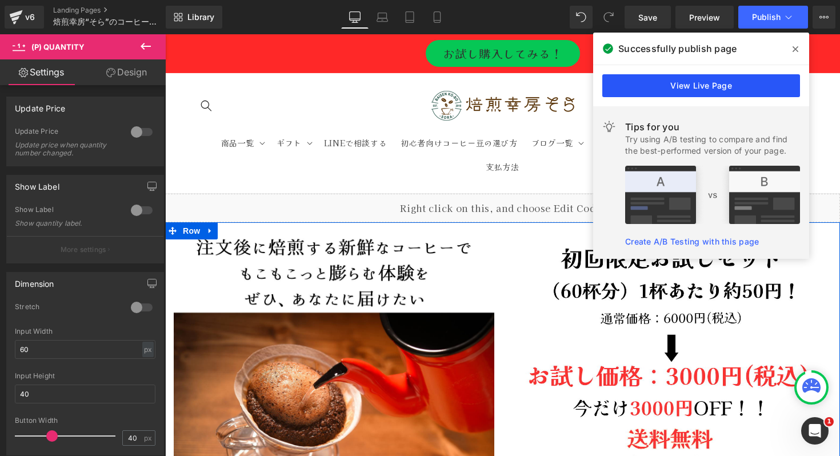
scroll to position [5517, 0]
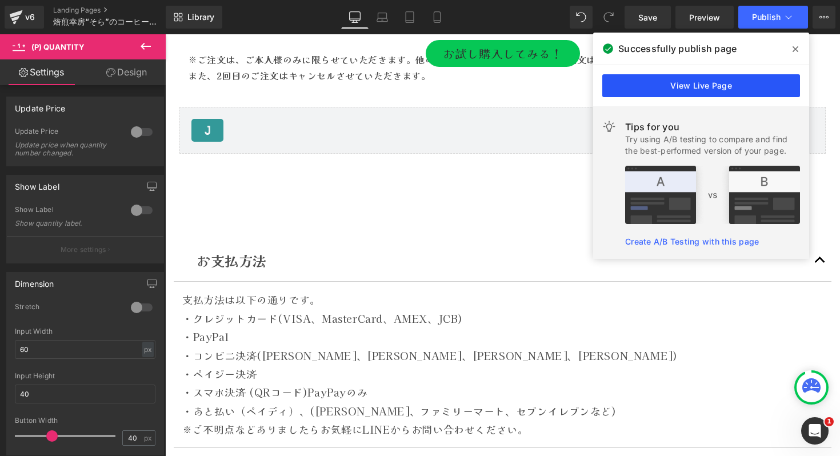
click at [723, 81] on link "View Live Page" at bounding box center [701, 85] width 198 height 23
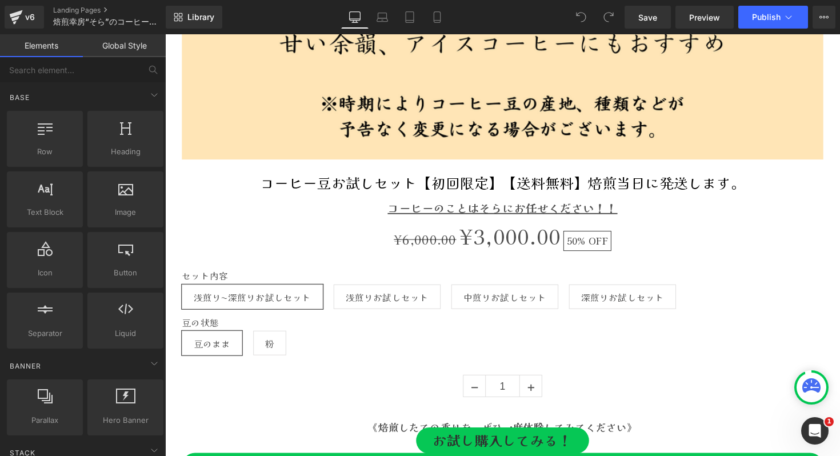
scroll to position [5044, 0]
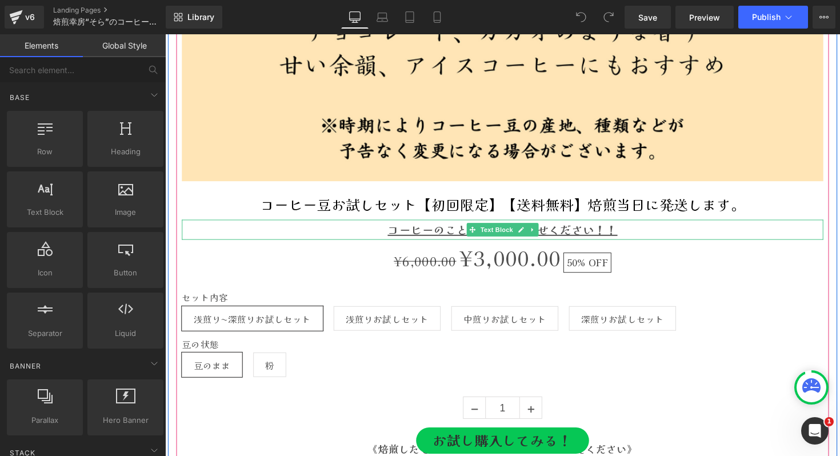
click at [568, 237] on u "コーヒーのことはそらにお任せください！！" at bounding box center [510, 234] width 235 height 17
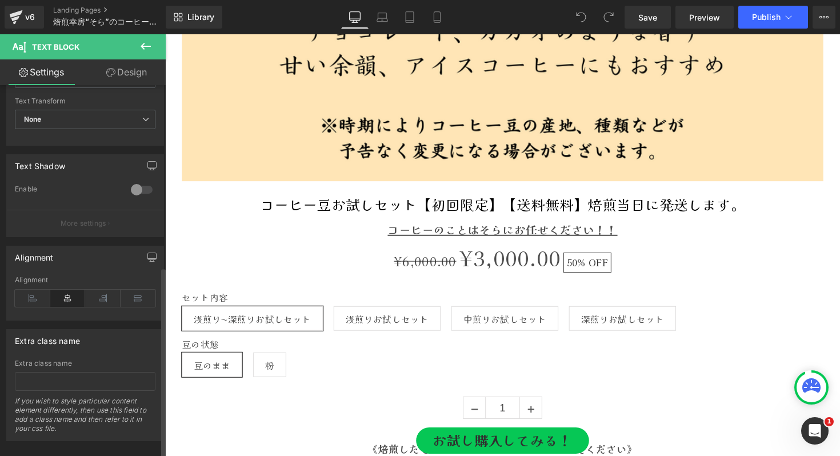
scroll to position [353, 0]
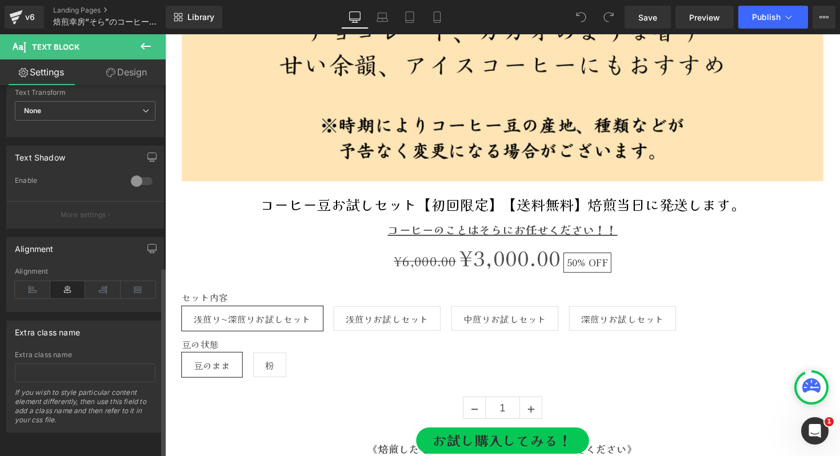
click at [47, 324] on div "Extra class name" at bounding box center [47, 329] width 65 height 16
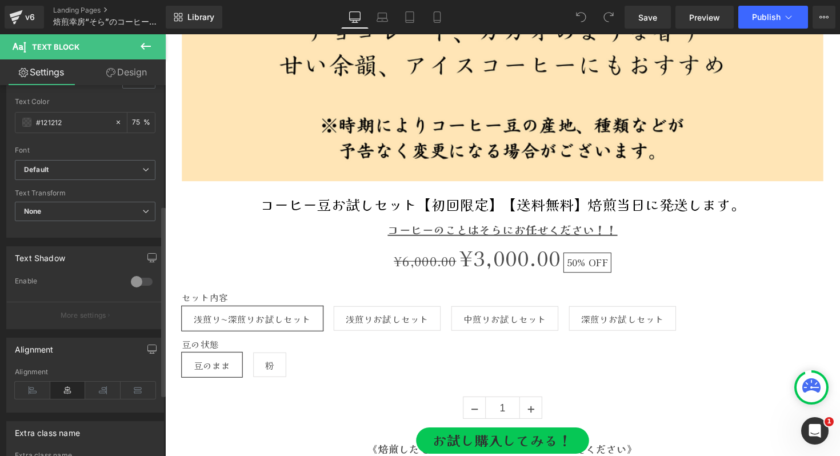
scroll to position [209, 0]
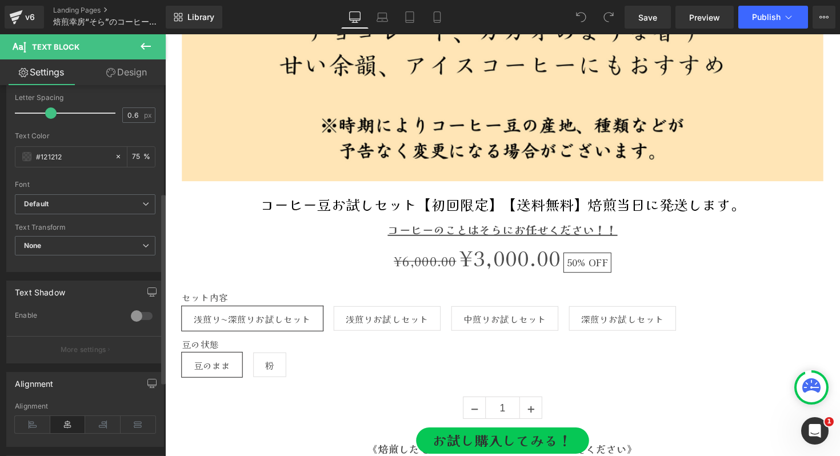
click at [34, 293] on div "Text Shadow" at bounding box center [40, 289] width 50 height 16
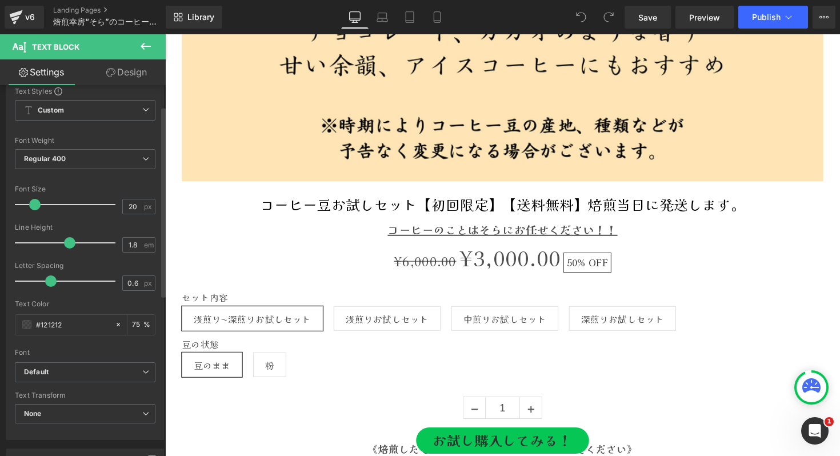
scroll to position [0, 0]
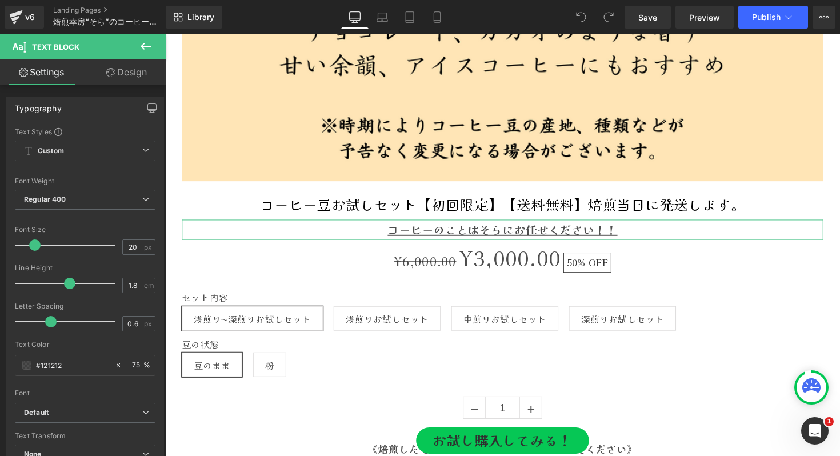
click at [130, 66] on link "Design" at bounding box center [126, 72] width 83 height 26
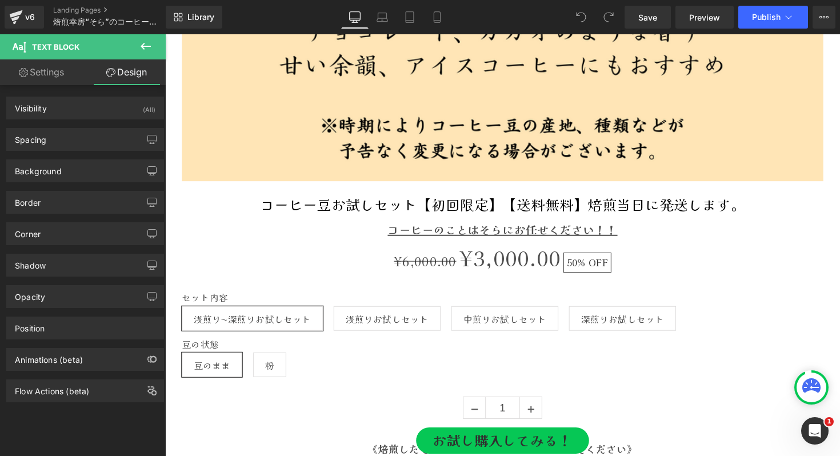
click at [154, 47] on button at bounding box center [146, 46] width 40 height 25
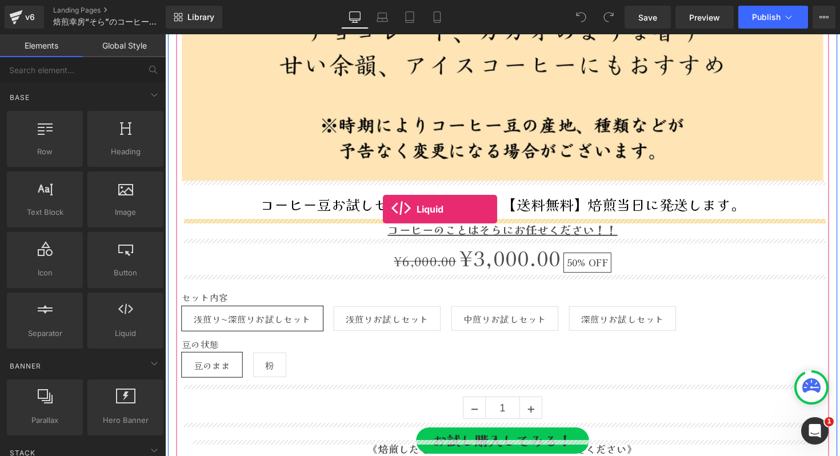
drag, startPoint x: 288, startPoint y: 362, endPoint x: 387, endPoint y: 213, distance: 179.2
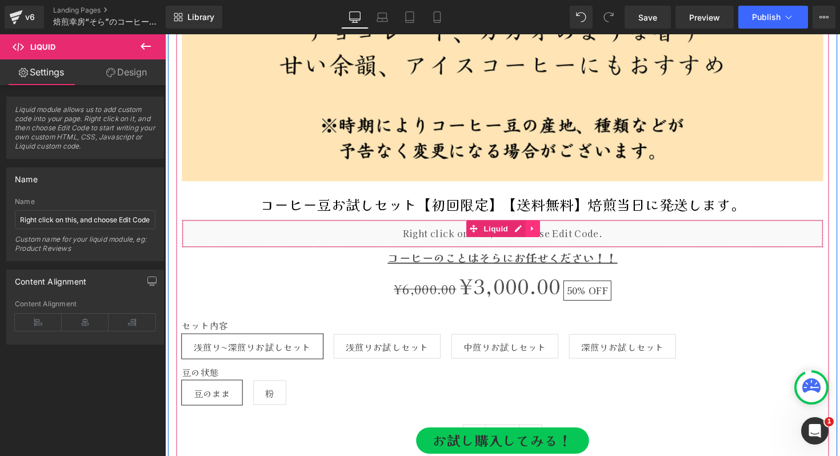
click at [546, 230] on link at bounding box center [541, 233] width 15 height 17
click at [545, 232] on icon at bounding box center [549, 233] width 8 height 8
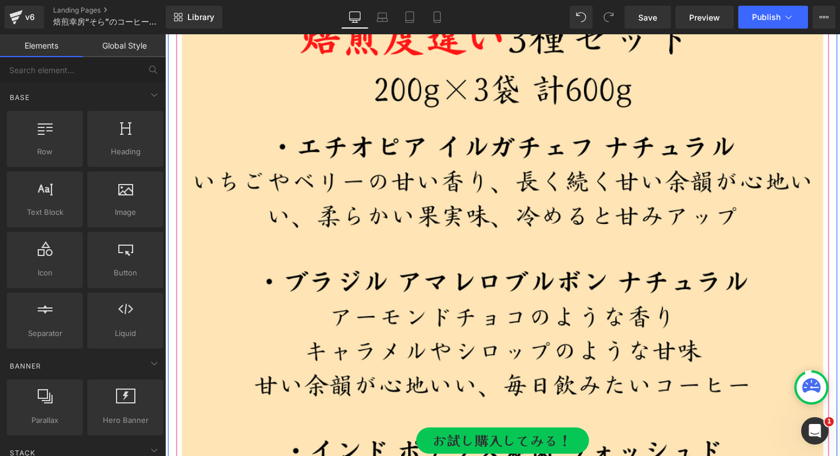
scroll to position [4539, 0]
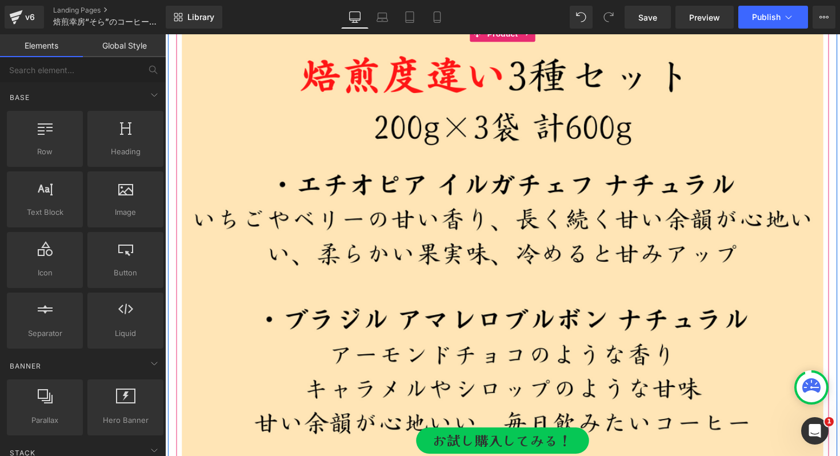
click at [522, 258] on img at bounding box center [510, 361] width 657 height 657
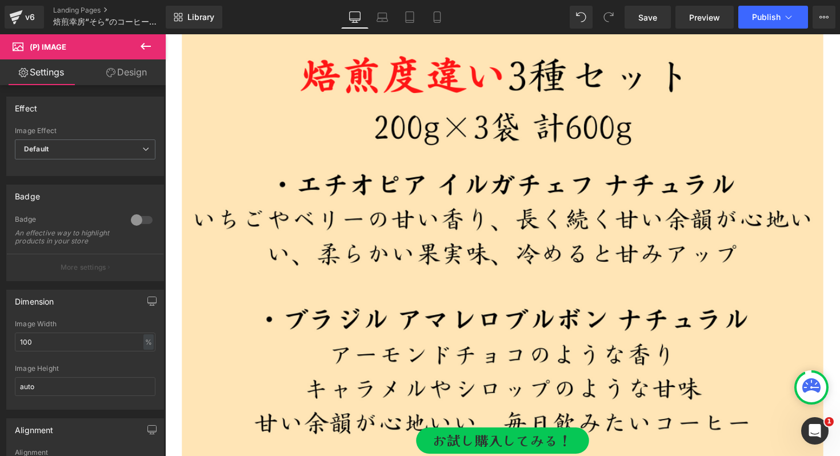
click at [141, 49] on icon at bounding box center [146, 46] width 14 height 14
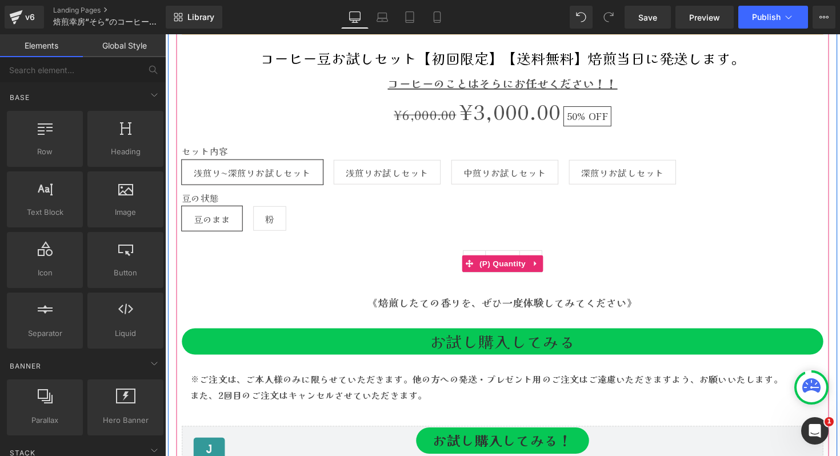
scroll to position [5311, 0]
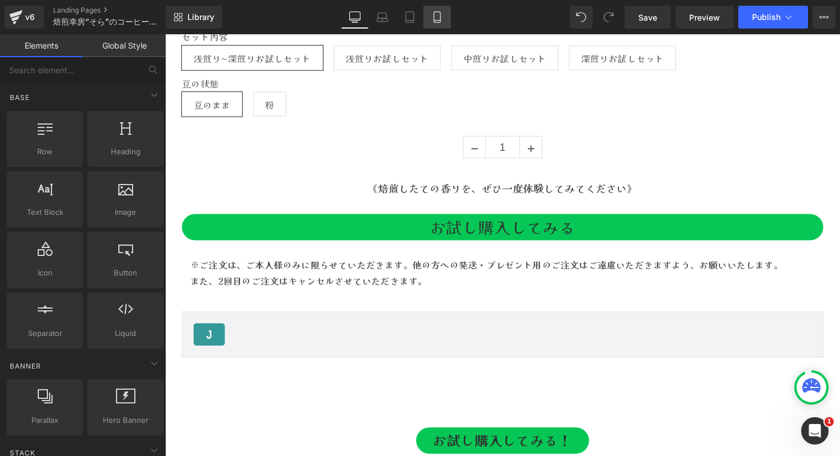
click at [437, 19] on icon at bounding box center [436, 16] width 11 height 11
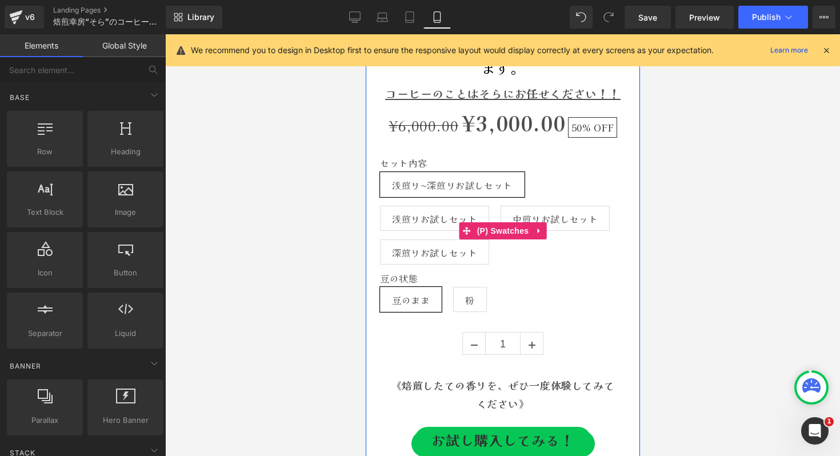
scroll to position [4748, 0]
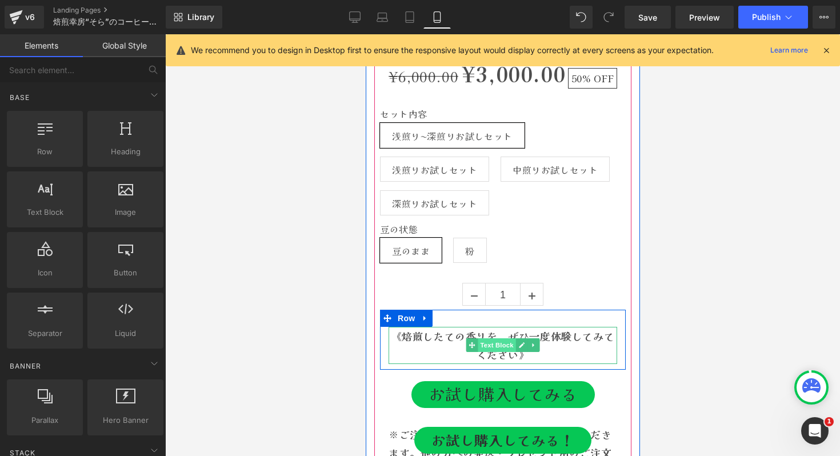
click at [495, 340] on span "Text Block" at bounding box center [496, 345] width 38 height 14
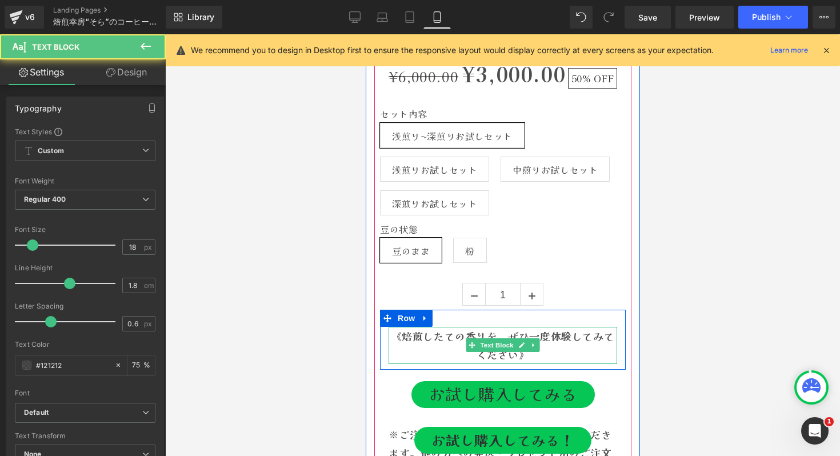
click at [506, 337] on strong "《焙煎したての香りを、ぜひ一度体験してみてください》" at bounding box center [502, 345] width 223 height 33
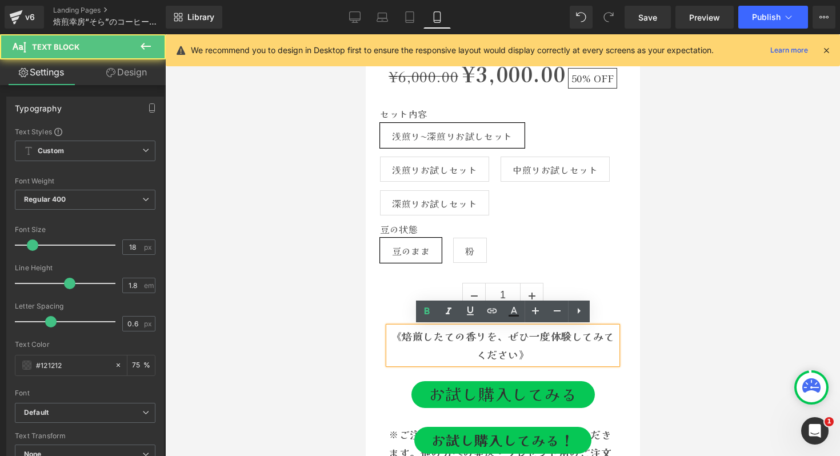
click at [508, 337] on strong "《焙煎したての香りを、ぜひ一度体験してみてください》" at bounding box center [502, 345] width 223 height 33
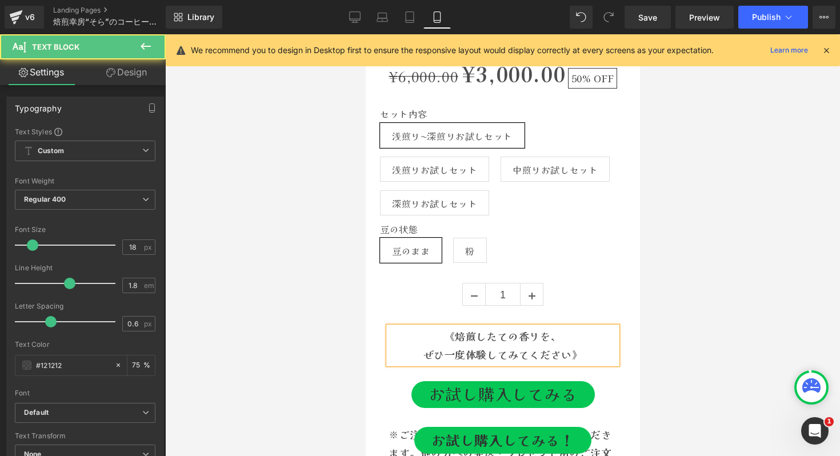
click at [579, 337] on p "《焙煎したての香りを、" at bounding box center [502, 336] width 229 height 18
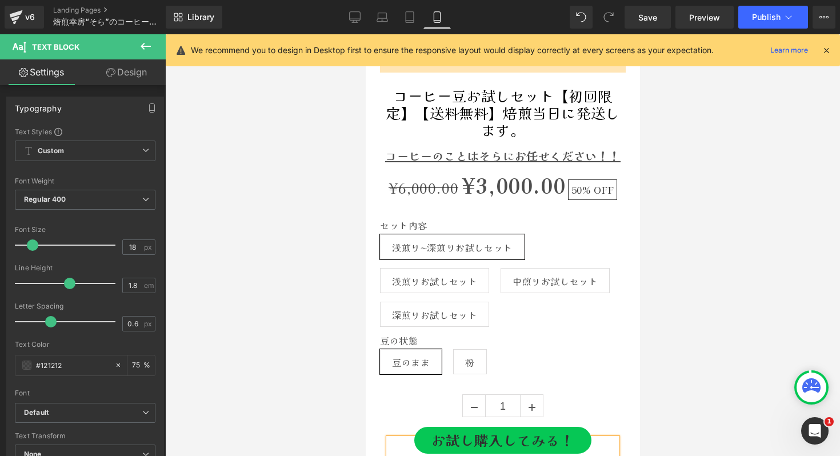
scroll to position [4839, 0]
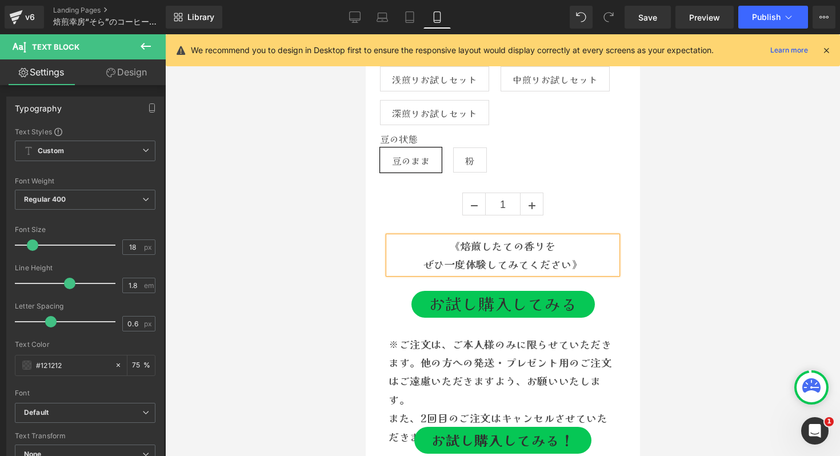
click at [329, 231] on div at bounding box center [502, 245] width 675 height 422
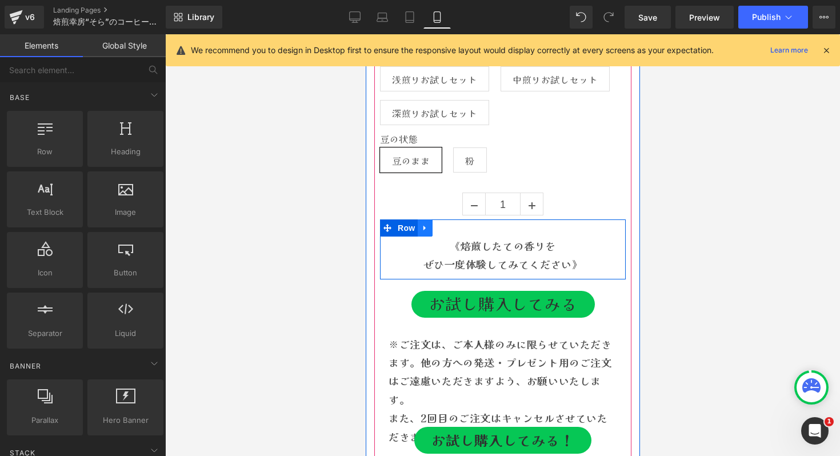
click at [430, 227] on link at bounding box center [424, 227] width 15 height 17
click at [465, 229] on icon at bounding box center [469, 227] width 8 height 9
click at [423, 230] on icon at bounding box center [425, 227] width 8 height 9
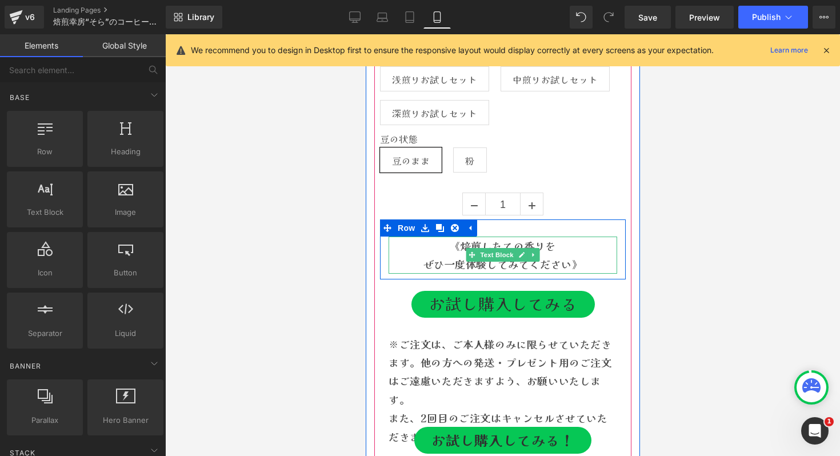
click at [511, 254] on div "《焙煎したての香りを ぜひ一度体験してみてください》 Text Block" at bounding box center [502, 255] width 229 height 37
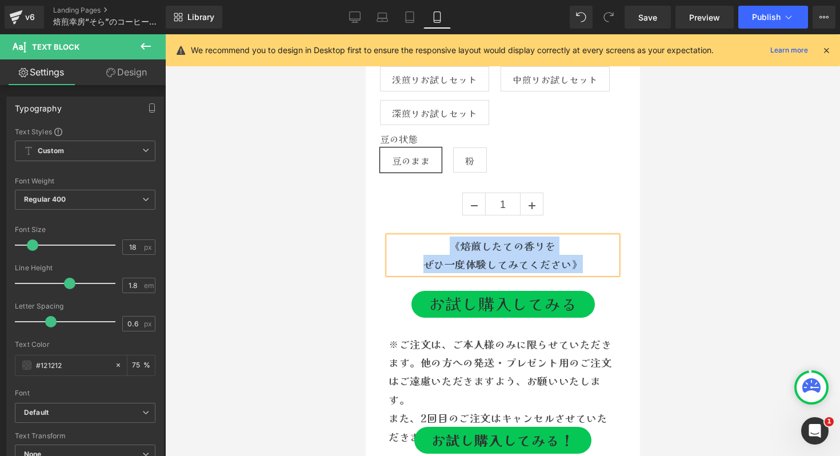
copy div "《焙煎したての香りを ぜひ一度体験してみてください》"
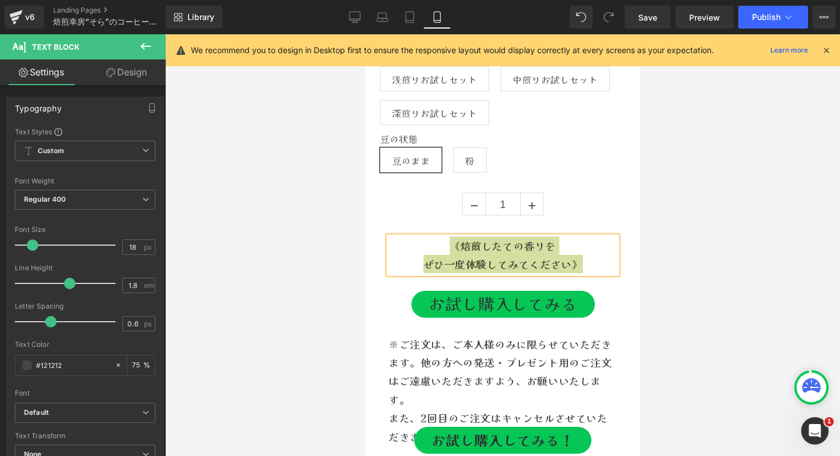
click at [660, 223] on div at bounding box center [502, 245] width 675 height 422
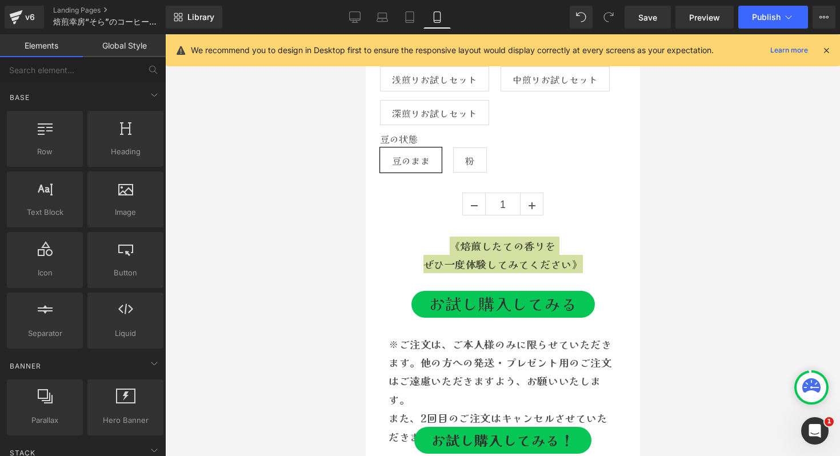
click at [658, 222] on div at bounding box center [502, 245] width 675 height 422
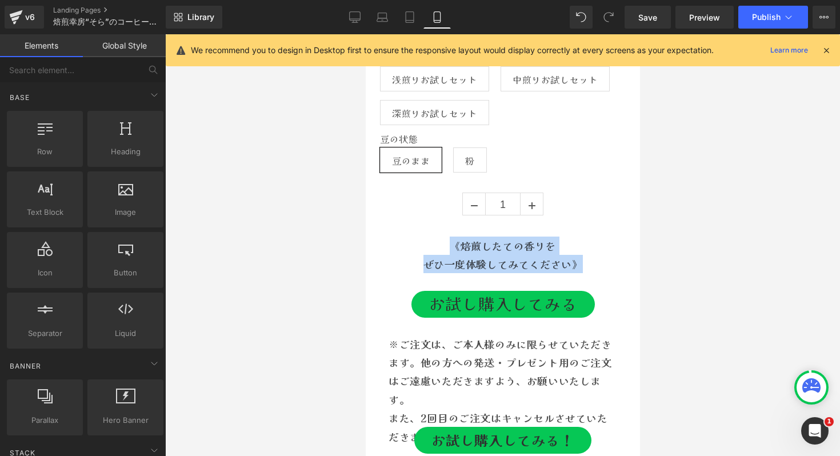
click at [604, 221] on div "《焙煎したての香りを ぜひ一度体験してみてください》 Text Block Row" at bounding box center [502, 249] width 246 height 60
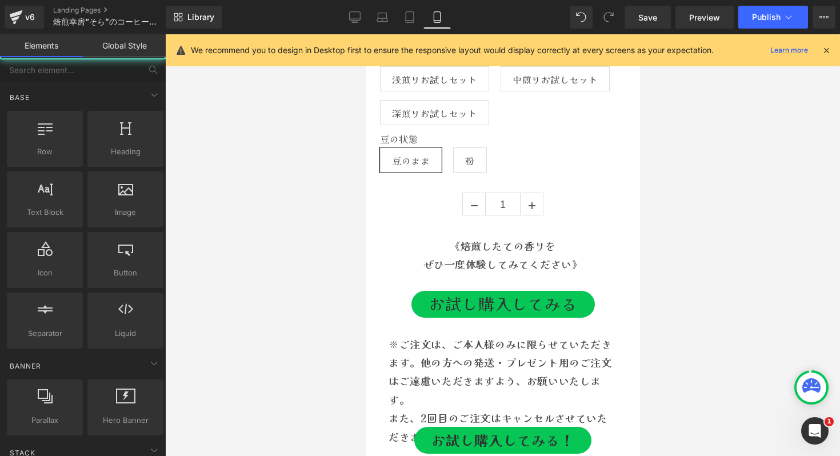
click at [680, 188] on div at bounding box center [502, 245] width 675 height 422
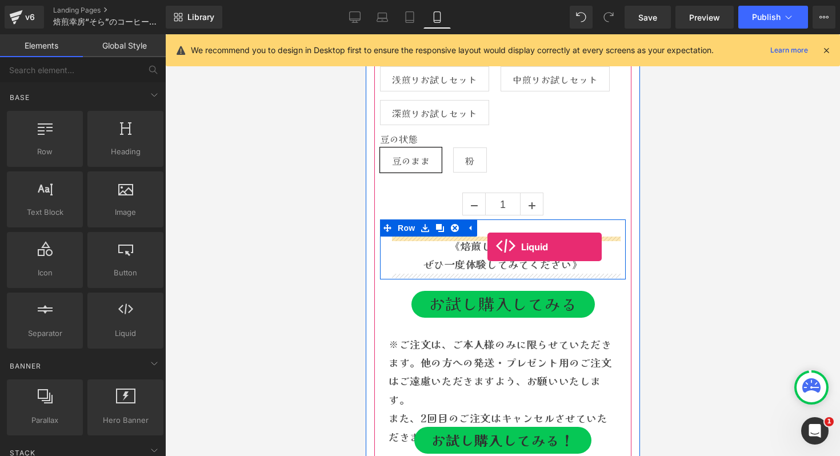
drag, startPoint x: 499, startPoint y: 370, endPoint x: 487, endPoint y: 247, distance: 123.4
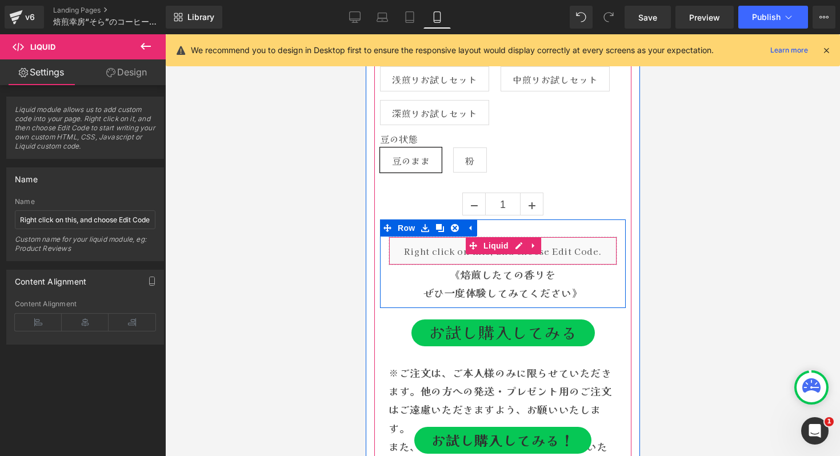
click at [435, 252] on div "Liquid" at bounding box center [502, 251] width 229 height 29
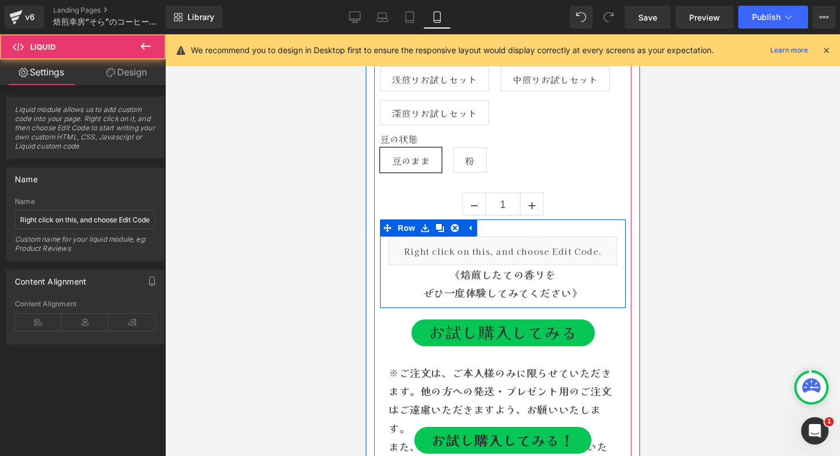
click at [519, 247] on div "Liquid" at bounding box center [502, 251] width 229 height 29
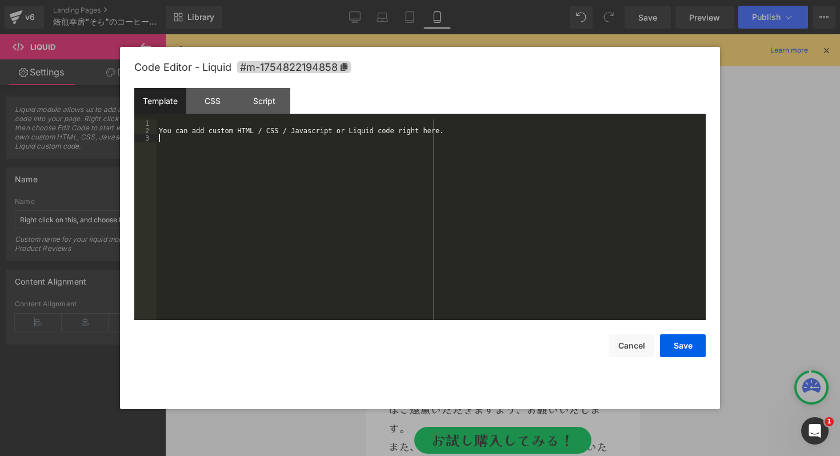
click at [363, 205] on div "You can add custom HTML / CSS / Javascript or Liquid code right here." at bounding box center [431, 226] width 549 height 215
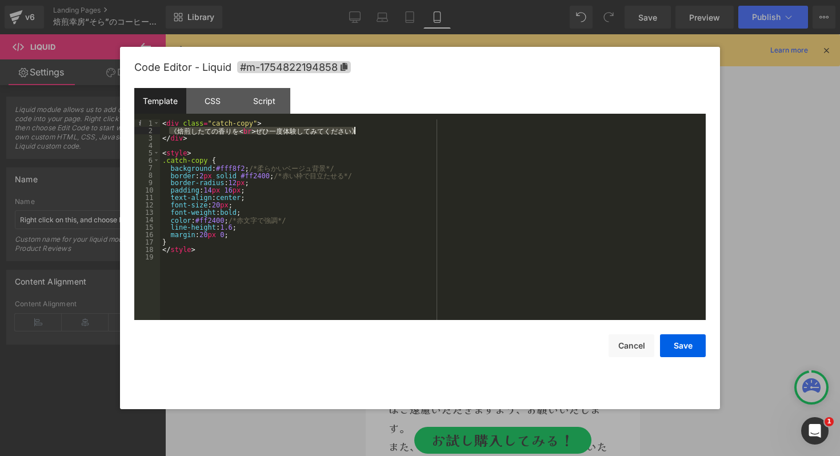
drag, startPoint x: 170, startPoint y: 131, endPoint x: 370, endPoint y: 133, distance: 200.6
click at [370, 133] on div "< div class = "catch-copy" > 《 焙 煎 し た て の 香 り を < br > ぜ ひ 一 度 体 験 し て み て く だ…" at bounding box center [433, 226] width 546 height 215
click at [55, 226] on div at bounding box center [420, 228] width 840 height 456
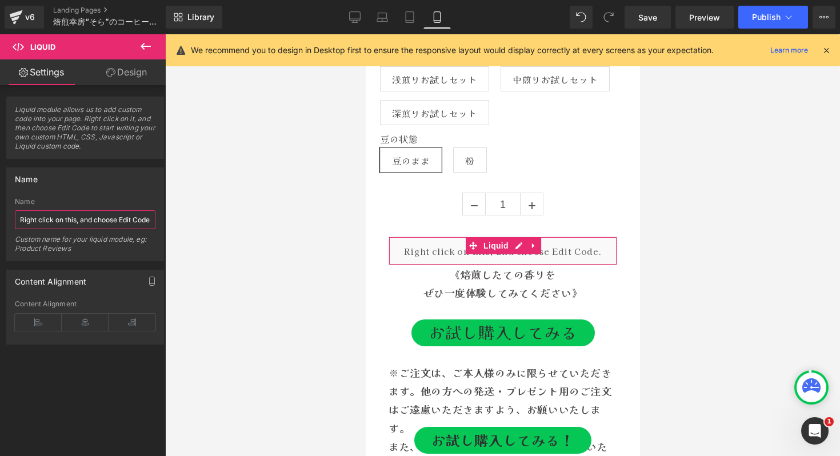
click at [55, 224] on input "Right click on this, and choose Edit Code." at bounding box center [85, 219] width 141 height 19
paste input "《焙煎したての香りを<br>ぜひ一度体験してみてください》"
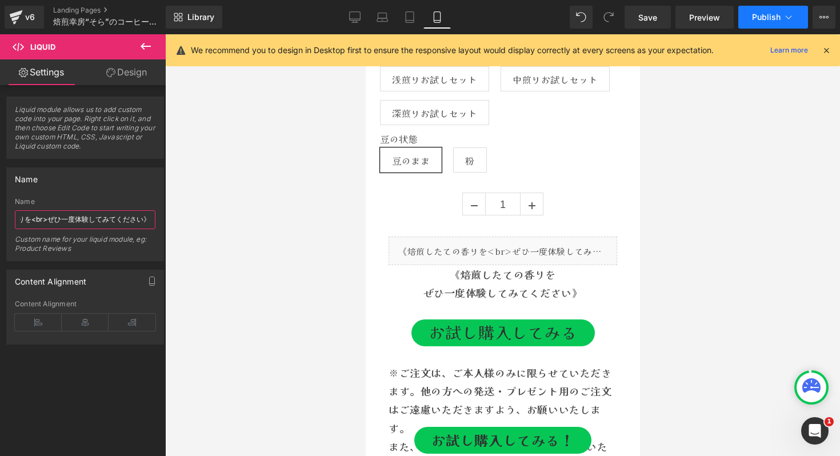
type input "《焙煎したての香りを<br>ぜひ一度体験してみてください》"
click at [774, 17] on span "Publish" at bounding box center [766, 17] width 29 height 9
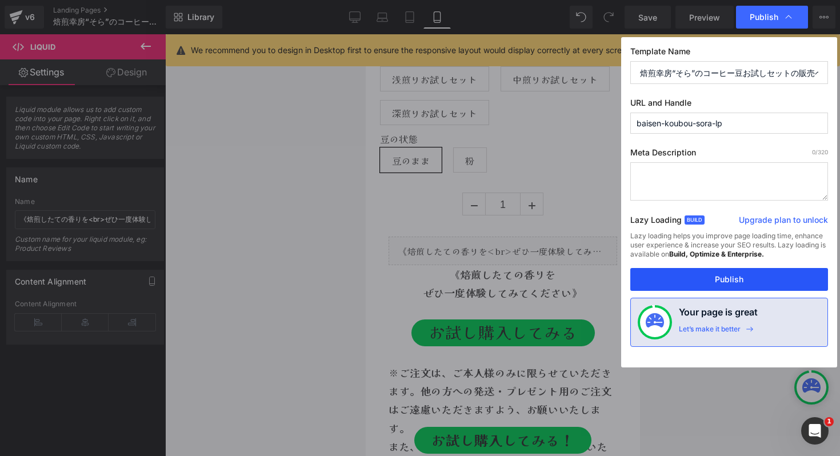
click at [716, 284] on button "Publish" at bounding box center [729, 279] width 198 height 23
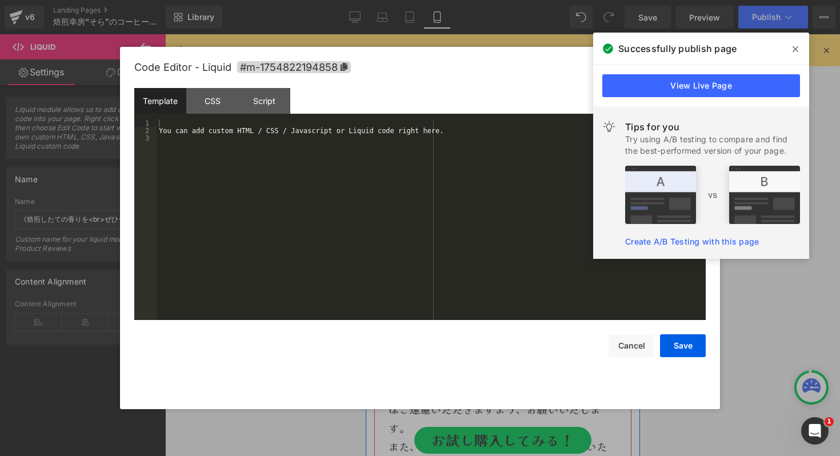
click at [514, 250] on div "Liquid" at bounding box center [502, 251] width 229 height 29
click at [271, 175] on div "You can add custom HTML / CSS / Javascript or Liquid code right here." at bounding box center [431, 226] width 549 height 215
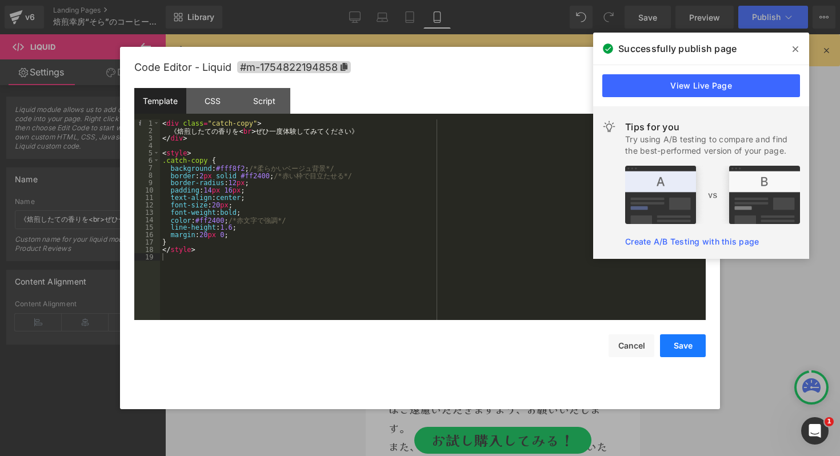
click at [682, 345] on button "Save" at bounding box center [683, 345] width 46 height 23
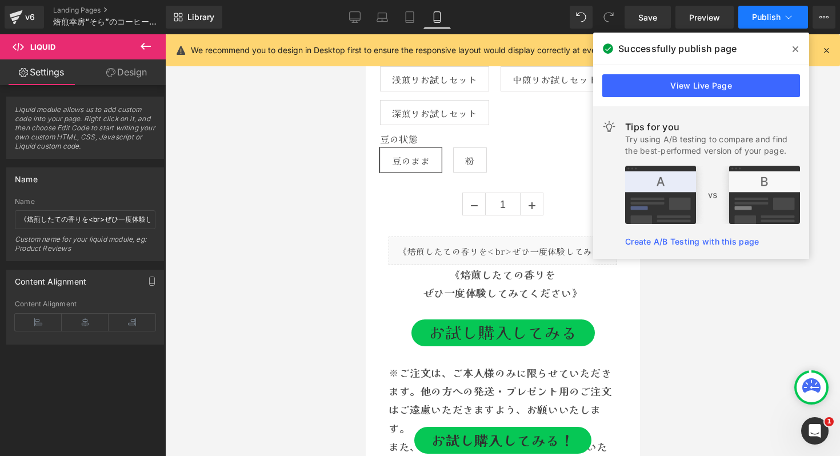
click at [773, 19] on span "Publish" at bounding box center [766, 17] width 29 height 9
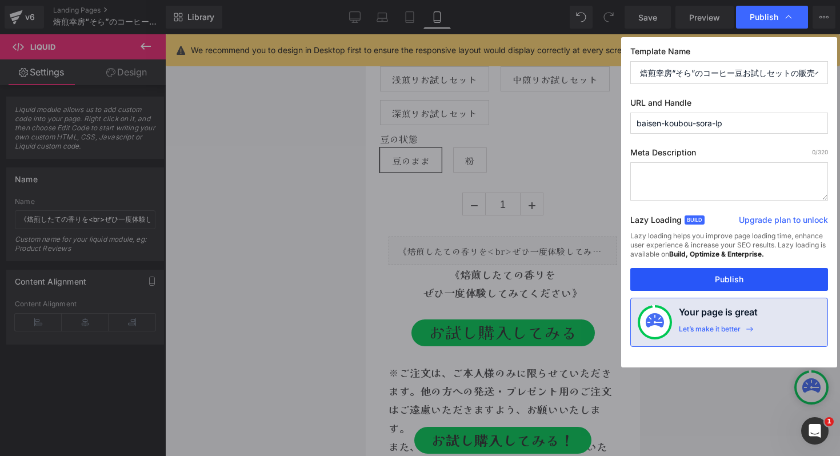
click at [735, 282] on button "Publish" at bounding box center [729, 279] width 198 height 23
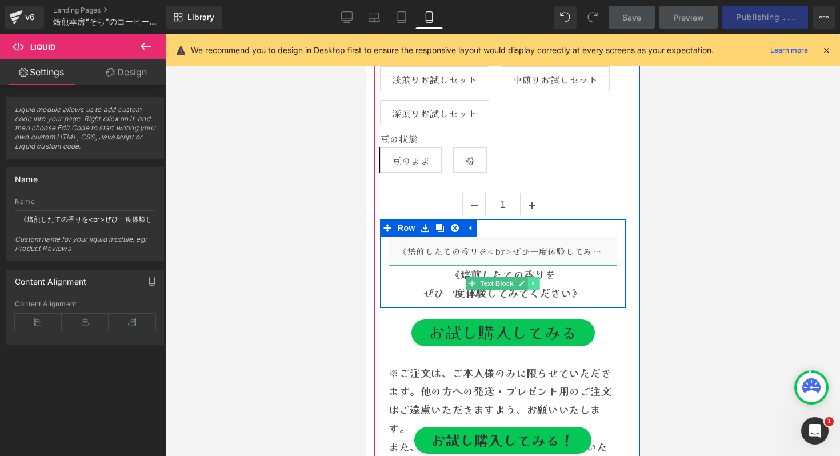
click at [535, 286] on icon at bounding box center [533, 283] width 6 height 7
click at [536, 286] on icon at bounding box center [539, 284] width 6 height 6
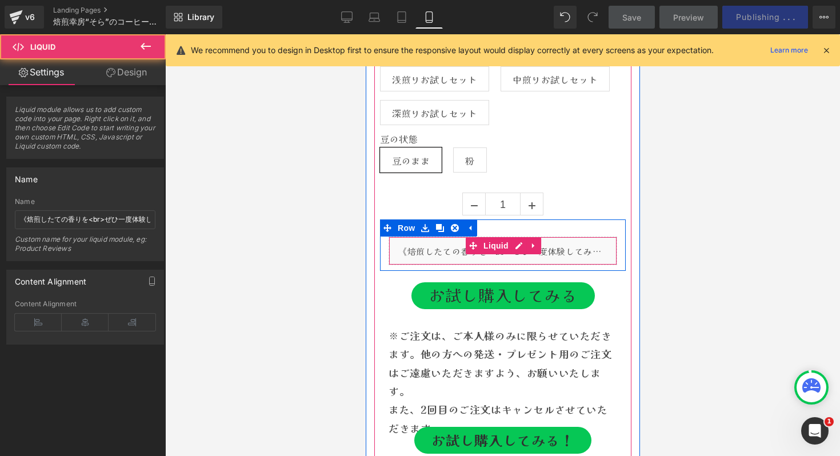
click at [473, 256] on div "Liquid" at bounding box center [502, 251] width 229 height 29
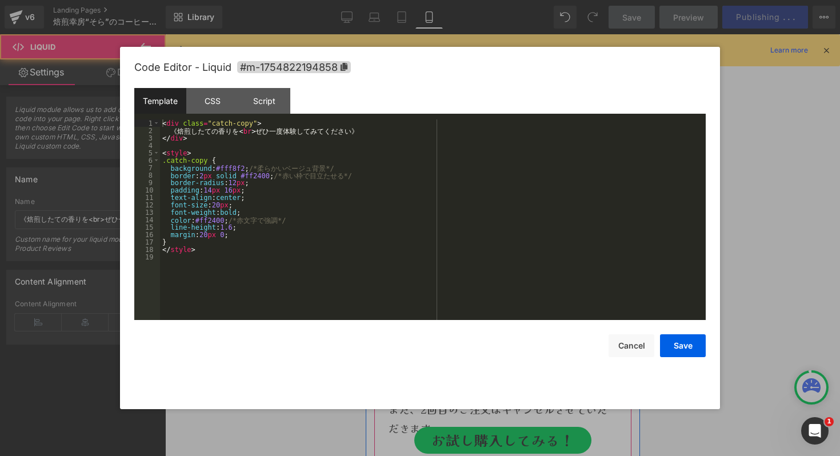
click at [515, 244] on icon at bounding box center [518, 245] width 8 height 9
click at [303, 196] on div "< div class = "catch-copy" > 《 焙 煎 し た て の 香 り を < br > ぜ ひ 一 度 体 験 し て み て く だ…" at bounding box center [433, 226] width 546 height 215
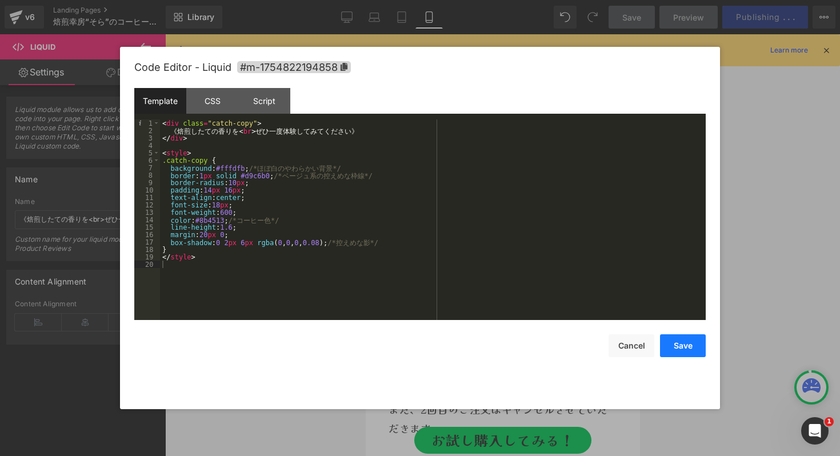
click at [689, 344] on button "Save" at bounding box center [683, 345] width 46 height 23
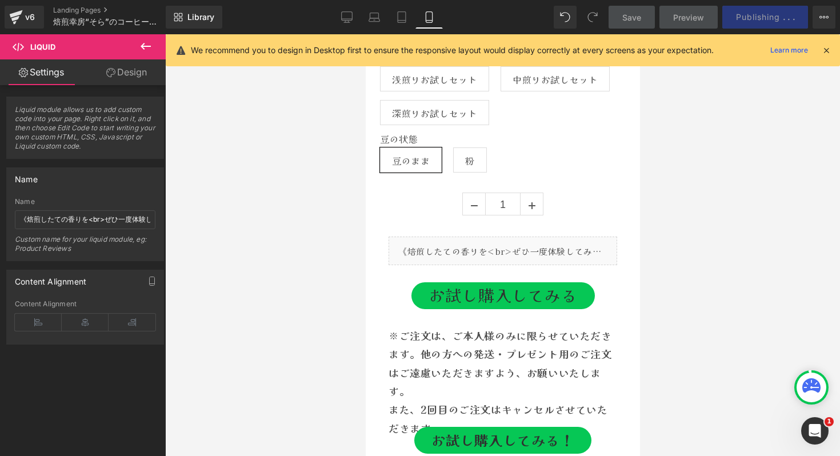
click at [746, 115] on div at bounding box center [502, 245] width 675 height 422
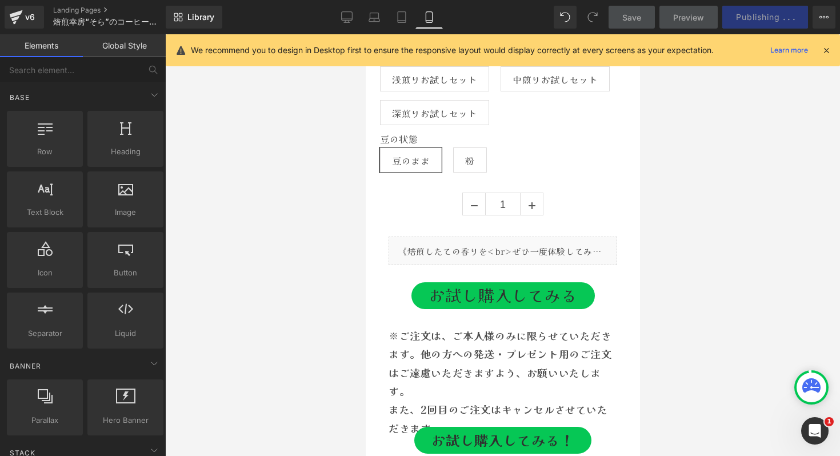
click at [752, 6] on div "Save Preview Publishing . . . Scheduled Upgrade Plan View Live Page View with c…" at bounding box center [722, 17] width 237 height 23
click at [752, 26] on div "Save Preview Publishing . . . Scheduled Upgrade Plan View Live Page View with c…" at bounding box center [722, 17] width 237 height 23
click at [822, 51] on icon at bounding box center [826, 50] width 10 height 10
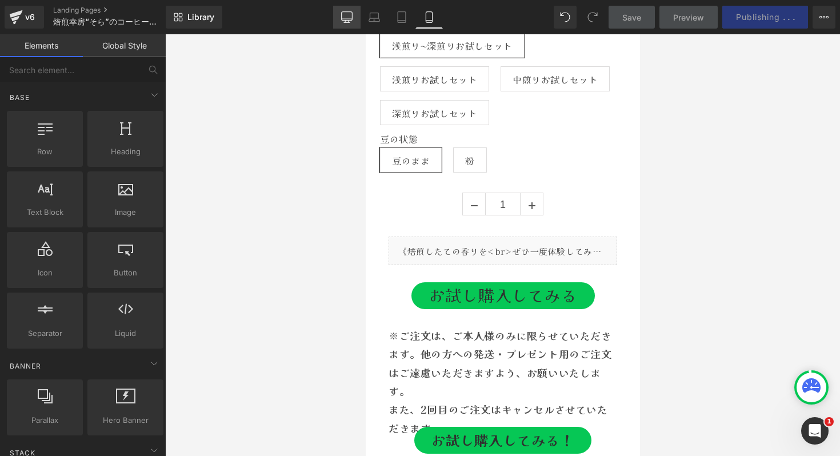
click at [350, 17] on icon at bounding box center [346, 16] width 11 height 11
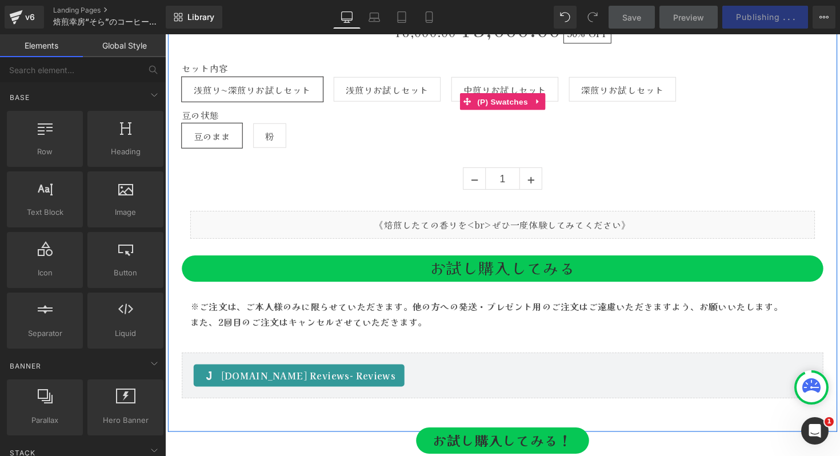
scroll to position [5279, 0]
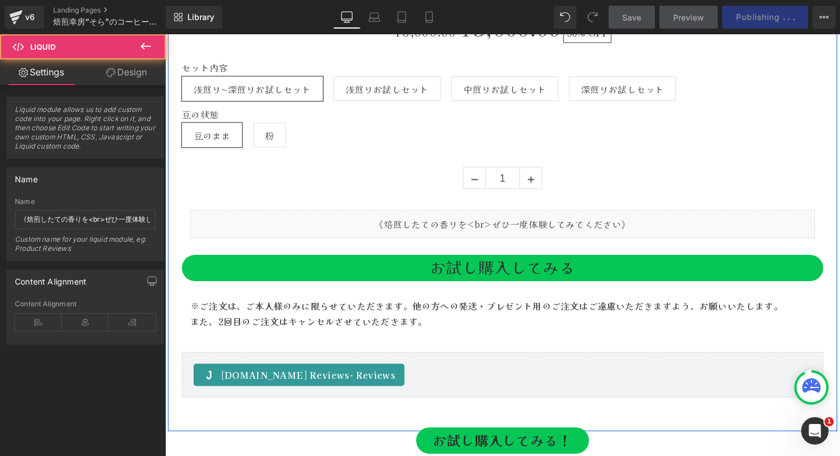
click at [624, 226] on div "Liquid" at bounding box center [511, 229] width 640 height 29
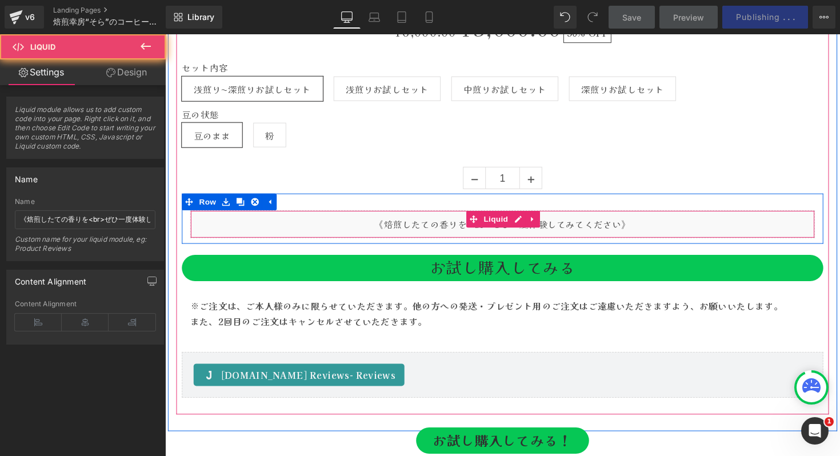
click at [606, 226] on div "Liquid" at bounding box center [511, 229] width 640 height 29
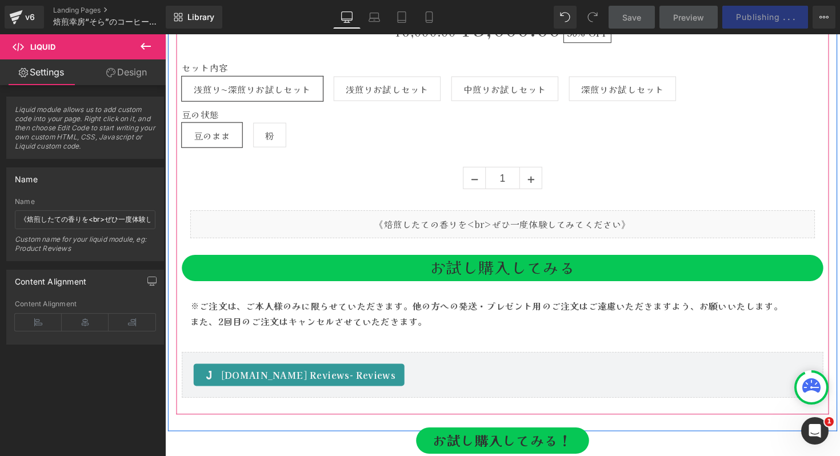
click at [740, 146] on div "豆の状態 豆のまま 粉" at bounding box center [510, 134] width 657 height 47
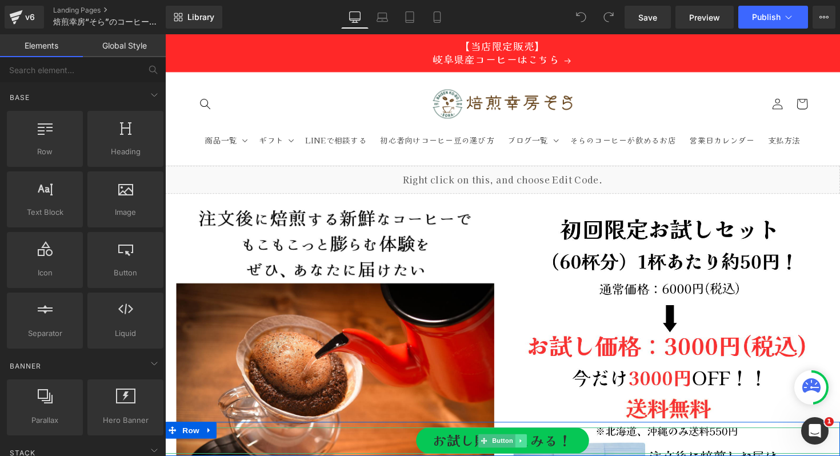
click at [532, 444] on link at bounding box center [530, 451] width 12 height 14
click at [563, 454] on link "お試し購入してみる！" at bounding box center [510, 450] width 177 height 27
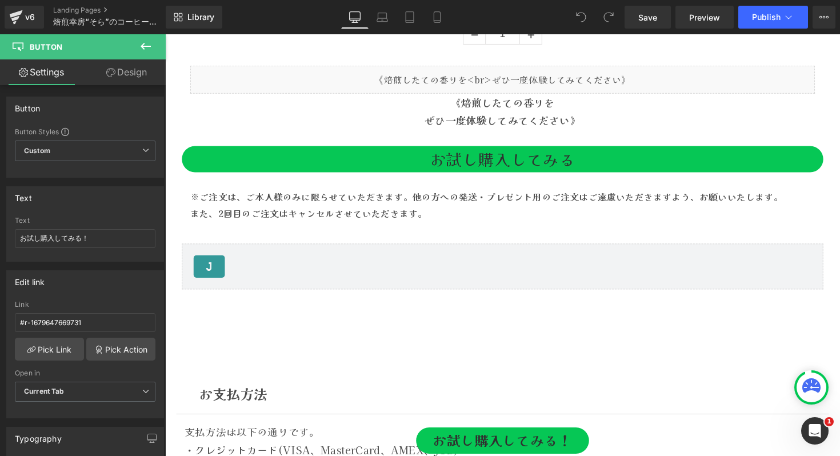
scroll to position [5346, 0]
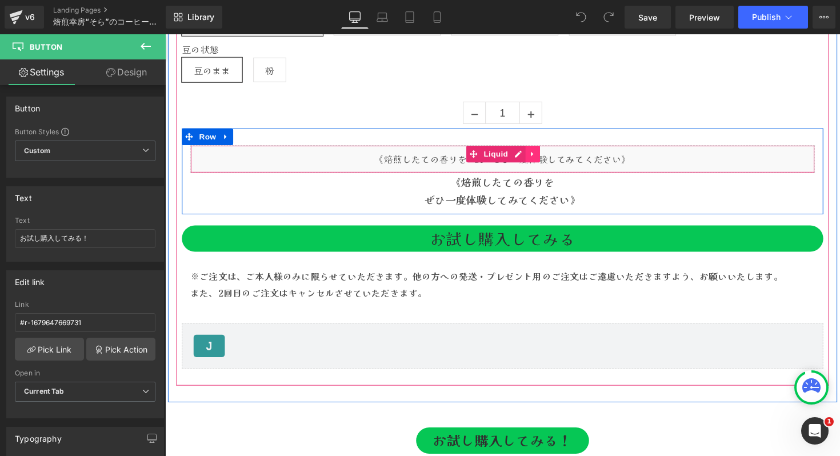
click at [541, 157] on icon at bounding box center [541, 156] width 2 height 5
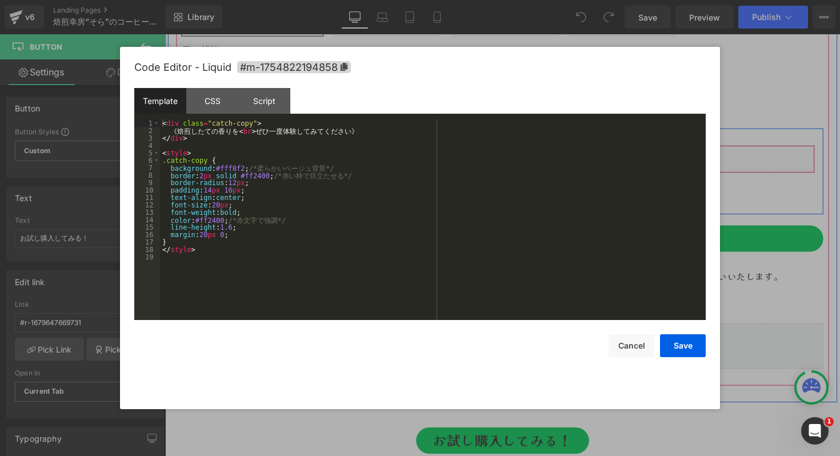
click at [505, 159] on div "Liquid" at bounding box center [511, 162] width 640 height 29
click at [380, 166] on div "< div class = "catch-copy" > 《 焙 煎 し た て の 香 り を < br > ぜ ひ 一 度 体 験 し て み て く だ…" at bounding box center [433, 226] width 546 height 215
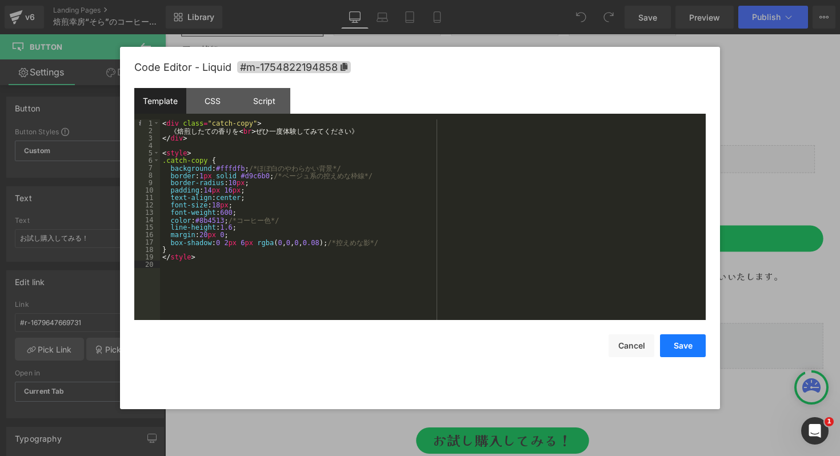
click at [680, 347] on button "Save" at bounding box center [683, 345] width 46 height 23
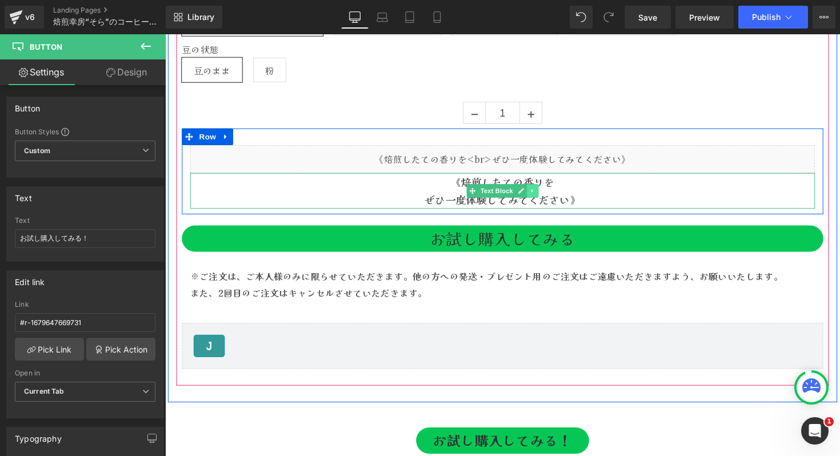
click at [536, 191] on link at bounding box center [542, 195] width 12 height 14
click at [548, 194] on icon at bounding box center [547, 194] width 6 height 7
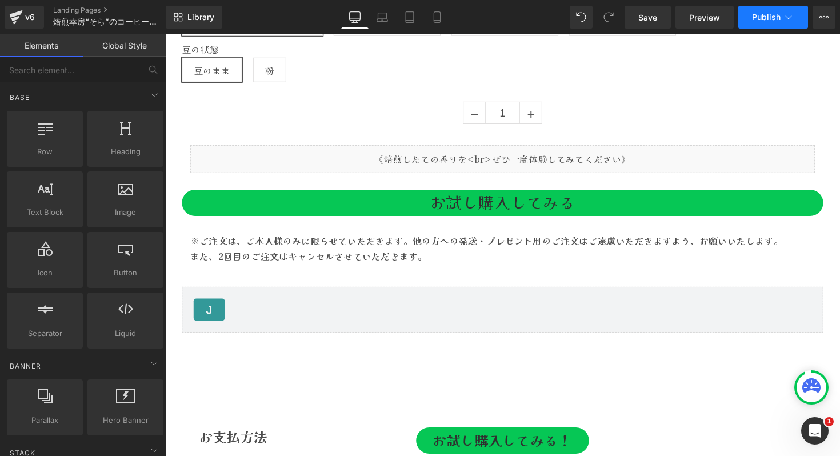
click at [780, 15] on button "Publish" at bounding box center [773, 17] width 70 height 23
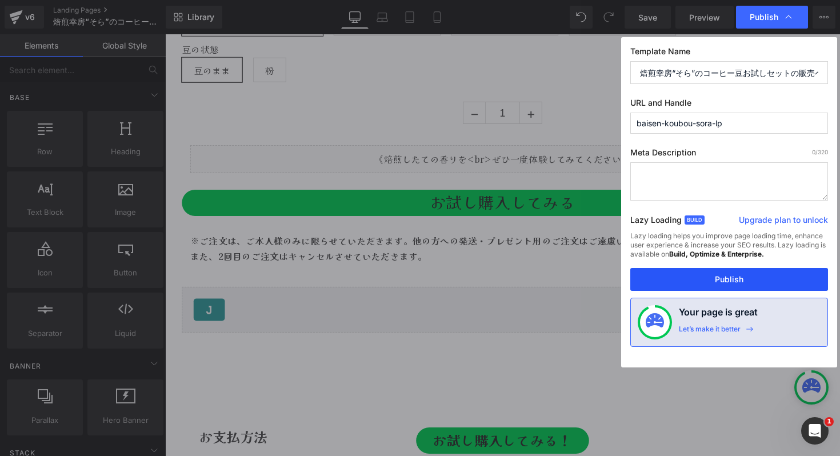
click at [695, 270] on button "Publish" at bounding box center [729, 279] width 198 height 23
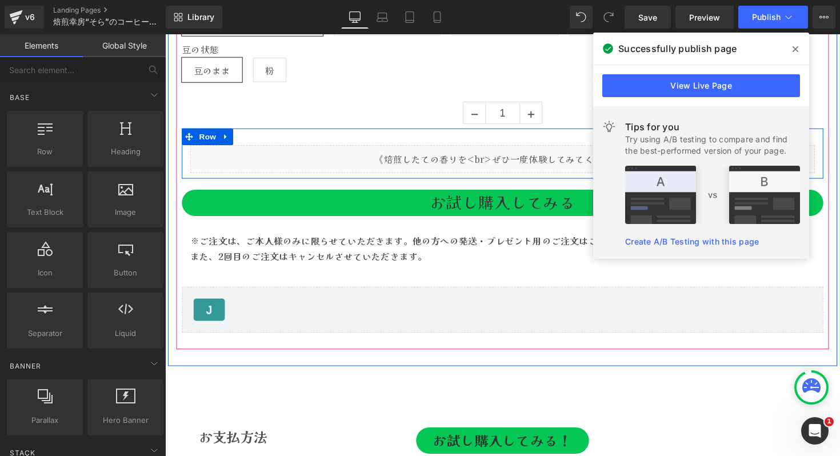
click at [522, 158] on div "Liquid" at bounding box center [511, 162] width 640 height 29
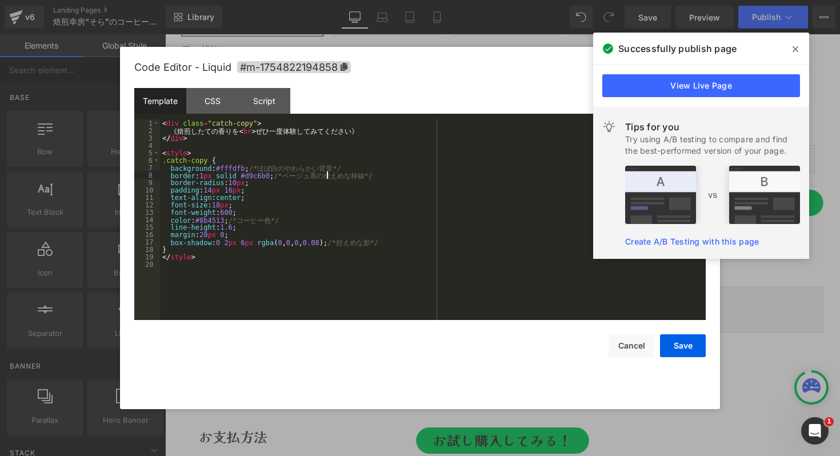
click at [325, 177] on div "< div class = "catch-copy" > 《 焙 煎 し た て の 香 り を < br > ぜ ひ 一 度 体 験 し て み て く だ…" at bounding box center [433, 226] width 546 height 215
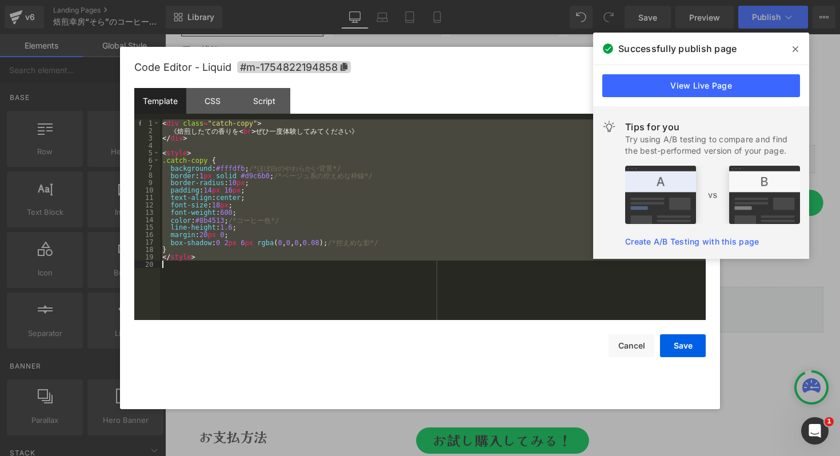
scroll to position [97, 0]
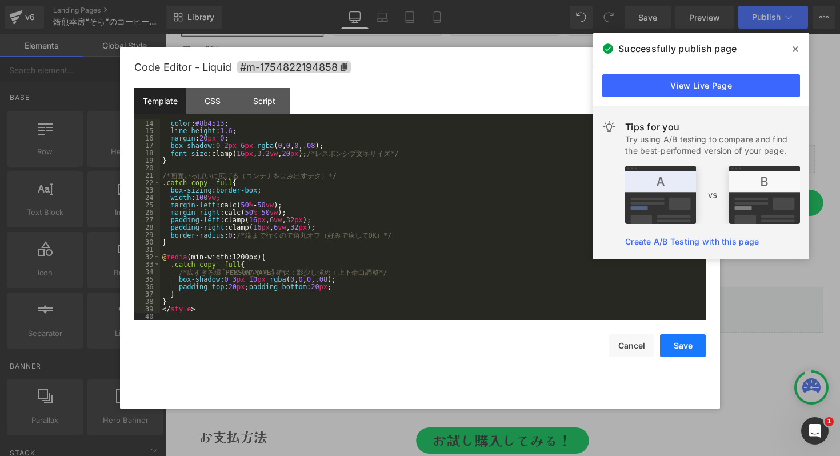
click at [684, 346] on button "Save" at bounding box center [683, 345] width 46 height 23
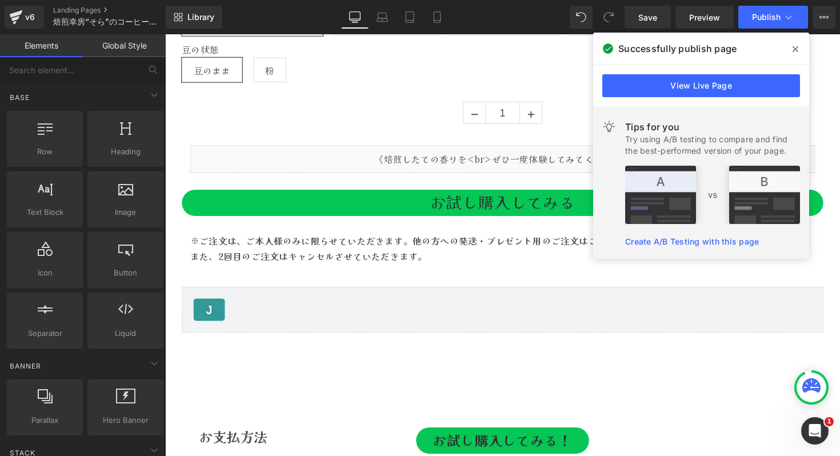
click at [796, 48] on icon at bounding box center [795, 49] width 6 height 6
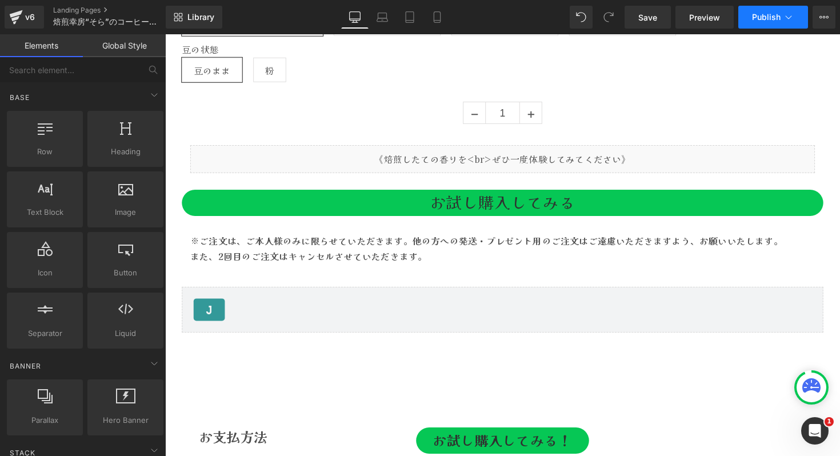
click at [761, 15] on span "Publish" at bounding box center [766, 17] width 29 height 9
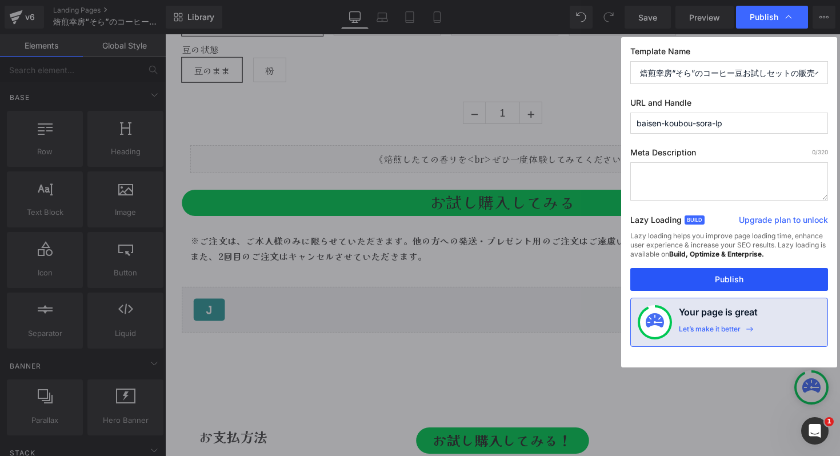
click at [723, 280] on button "Publish" at bounding box center [729, 279] width 198 height 23
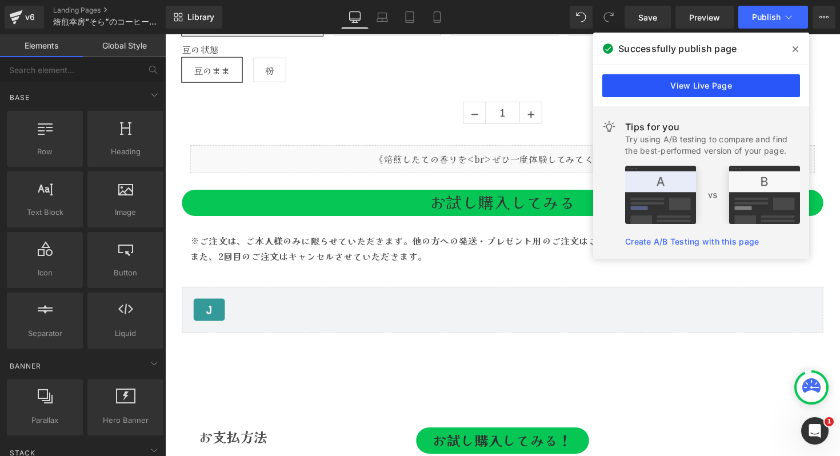
click at [719, 84] on link "View Live Page" at bounding box center [701, 85] width 198 height 23
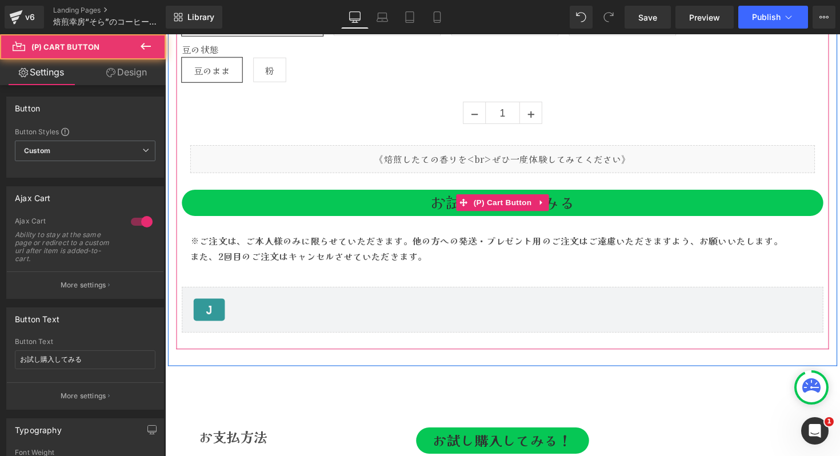
click at [403, 204] on button "お試し購入してみる" at bounding box center [510, 207] width 657 height 27
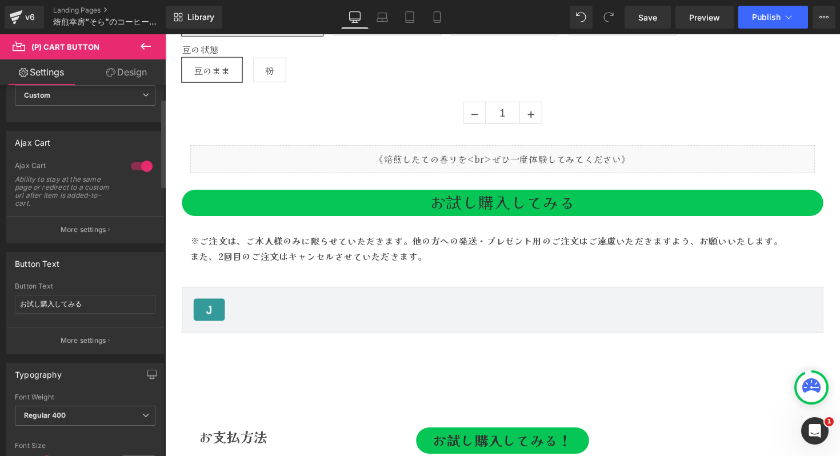
scroll to position [56, 0]
click at [31, 179] on div "Ability to stay at the same page or redirect to a custom url after item is adde…" at bounding box center [66, 191] width 103 height 32
click at [24, 159] on div at bounding box center [24, 159] width 0 height 0
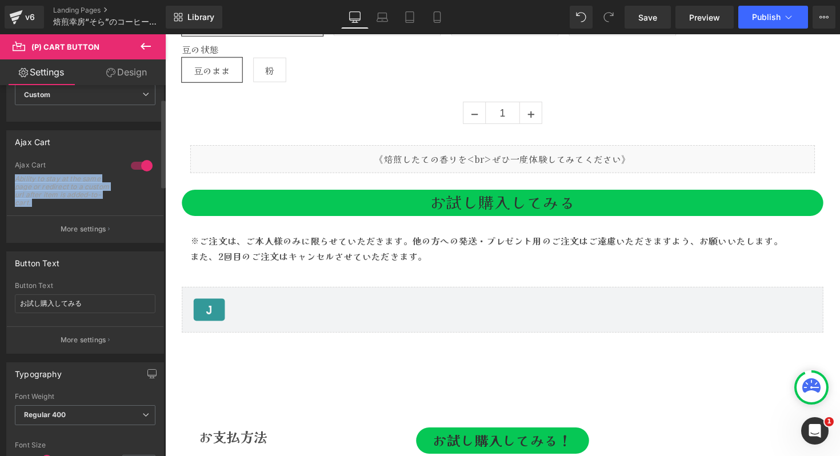
copy div "Ability to stay at the same page or redirect to a custom url after item is adde…"
click at [81, 203] on div "Ability to stay at the same page or redirect to a custom url after item is adde…" at bounding box center [66, 191] width 103 height 32
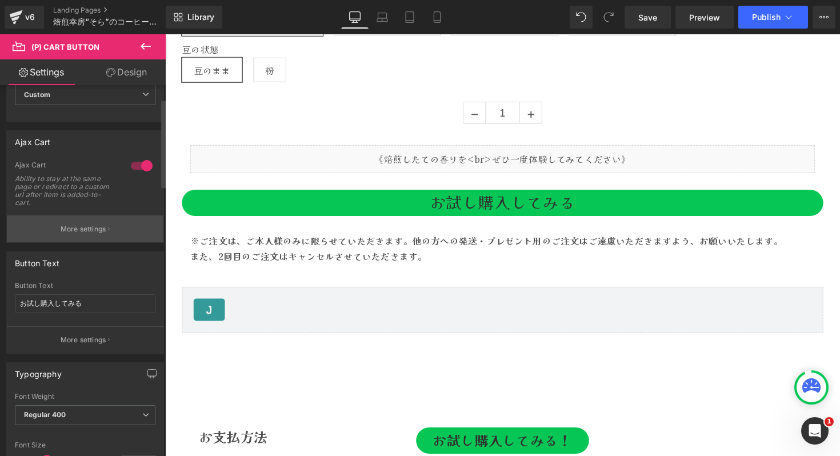
click at [105, 227] on button "More settings" at bounding box center [85, 228] width 157 height 27
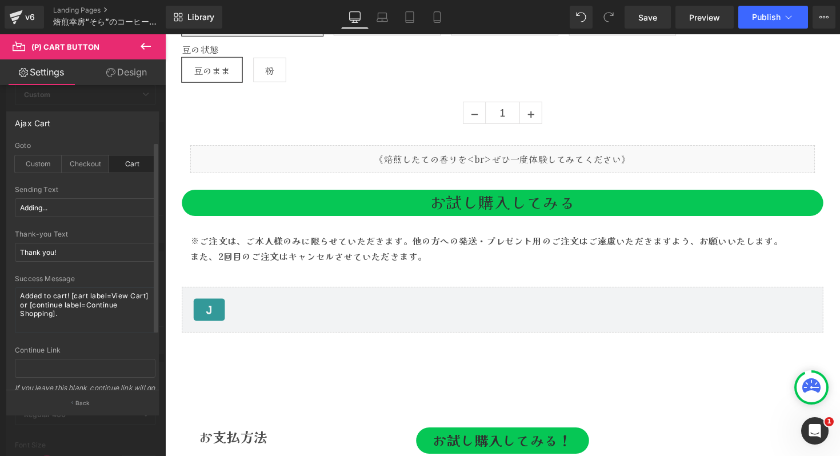
scroll to position [70, 0]
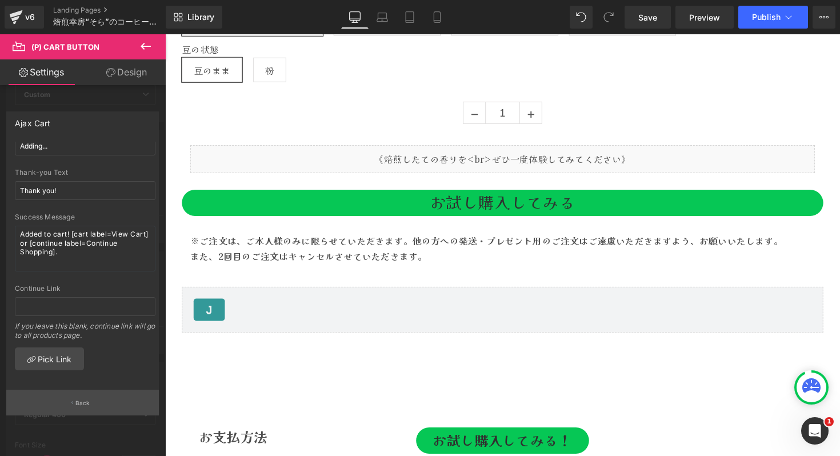
click at [83, 410] on button "Back" at bounding box center [82, 403] width 153 height 26
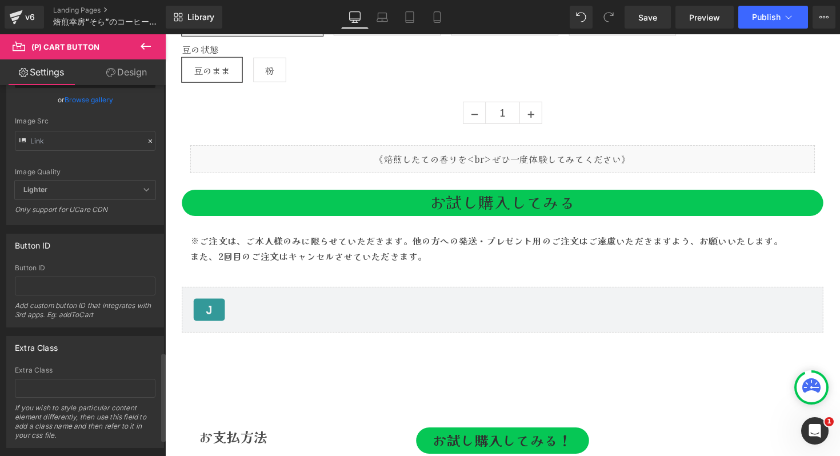
scroll to position [1188, 0]
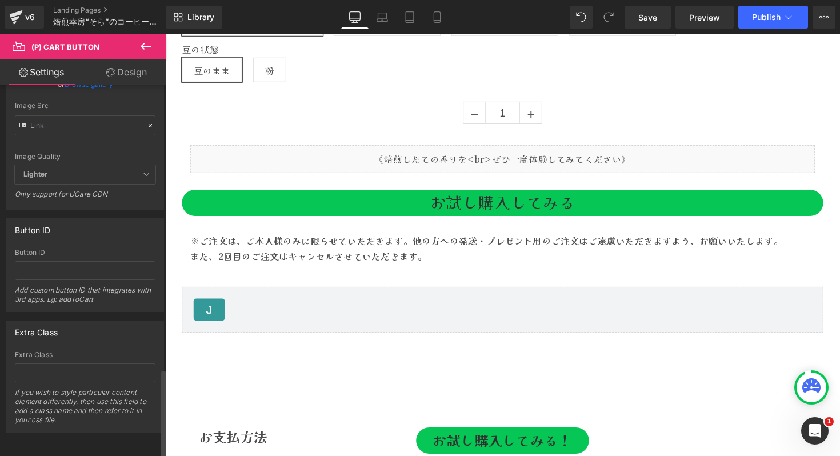
click at [58, 388] on div "If you wish to style particular content element differently, then use this fiel…" at bounding box center [85, 410] width 141 height 44
copy div "If you wish to style particular content element differently, then use this fiel…"
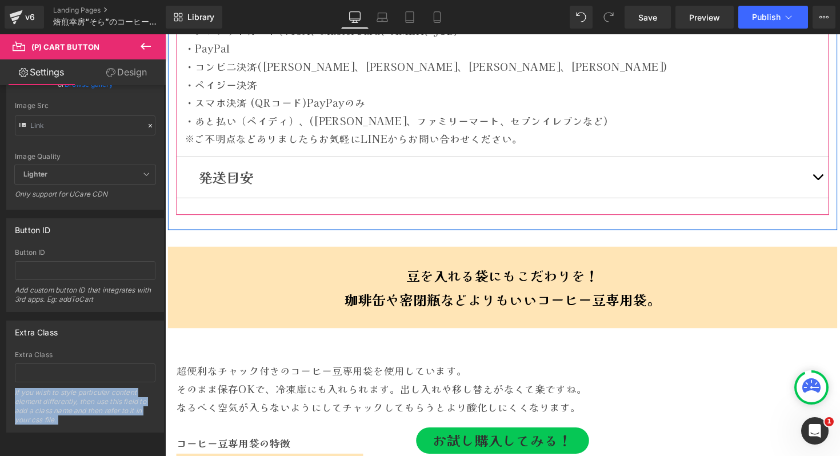
scroll to position [5825, 0]
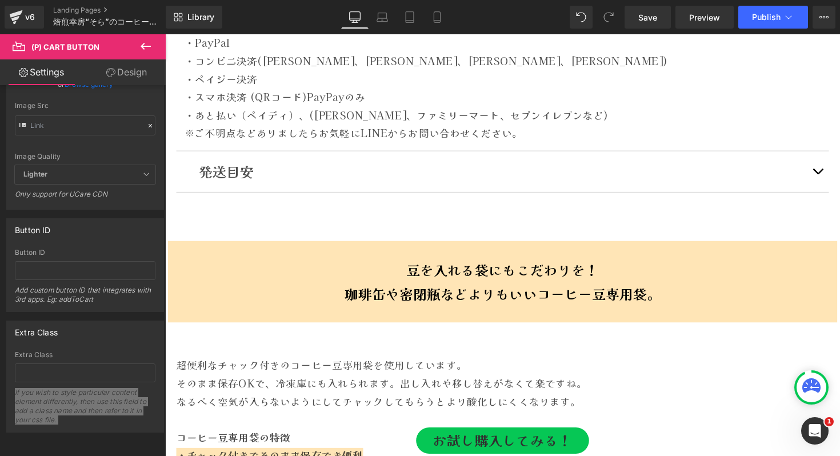
click at [477, 274] on span "豆を入れる袋にもこだわりを！" at bounding box center [511, 276] width 197 height 20
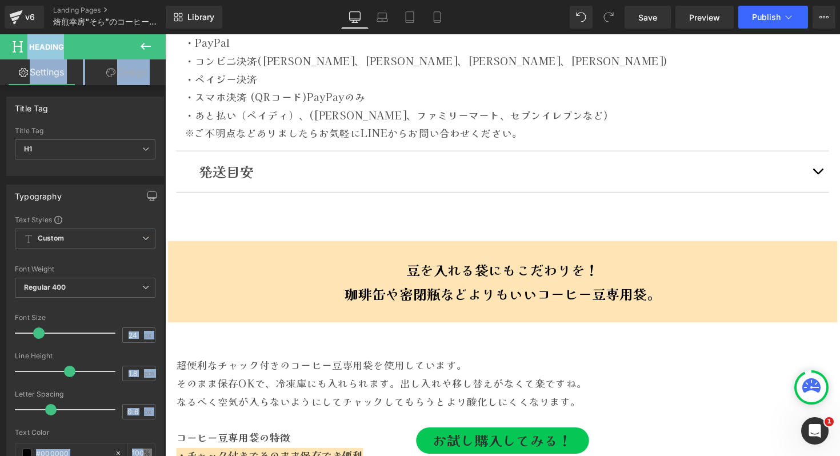
click at [147, 46] on icon at bounding box center [146, 46] width 10 height 7
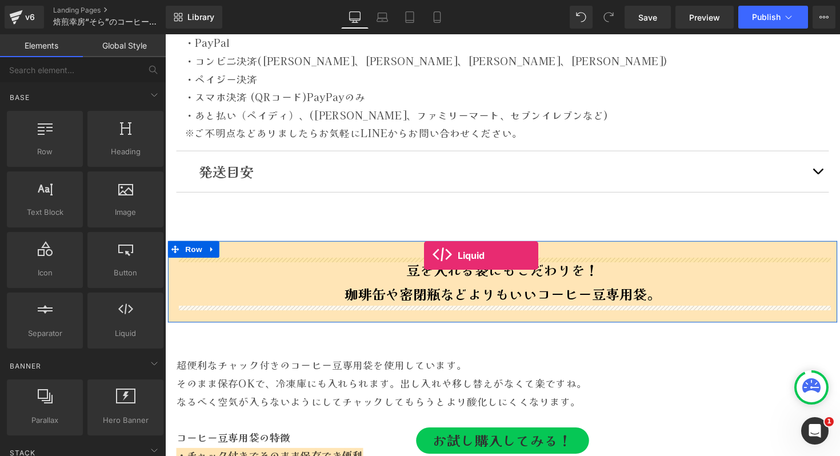
drag, startPoint x: 299, startPoint y: 294, endPoint x: 430, endPoint y: 261, distance: 135.4
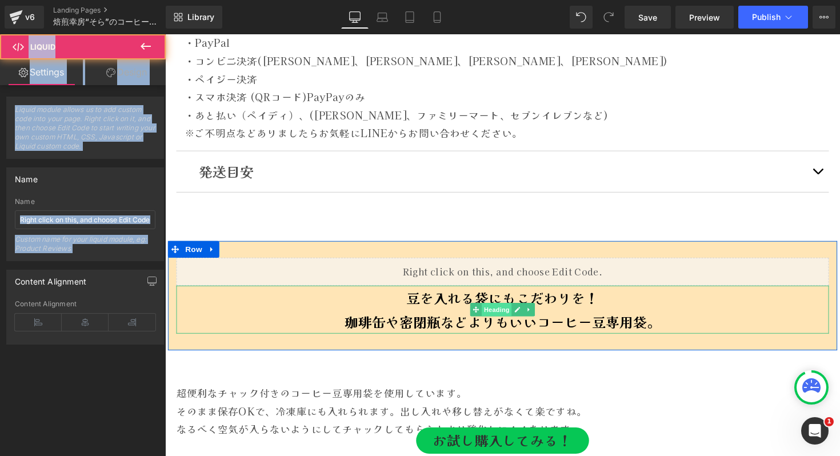
click at [493, 313] on span "Heading" at bounding box center [505, 317] width 31 height 14
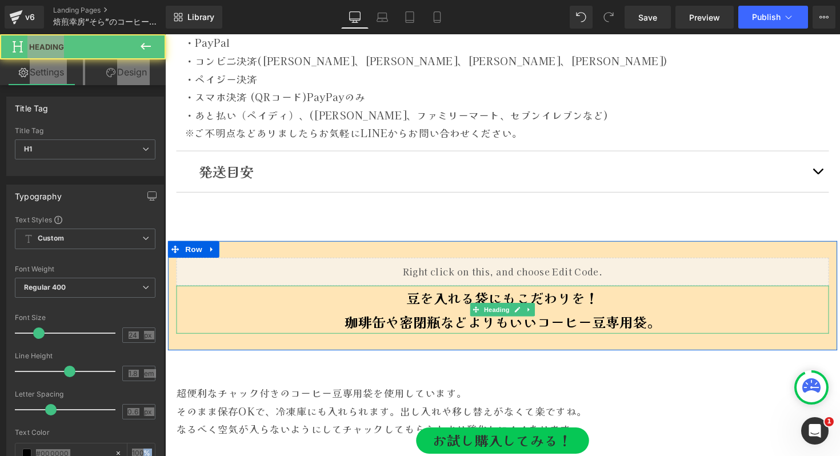
click at [442, 320] on h1 "珈琲缶や密閉瓶などよりもいいコーヒー豆専用袋。" at bounding box center [511, 329] width 668 height 25
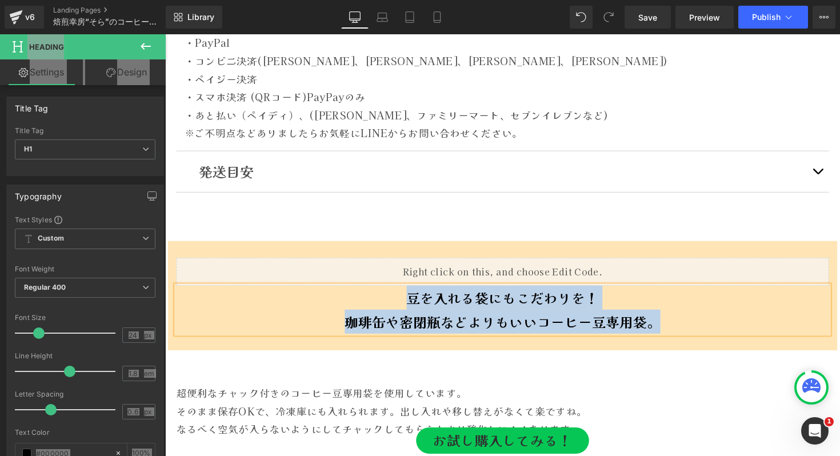
copy div "豆を入れる袋にもこだわりを！ 珈琲缶や密閉瓶などよりもいいコーヒー豆専用袋。"
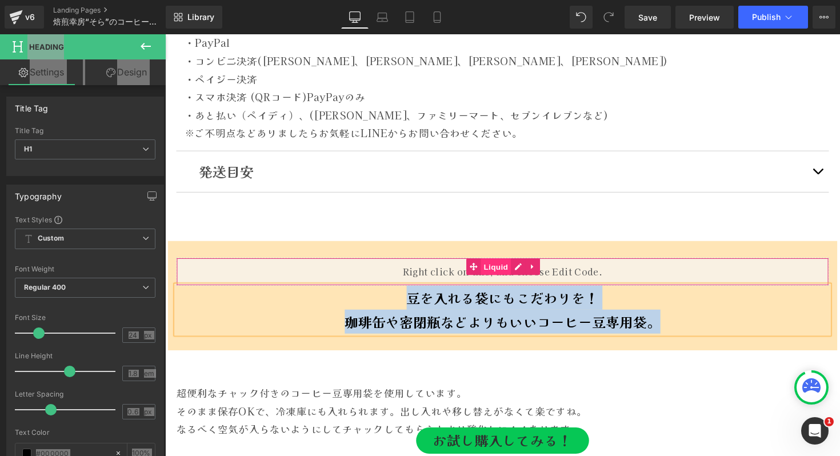
click at [490, 277] on span "Liquid" at bounding box center [504, 272] width 31 height 17
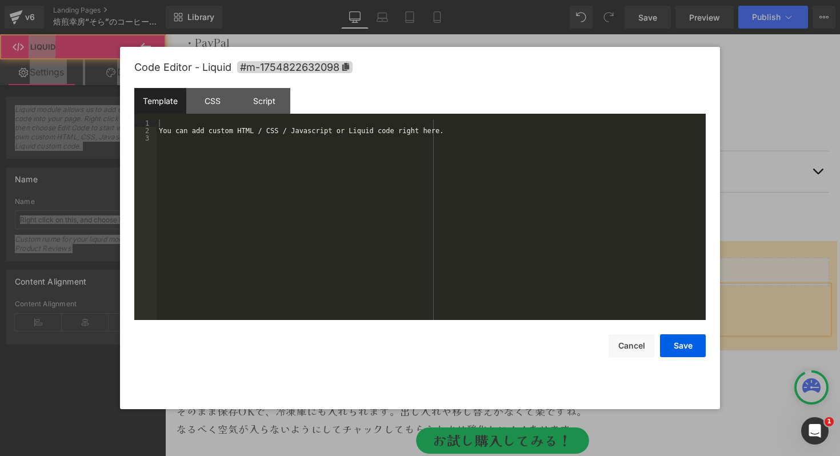
click at [530, 275] on div "Liquid" at bounding box center [511, 277] width 668 height 29
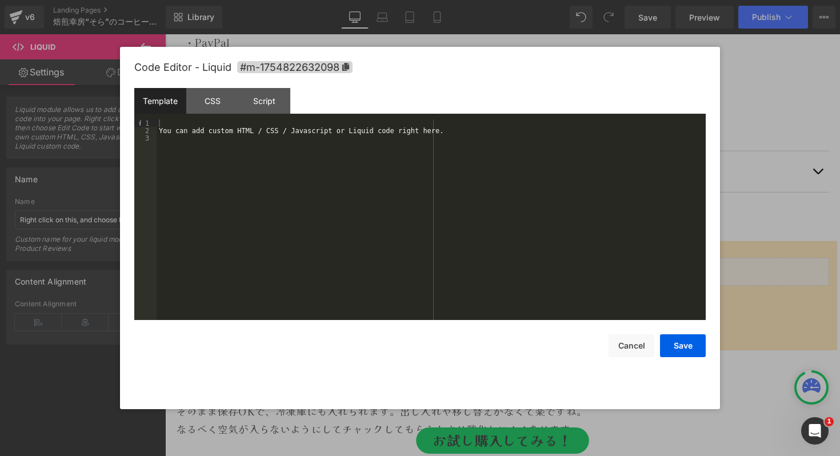
drag, startPoint x: 371, startPoint y: 210, endPoint x: 378, endPoint y: 210, distance: 6.9
click at [371, 210] on div "You can add custom HTML / CSS / Javascript or Liquid code right here." at bounding box center [431, 226] width 549 height 215
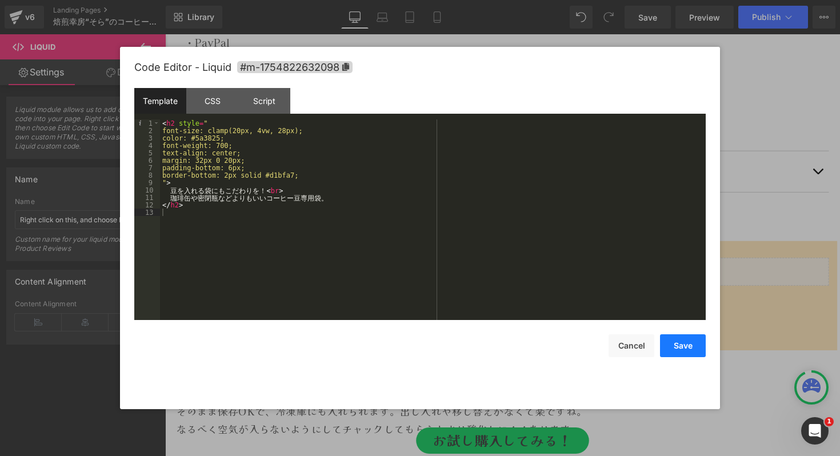
click at [687, 347] on button "Save" at bounding box center [683, 345] width 46 height 23
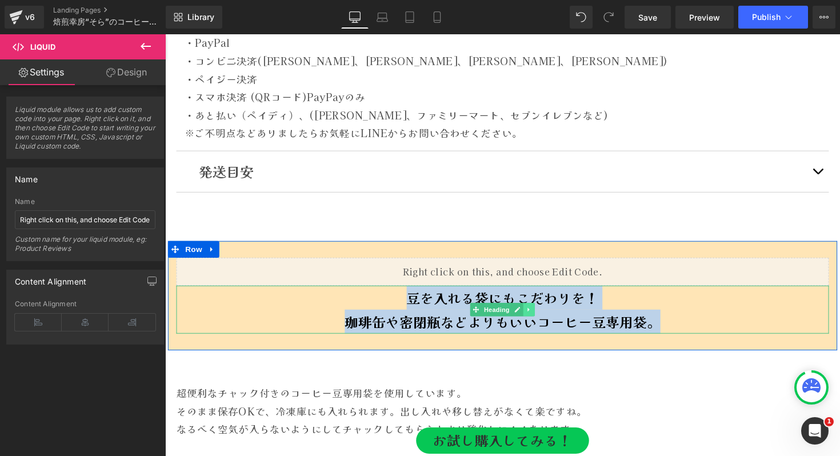
click at [533, 316] on link at bounding box center [538, 317] width 12 height 14
click at [541, 317] on icon at bounding box center [544, 317] width 6 height 6
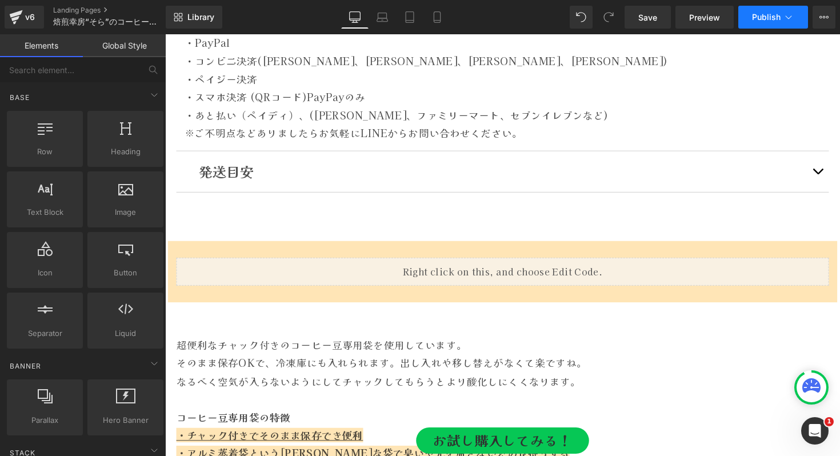
click at [762, 21] on span "Publish" at bounding box center [766, 17] width 29 height 9
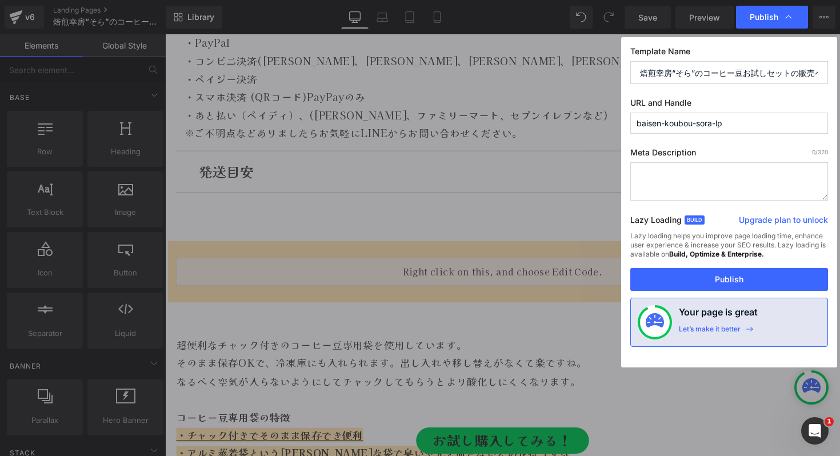
click at [702, 268] on div "Lazy loading helps you improve page loading time, enhance user experience & inc…" at bounding box center [729, 249] width 198 height 37
click at [697, 274] on button "Publish" at bounding box center [729, 279] width 198 height 23
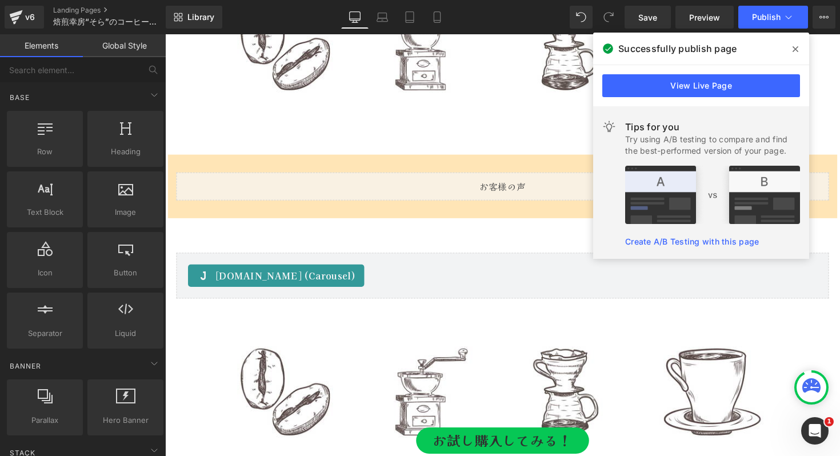
scroll to position [2759, 0]
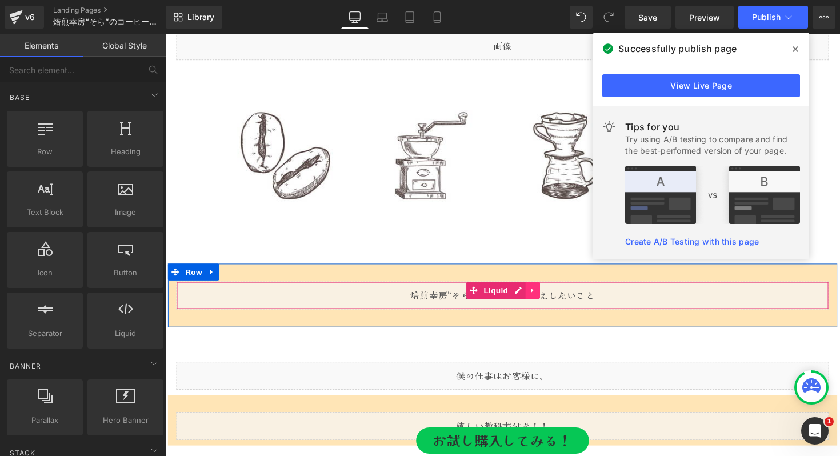
click at [540, 299] on icon at bounding box center [542, 297] width 8 height 9
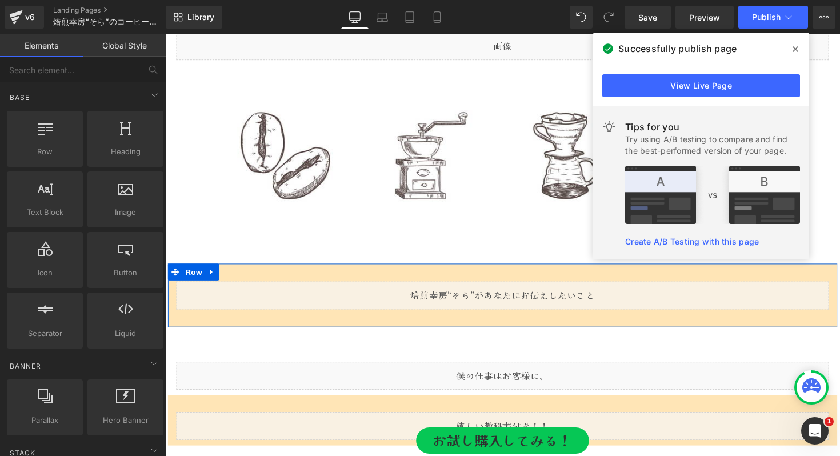
click at [505, 295] on div "Liquid" at bounding box center [511, 301] width 668 height 29
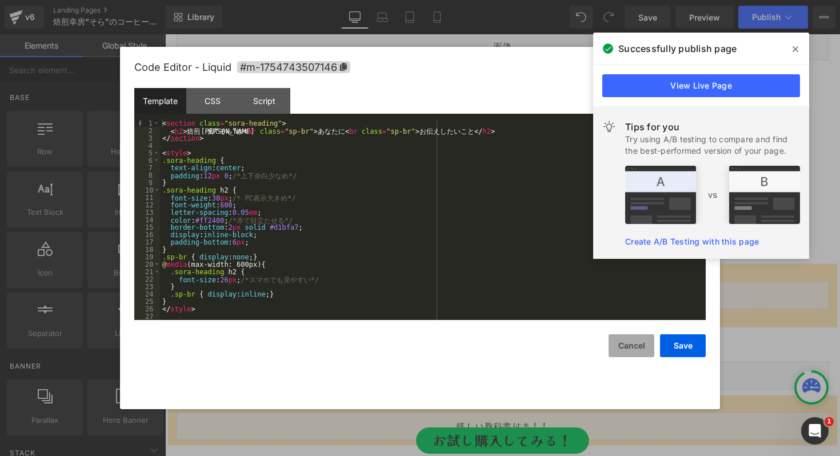
click at [631, 350] on button "Cancel" at bounding box center [631, 345] width 46 height 23
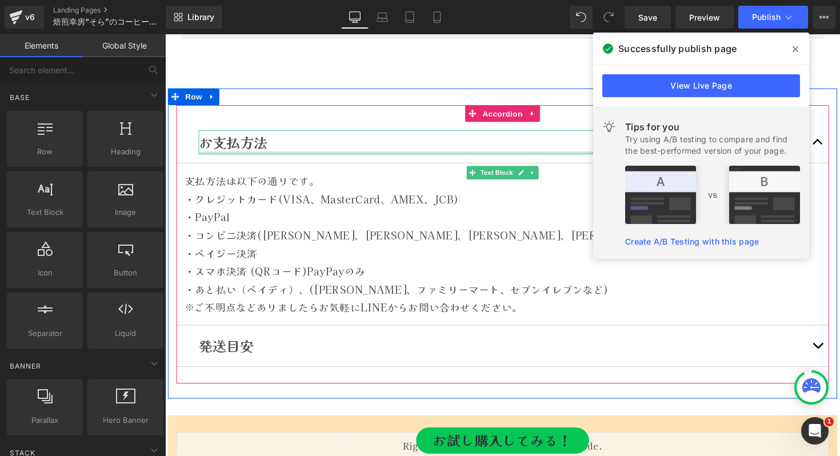
scroll to position [5863, 0]
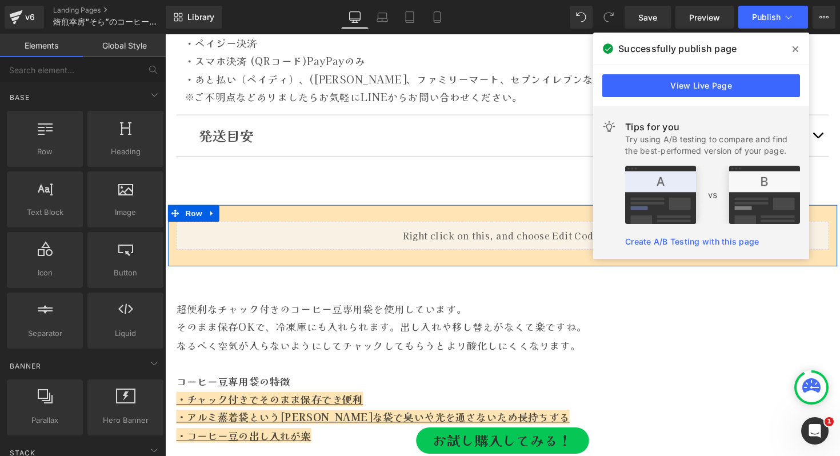
click at [526, 237] on div "Liquid" at bounding box center [511, 240] width 668 height 29
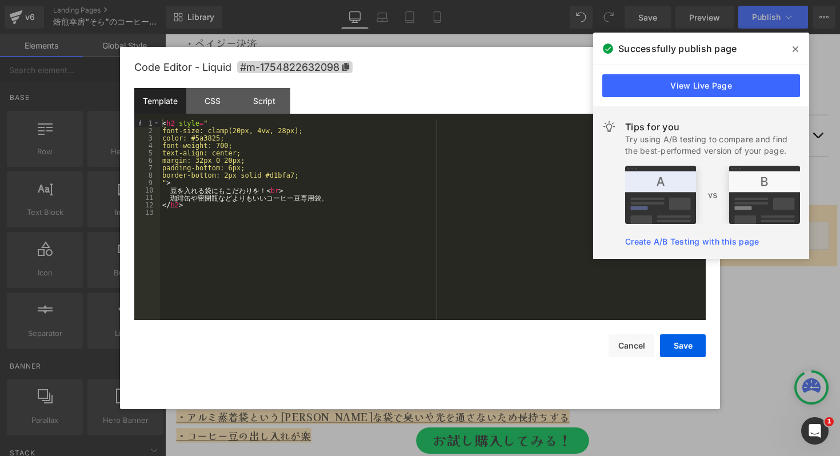
click at [232, 131] on div "< h2 style = " font-size: clamp(20px, 4vw, 28px); color: #5a3825; font-weight: …" at bounding box center [433, 226] width 546 height 215
click at [271, 132] on div "< h2 style = " font-size: clamp(26px, 4vw, 28px); color: #5a3825; font-weight: …" at bounding box center [433, 226] width 546 height 215
click at [309, 148] on div "< h2 style = " font-size: clamp(26px, 4vw, 30px); color: #5a3825; font-weight: …" at bounding box center [433, 226] width 546 height 215
click at [250, 128] on div "< h2 style = " font-size: clamp(26px, 4vw, 30px); color: #5a3825; font-weight: …" at bounding box center [433, 226] width 546 height 215
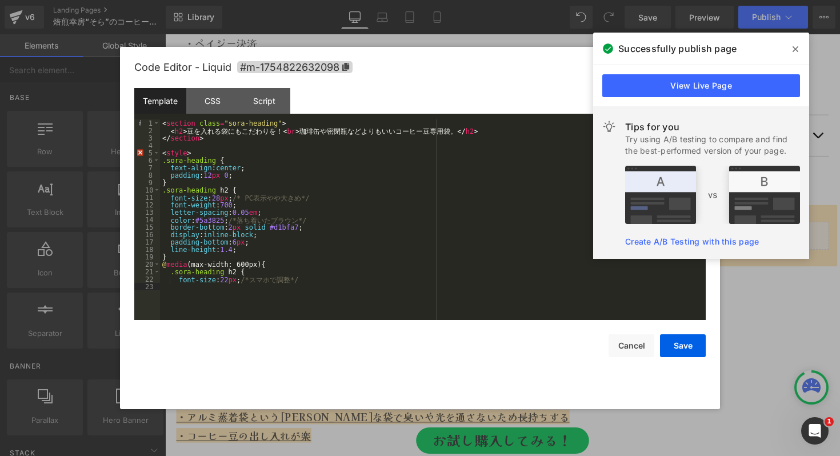
click at [220, 282] on div "< section class = "sora-heading" > < h2 > 豆 を 入 れ る 袋 に も こ だ わ り を ！ < br > 珈 …" at bounding box center [433, 226] width 546 height 215
click at [214, 201] on div "< section class = "sora-heading" > < h2 > 豆 を 入 れ る 袋 に も こ だ わ り を ！ < br > 珈 …" at bounding box center [433, 226] width 546 height 215
click at [685, 342] on button "Save" at bounding box center [683, 345] width 46 height 23
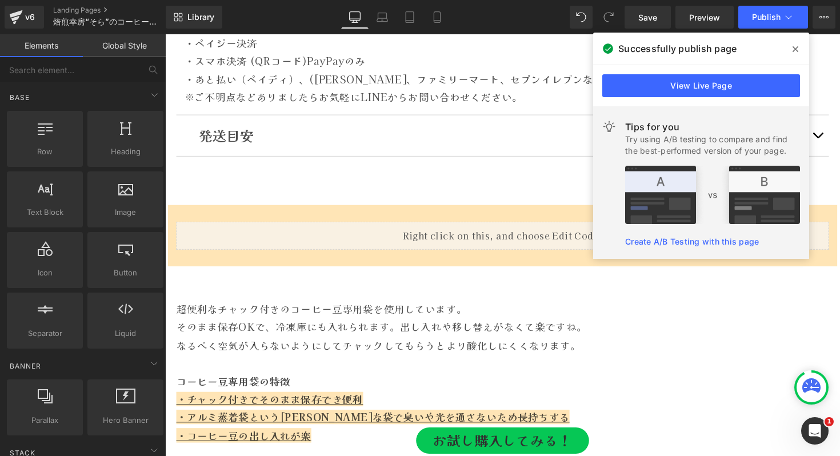
click at [792, 51] on icon at bounding box center [795, 49] width 6 height 6
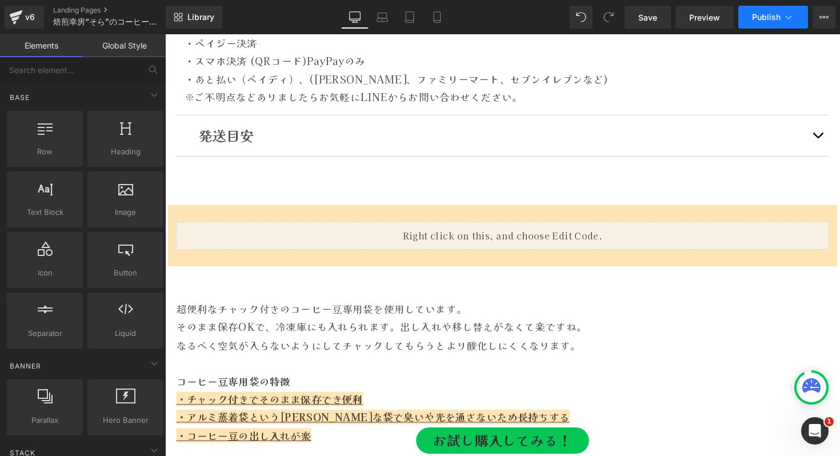
click at [790, 27] on button "Publish" at bounding box center [773, 17] width 70 height 23
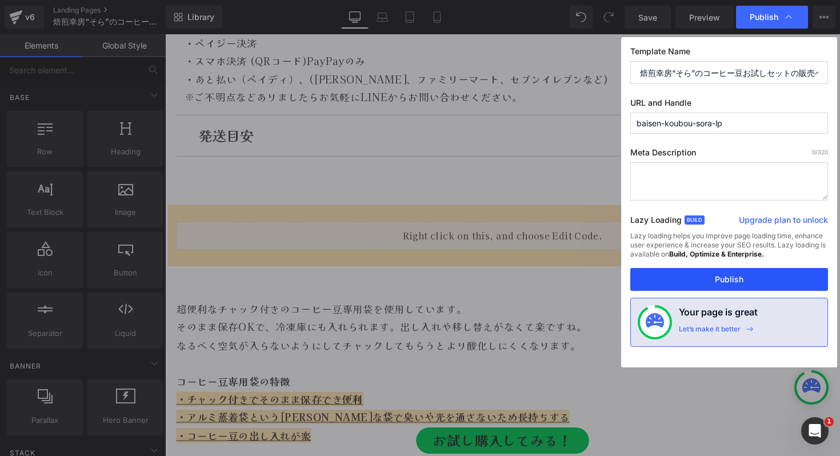
click at [701, 278] on button "Publish" at bounding box center [729, 279] width 198 height 23
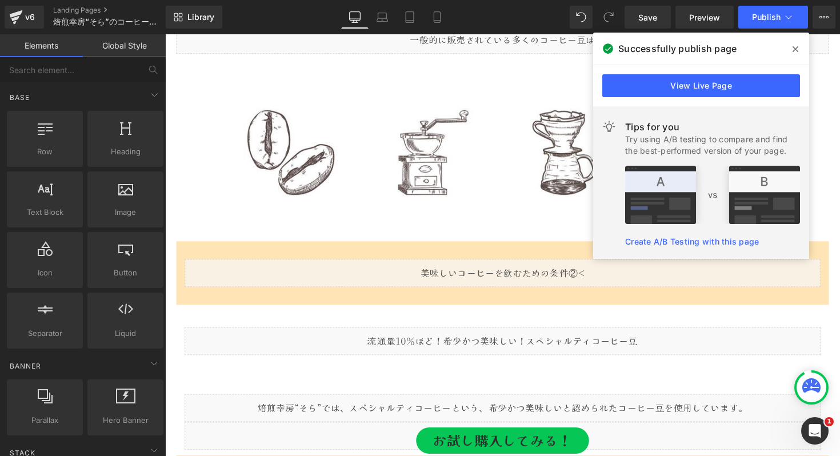
scroll to position [1929, 0]
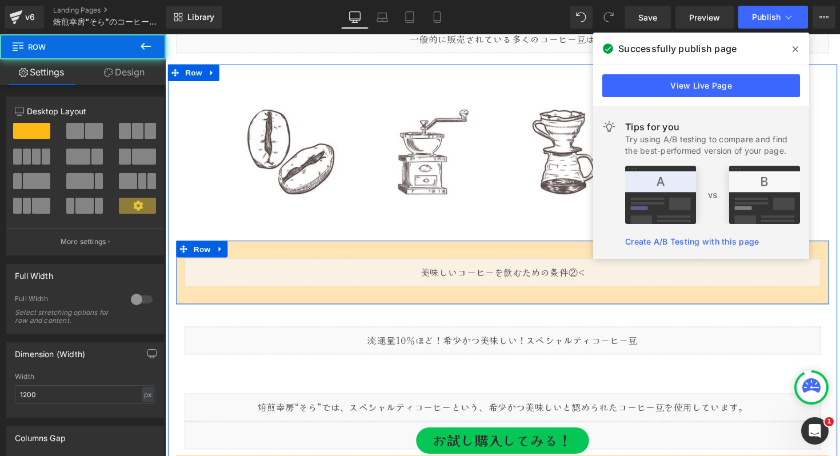
click at [291, 255] on div "Liquid Row" at bounding box center [511, 278] width 668 height 65
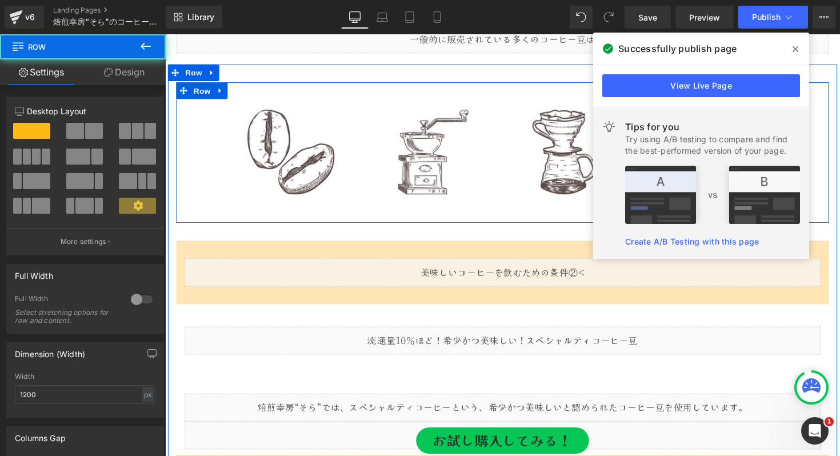
click at [190, 216] on div "Image Row" at bounding box center [511, 155] width 668 height 144
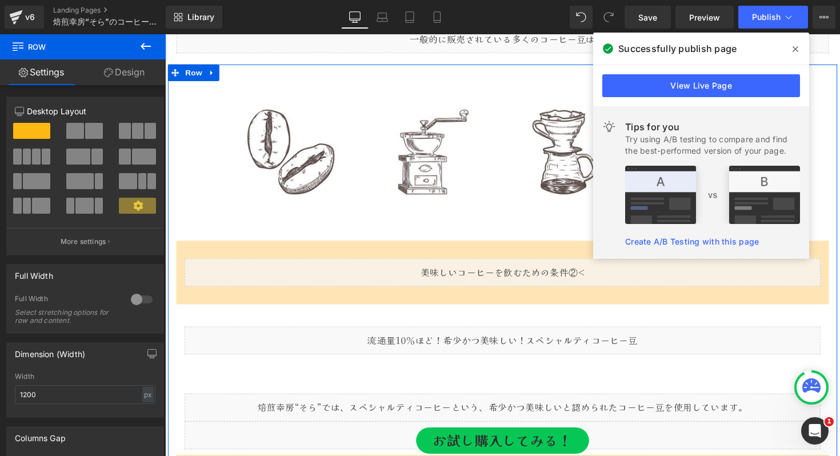
click at [174, 237] on div "Image Row 32px Liquid Row Liquid Row Liquid Liquid Row Liquid Row Liquid Row Li…" at bounding box center [511, 452] width 686 height 774
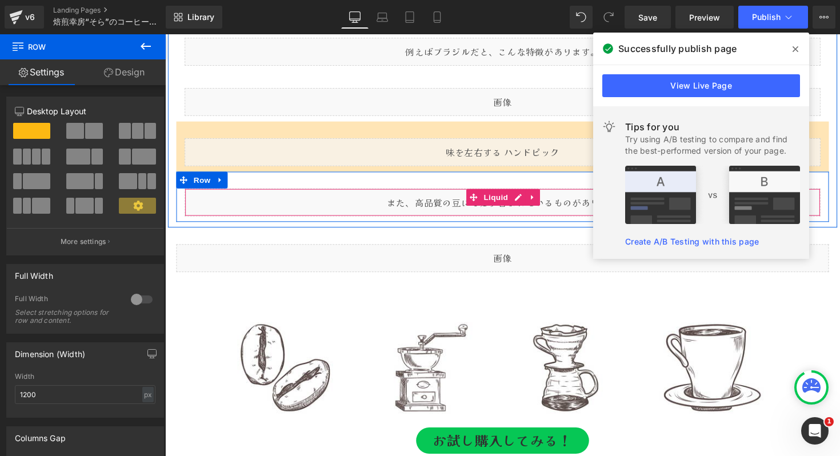
scroll to position [2545, 0]
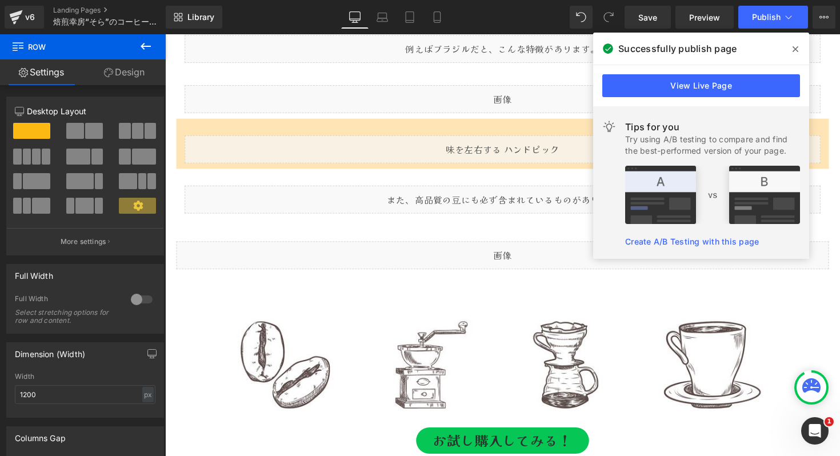
click at [134, 44] on button at bounding box center [146, 46] width 40 height 25
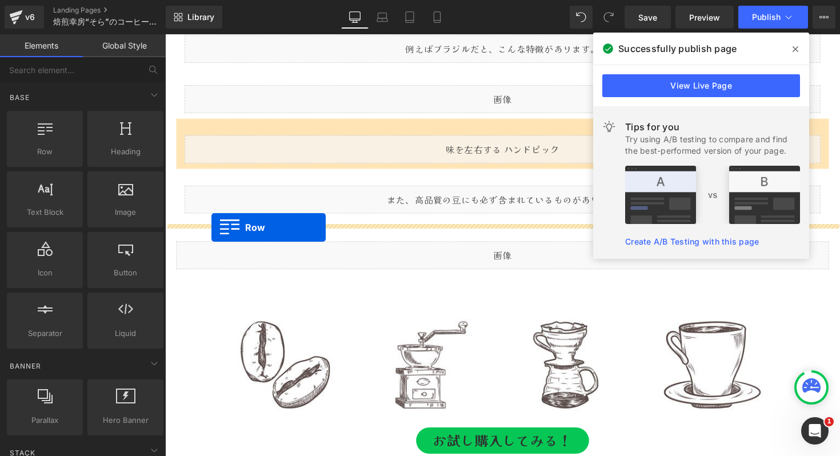
drag, startPoint x: 205, startPoint y: 172, endPoint x: 213, endPoint y: 232, distance: 60.4
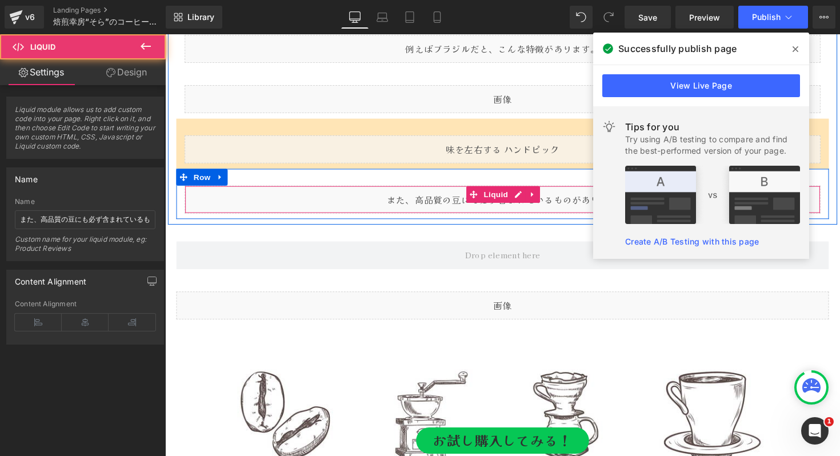
click at [324, 193] on div "Liquid" at bounding box center [510, 203] width 651 height 29
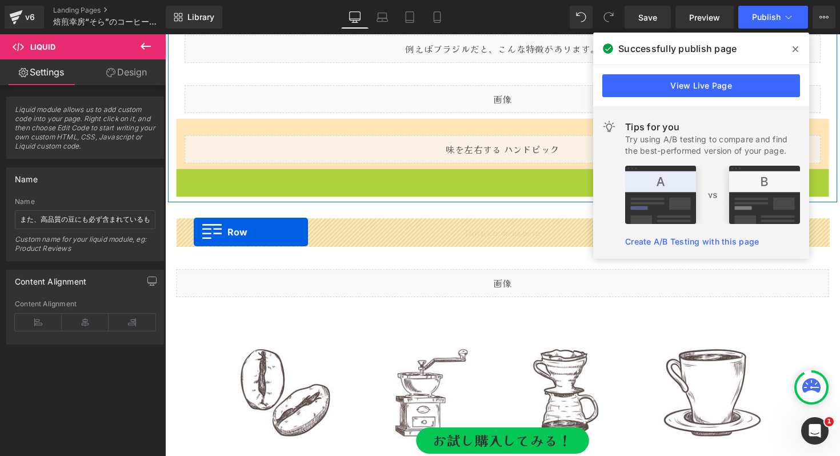
drag, startPoint x: 183, startPoint y: 182, endPoint x: 194, endPoint y: 237, distance: 55.4
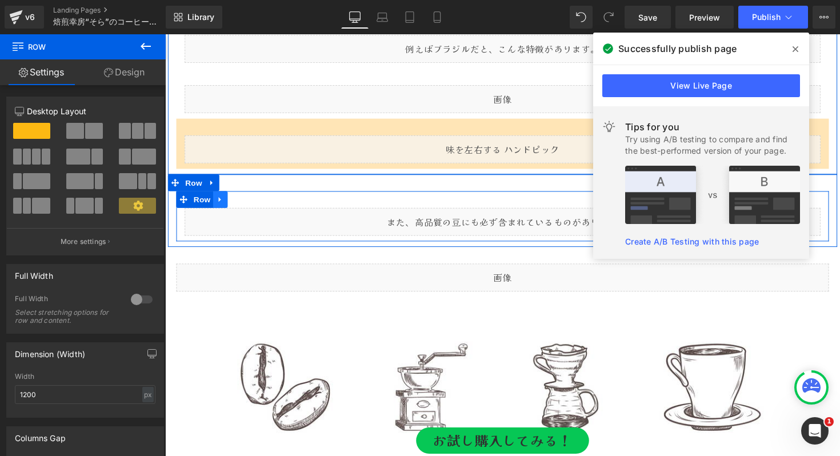
click at [222, 202] on icon at bounding box center [221, 203] width 2 height 5
click at [253, 205] on icon at bounding box center [251, 203] width 8 height 8
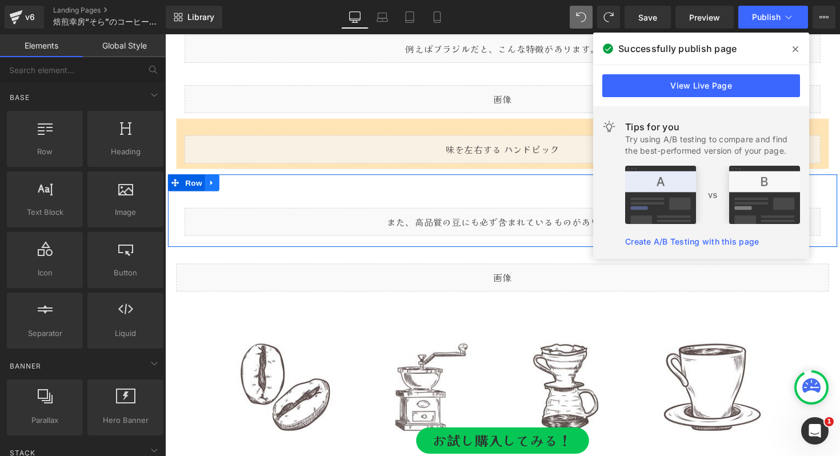
click at [217, 186] on icon at bounding box center [213, 186] width 8 height 9
click at [244, 186] on icon at bounding box center [243, 186] width 8 height 8
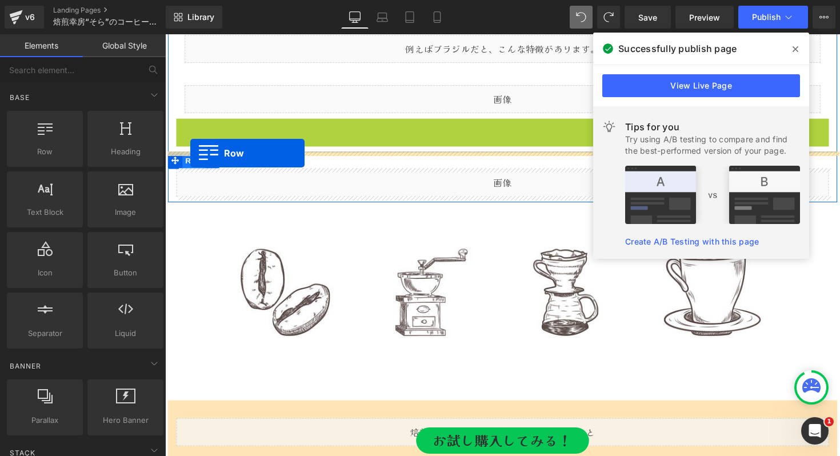
drag, startPoint x: 183, startPoint y: 128, endPoint x: 191, endPoint y: 156, distance: 29.0
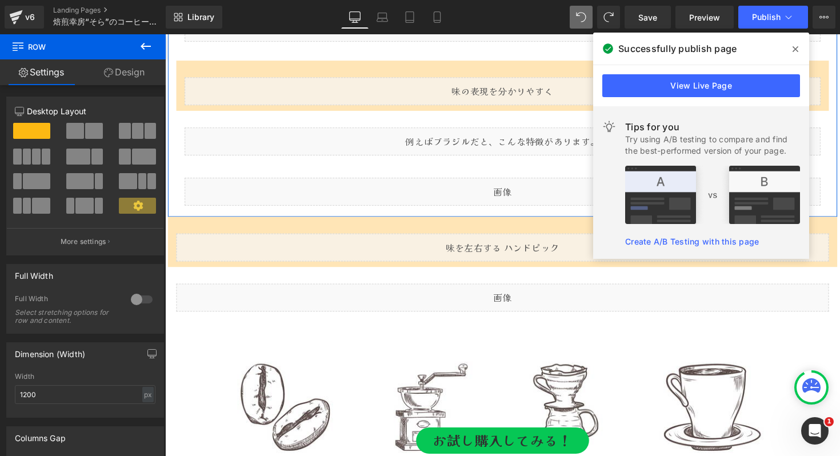
scroll to position [2448, 0]
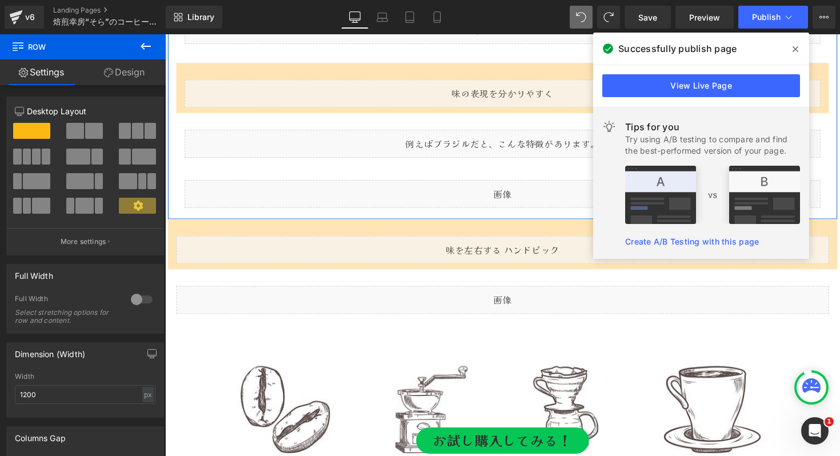
click at [203, 197] on div "Liquid" at bounding box center [510, 197] width 651 height 29
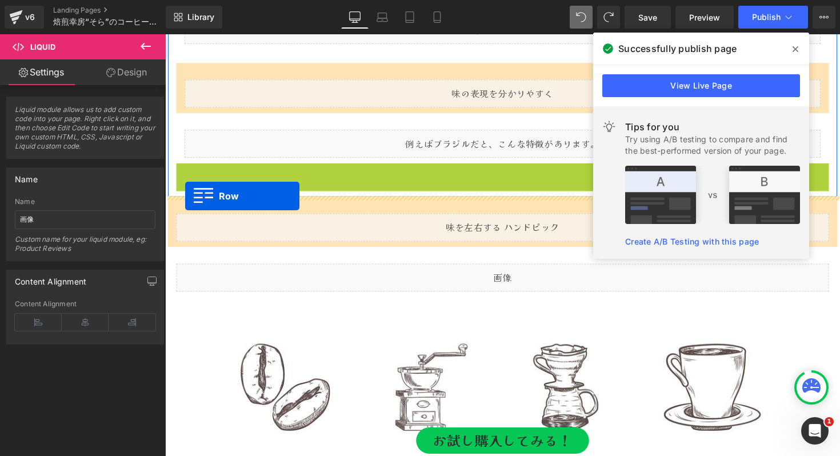
drag, startPoint x: 186, startPoint y: 175, endPoint x: 186, endPoint y: 200, distance: 25.1
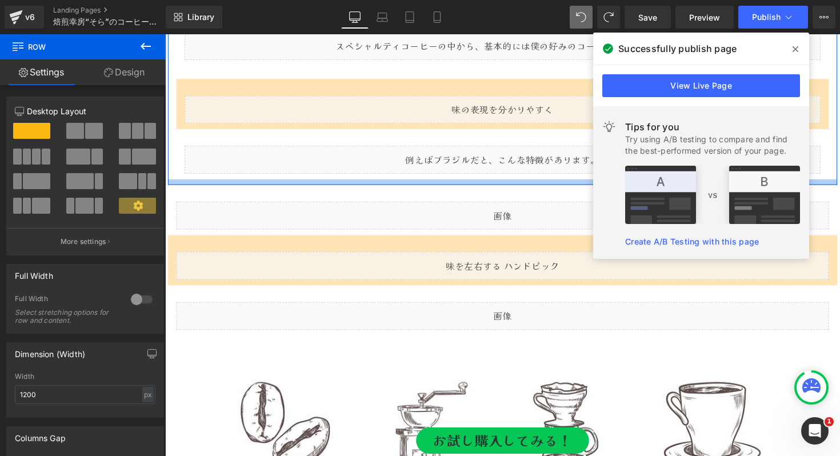
scroll to position [2427, 0]
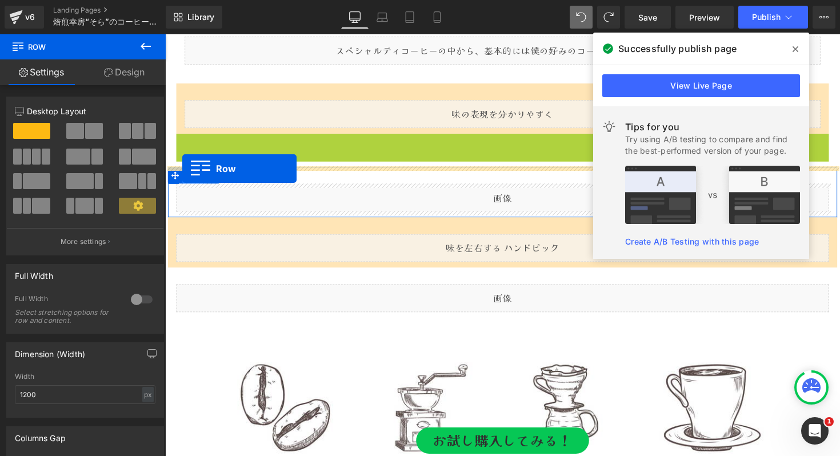
drag, startPoint x: 183, startPoint y: 144, endPoint x: 183, endPoint y: 172, distance: 28.0
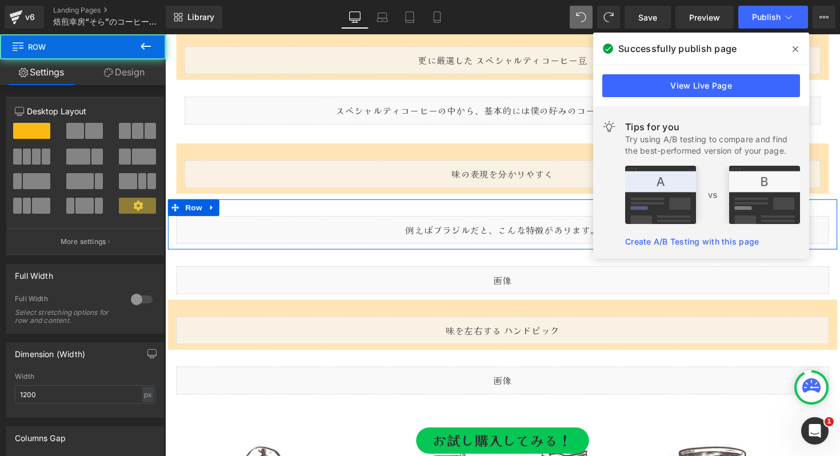
scroll to position [2338, 0]
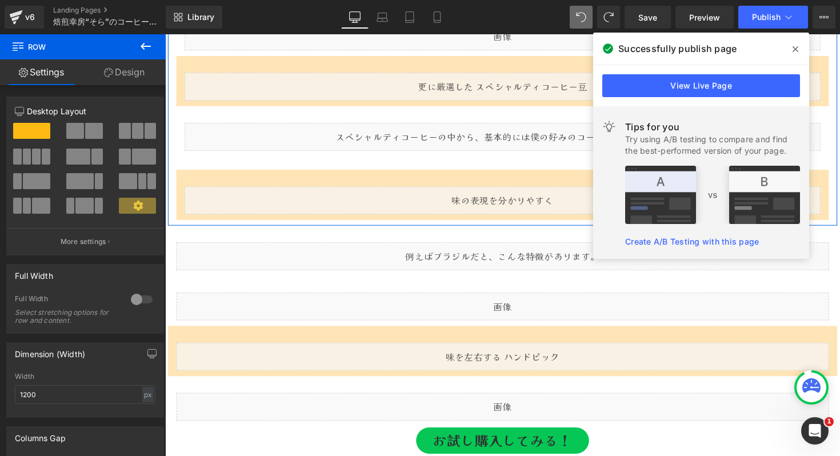
click at [185, 183] on icon at bounding box center [188, 182] width 6 height 6
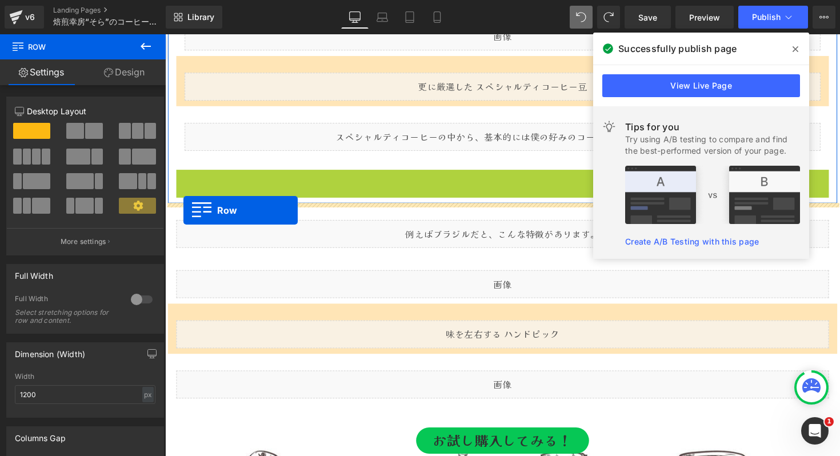
drag, startPoint x: 184, startPoint y: 183, endPoint x: 184, endPoint y: 215, distance: 31.4
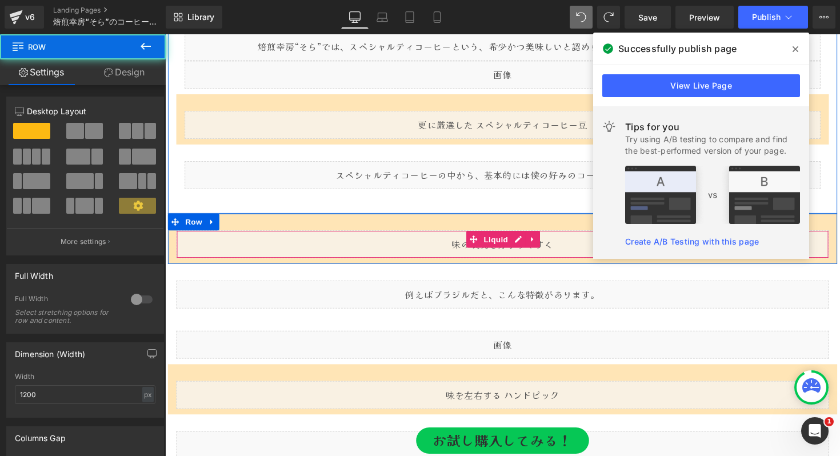
scroll to position [2296, 0]
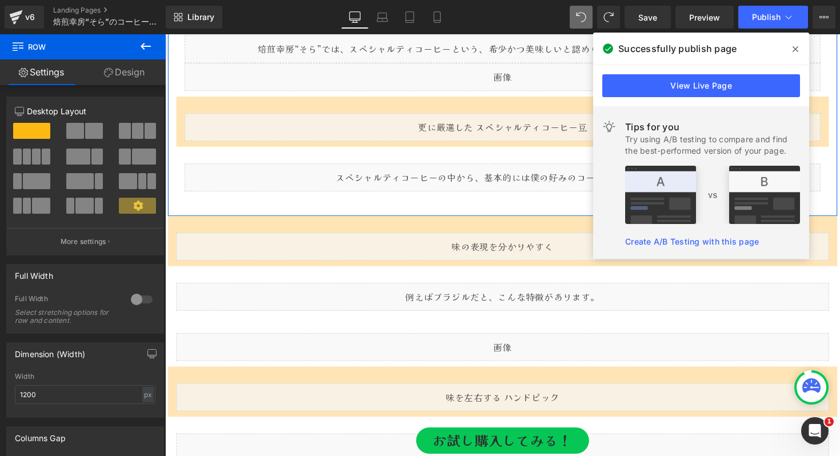
click at [203, 183] on div "Liquid" at bounding box center [510, 181] width 651 height 29
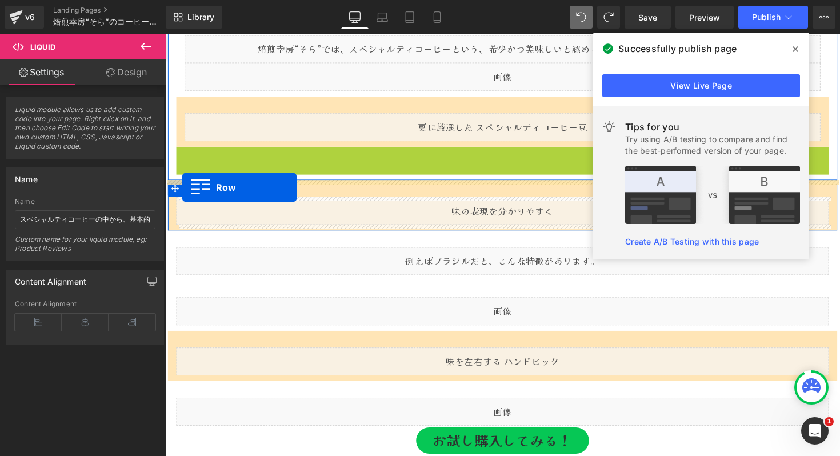
drag, startPoint x: 183, startPoint y: 159, endPoint x: 183, endPoint y: 191, distance: 32.6
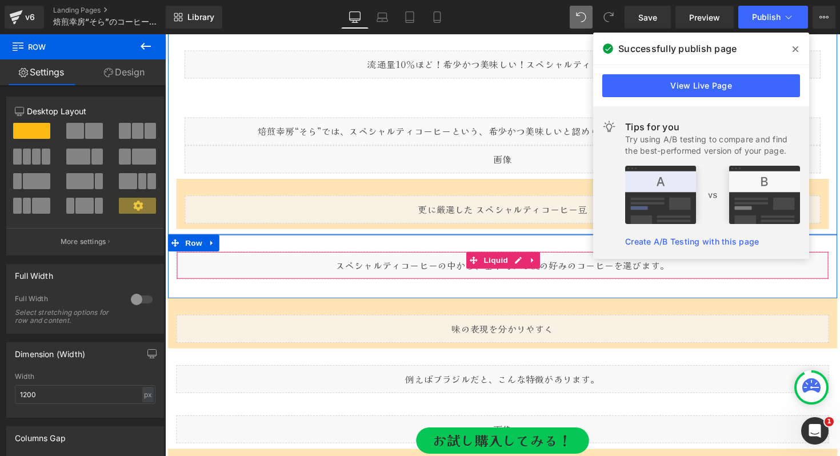
scroll to position [2205, 0]
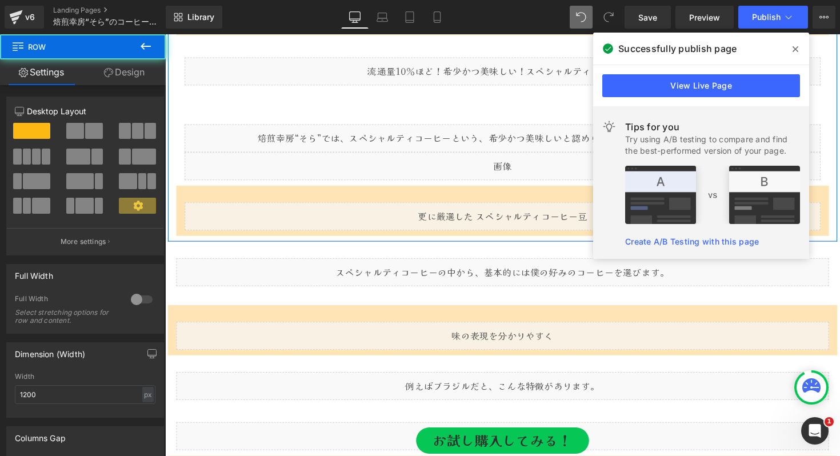
click at [186, 203] on div "Liquid Row" at bounding box center [511, 215] width 668 height 51
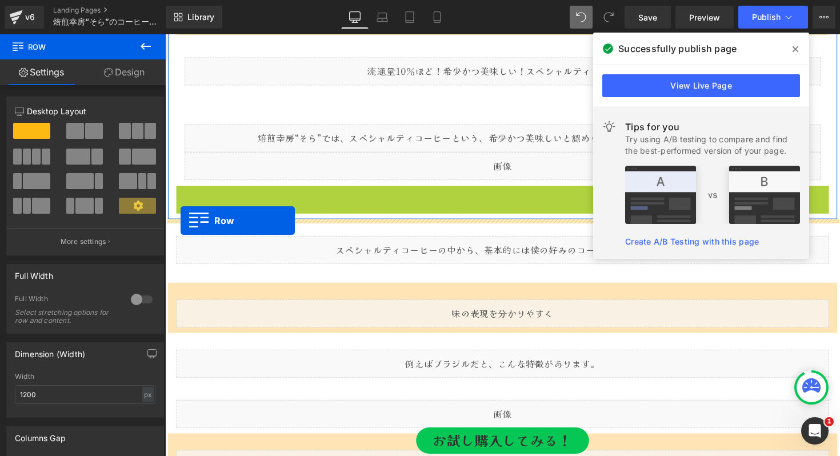
drag, startPoint x: 181, startPoint y: 194, endPoint x: 181, endPoint y: 225, distance: 30.9
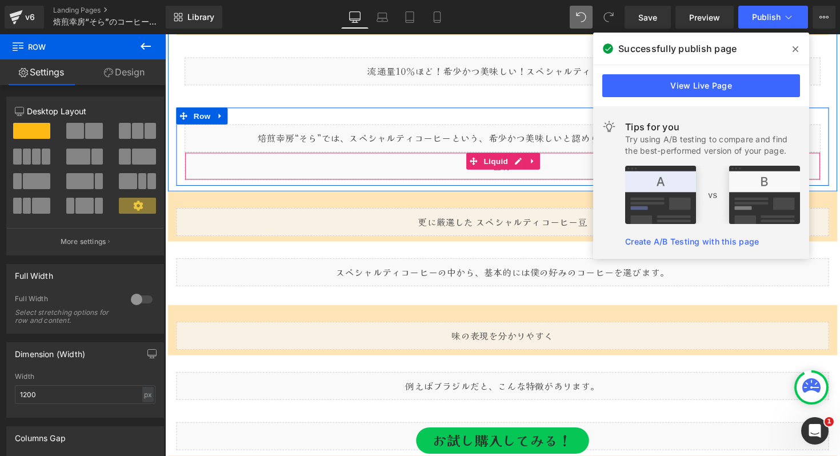
click at [194, 172] on div "Liquid" at bounding box center [510, 169] width 651 height 29
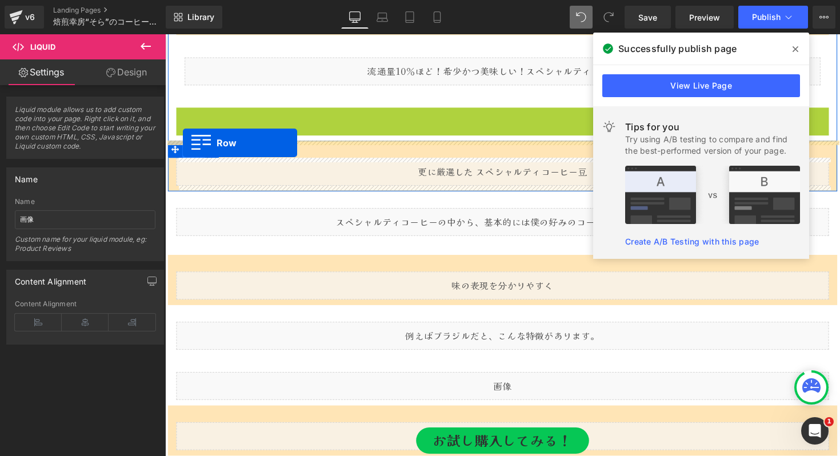
drag, startPoint x: 183, startPoint y: 117, endPoint x: 183, endPoint y: 146, distance: 28.6
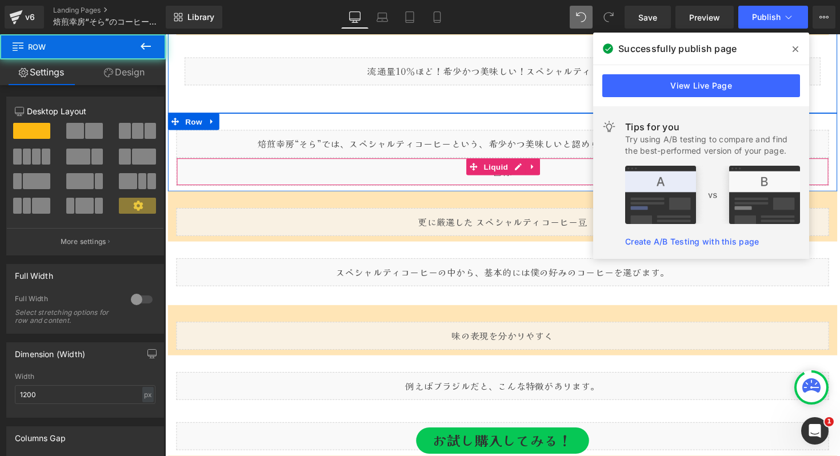
click at [190, 177] on div "Liquid" at bounding box center [511, 175] width 668 height 29
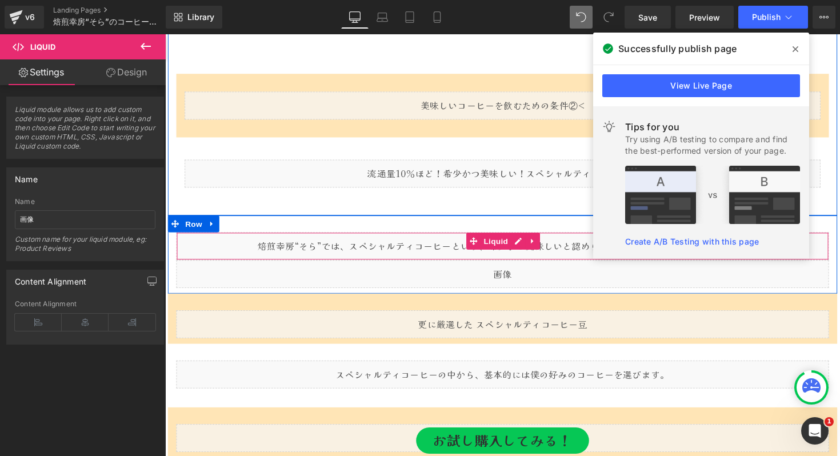
scroll to position [2098, 0]
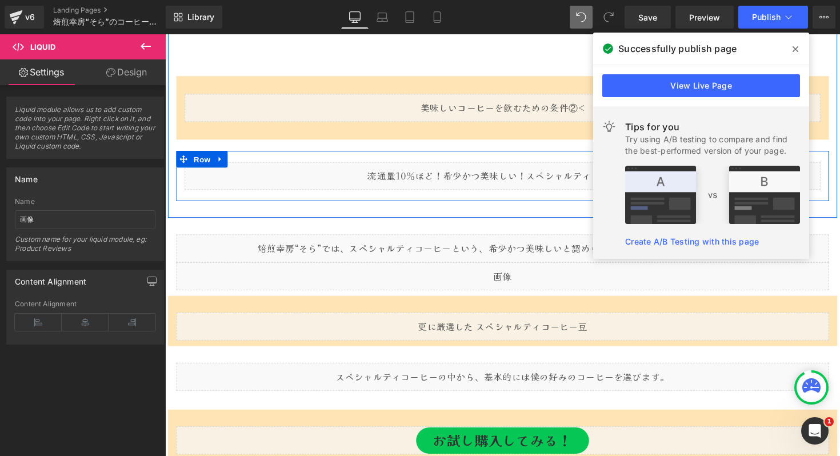
click at [202, 165] on div "Liquid Row" at bounding box center [511, 179] width 668 height 51
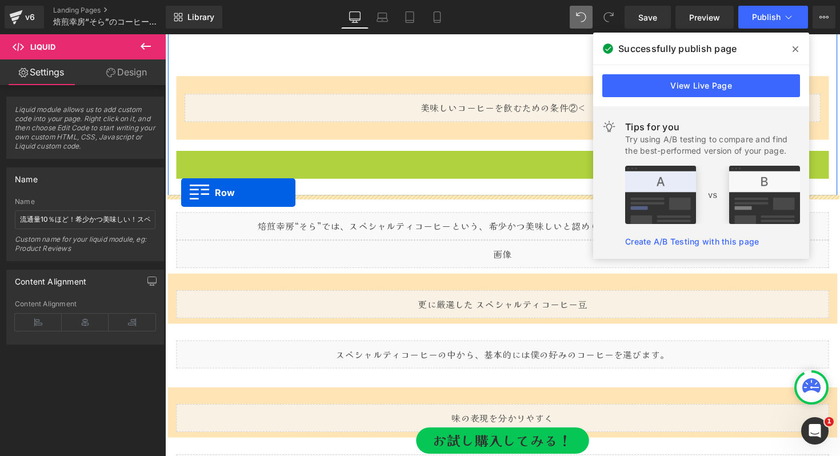
drag, startPoint x: 182, startPoint y: 158, endPoint x: 182, endPoint y: 197, distance: 38.3
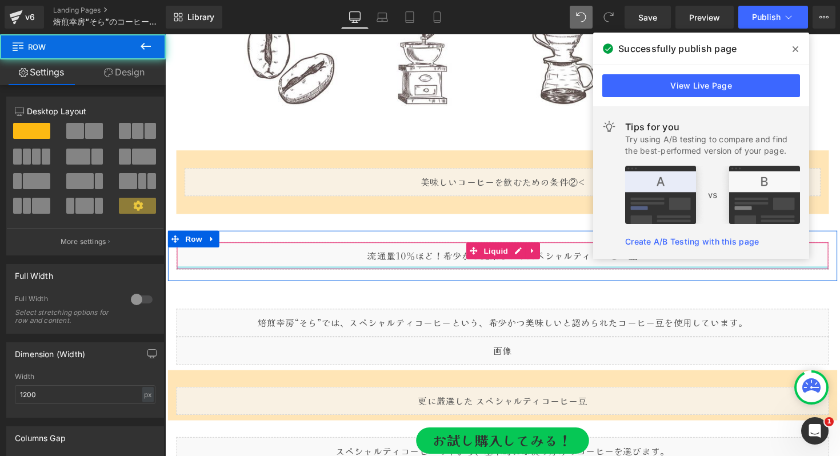
scroll to position [2013, 0]
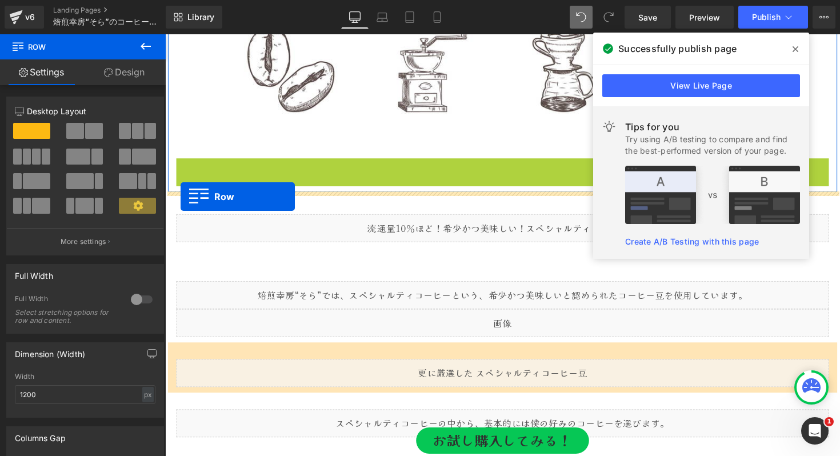
drag, startPoint x: 180, startPoint y: 167, endPoint x: 181, endPoint y: 201, distance: 33.2
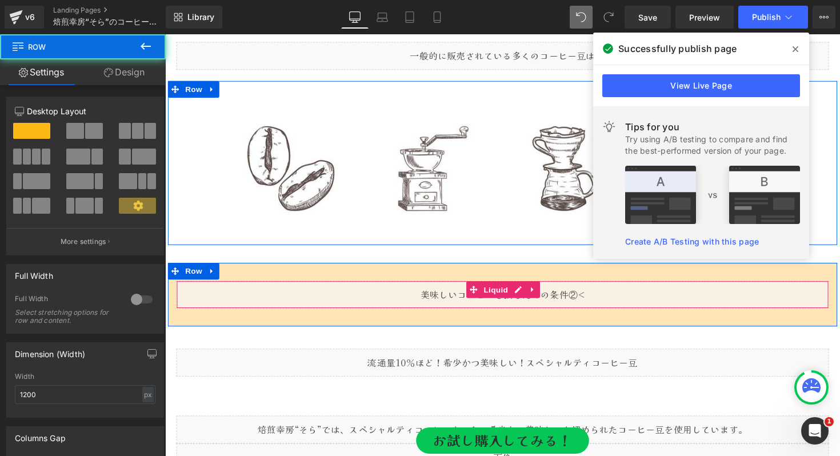
scroll to position [1883, 0]
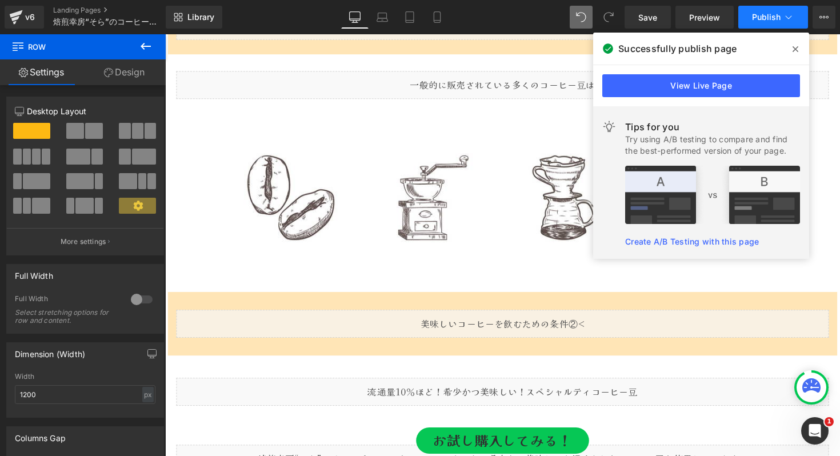
click at [755, 17] on span "Publish" at bounding box center [766, 17] width 29 height 9
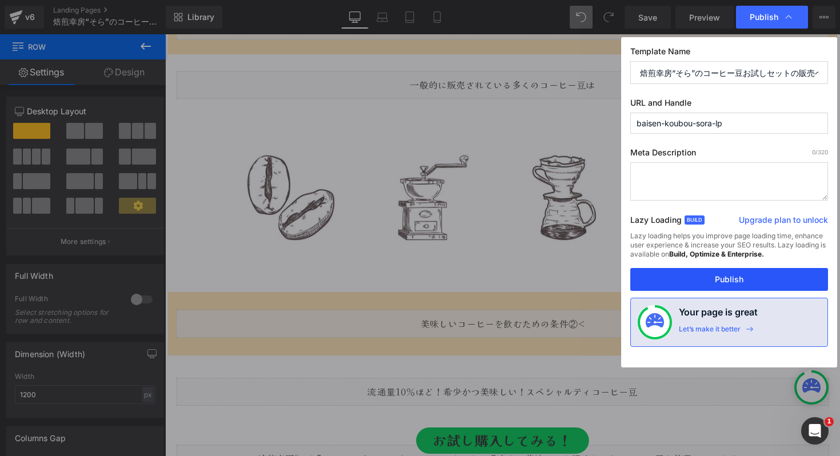
click at [729, 274] on button "Publish" at bounding box center [729, 279] width 198 height 23
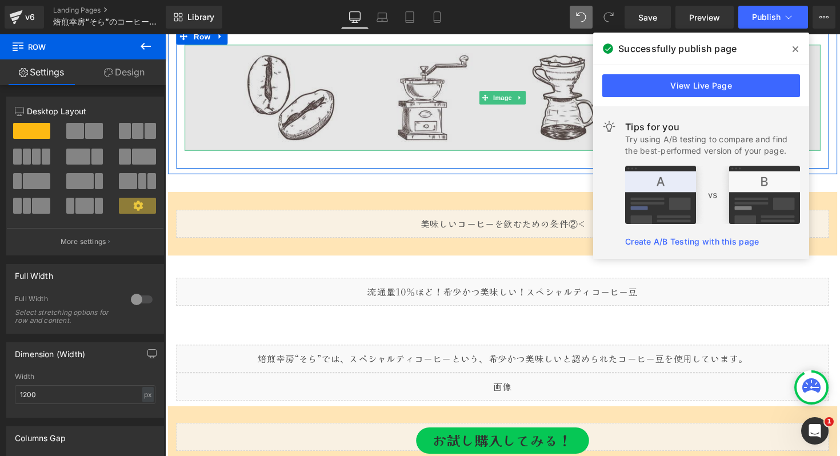
scroll to position [2102, 0]
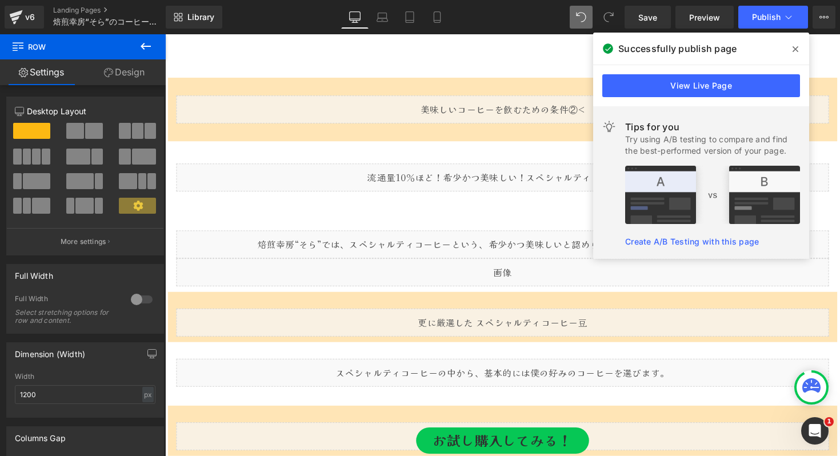
click at [142, 50] on icon at bounding box center [146, 46] width 14 height 14
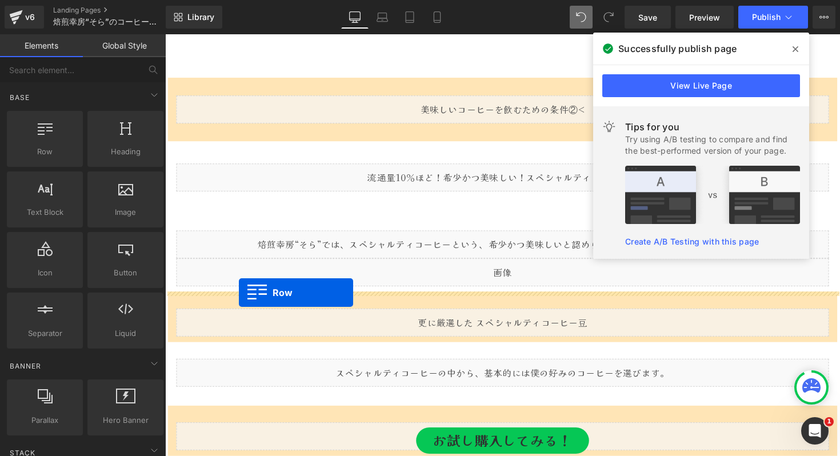
drag, startPoint x: 208, startPoint y: 183, endPoint x: 241, endPoint y: 299, distance: 119.9
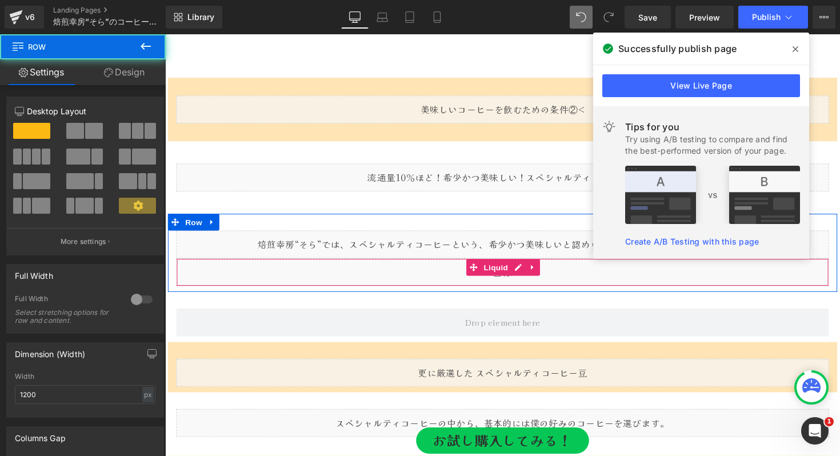
click at [223, 282] on div "Liquid" at bounding box center [511, 278] width 668 height 29
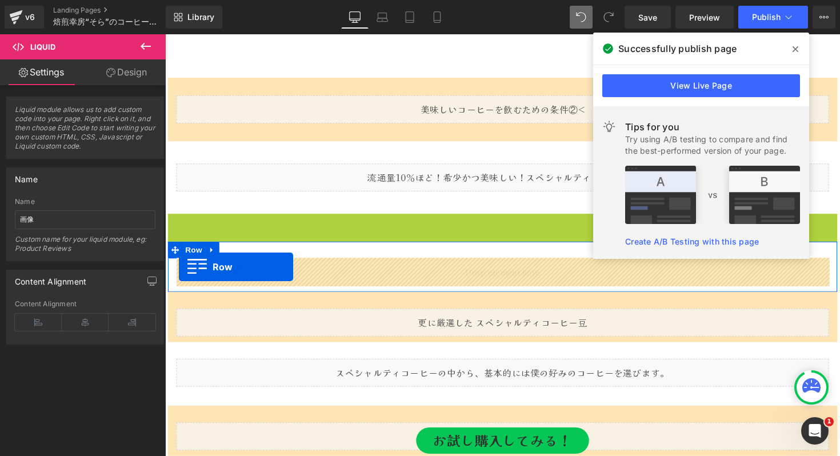
drag, startPoint x: 175, startPoint y: 228, endPoint x: 179, endPoint y: 273, distance: 44.8
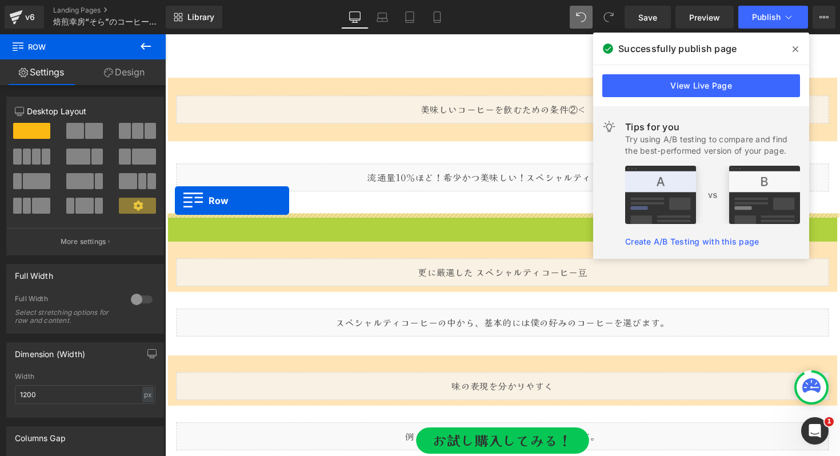
drag, startPoint x: 172, startPoint y: 225, endPoint x: 175, endPoint y: 205, distance: 20.8
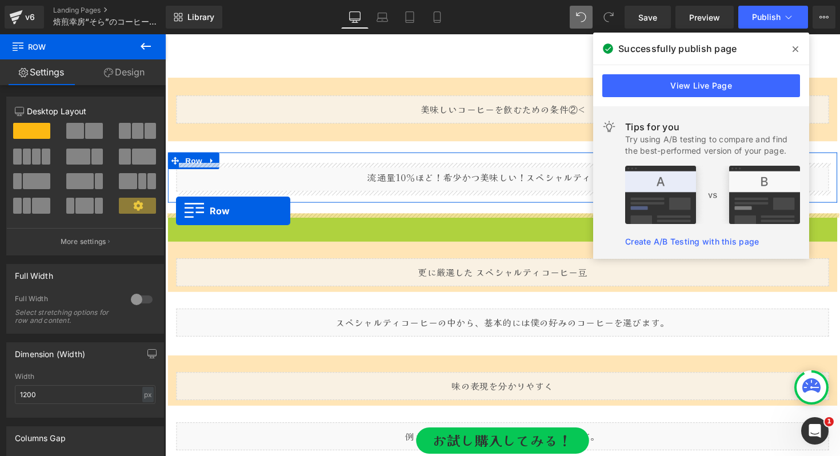
drag, startPoint x: 174, startPoint y: 227, endPoint x: 176, endPoint y: 214, distance: 12.7
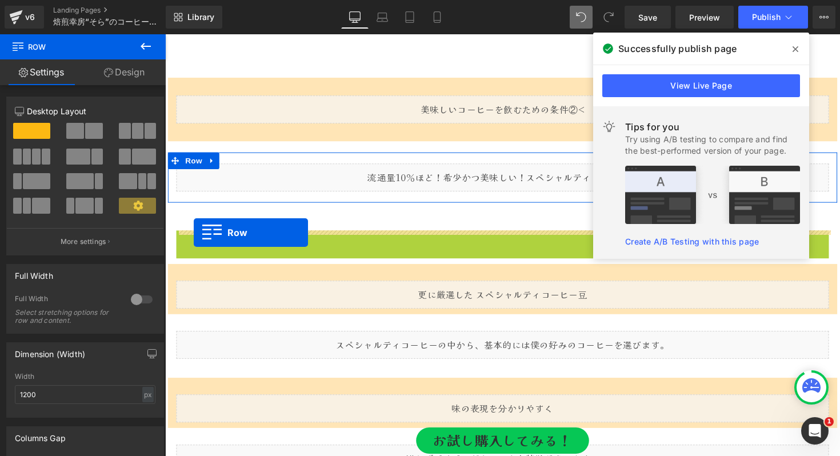
drag, startPoint x: 185, startPoint y: 245, endPoint x: 194, endPoint y: 238, distance: 12.2
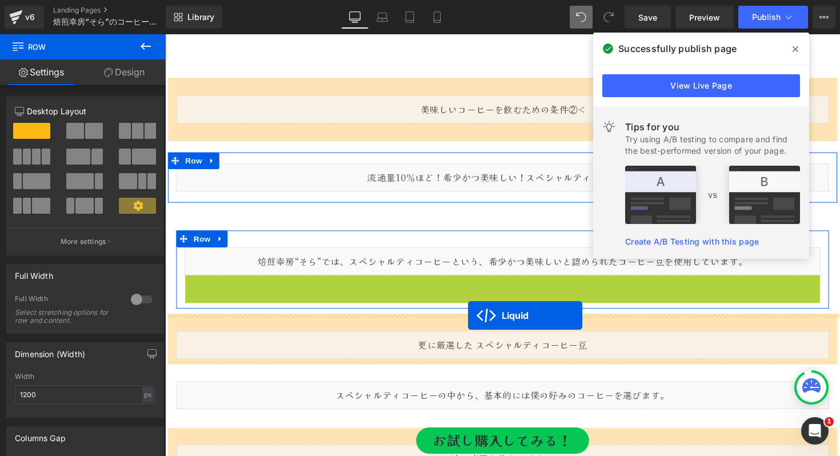
drag, startPoint x: 481, startPoint y: 291, endPoint x: 475, endPoint y: 322, distance: 31.4
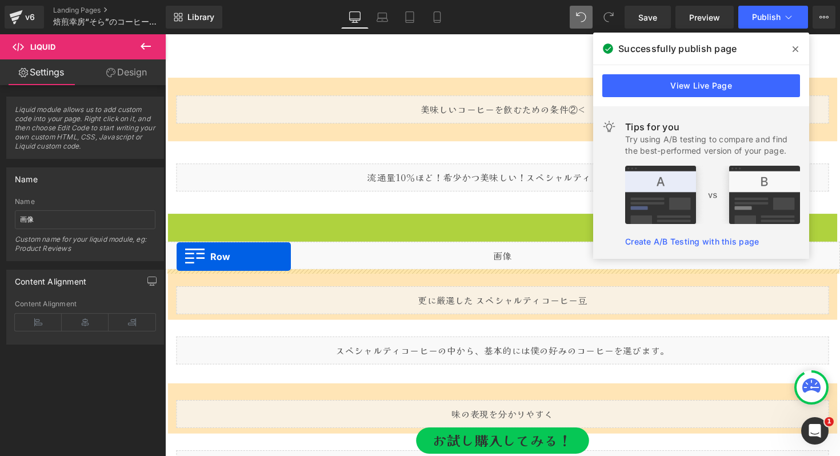
drag, startPoint x: 175, startPoint y: 226, endPoint x: 177, endPoint y: 262, distance: 36.6
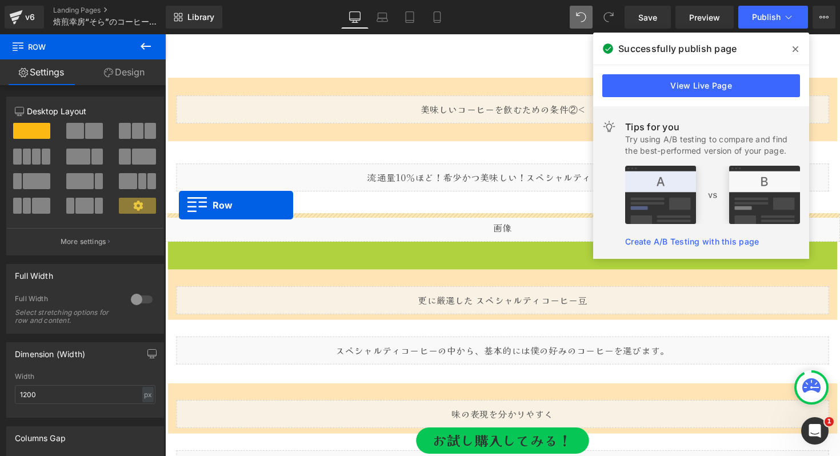
drag, startPoint x: 176, startPoint y: 255, endPoint x: 179, endPoint y: 209, distance: 46.4
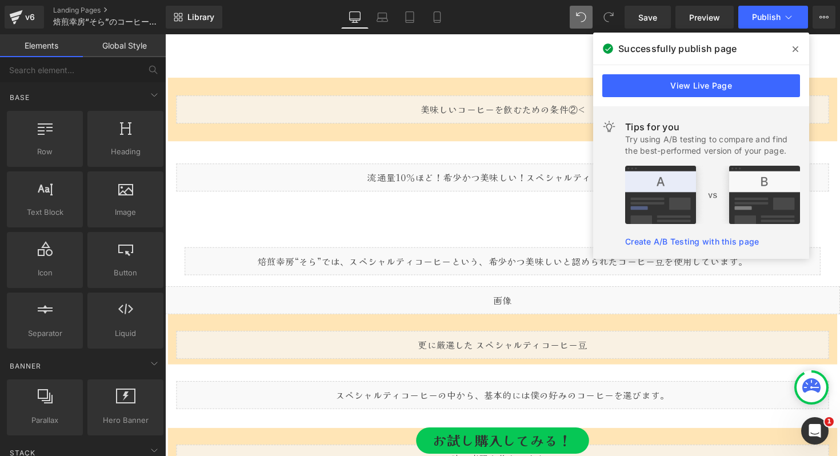
click at [207, 234] on link at bounding box center [209, 227] width 12 height 14
click at [165, 34] on div at bounding box center [165, 34] width 0 height 0
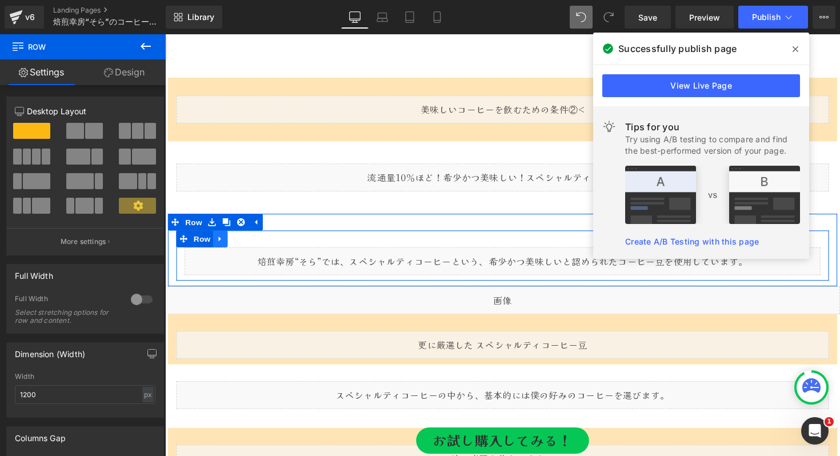
click at [222, 246] on icon at bounding box center [222, 244] width 8 height 9
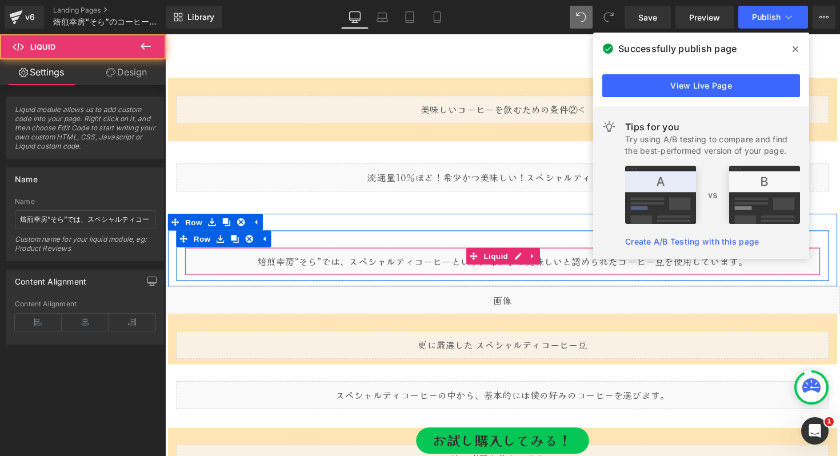
click at [283, 267] on div "Liquid" at bounding box center [510, 267] width 651 height 29
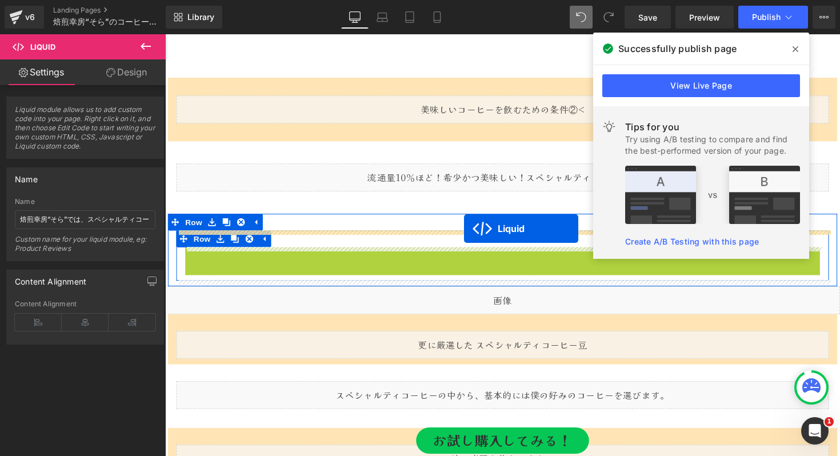
drag, startPoint x: 481, startPoint y: 263, endPoint x: 471, endPoint y: 233, distance: 31.1
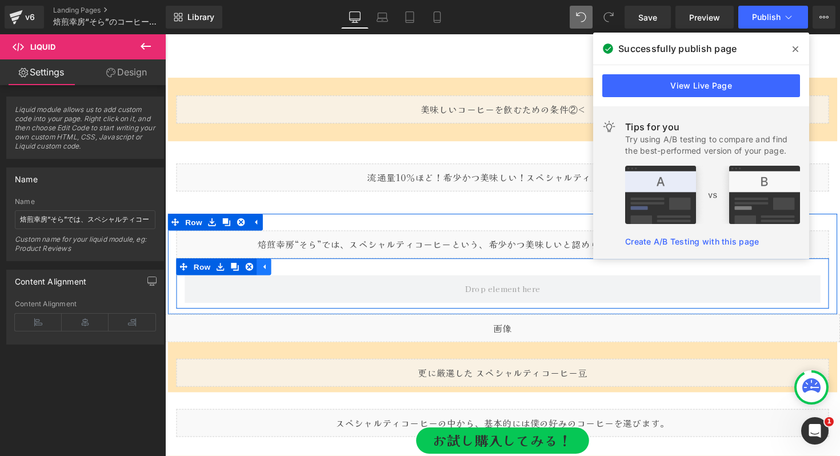
click at [261, 273] on link at bounding box center [266, 272] width 15 height 17
click at [224, 273] on icon at bounding box center [222, 273] width 8 height 9
click at [246, 273] on link at bounding box center [251, 272] width 15 height 17
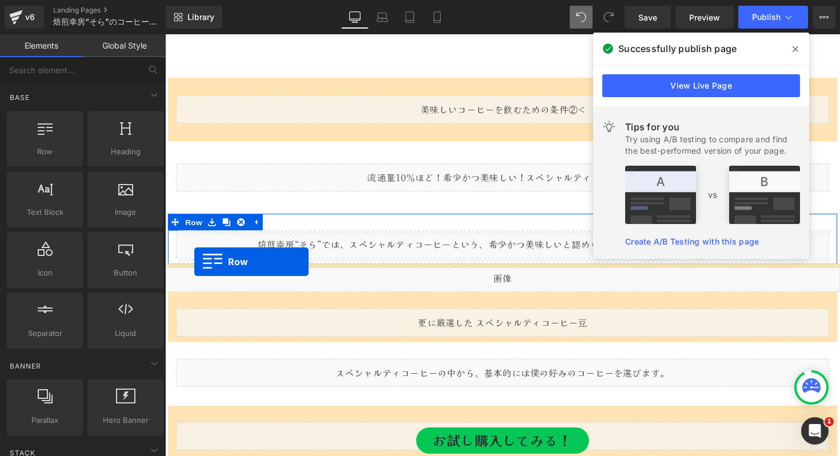
drag, startPoint x: 206, startPoint y: 162, endPoint x: 195, endPoint y: 267, distance: 106.3
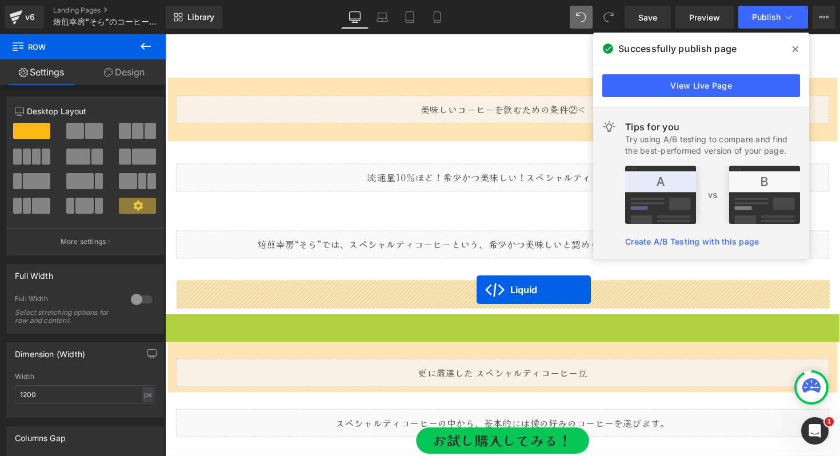
drag, startPoint x: 480, startPoint y: 333, endPoint x: 484, endPoint y: 296, distance: 36.8
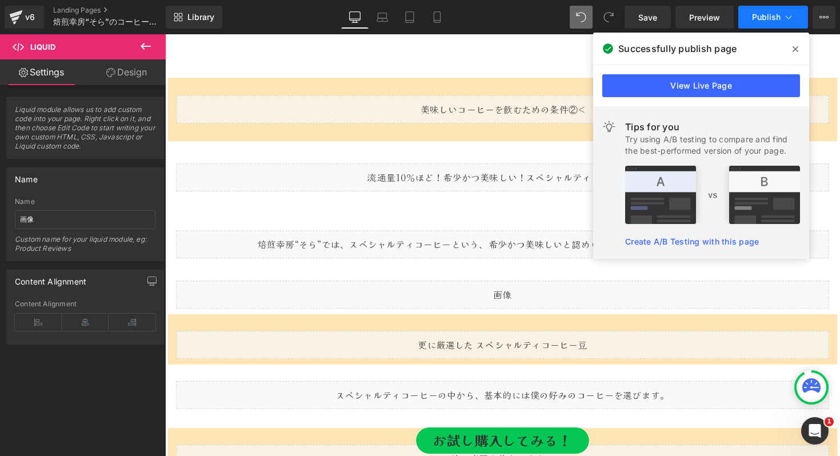
click at [769, 14] on span "Publish" at bounding box center [766, 17] width 29 height 9
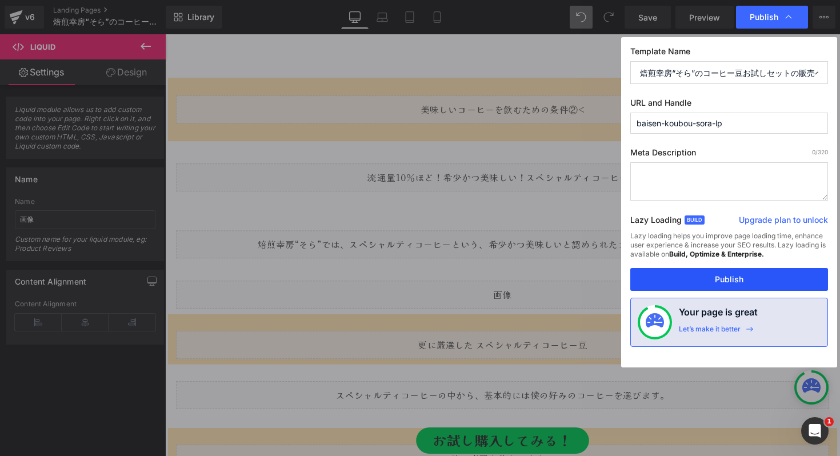
drag, startPoint x: 679, startPoint y: 285, endPoint x: 308, endPoint y: 247, distance: 372.8
click at [679, 285] on button "Publish" at bounding box center [729, 279] width 198 height 23
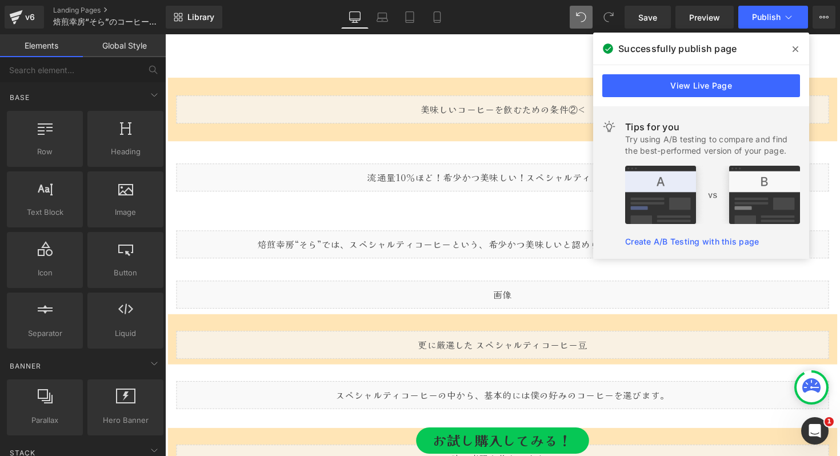
drag, startPoint x: 799, startPoint y: 46, endPoint x: 628, endPoint y: 13, distance: 174.0
click at [799, 46] on span at bounding box center [795, 49] width 18 height 18
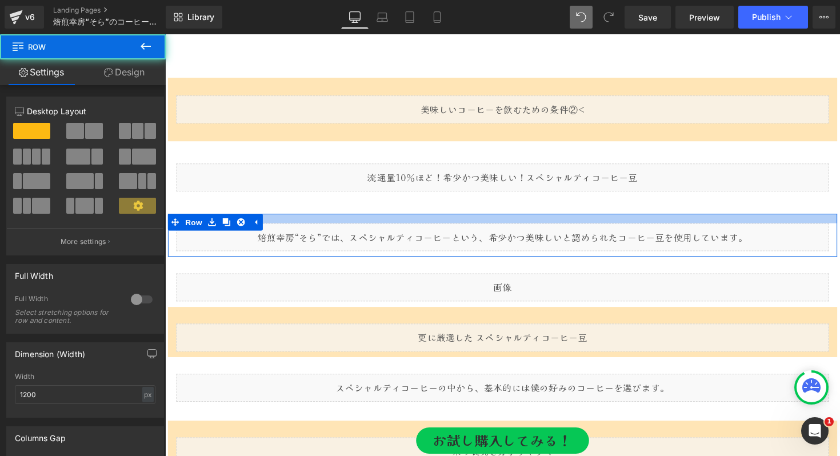
drag, startPoint x: 342, startPoint y: 230, endPoint x: 345, endPoint y: 222, distance: 8.3
click at [345, 222] on div at bounding box center [511, 223] width 686 height 10
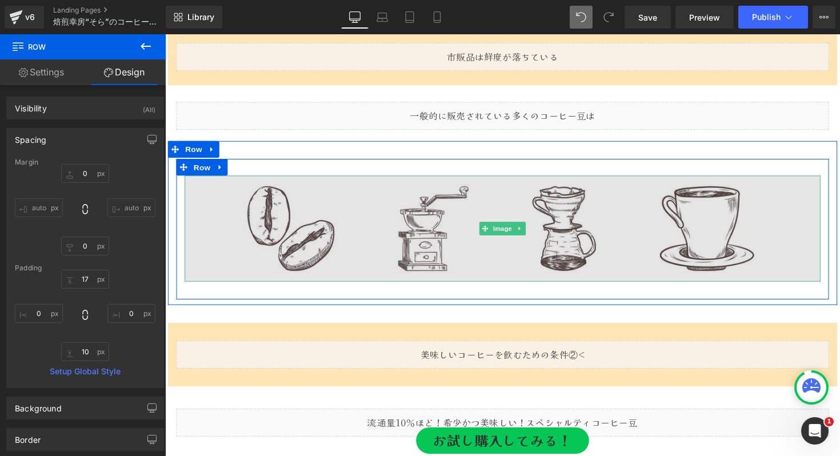
scroll to position [1851, 0]
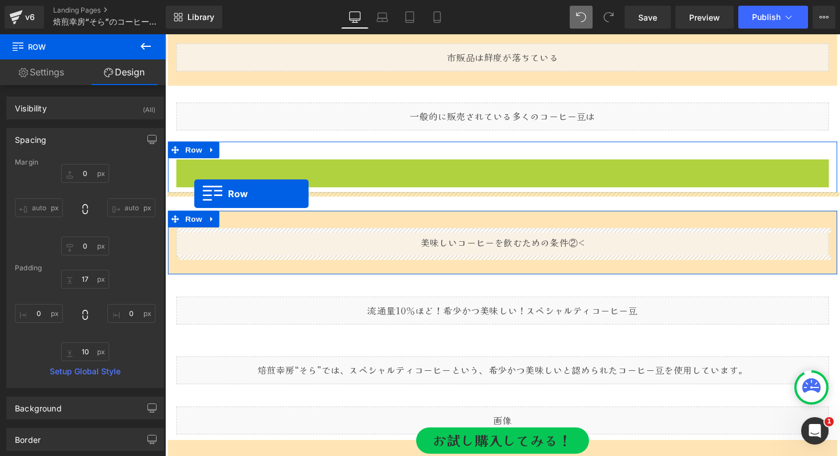
drag, startPoint x: 183, startPoint y: 171, endPoint x: 195, endPoint y: 198, distance: 29.2
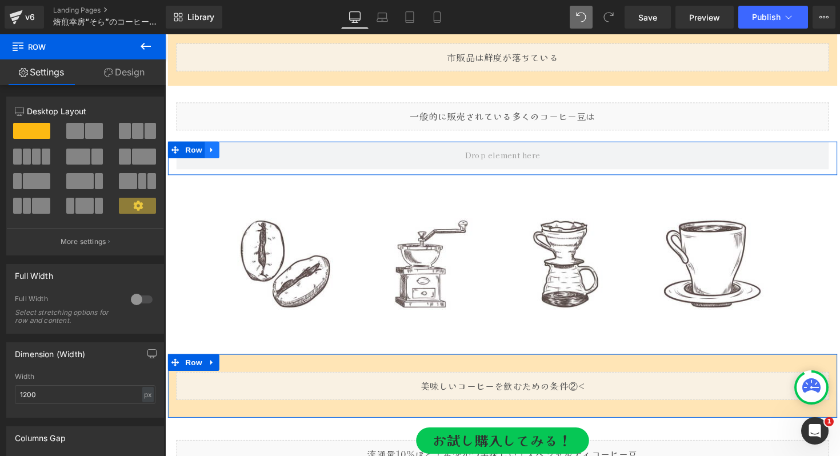
click at [211, 155] on icon at bounding box center [213, 153] width 8 height 9
click at [247, 151] on link at bounding box center [242, 152] width 15 height 17
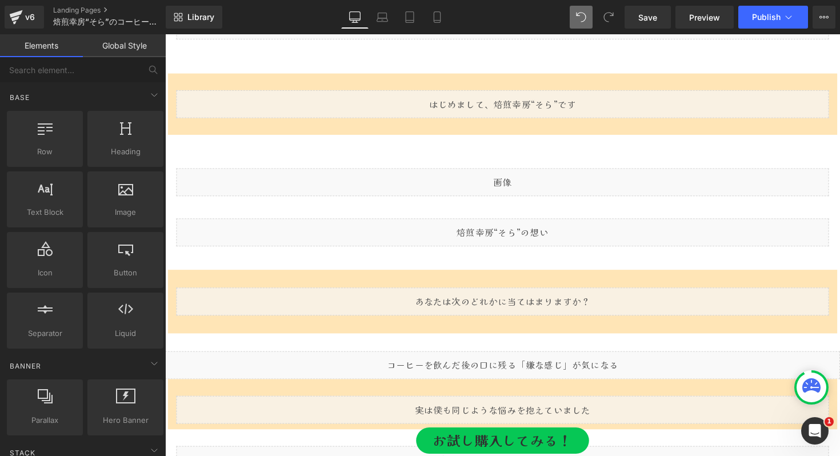
scroll to position [940, 0]
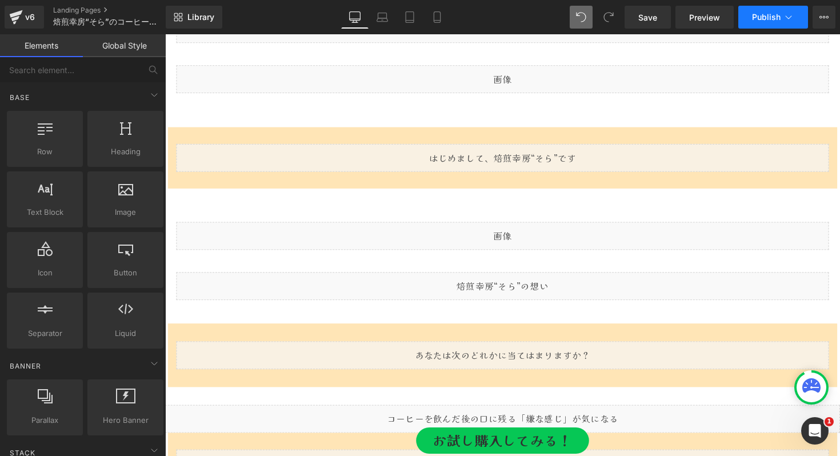
click at [767, 18] on span "Publish" at bounding box center [766, 17] width 29 height 9
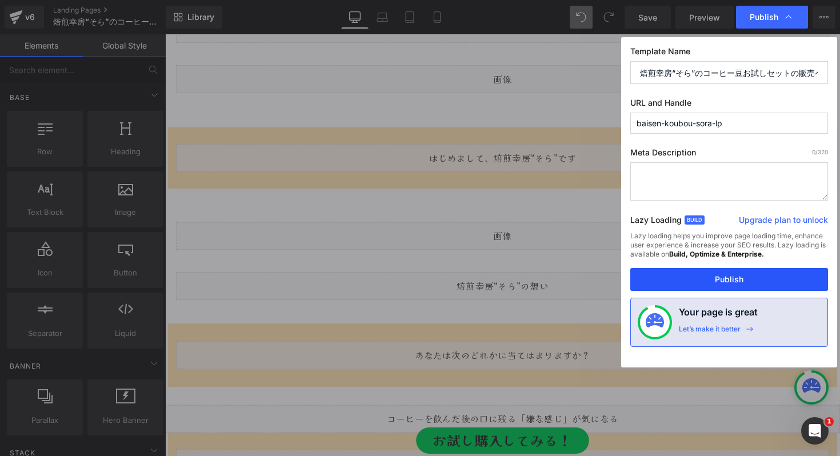
click at [707, 279] on button "Publish" at bounding box center [729, 279] width 198 height 23
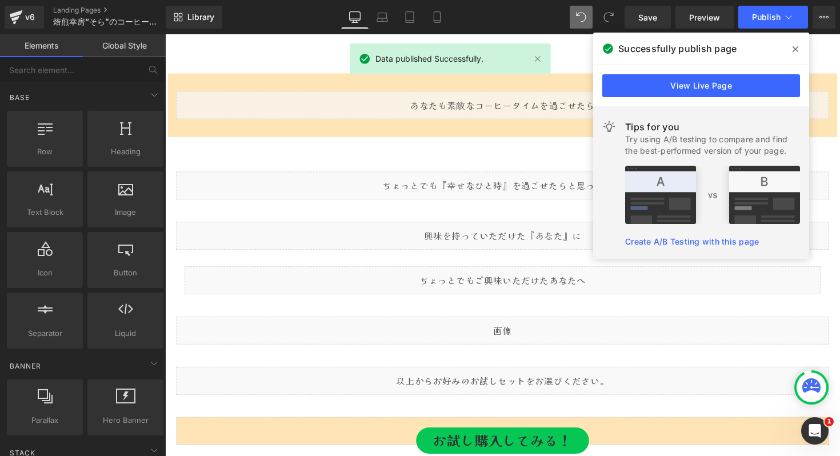
scroll to position [3789, 0]
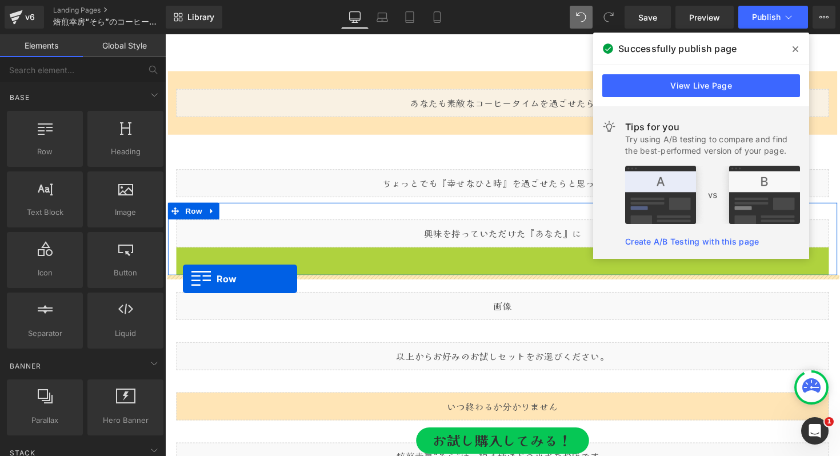
drag, startPoint x: 183, startPoint y: 259, endPoint x: 183, endPoint y: 285, distance: 25.1
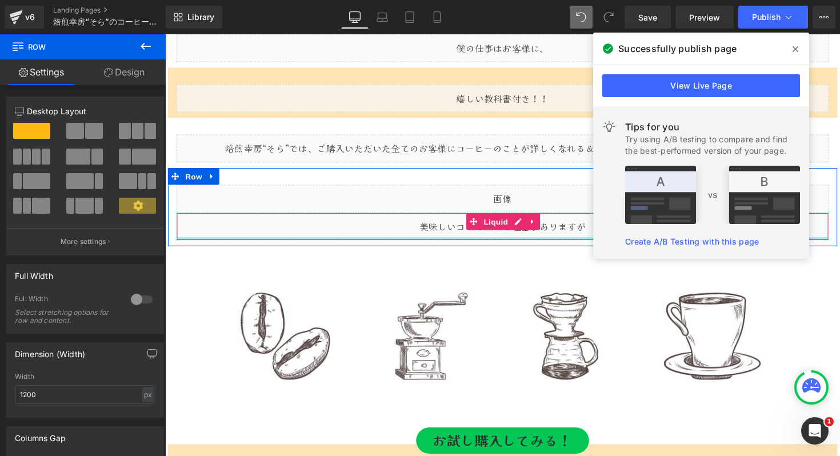
scroll to position [3063, 0]
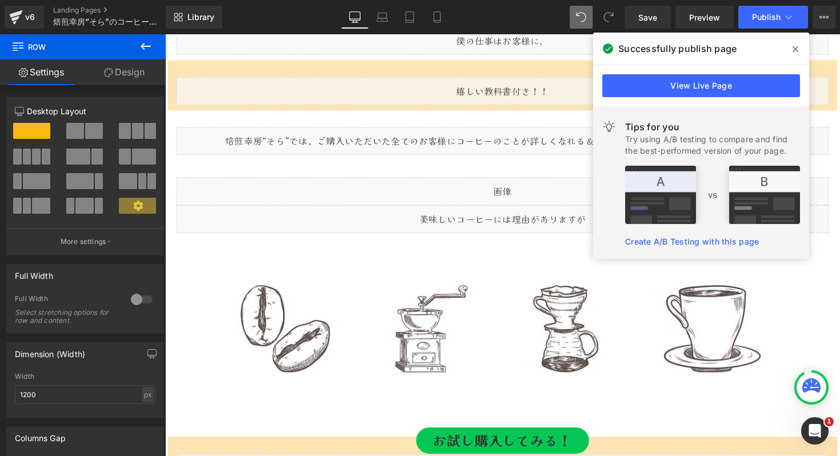
click at [138, 43] on button at bounding box center [146, 46] width 40 height 25
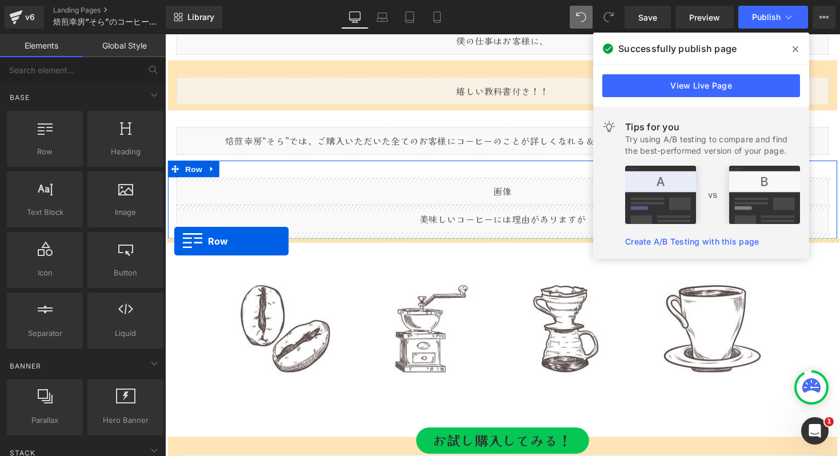
drag, startPoint x: 190, startPoint y: 181, endPoint x: 174, endPoint y: 246, distance: 67.1
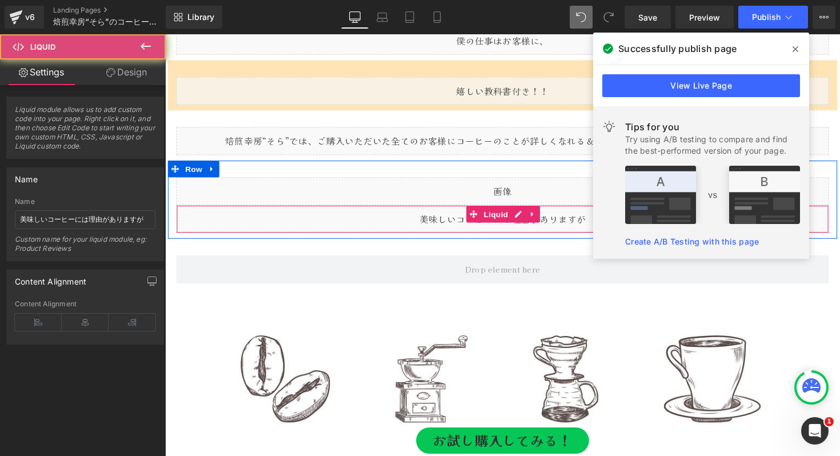
click at [213, 223] on div "Liquid" at bounding box center [511, 224] width 668 height 29
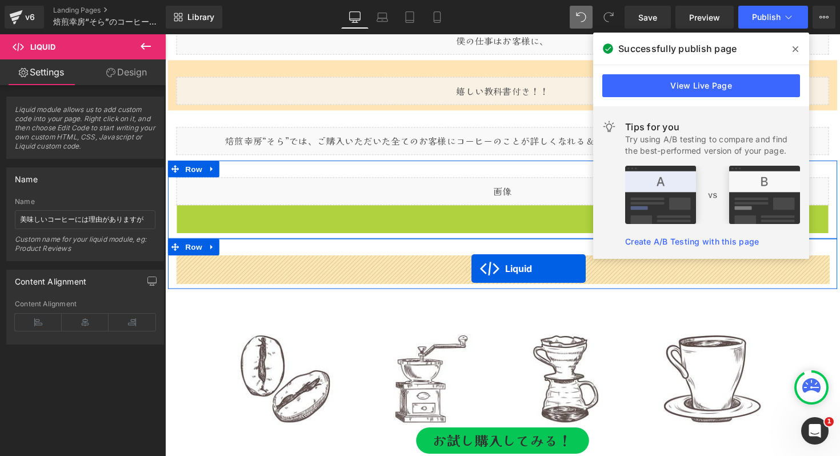
drag, startPoint x: 482, startPoint y: 218, endPoint x: 479, endPoint y: 274, distance: 56.1
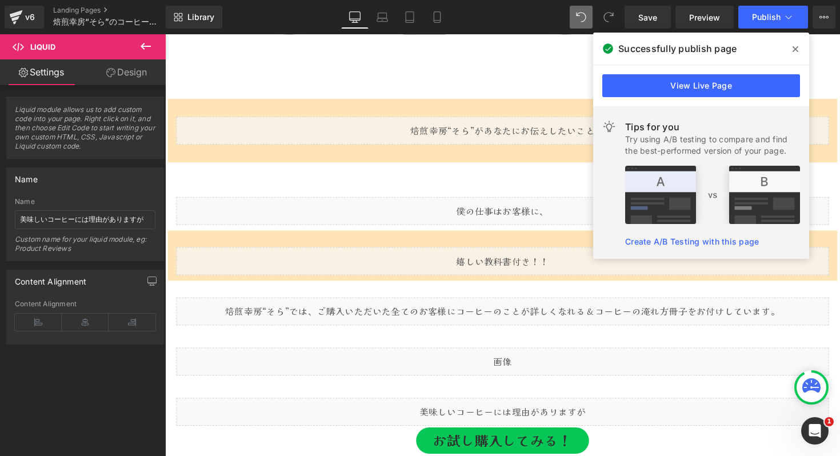
scroll to position [2883, 0]
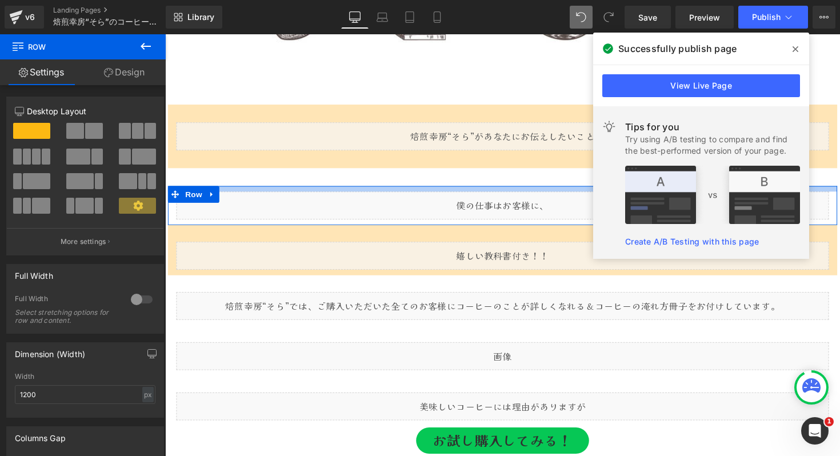
drag, startPoint x: 248, startPoint y: 206, endPoint x: 249, endPoint y: 194, distance: 11.4
click at [249, 194] on div at bounding box center [511, 193] width 686 height 6
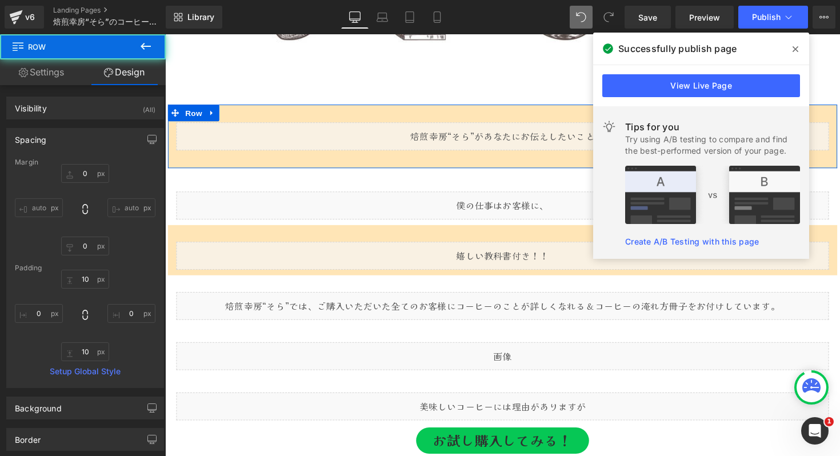
click at [260, 162] on div "Liquid Row" at bounding box center [511, 138] width 686 height 65
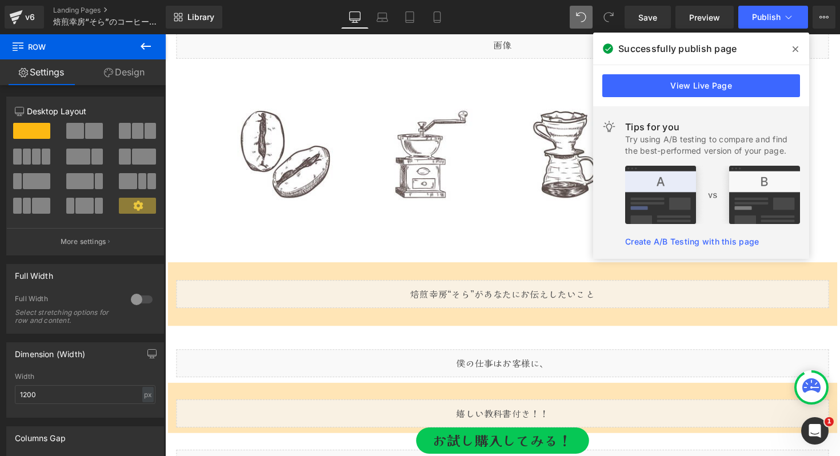
scroll to position [2718, 0]
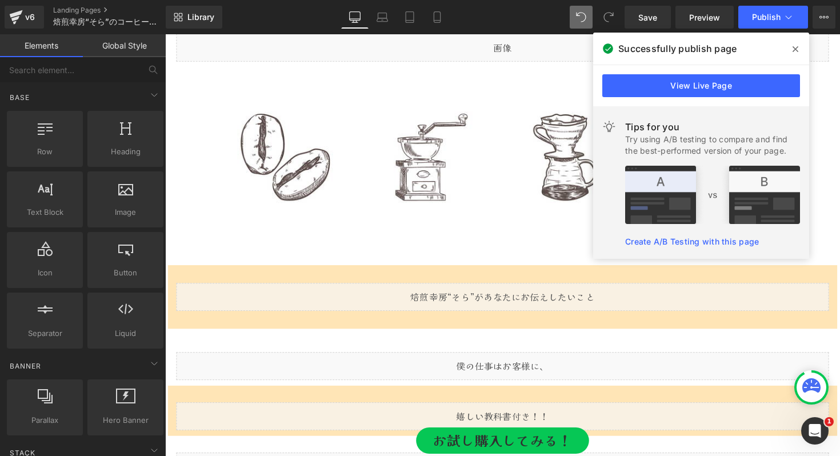
click at [329, 229] on div "Image Row" at bounding box center [511, 160] width 686 height 148
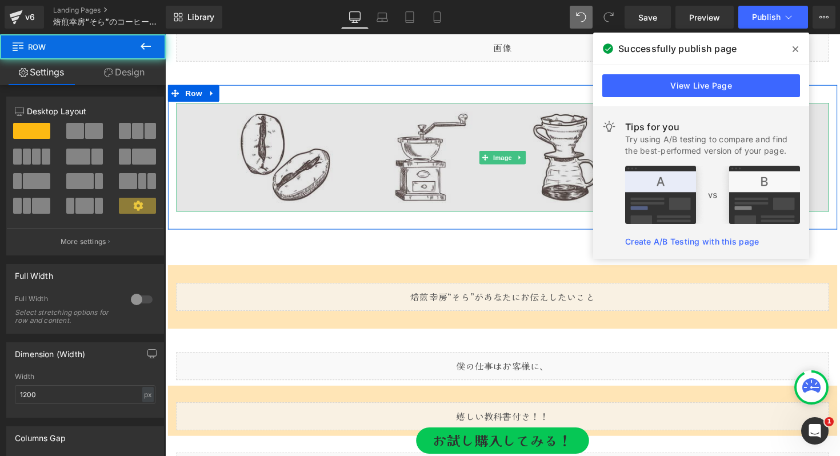
click at [329, 189] on img at bounding box center [511, 160] width 668 height 111
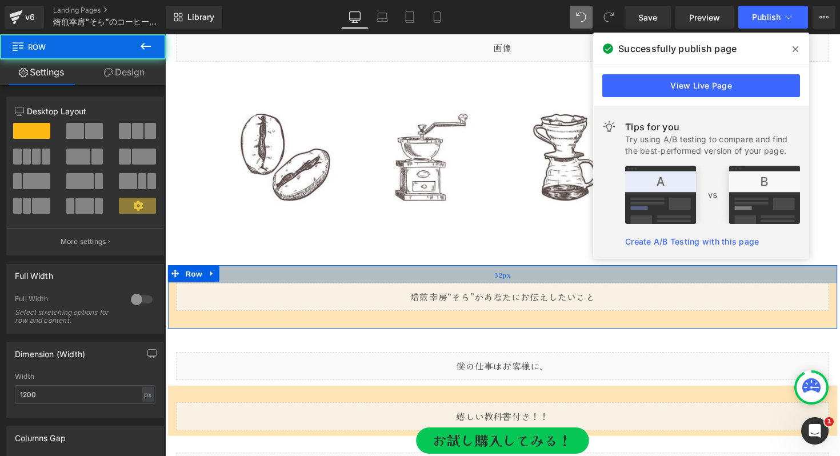
click at [276, 278] on div "32px" at bounding box center [511, 280] width 686 height 18
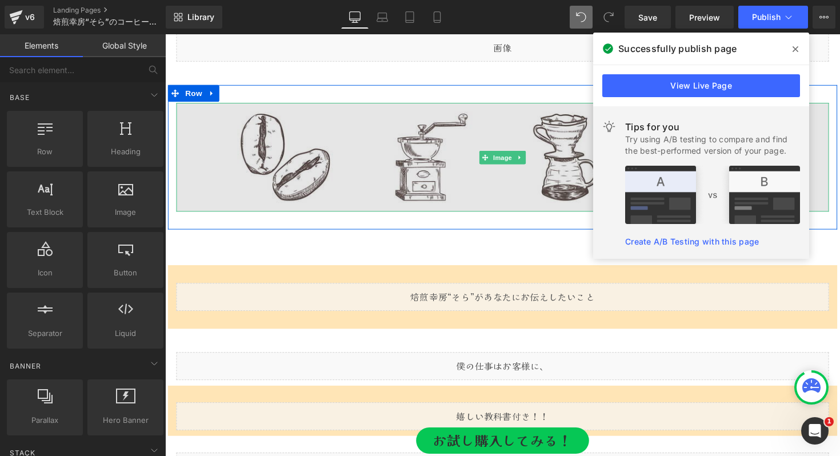
click at [247, 181] on img at bounding box center [511, 160] width 668 height 111
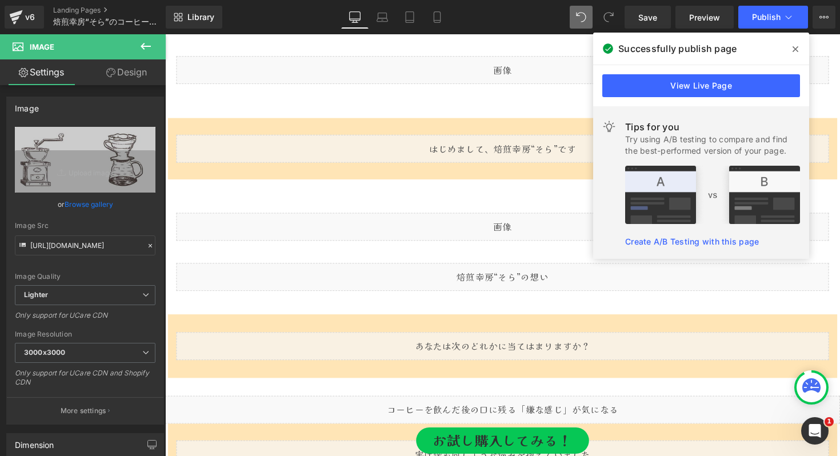
scroll to position [1066, 0]
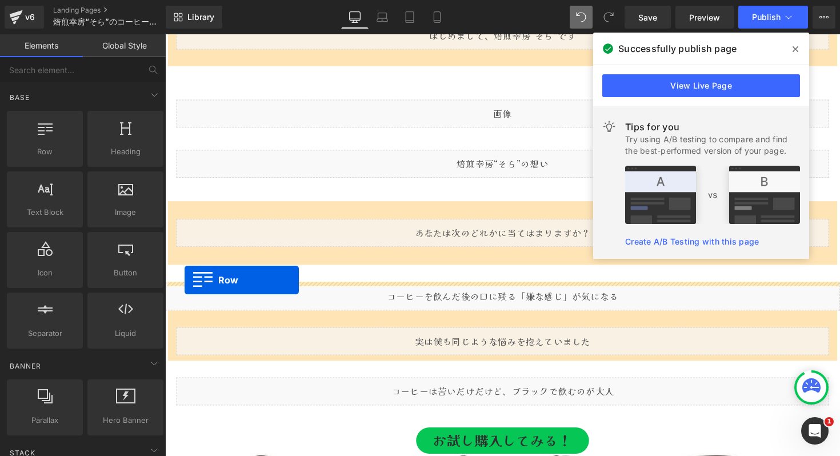
drag, startPoint x: 209, startPoint y: 157, endPoint x: 185, endPoint y: 286, distance: 131.8
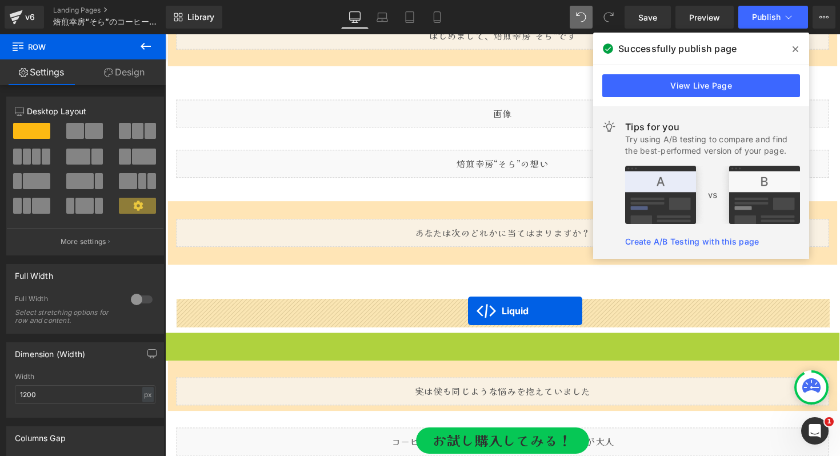
drag, startPoint x: 481, startPoint y: 349, endPoint x: 475, endPoint y: 318, distance: 31.4
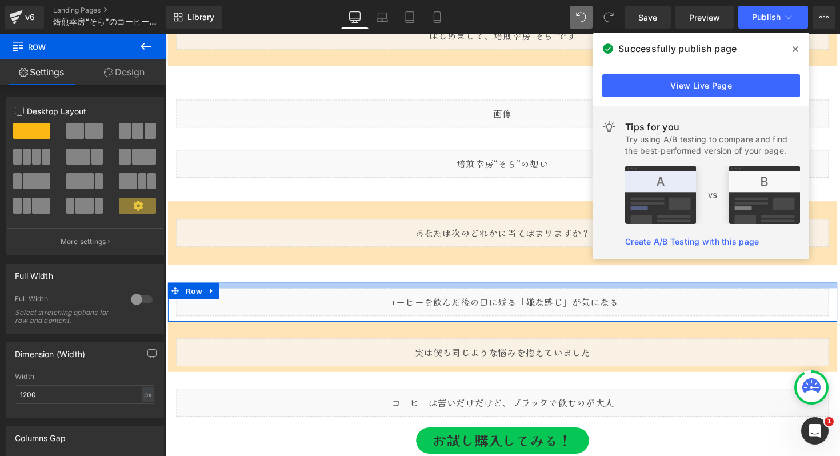
drag, startPoint x: 457, startPoint y: 303, endPoint x: 457, endPoint y: 292, distance: 11.4
click at [457, 292] on div at bounding box center [511, 292] width 686 height 6
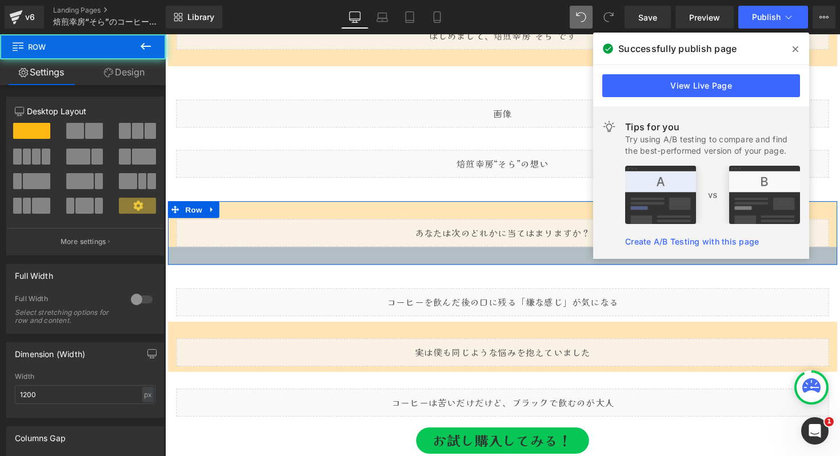
click at [430, 262] on div "32px" at bounding box center [511, 261] width 686 height 18
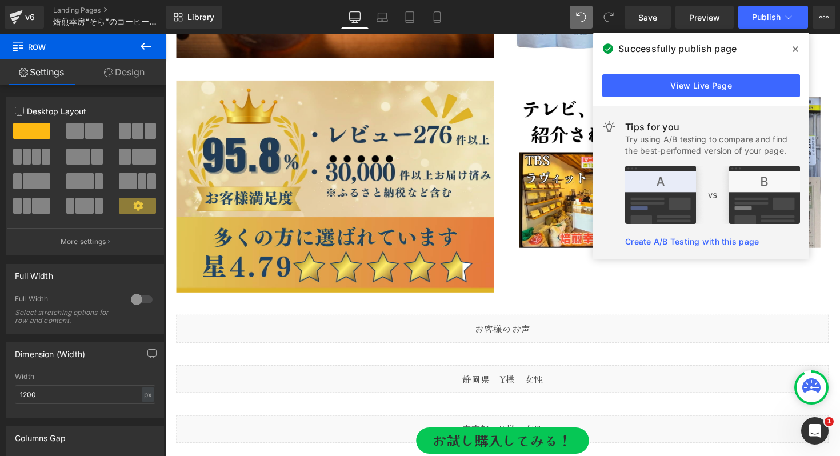
scroll to position [401, 0]
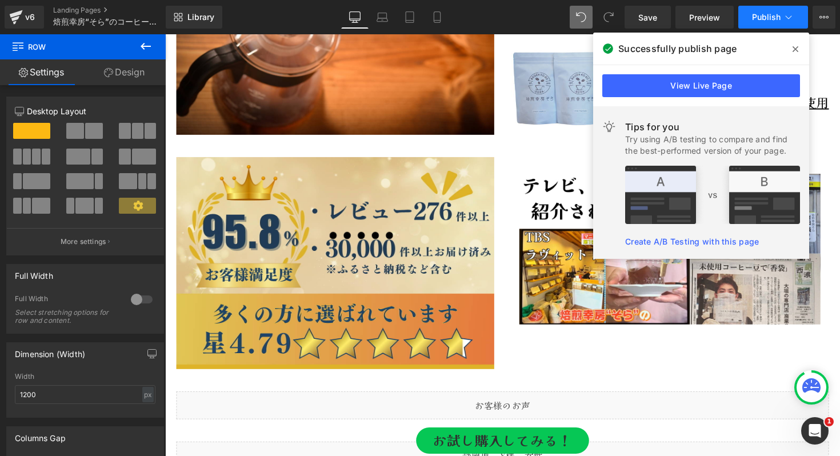
click at [758, 22] on button "Publish" at bounding box center [773, 17] width 70 height 23
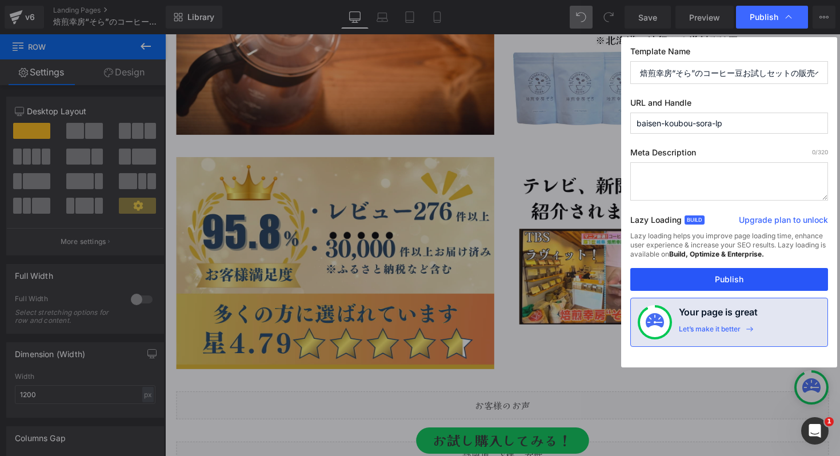
click at [724, 279] on button "Publish" at bounding box center [729, 279] width 198 height 23
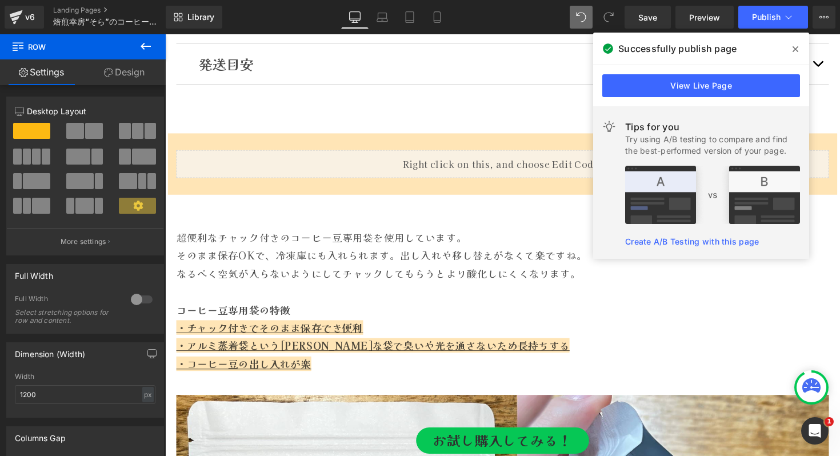
scroll to position [5929, 0]
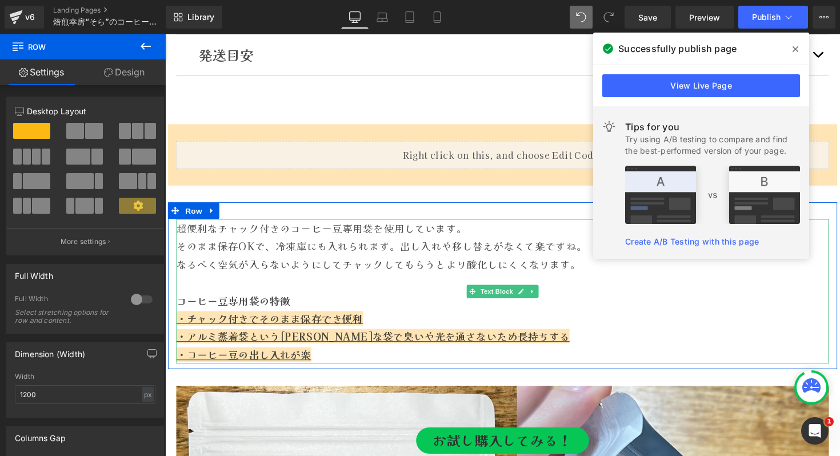
click at [488, 253] on p "そのまま保存OKで、冷凍庫にも入れられます。出し入れや移し替えがなくて楽ですね。" at bounding box center [511, 251] width 668 height 18
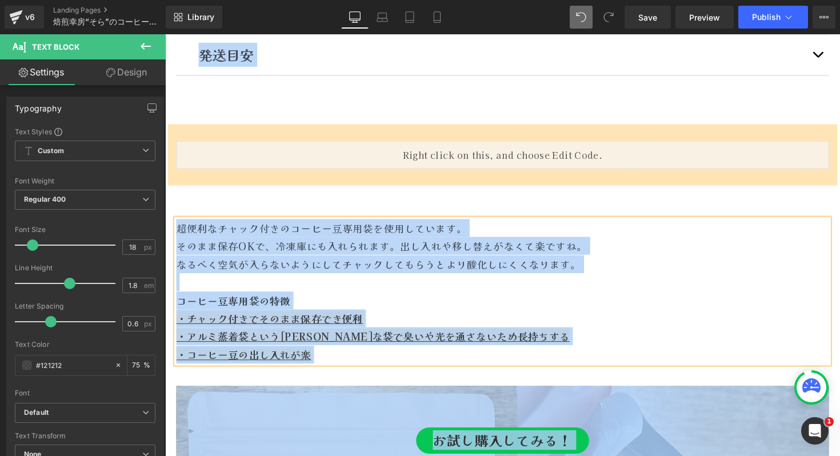
click at [488, 253] on p "そのまま保存OKで、冷凍庫にも入れられます。出し入れや移し替えがなくて楽ですね。" at bounding box center [511, 251] width 668 height 18
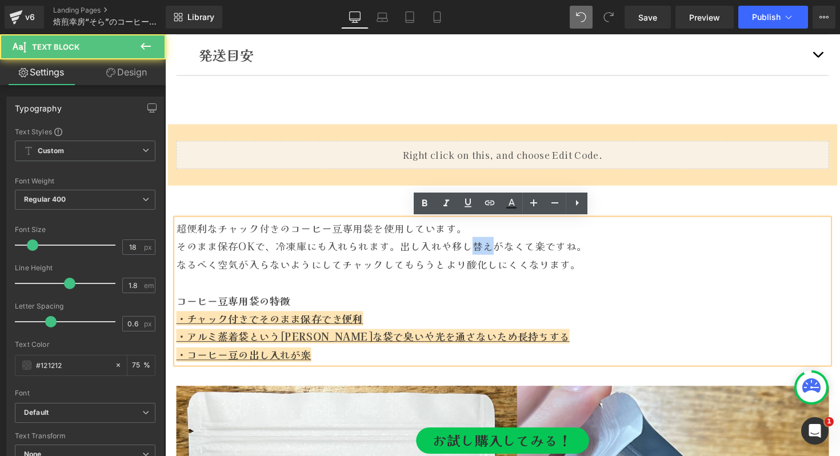
click at [488, 253] on p "そのまま保存OKで、冷凍庫にも入れられます。出し入れや移し替えがなくて楽ですね。" at bounding box center [511, 251] width 668 height 18
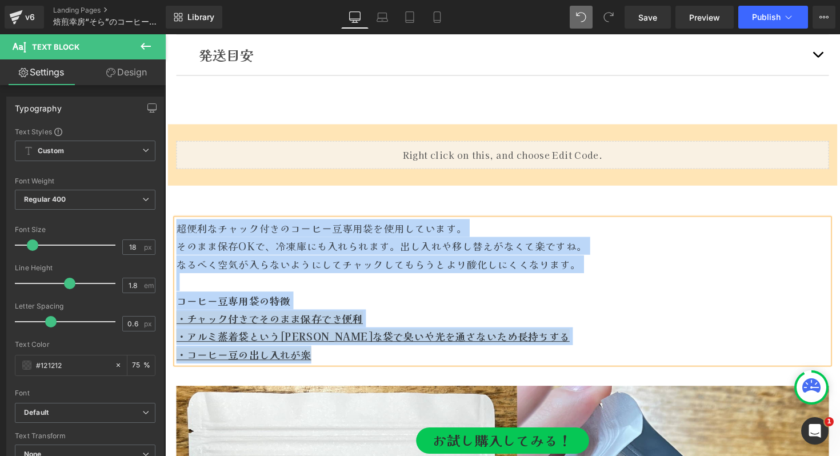
copy div "超便利なチャック付きのコーヒー豆専用袋を使用しています。 そのまま保存OKで、冷凍庫にも入れられます。出し入れや移し替えがなくて楽ですね。 なるべく空気が入ら…"
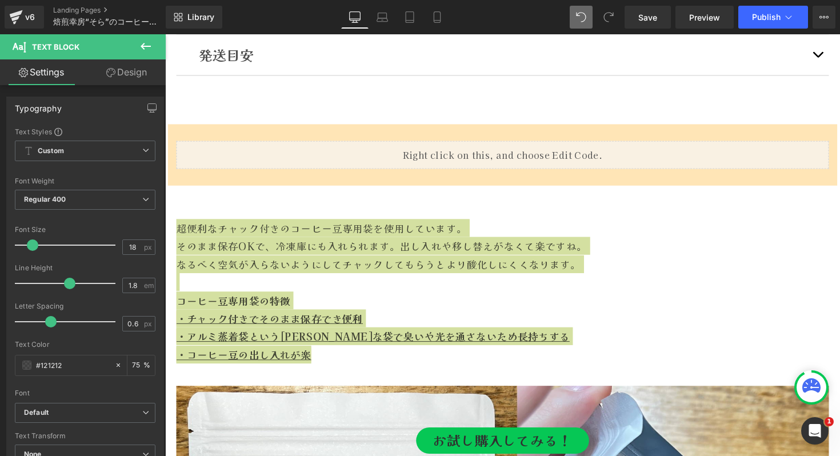
click at [147, 41] on icon at bounding box center [146, 46] width 14 height 14
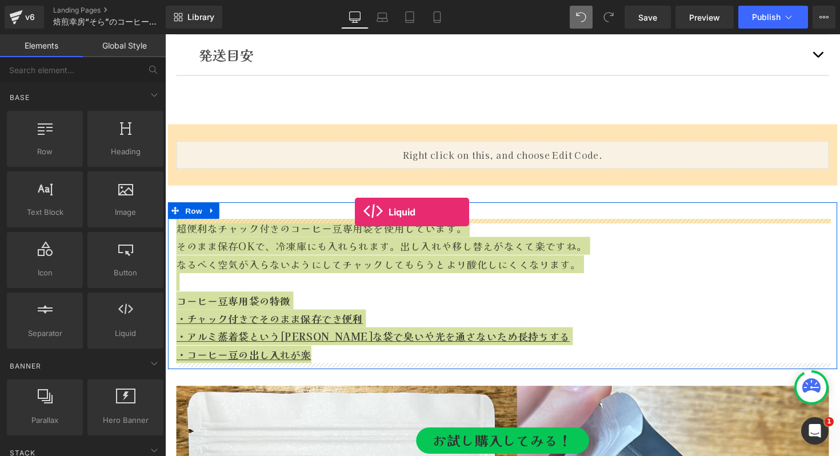
drag, startPoint x: 293, startPoint y: 346, endPoint x: 359, endPoint y: 215, distance: 146.2
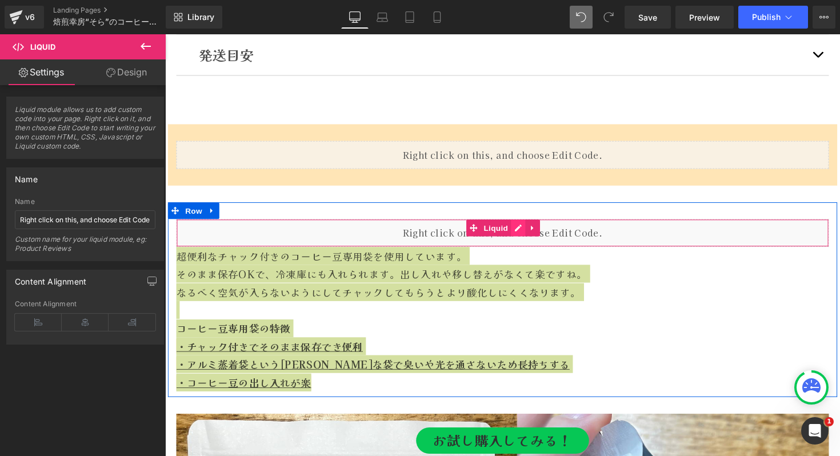
click at [528, 231] on div "Liquid" at bounding box center [511, 237] width 668 height 29
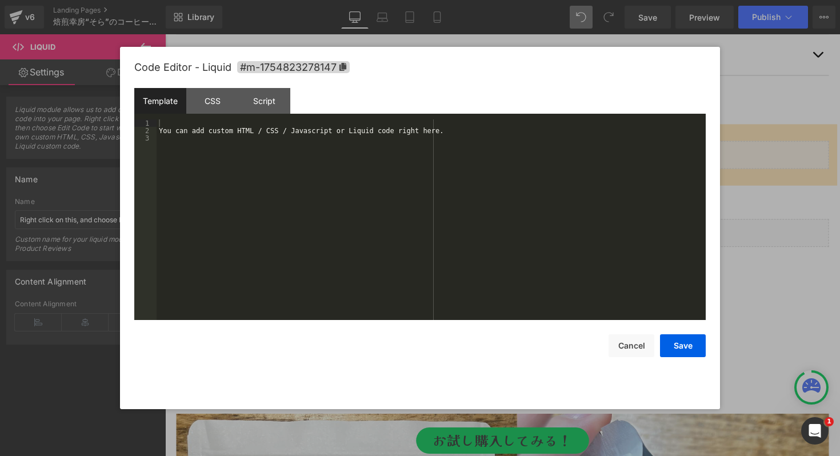
click at [367, 207] on div "You can add custom HTML / CSS / Javascript or Liquid code right here." at bounding box center [431, 226] width 549 height 215
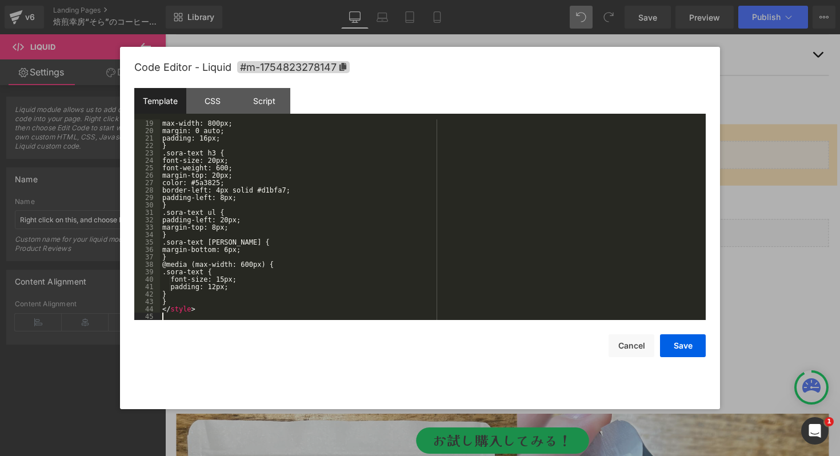
scroll to position [134, 0]
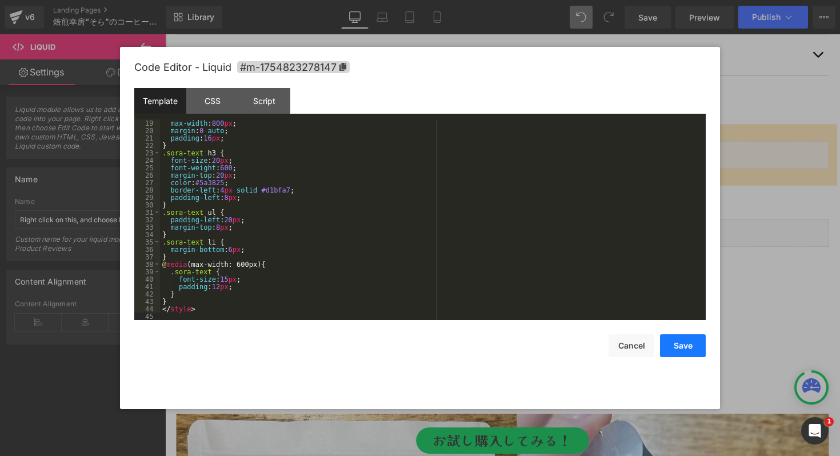
click at [675, 342] on button "Save" at bounding box center [683, 345] width 46 height 23
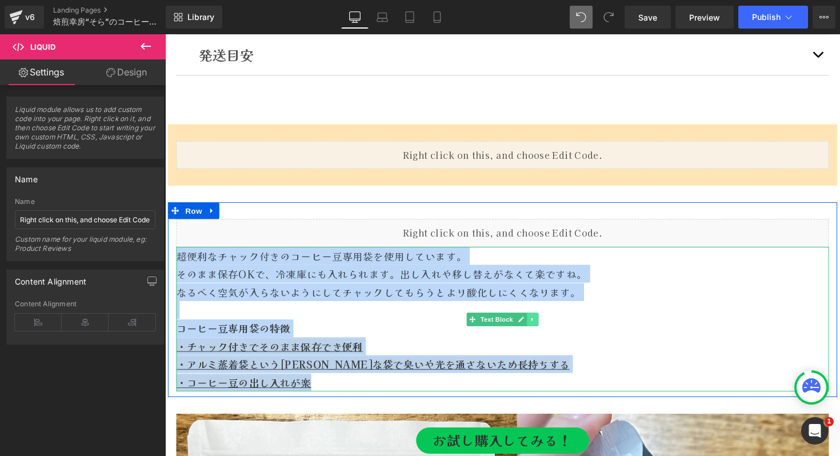
click at [541, 327] on icon at bounding box center [541, 326] width 6 height 7
click at [547, 326] on icon at bounding box center [547, 326] width 6 height 7
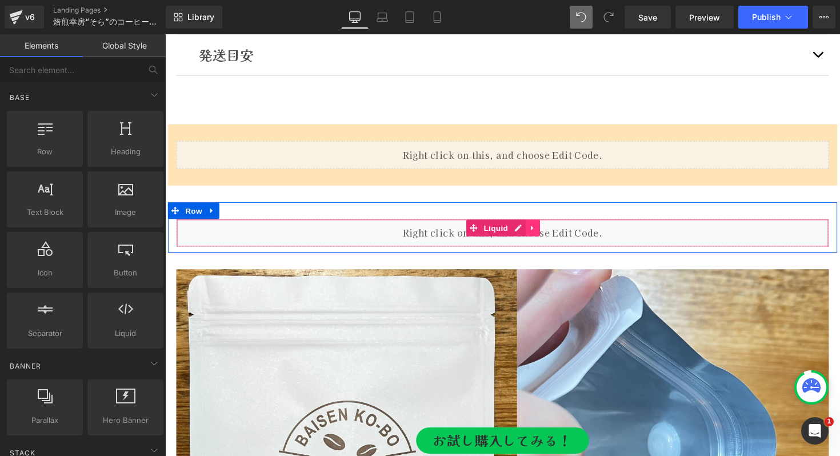
click at [546, 233] on link at bounding box center [541, 232] width 15 height 17
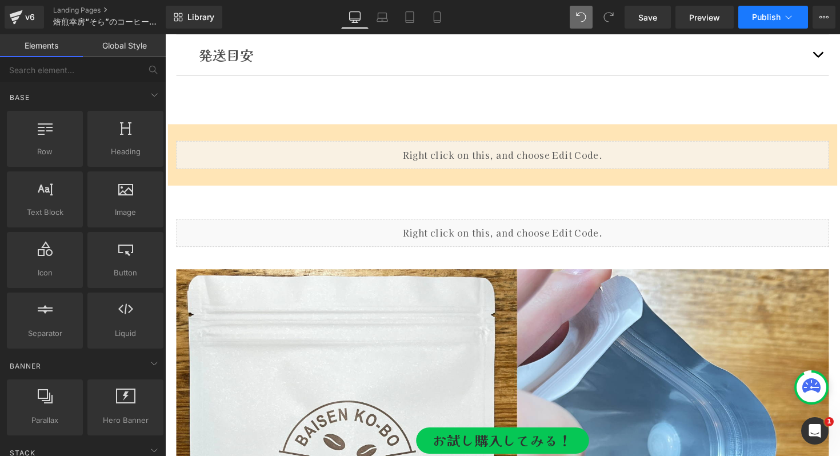
click at [771, 13] on span "Publish" at bounding box center [766, 17] width 29 height 9
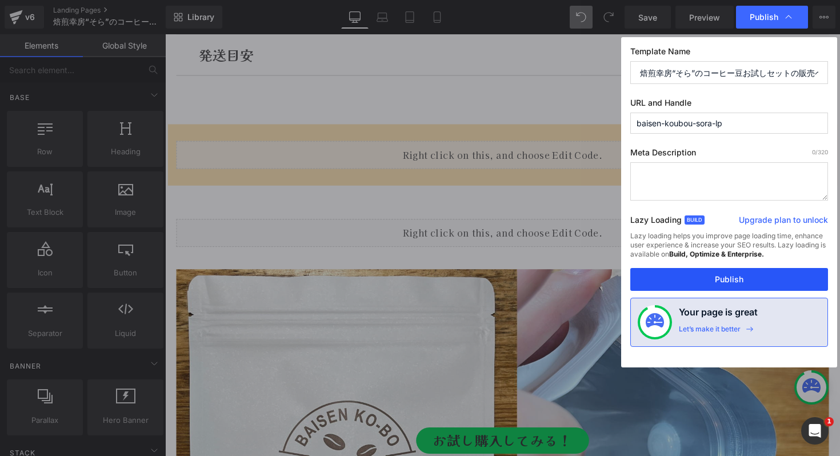
click at [736, 278] on button "Publish" at bounding box center [729, 279] width 198 height 23
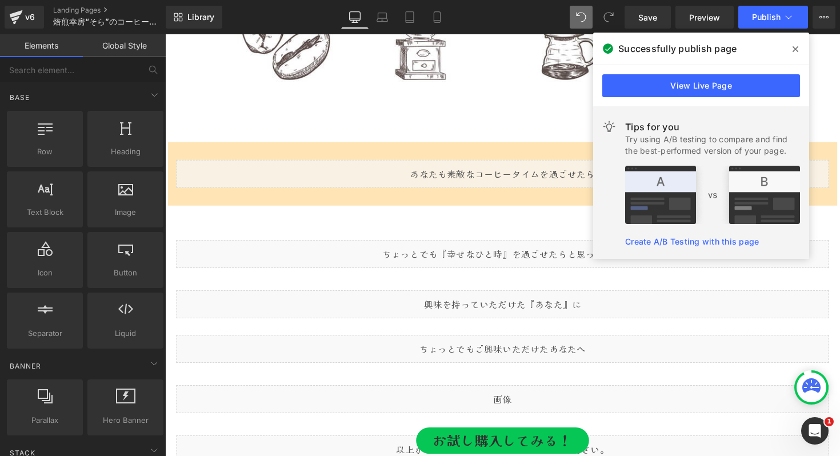
scroll to position [3708, 0]
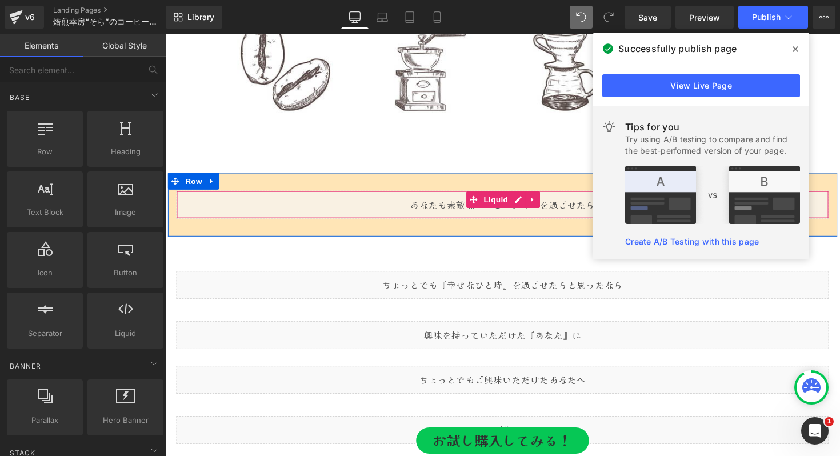
click at [449, 206] on div "Liquid" at bounding box center [511, 208] width 668 height 29
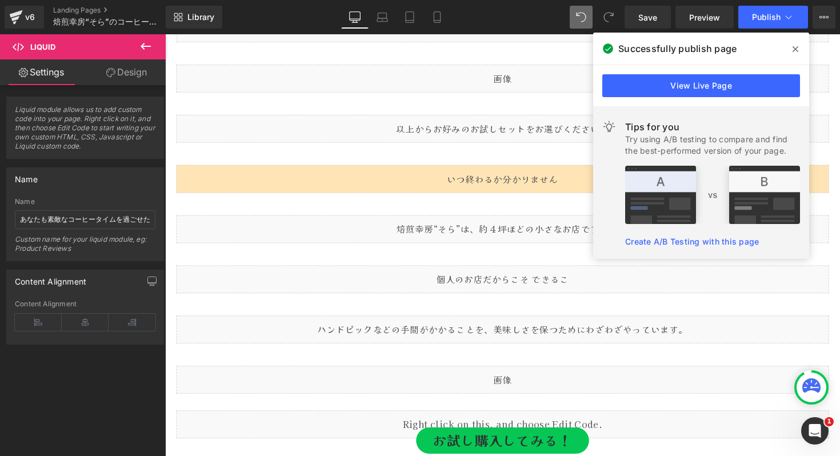
scroll to position [4036, 0]
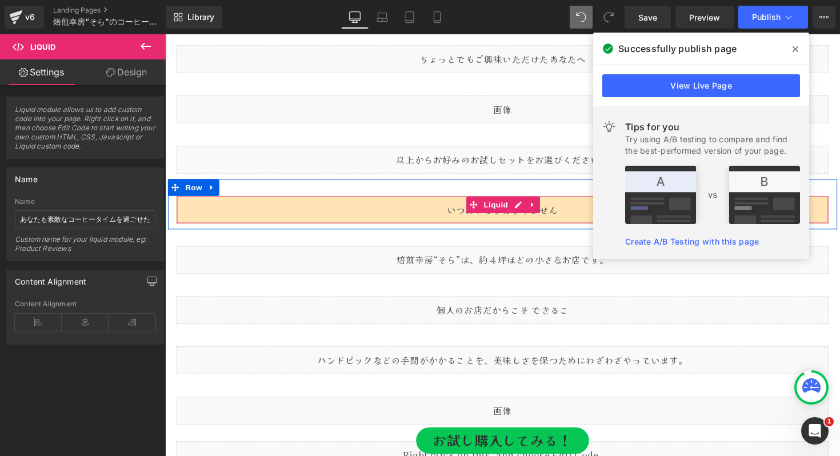
click at [398, 213] on div "Liquid" at bounding box center [511, 214] width 668 height 29
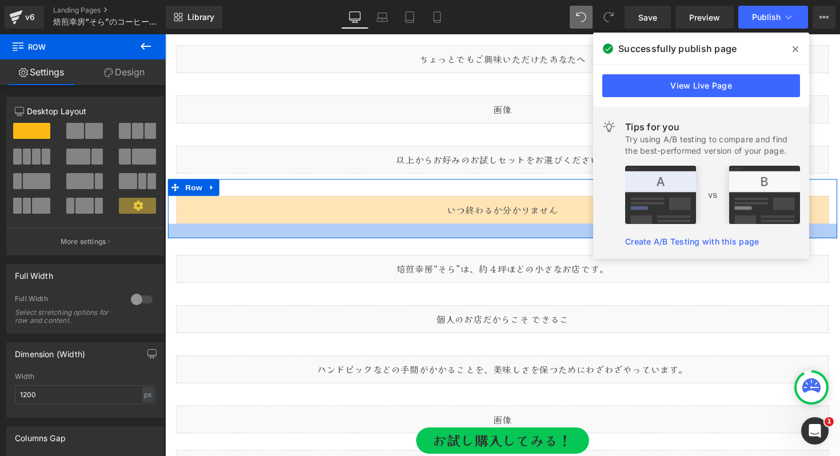
drag, startPoint x: 499, startPoint y: 233, endPoint x: 499, endPoint y: 242, distance: 8.6
click at [499, 242] on div at bounding box center [511, 236] width 686 height 15
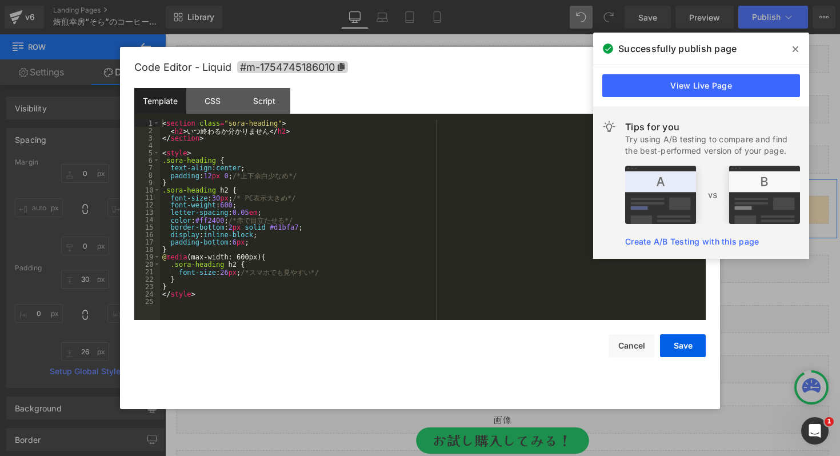
click at [527, 211] on icon at bounding box center [523, 209] width 6 height 7
click at [627, 343] on button "Cancel" at bounding box center [631, 345] width 46 height 23
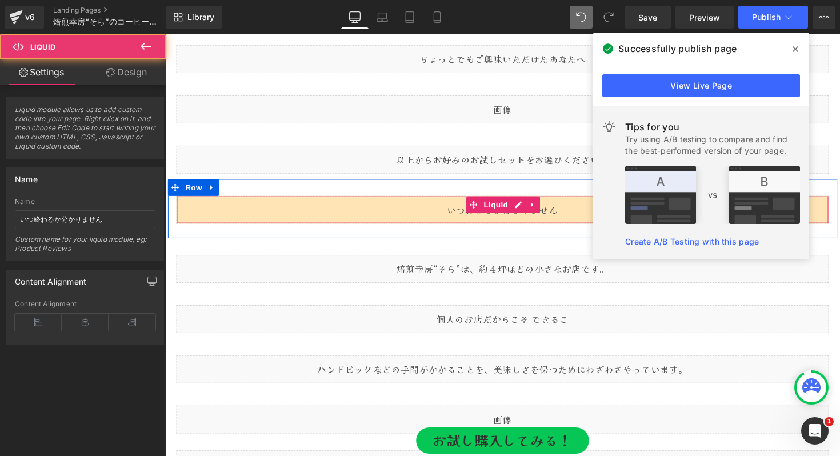
click at [274, 212] on div "Liquid" at bounding box center [511, 214] width 668 height 29
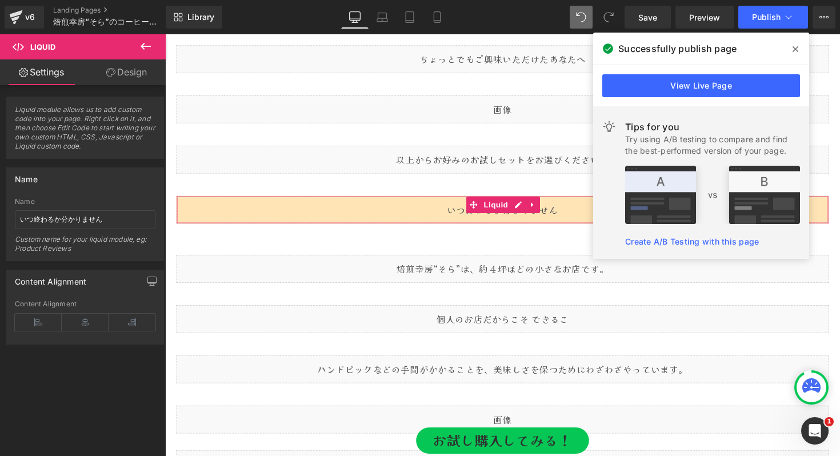
click at [119, 69] on link "Design" at bounding box center [126, 72] width 83 height 26
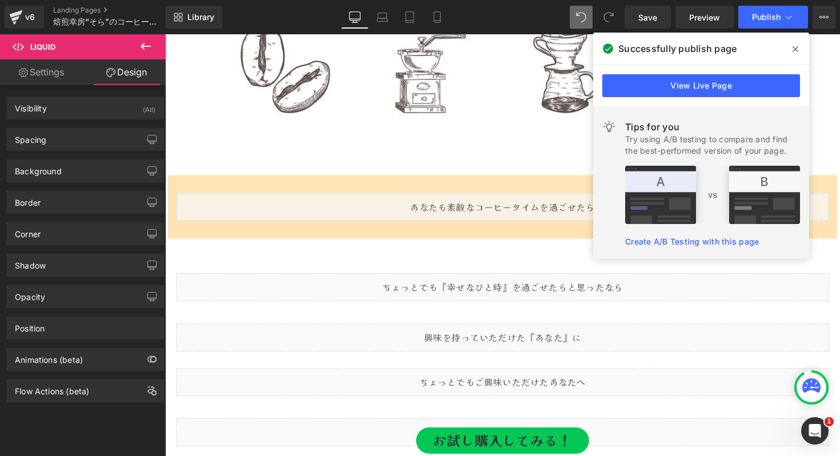
scroll to position [3667, 0]
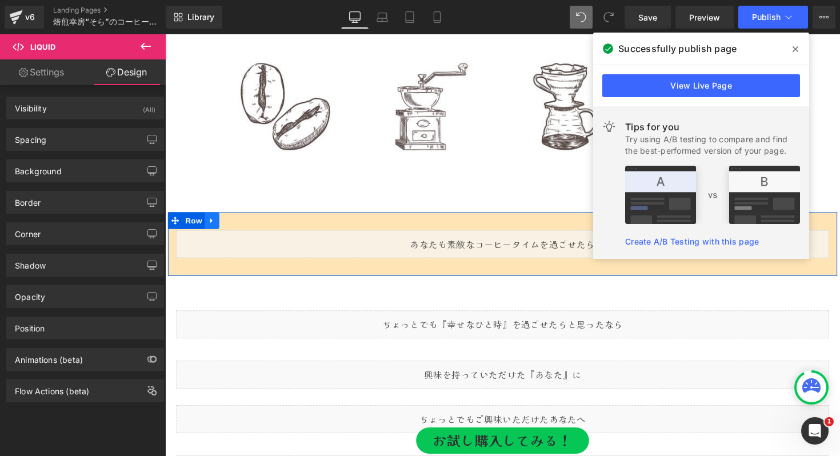
click at [214, 223] on icon at bounding box center [213, 225] width 8 height 9
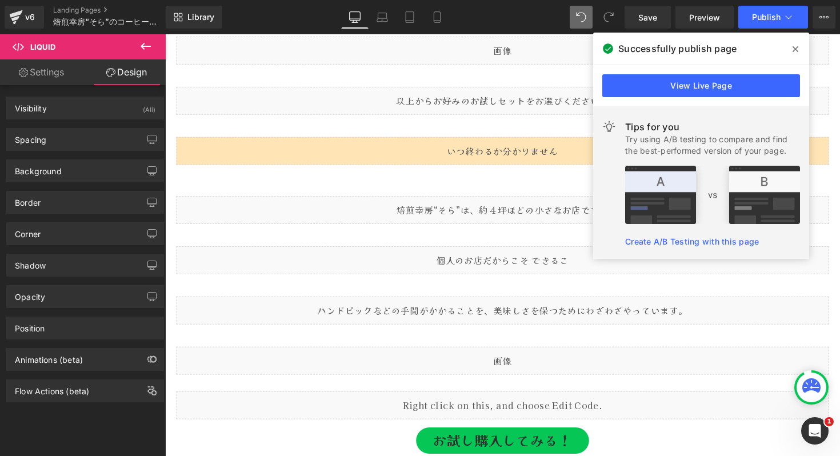
scroll to position [4057, 0]
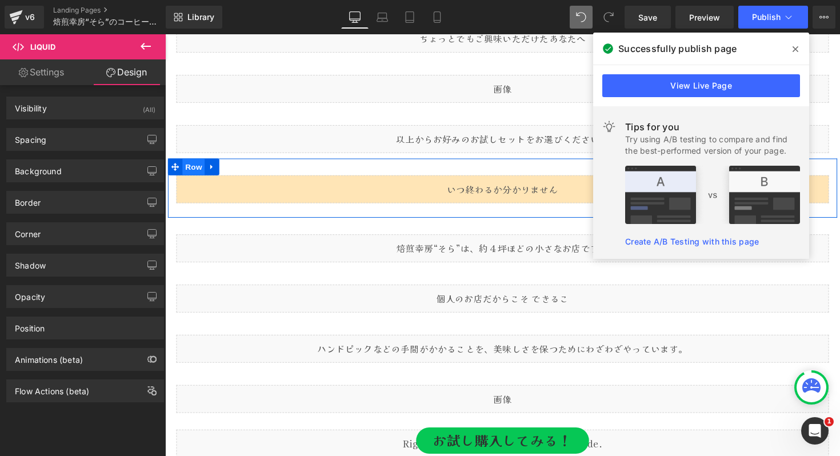
click at [191, 173] on span "Row" at bounding box center [194, 170] width 23 height 17
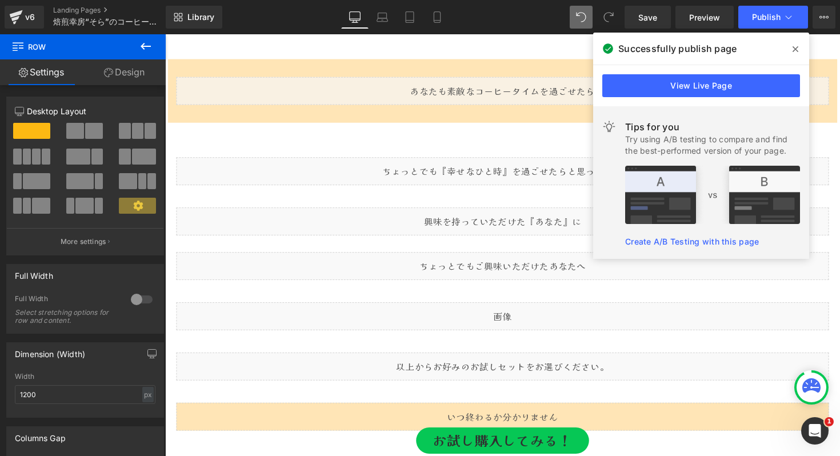
scroll to position [3810, 0]
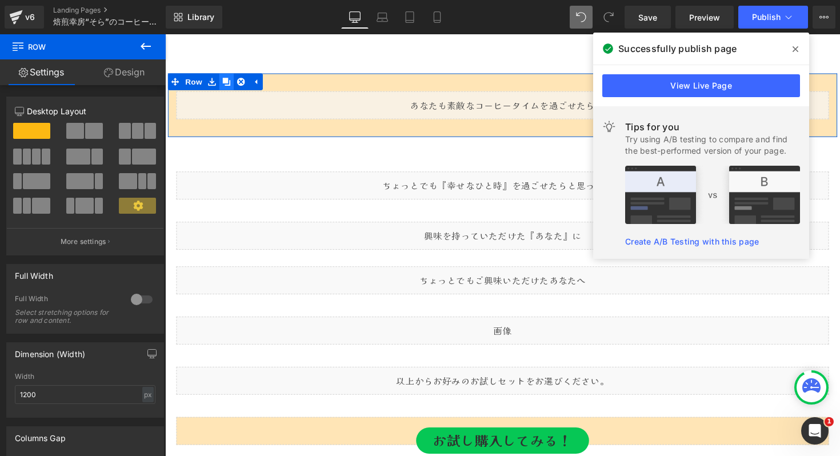
click at [235, 87] on link at bounding box center [228, 82] width 15 height 17
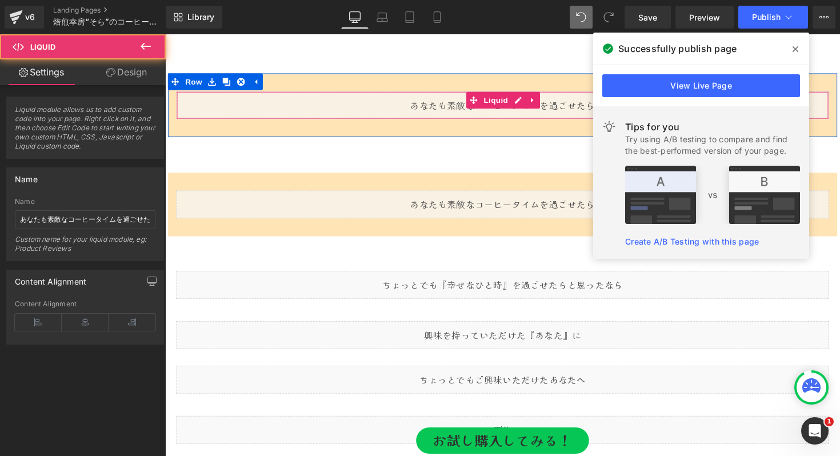
click at [322, 96] on div "Liquid" at bounding box center [511, 107] width 668 height 29
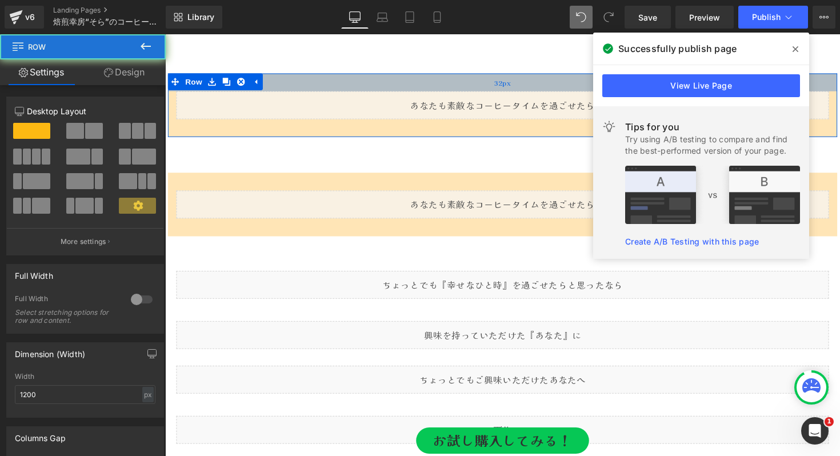
click at [314, 83] on div "32px" at bounding box center [511, 83] width 686 height 18
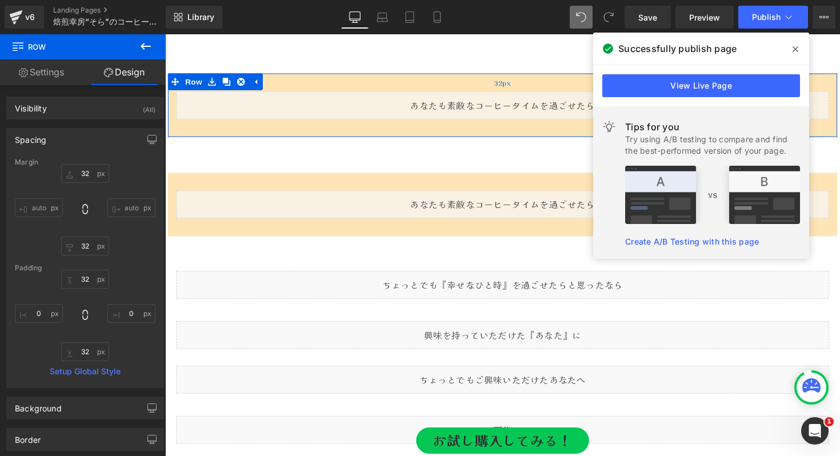
click at [313, 83] on div "32px" at bounding box center [511, 83] width 686 height 18
click at [314, 95] on div "Liquid" at bounding box center [511, 107] width 668 height 29
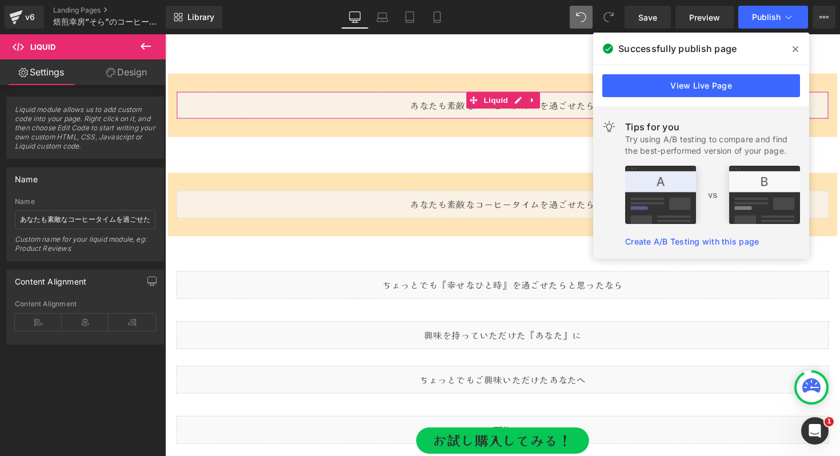
click at [53, 78] on link "Settings" at bounding box center [41, 72] width 83 height 26
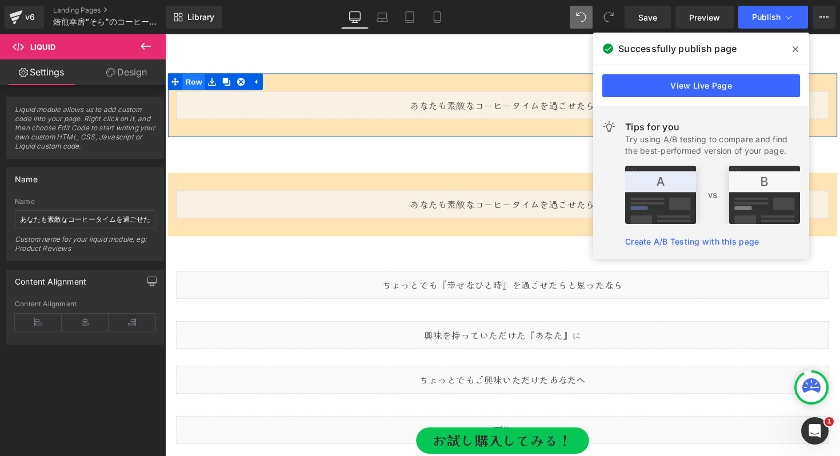
click at [204, 83] on span "Row" at bounding box center [194, 82] width 23 height 17
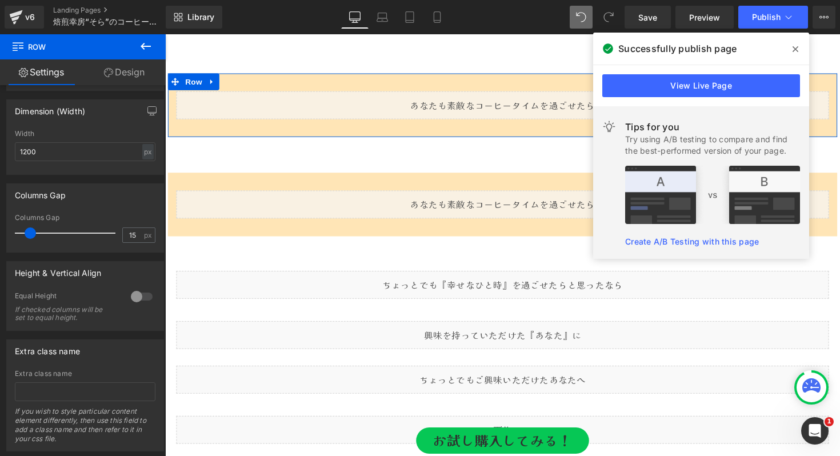
scroll to position [271, 0]
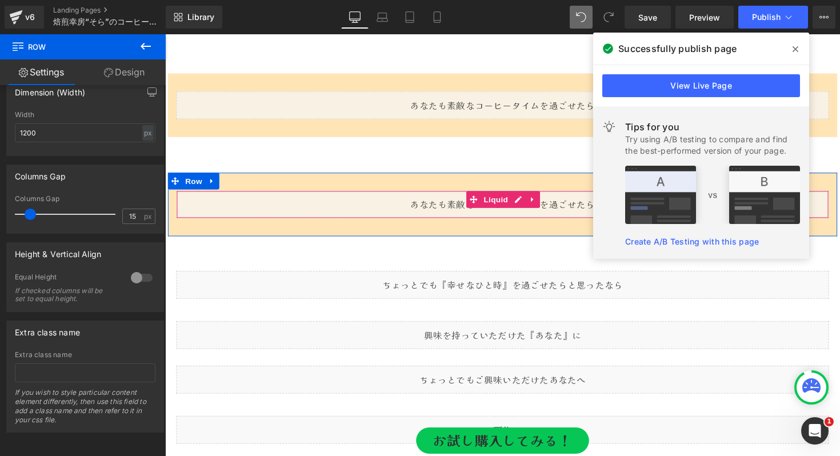
click at [199, 211] on div "Liquid" at bounding box center [511, 208] width 668 height 29
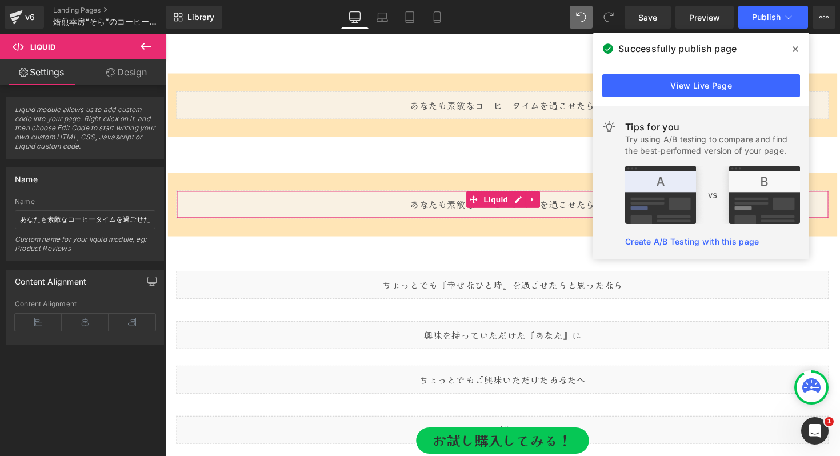
click at [63, 75] on link "Settings" at bounding box center [41, 72] width 83 height 26
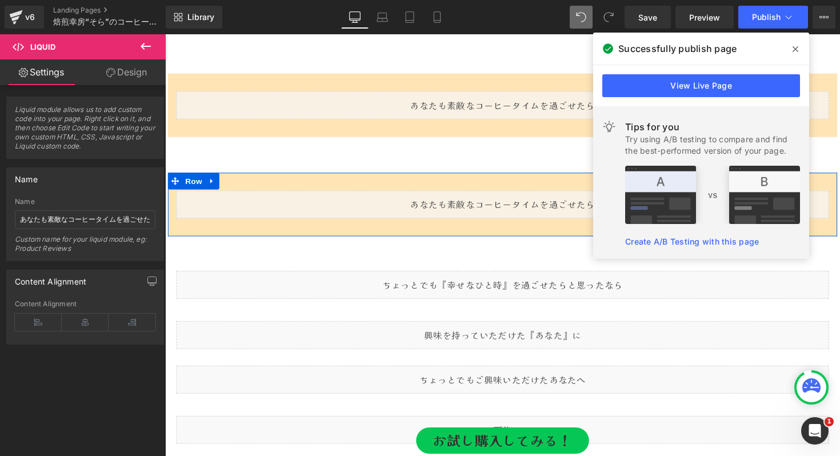
click at [241, 184] on div "Liquid Row" at bounding box center [511, 208] width 686 height 65
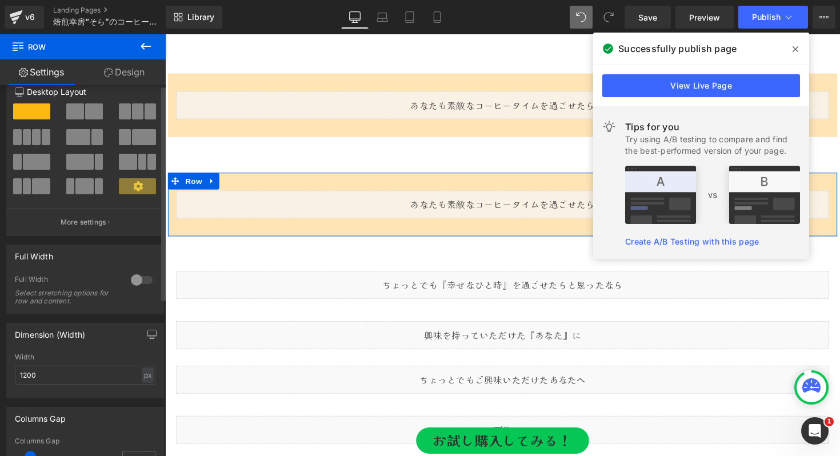
scroll to position [0, 0]
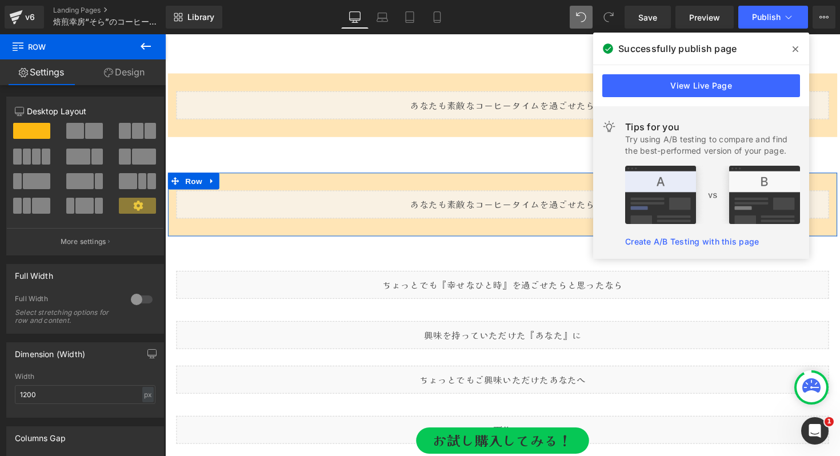
click at [137, 73] on link "Design" at bounding box center [124, 72] width 83 height 26
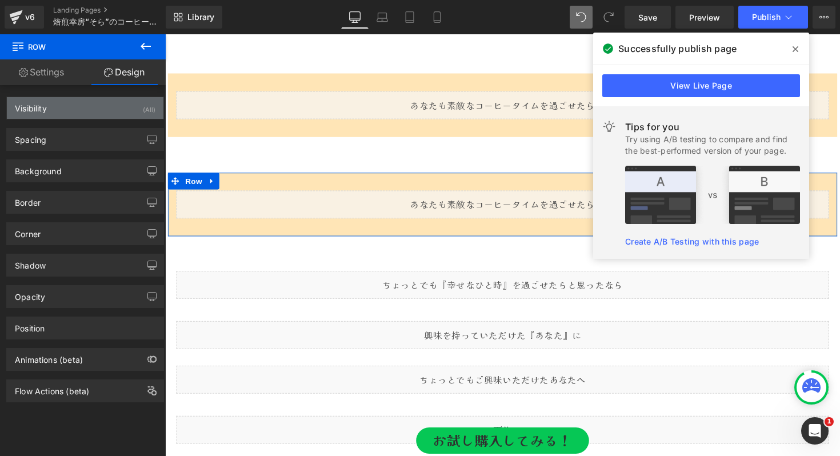
click at [109, 109] on div "Visibility (All)" at bounding box center [85, 108] width 157 height 22
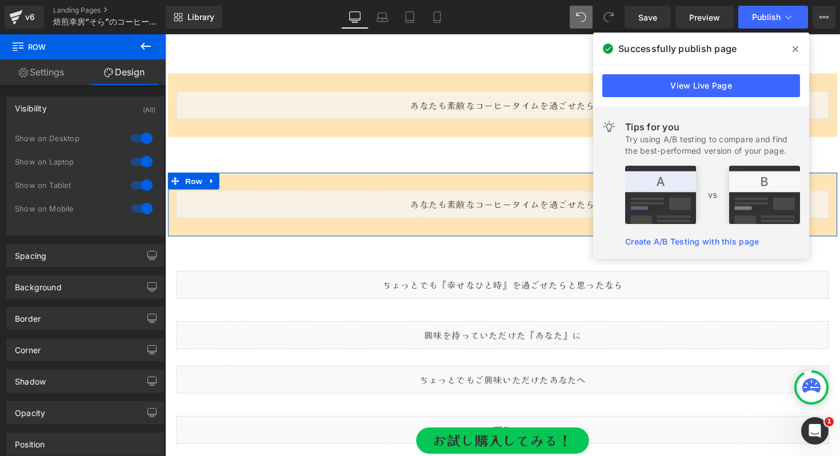
click at [109, 109] on div "Visibility (All)" at bounding box center [85, 108] width 157 height 22
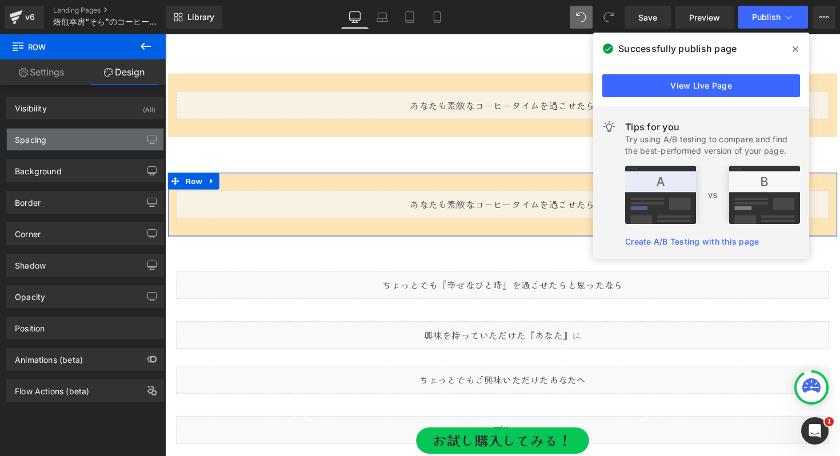
click at [93, 145] on div "Spacing" at bounding box center [85, 140] width 157 height 22
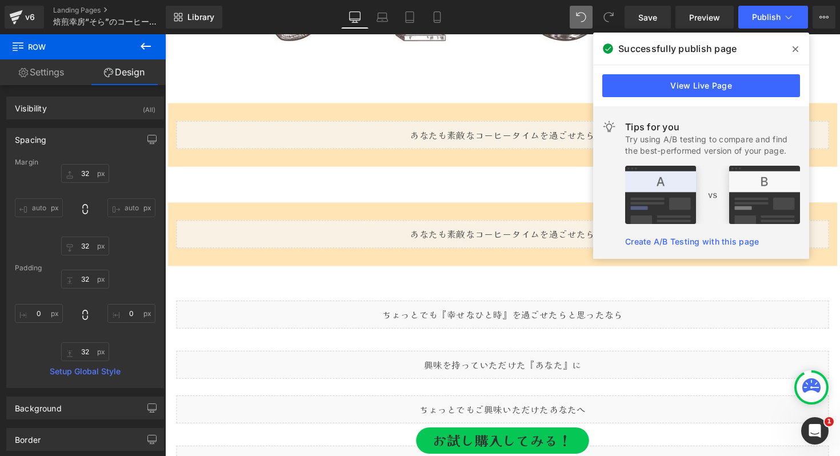
scroll to position [3741, 0]
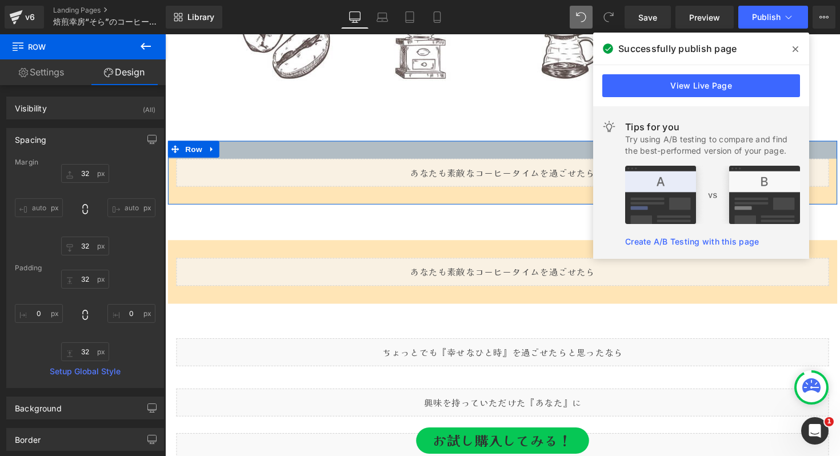
click at [229, 150] on div "Liquid Row 32px" at bounding box center [511, 175] width 686 height 65
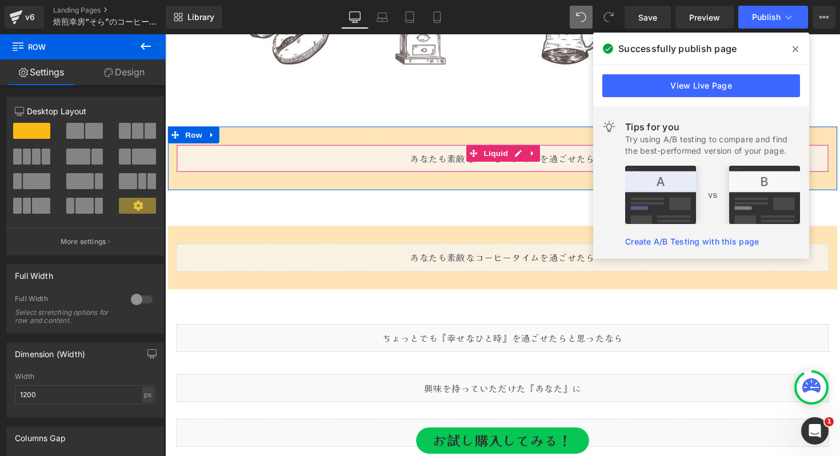
scroll to position [3756, 0]
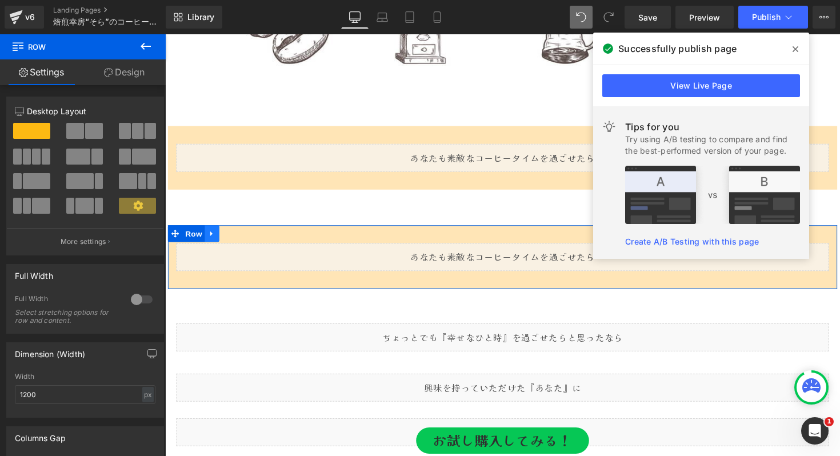
click at [210, 237] on icon at bounding box center [213, 238] width 8 height 9
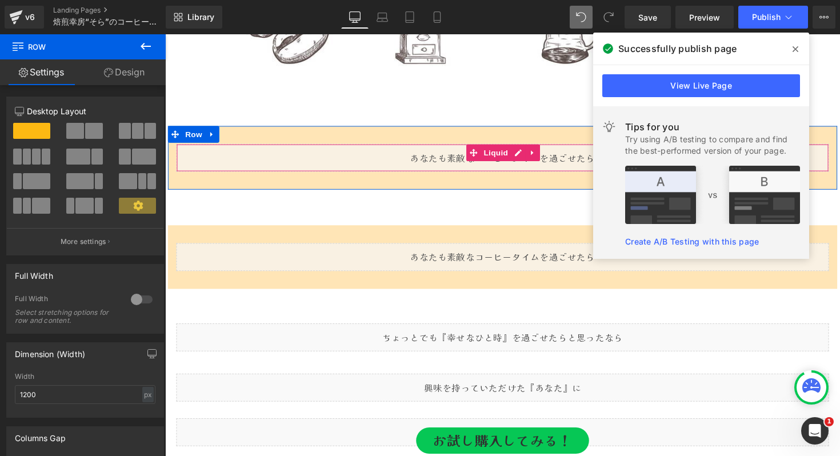
drag, startPoint x: 245, startPoint y: 237, endPoint x: 282, endPoint y: 157, distance: 87.7
click at [282, 157] on div "Liquid Image Image Row Image Image Row Row Liquid Row Liquid Row Liquid Row Liq…" at bounding box center [510, 133] width 691 height 7441
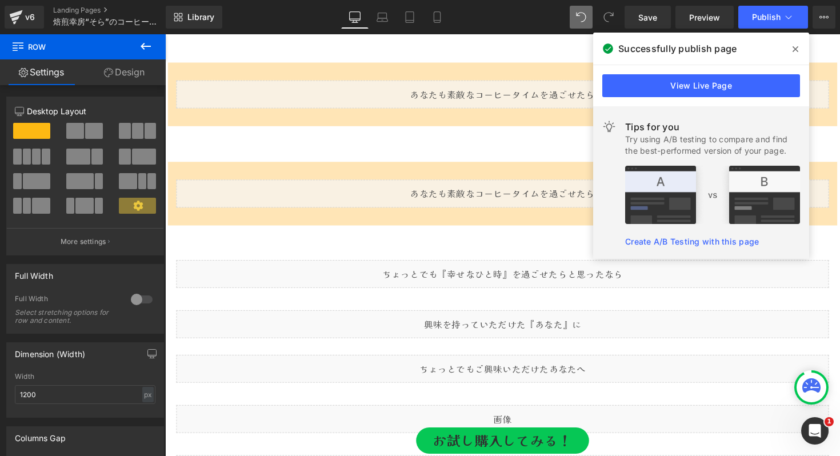
scroll to position [3805, 0]
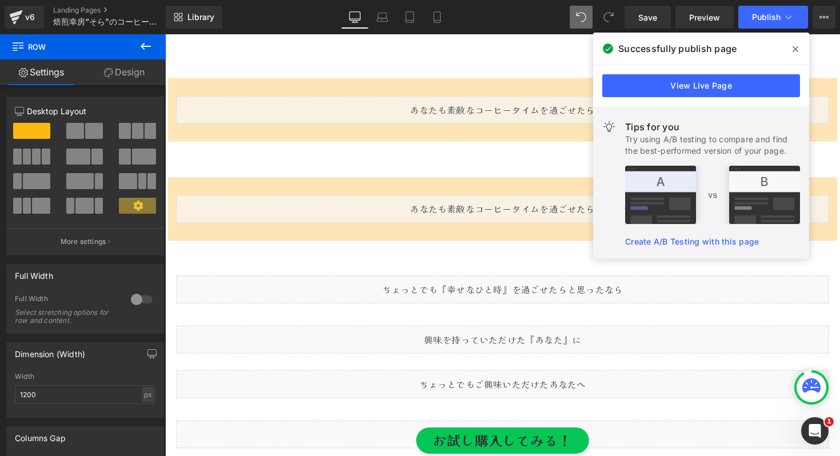
drag, startPoint x: 792, startPoint y: 50, endPoint x: 603, endPoint y: 25, distance: 190.8
click at [792, 50] on span at bounding box center [795, 49] width 18 height 18
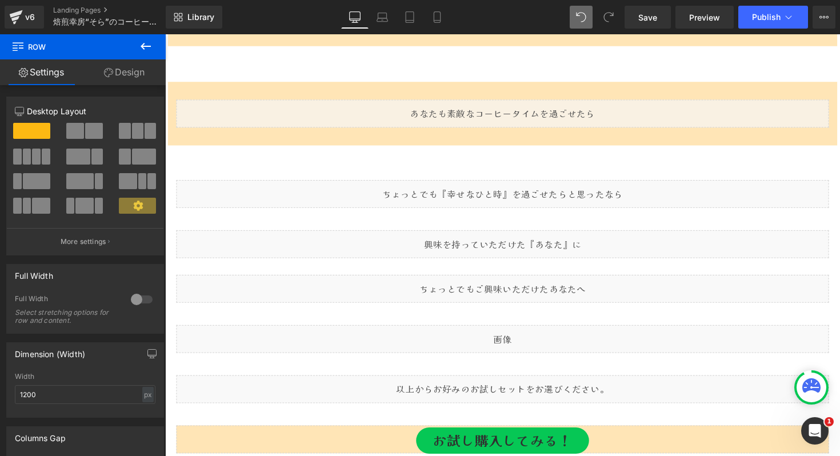
scroll to position [3841, 0]
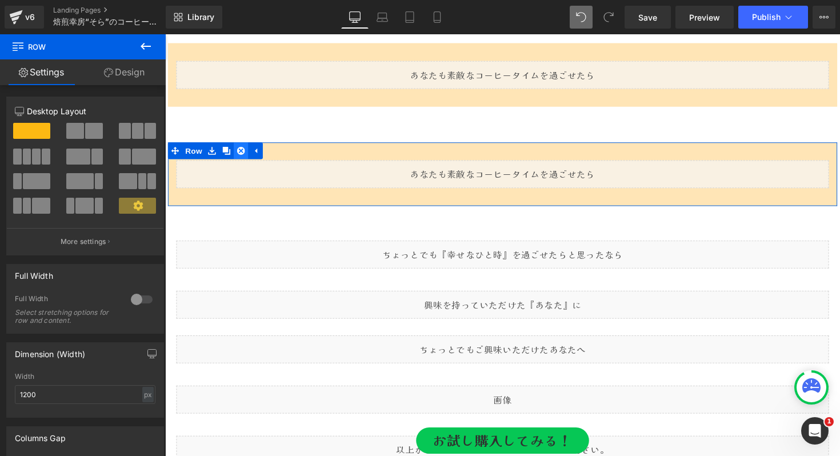
click at [243, 154] on icon at bounding box center [243, 154] width 8 height 9
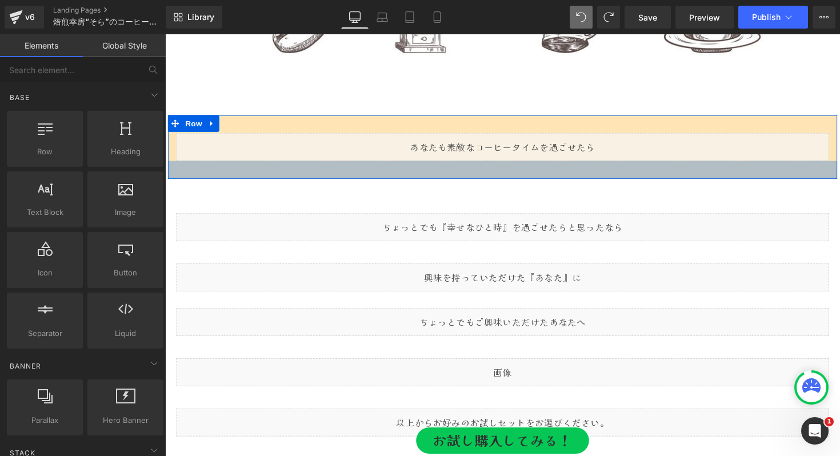
scroll to position [3763, 0]
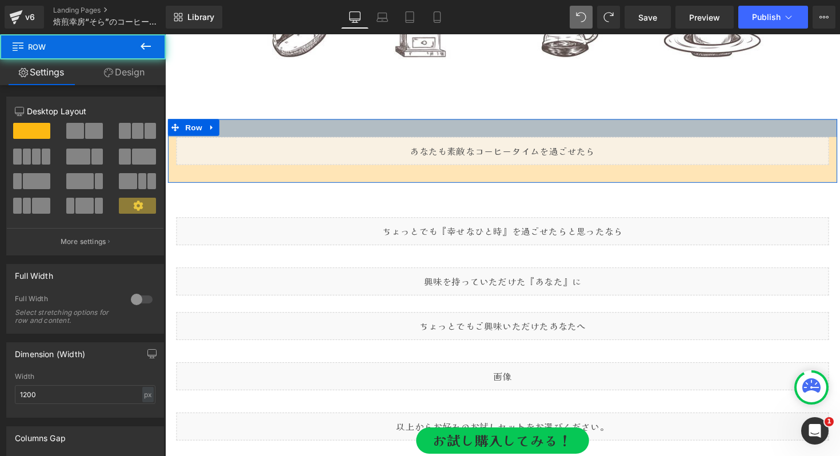
click at [503, 122] on div "32px" at bounding box center [511, 130] width 686 height 18
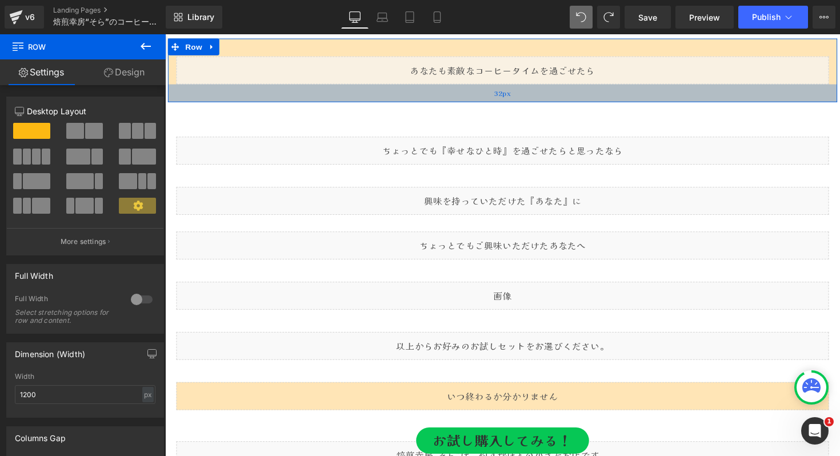
scroll to position [3987, 0]
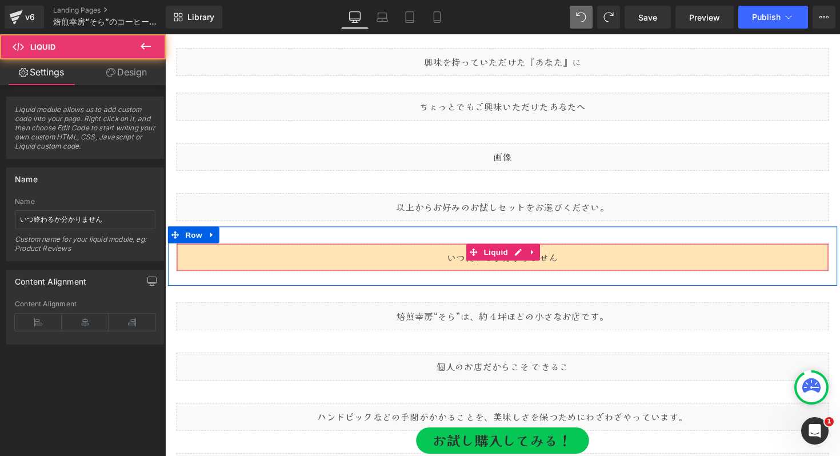
click at [423, 263] on div "Liquid" at bounding box center [511, 263] width 668 height 29
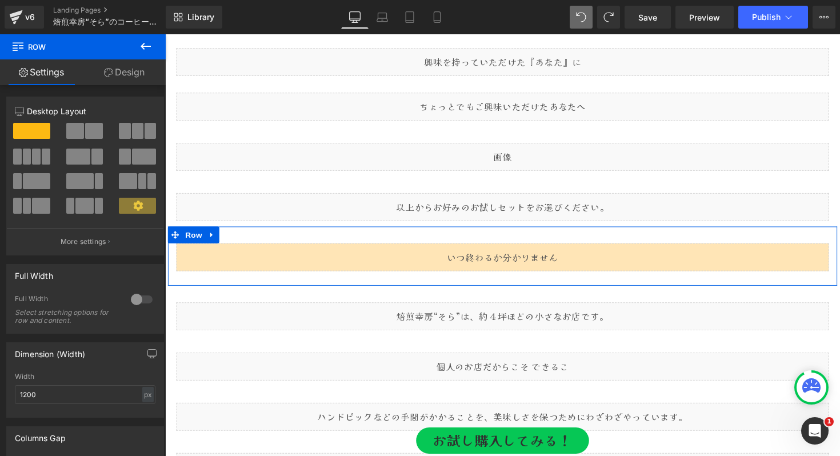
click at [359, 237] on div "Liquid Row" at bounding box center [511, 261] width 686 height 61
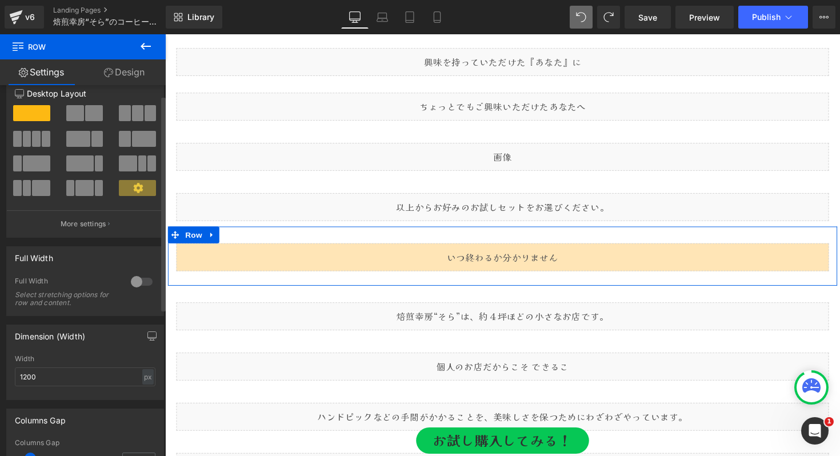
scroll to position [0, 0]
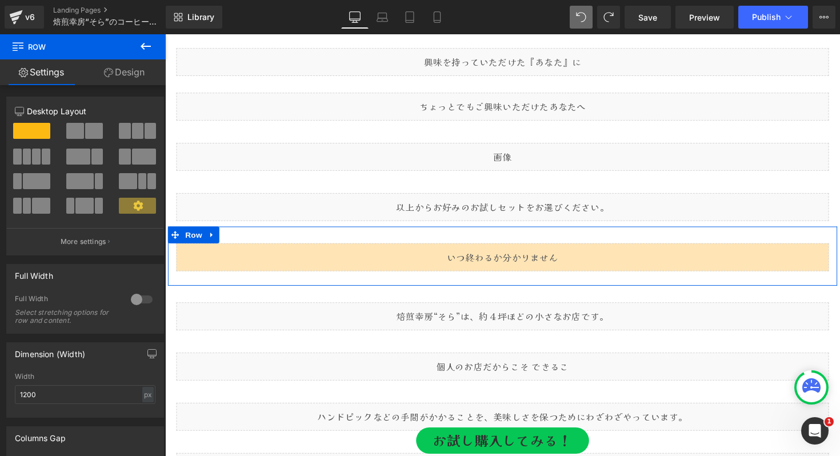
click at [132, 71] on link "Design" at bounding box center [124, 72] width 83 height 26
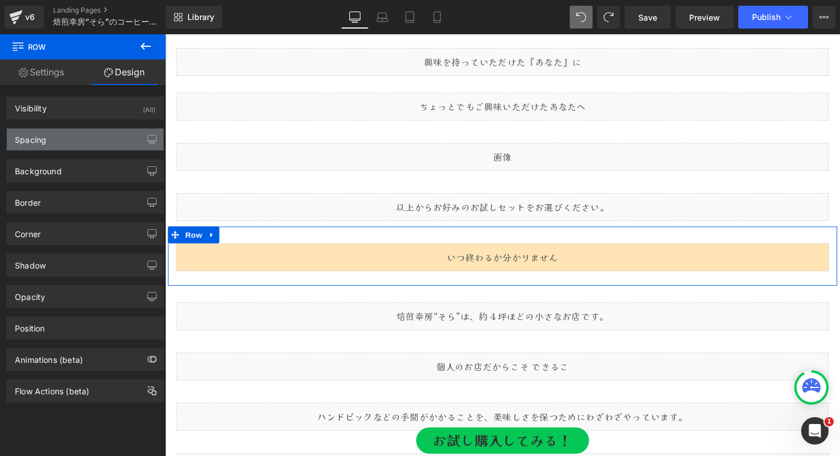
click at [58, 137] on div "Spacing" at bounding box center [85, 140] width 157 height 22
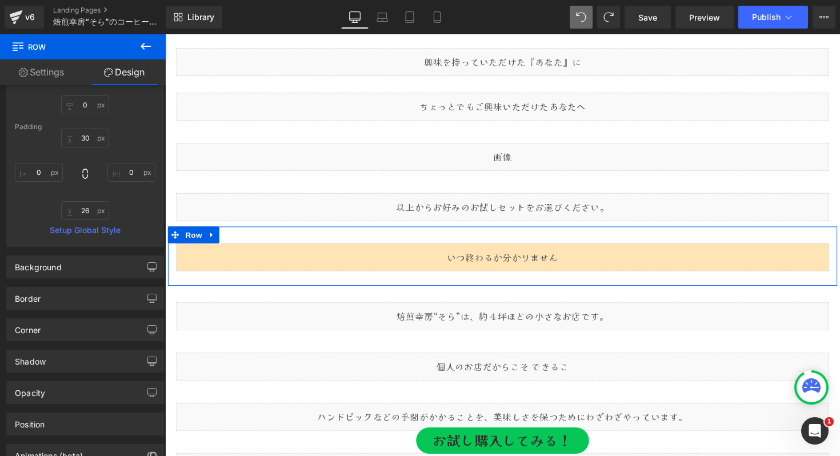
scroll to position [161, 0]
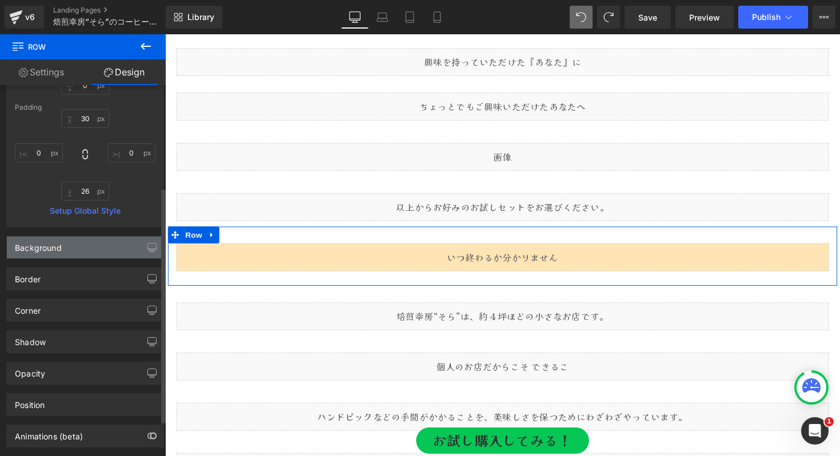
click at [97, 255] on div "Background" at bounding box center [85, 248] width 157 height 22
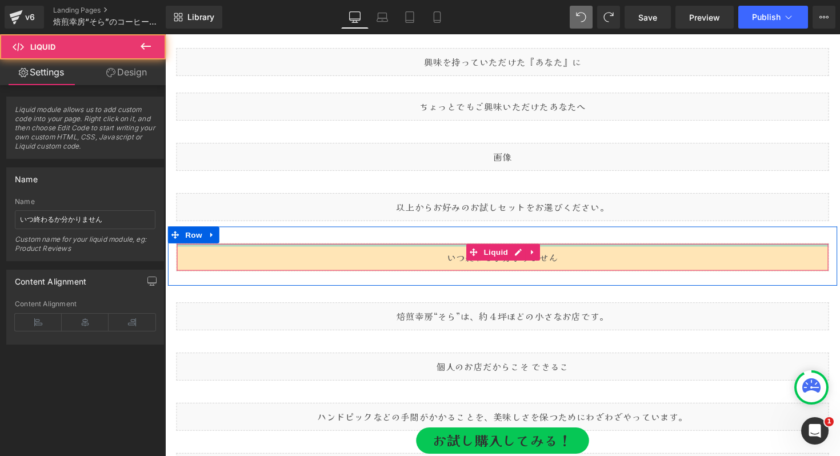
click at [316, 250] on div "Liquid" at bounding box center [511, 263] width 668 height 29
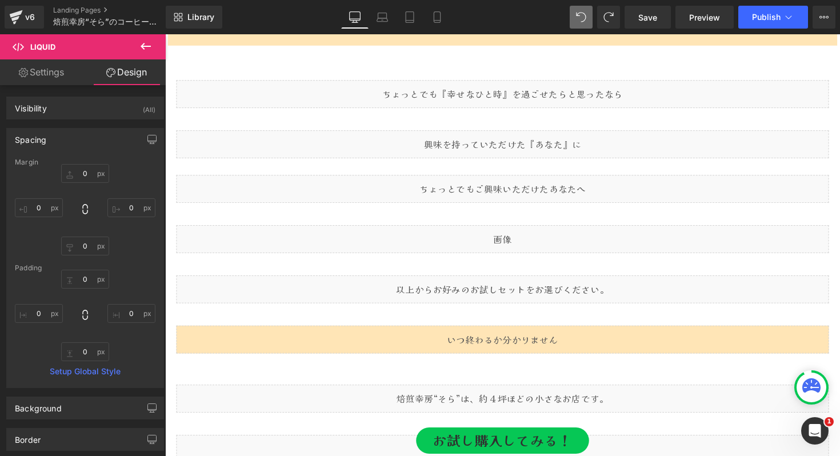
scroll to position [3989, 0]
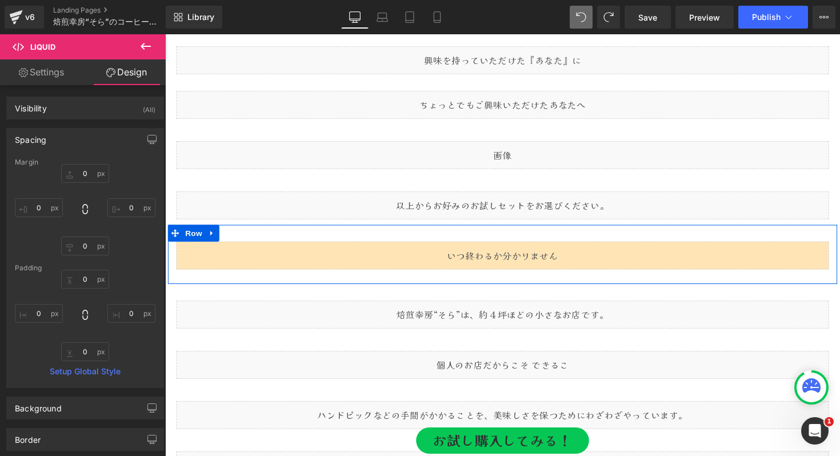
click at [241, 238] on div "Liquid Row" at bounding box center [511, 260] width 686 height 61
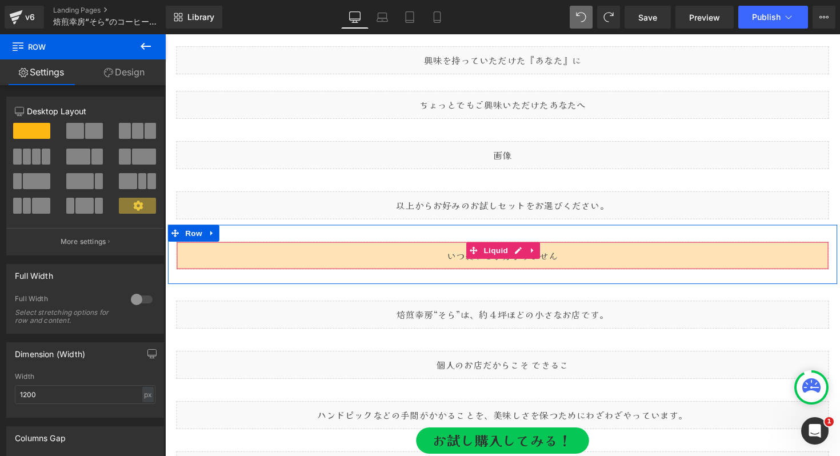
click at [223, 258] on div "Liquid" at bounding box center [511, 261] width 668 height 29
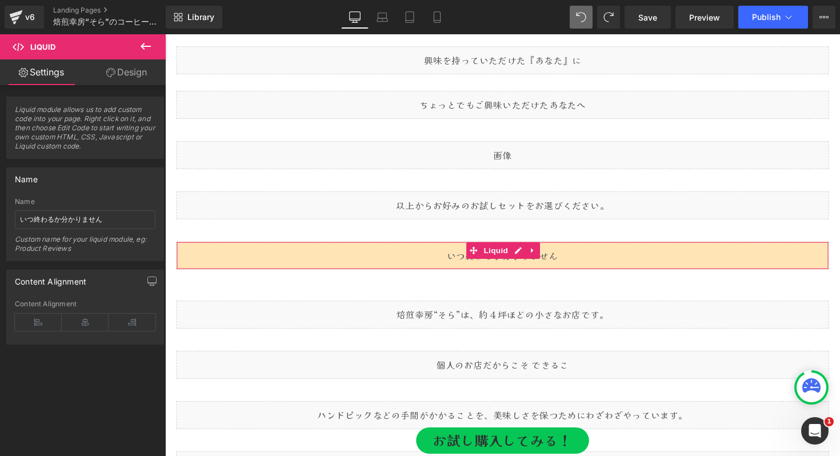
click at [118, 78] on link "Design" at bounding box center [126, 72] width 83 height 26
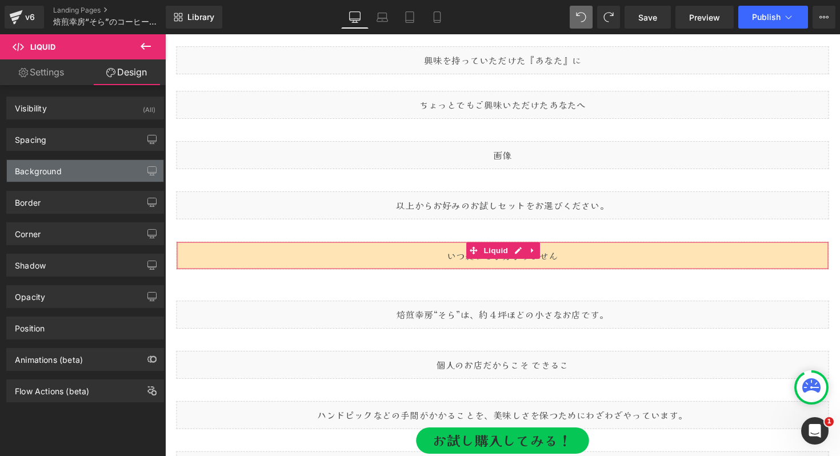
click at [52, 167] on div "Background" at bounding box center [38, 168] width 47 height 16
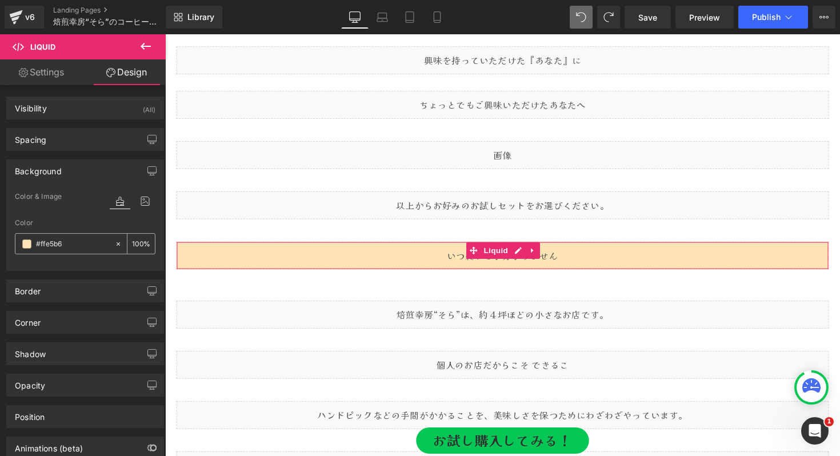
click at [71, 242] on input "#ffe5b6" at bounding box center [72, 244] width 73 height 13
click at [114, 243] on icon at bounding box center [118, 244] width 8 height 8
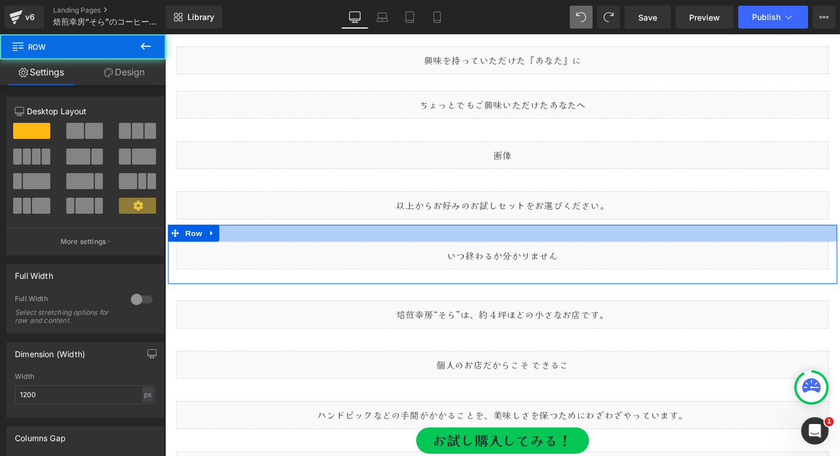
click at [265, 235] on div at bounding box center [511, 238] width 686 height 17
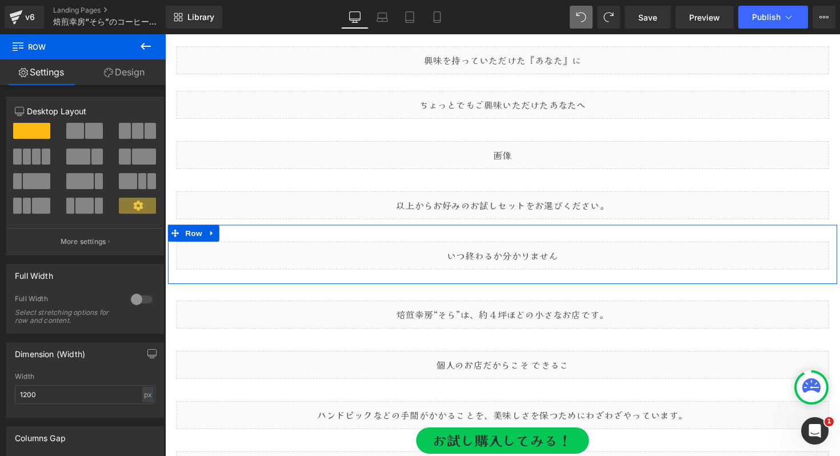
click at [126, 74] on link "Design" at bounding box center [124, 72] width 83 height 26
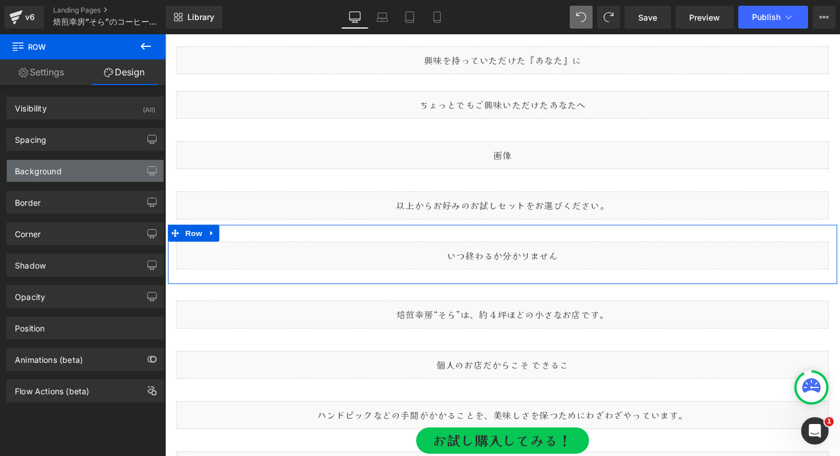
click at [59, 171] on div "Background" at bounding box center [38, 168] width 47 height 16
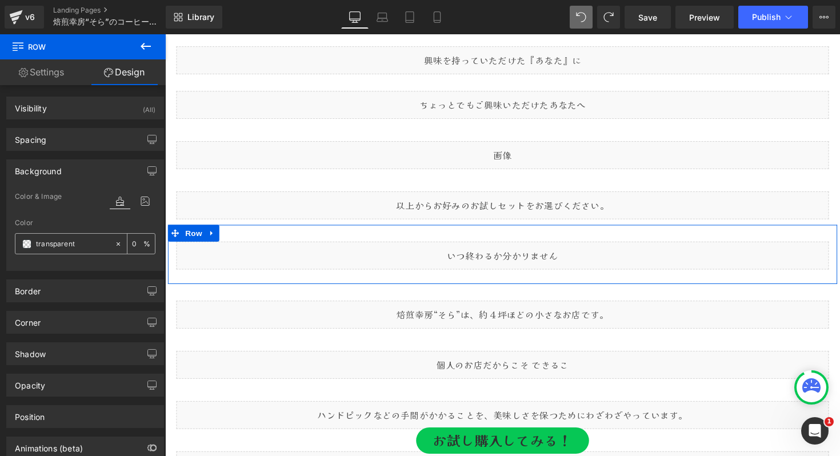
click at [56, 243] on input "transparent" at bounding box center [72, 244] width 73 height 13
paste input "#ffe5b6"
type input "#ffe5b6"
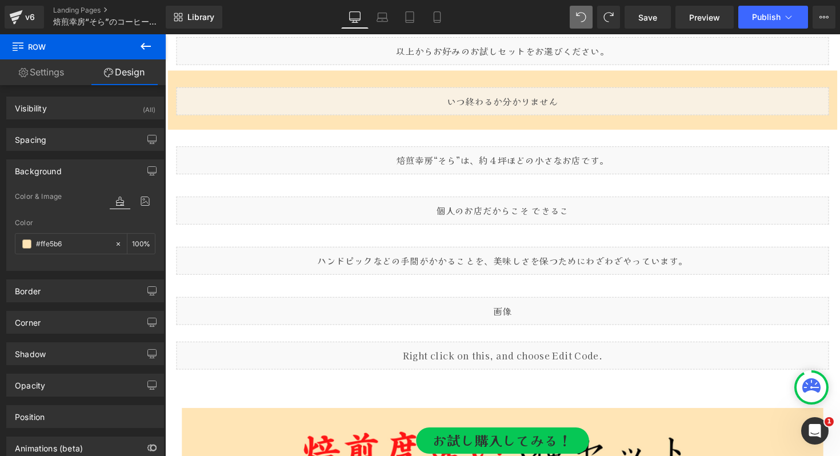
scroll to position [4131, 0]
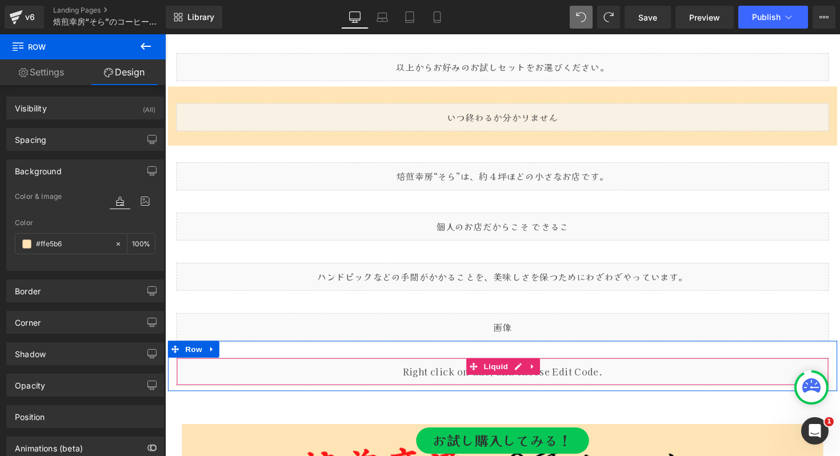
click at [462, 379] on div "Liquid" at bounding box center [511, 380] width 668 height 29
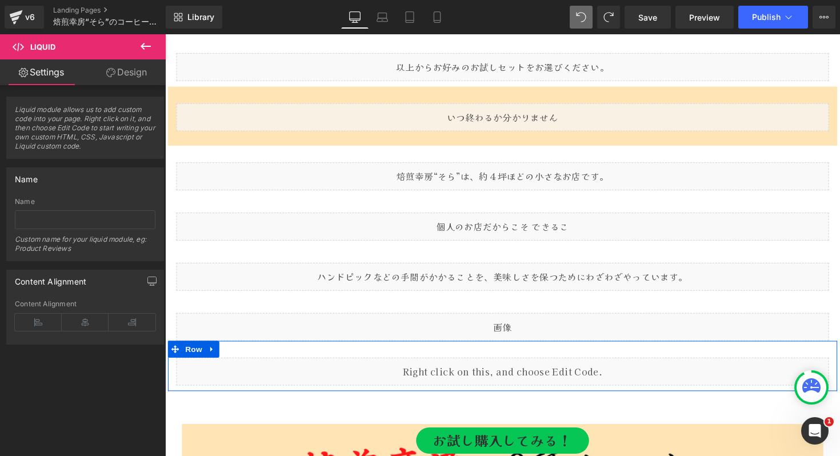
click at [525, 375] on div "Liquid" at bounding box center [511, 380] width 668 height 29
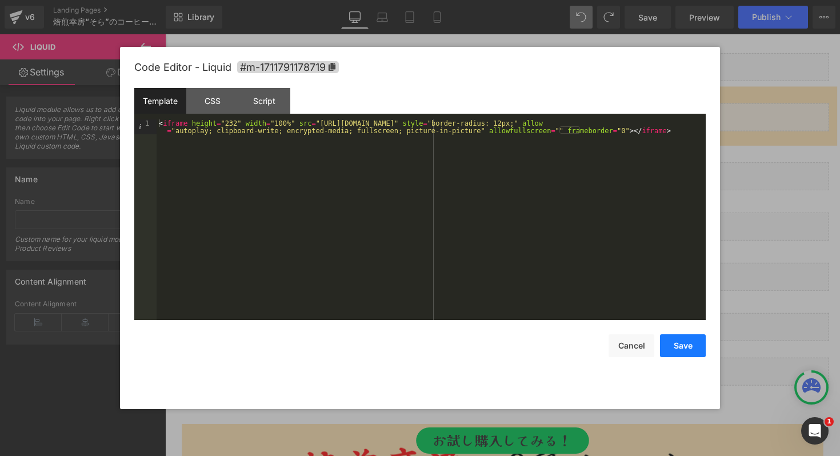
click at [680, 351] on button "Save" at bounding box center [683, 345] width 46 height 23
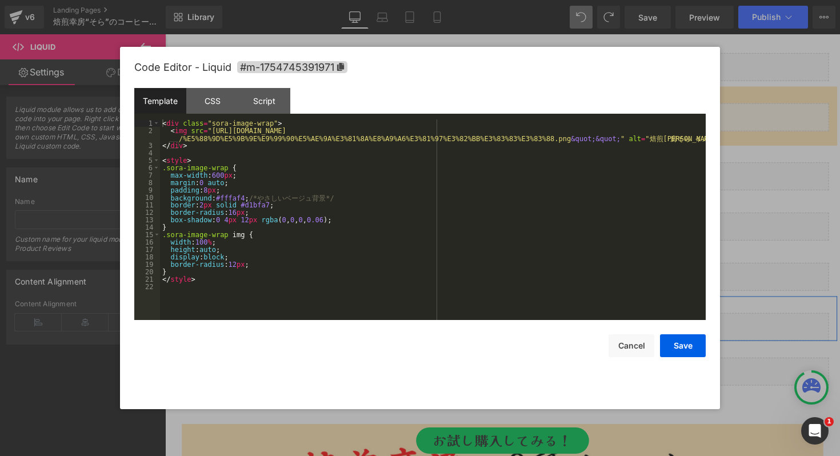
click at [527, 330] on icon at bounding box center [523, 329] width 6 height 7
click at [745, 375] on div at bounding box center [420, 228] width 840 height 456
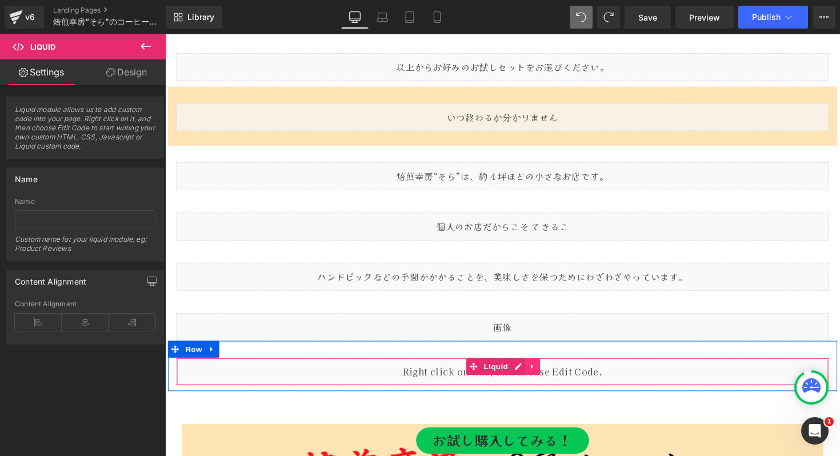
click at [536, 372] on link at bounding box center [541, 374] width 15 height 17
click at [505, 375] on div "Liquid" at bounding box center [511, 380] width 668 height 29
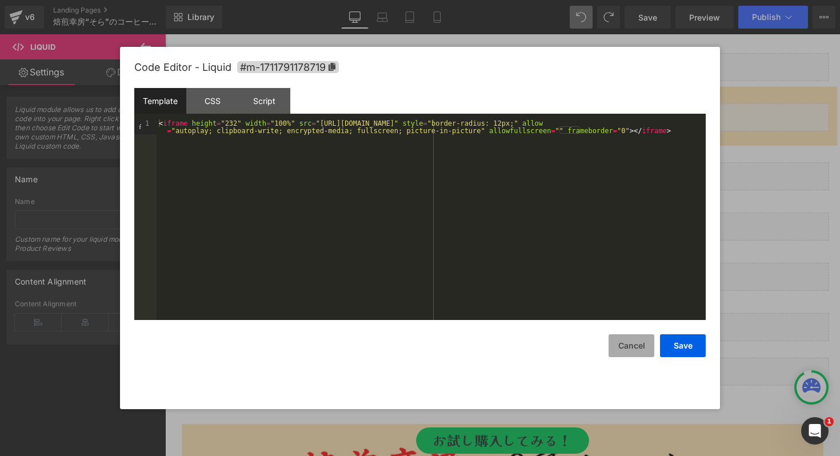
click at [627, 346] on button "Cancel" at bounding box center [631, 345] width 46 height 23
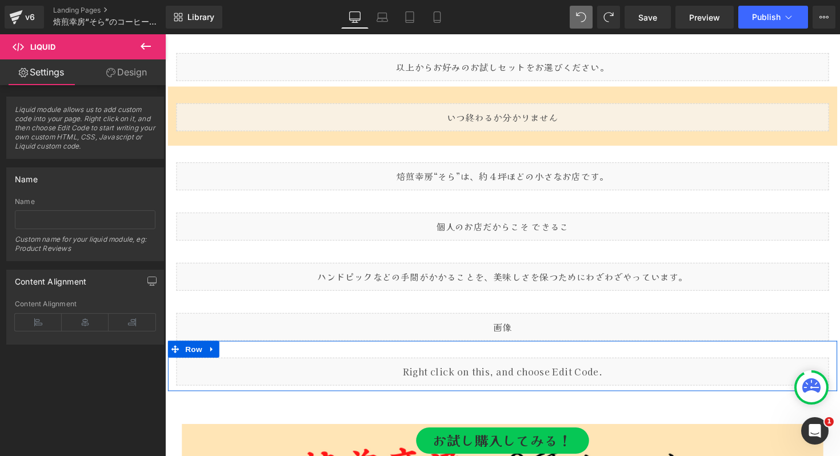
click at [512, 375] on link at bounding box center [518, 375] width 12 height 14
click at [512, 375] on link at bounding box center [519, 374] width 15 height 17
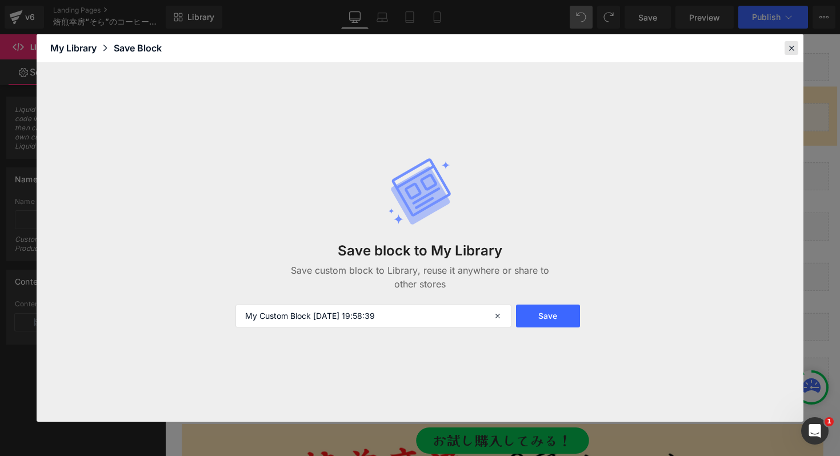
click at [791, 49] on icon at bounding box center [791, 48] width 10 height 10
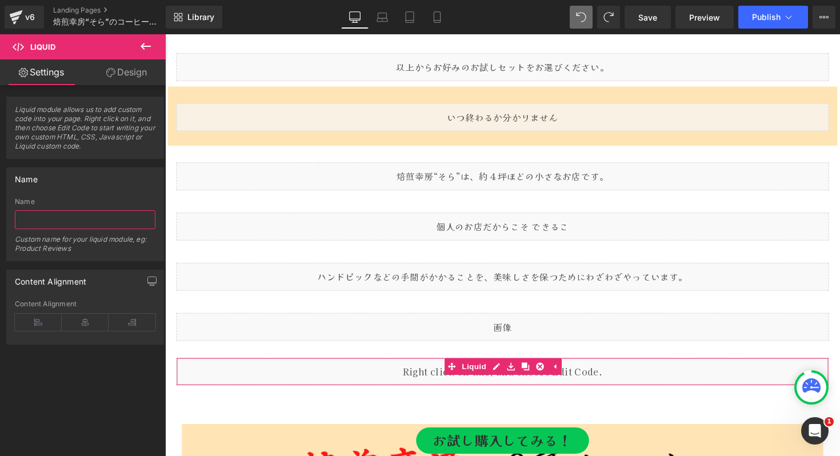
click at [71, 226] on input "text" at bounding box center [85, 219] width 141 height 19
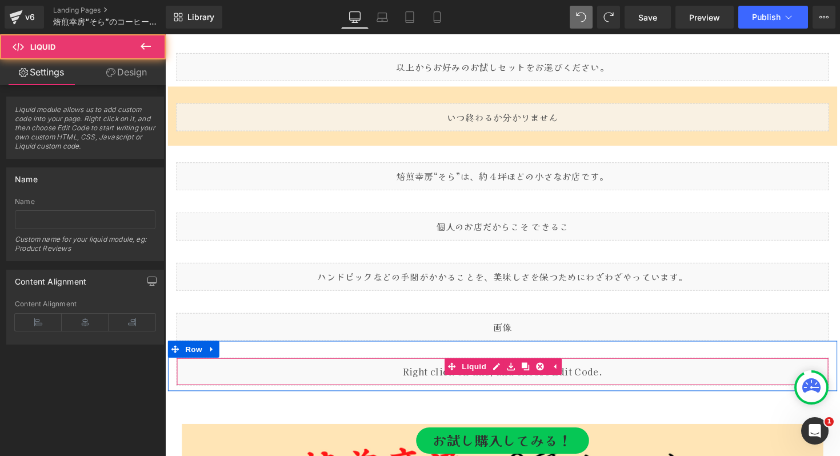
click at [437, 377] on div "Liquid" at bounding box center [511, 380] width 668 height 29
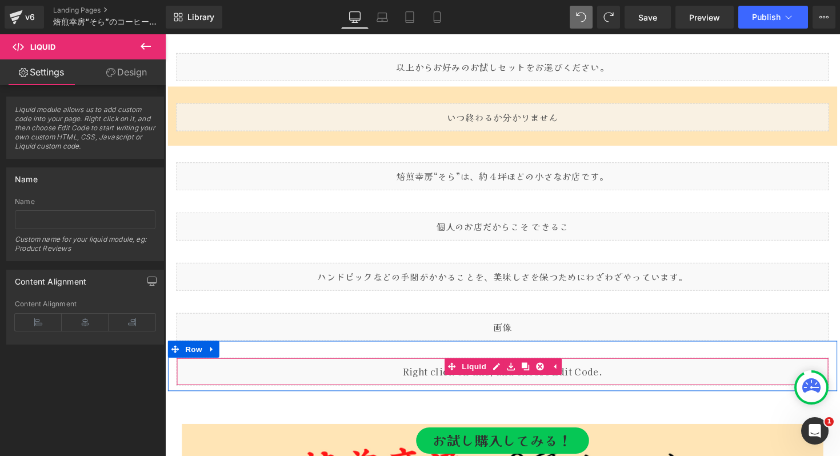
click at [430, 378] on div "Liquid" at bounding box center [511, 380] width 668 height 29
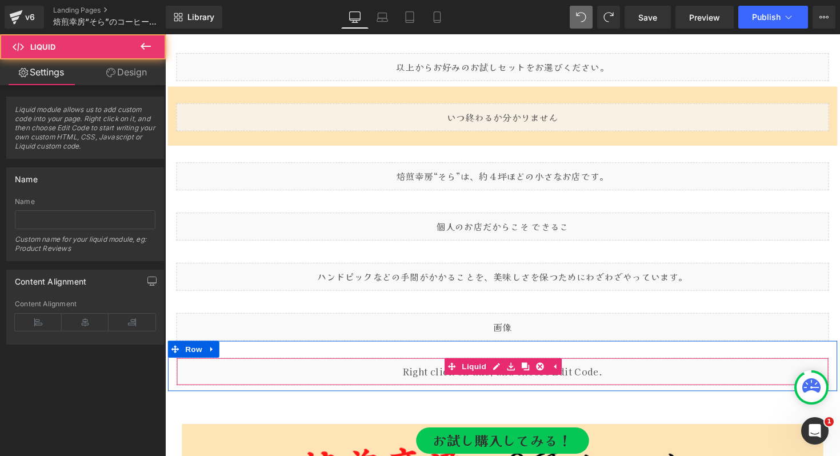
click at [430, 378] on div "Liquid" at bounding box center [511, 380] width 668 height 29
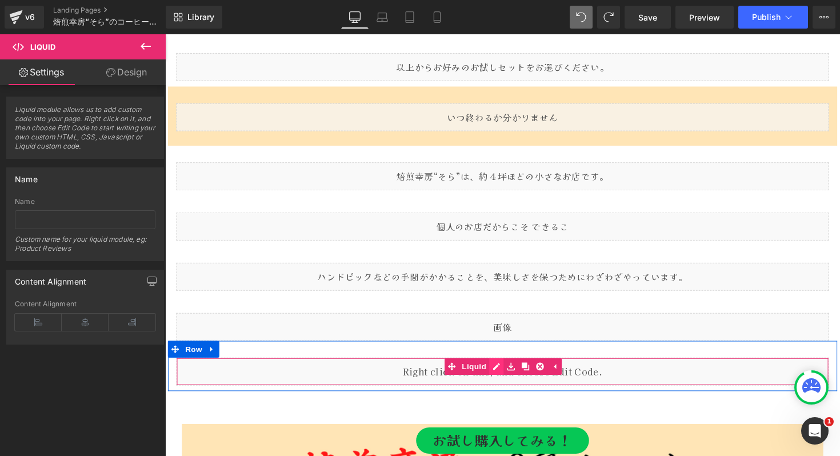
click at [499, 374] on div "Liquid" at bounding box center [511, 380] width 668 height 29
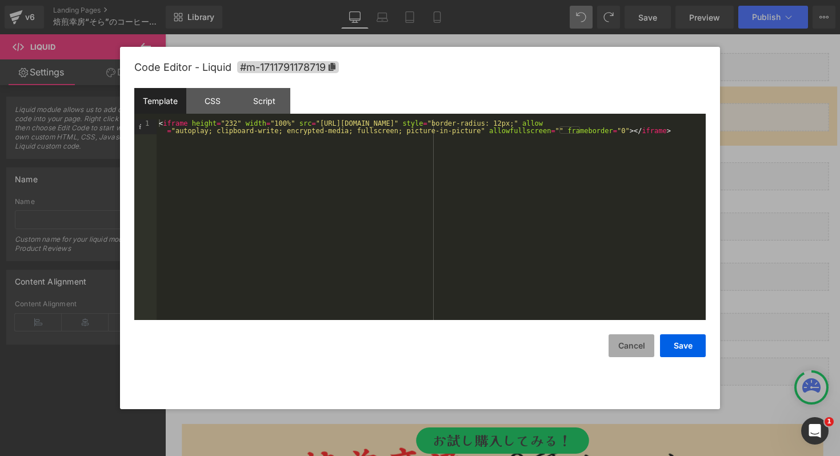
drag, startPoint x: 627, startPoint y: 347, endPoint x: 259, endPoint y: 321, distance: 368.3
click at [627, 347] on button "Cancel" at bounding box center [631, 345] width 46 height 23
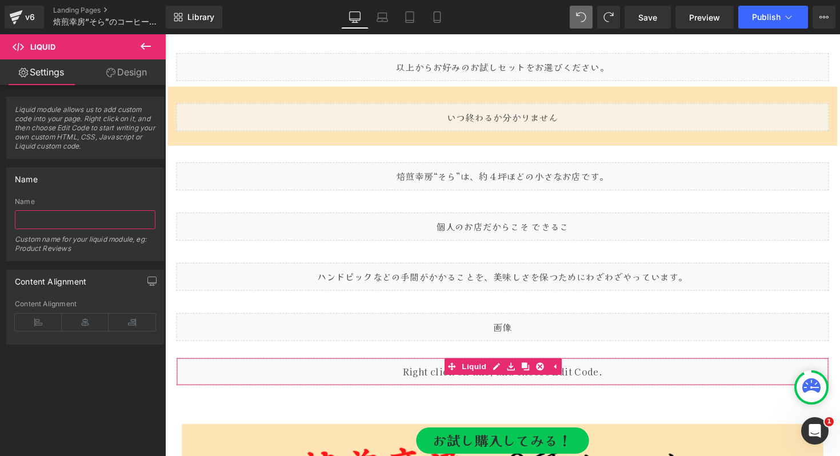
click at [50, 215] on input "text" at bounding box center [85, 219] width 141 height 19
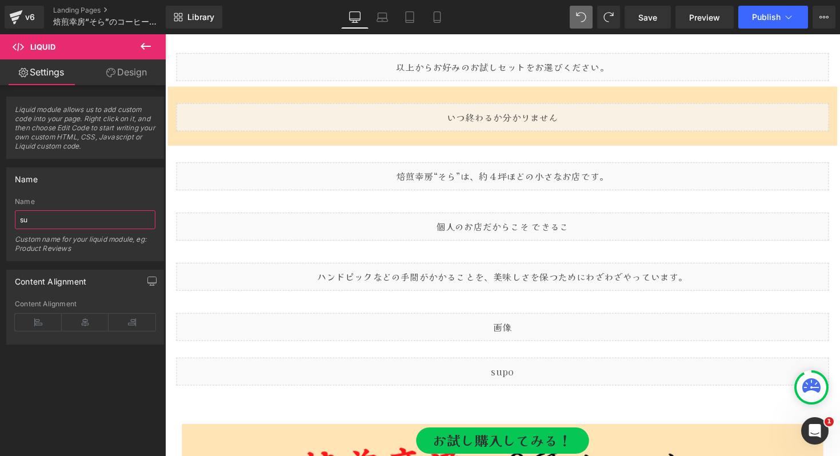
type input "s"
type input "そ"
type input "Spotify"
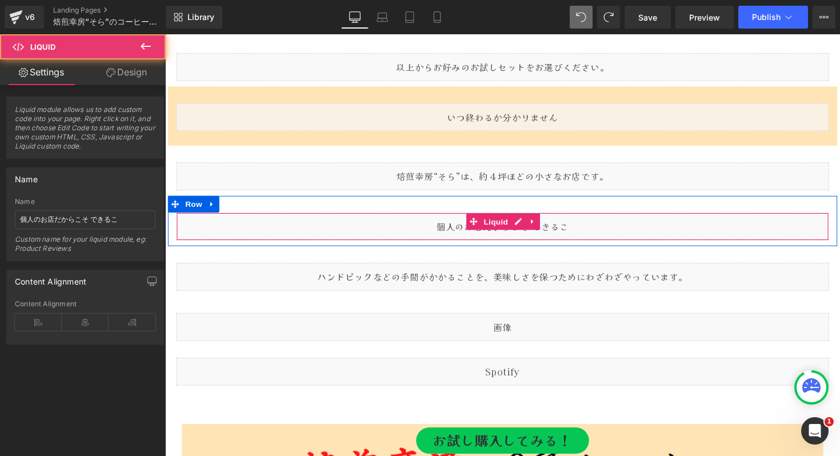
click at [250, 238] on div "Liquid" at bounding box center [511, 231] width 668 height 29
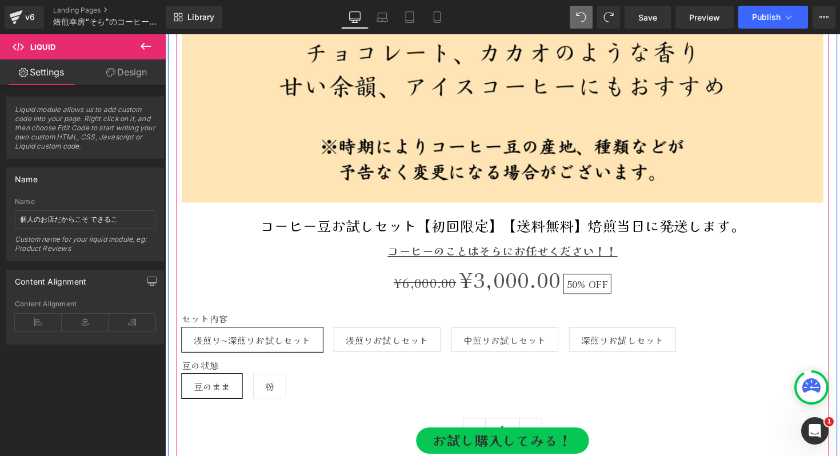
scroll to position [5185, 0]
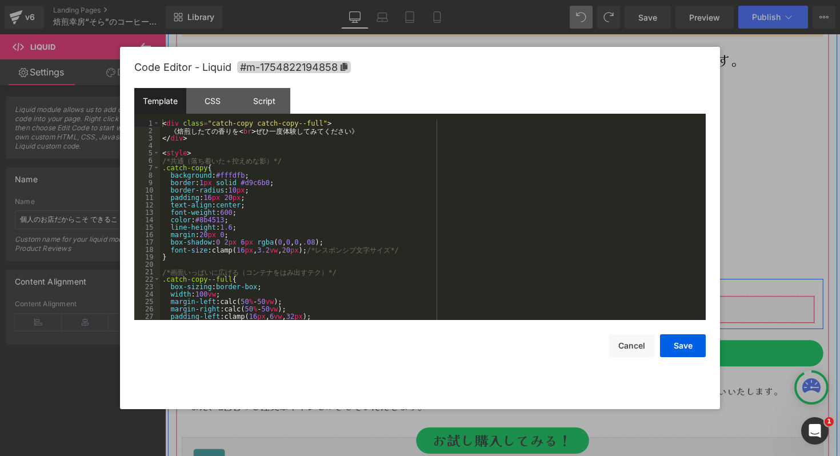
click at [526, 307] on div "Liquid" at bounding box center [511, 316] width 640 height 29
click at [230, 252] on div "< div class = "catch-copy catch-copy--full" > 《 焙 煎 し た て の 香 り を < br > ぜ ひ 一 …" at bounding box center [430, 226] width 541 height 215
click at [274, 251] on div "< div class = "catch-copy catch-copy--full" > 《 焙 煎 し た て の 香 り を < br > ぜ ひ 一 …" at bounding box center [430, 226] width 541 height 215
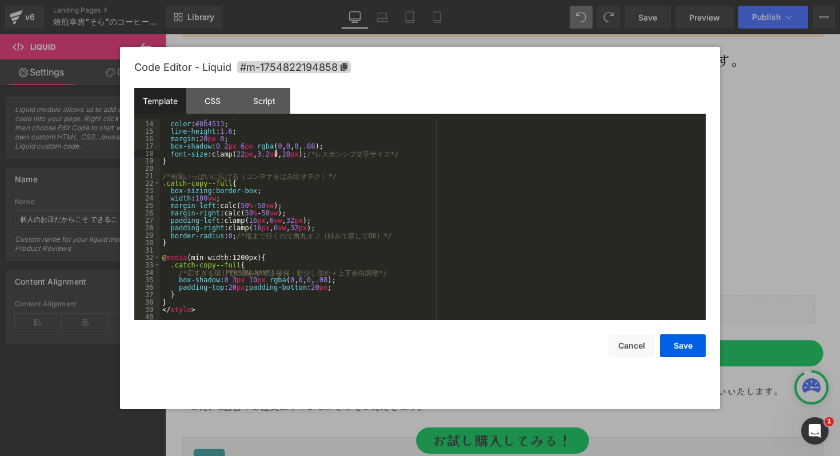
scroll to position [97, 0]
click at [674, 345] on button "Save" at bounding box center [683, 345] width 46 height 23
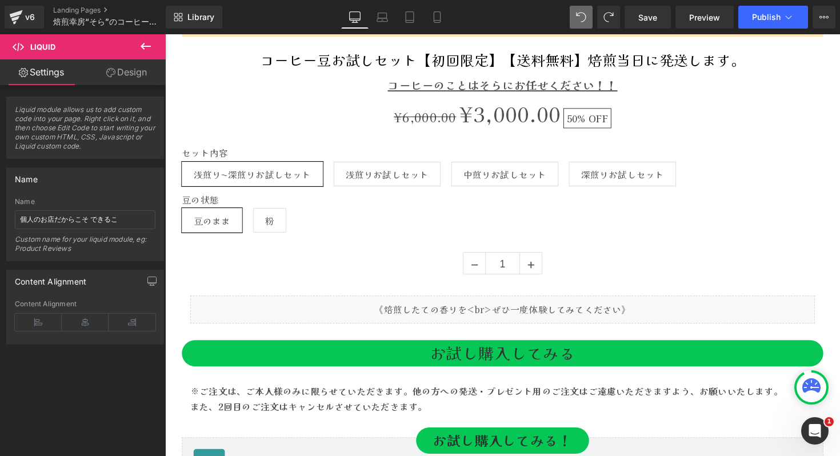
click at [767, 29] on div "Library Desktop Desktop Laptop Tablet Mobile Save Preview Publish Scheduled Upg…" at bounding box center [503, 17] width 674 height 34
click at [767, 18] on span "Publish" at bounding box center [766, 17] width 29 height 9
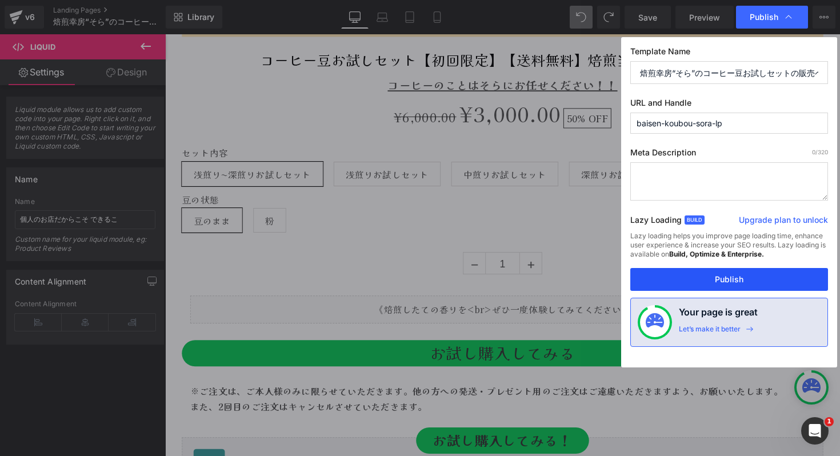
click at [728, 277] on button "Publish" at bounding box center [729, 279] width 198 height 23
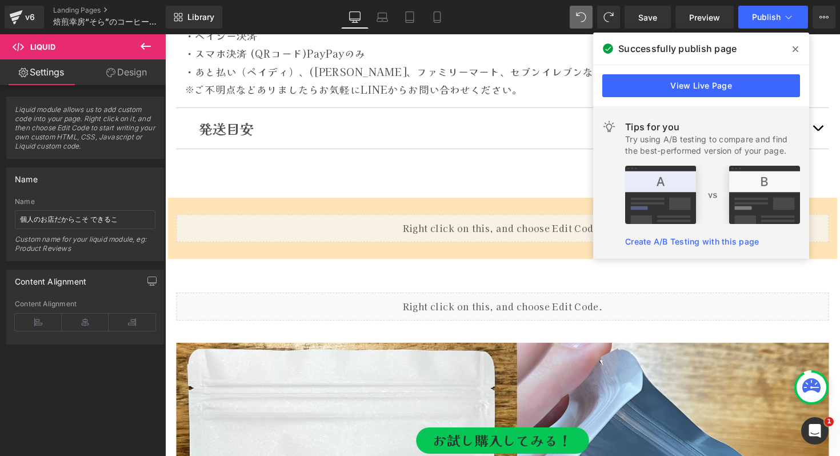
scroll to position [5884, 0]
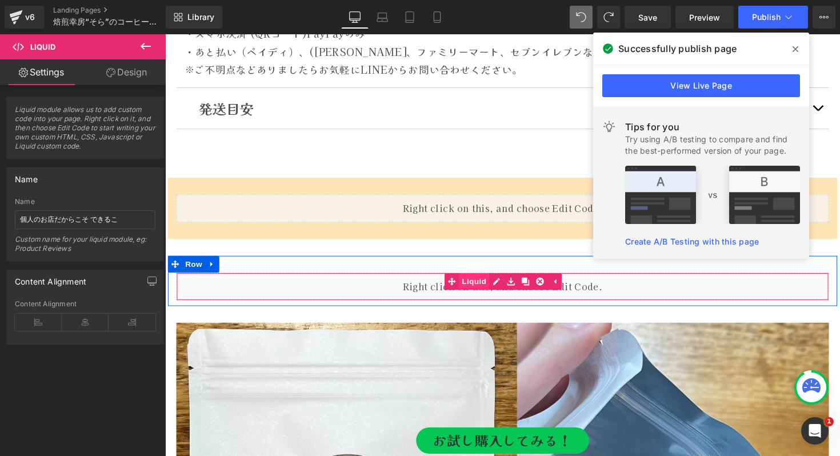
drag, startPoint x: 521, startPoint y: 286, endPoint x: 479, endPoint y: 281, distance: 42.7
click at [479, 281] on ul "Liquid" at bounding box center [511, 287] width 120 height 17
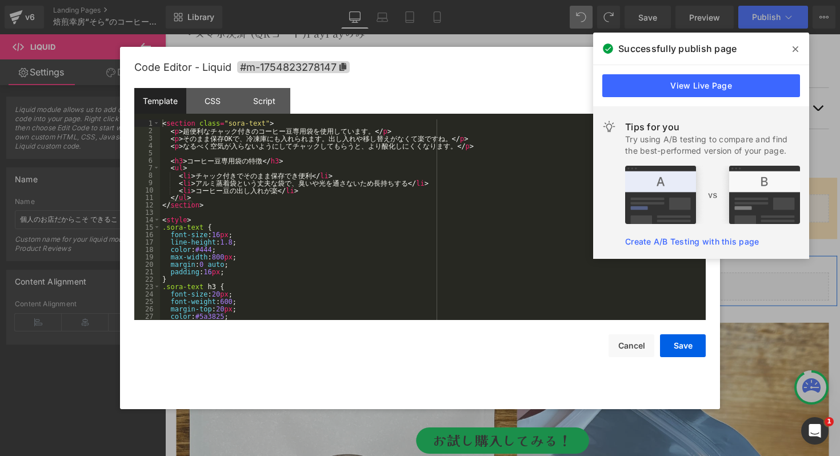
click at [503, 285] on icon at bounding box center [506, 287] width 6 height 7
click at [355, 242] on div "< section class = "sora-text" > < p > 超 便 利 な チ ャ ッ ク 付 き の コ ー ヒ ー 豆 専 用 袋 を 使…" at bounding box center [430, 226] width 541 height 215
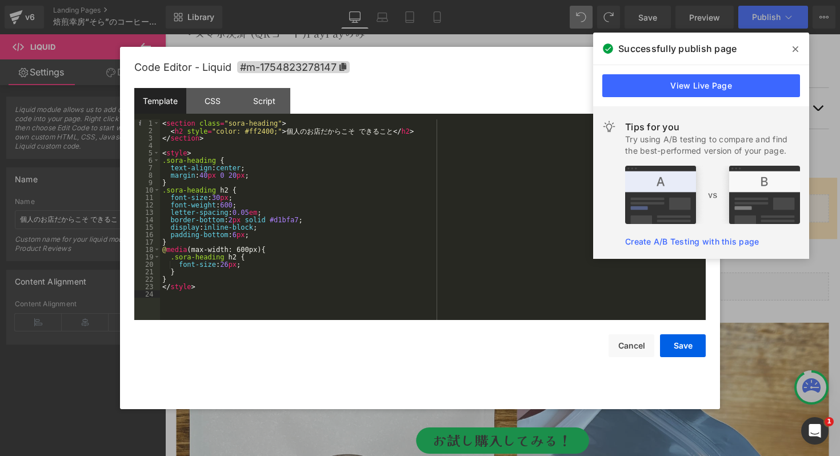
click at [297, 167] on div "< section class = "sora-heading" > < h2 style = "color: #ff2400;" > 個 人 の お 店 だ…" at bounding box center [433, 226] width 546 height 215
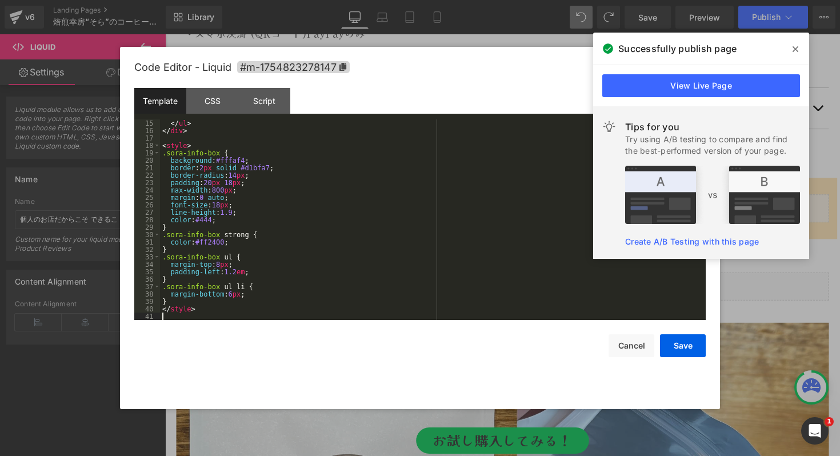
scroll to position [104, 0]
click at [688, 349] on button "Save" at bounding box center [683, 345] width 46 height 23
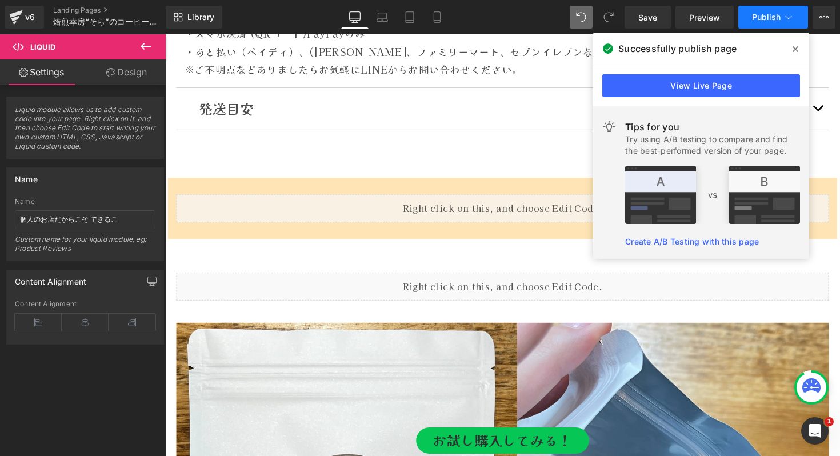
click at [757, 17] on span "Publish" at bounding box center [766, 17] width 29 height 9
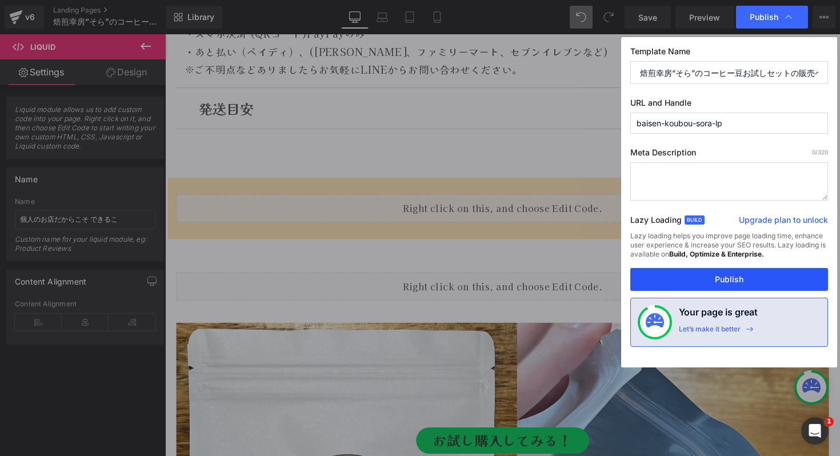
click at [714, 281] on button "Publish" at bounding box center [729, 279] width 198 height 23
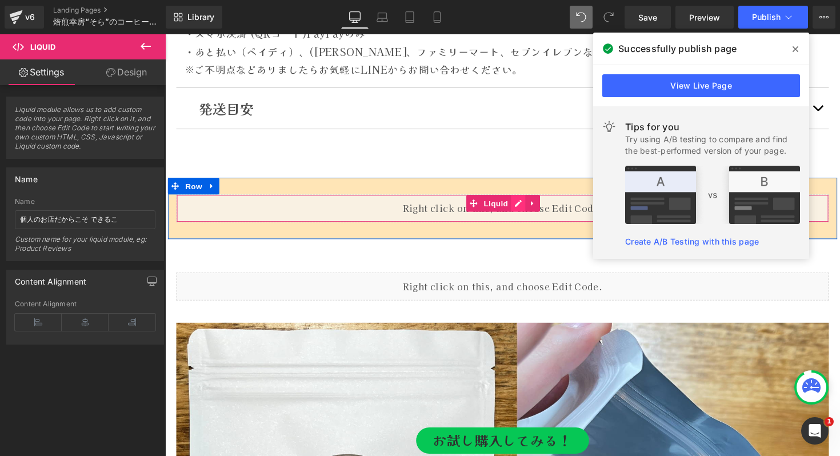
click at [521, 209] on div "Liquid" at bounding box center [511, 212] width 668 height 29
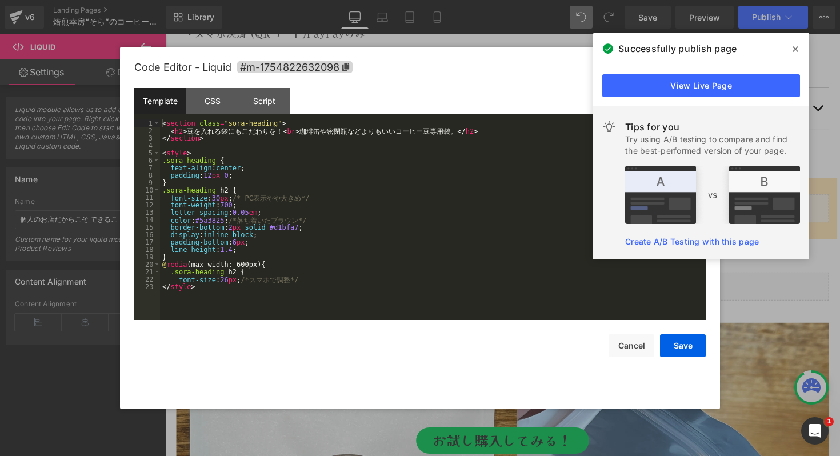
click at [414, 216] on div "< section class = "sora-heading" > < h2 > 豆 を 入 れ る 袋 に も こ だ わ り を ！ < br > 珈 …" at bounding box center [433, 226] width 546 height 215
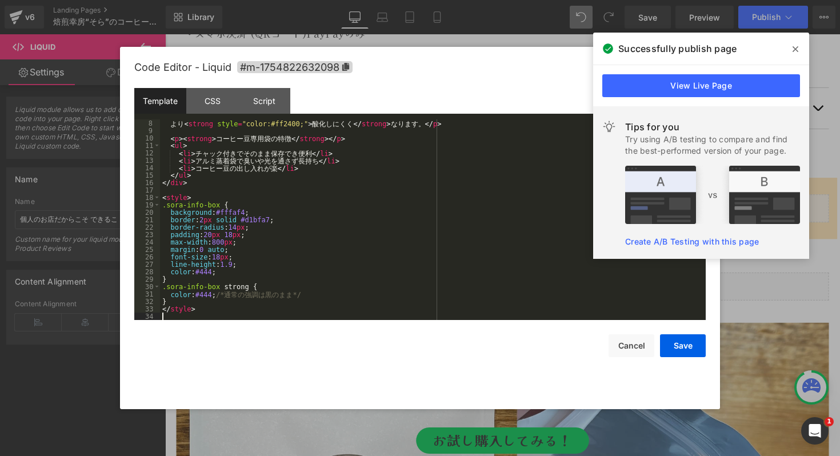
scroll to position [52, 0]
click at [688, 347] on button "Save" at bounding box center [683, 345] width 46 height 23
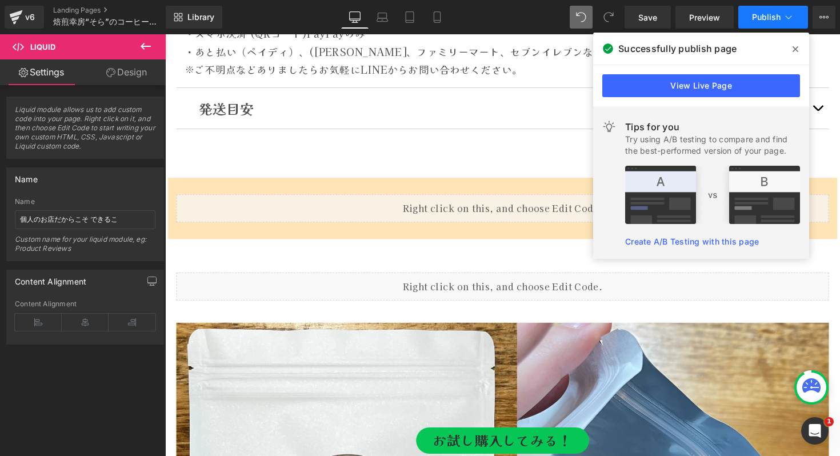
click at [792, 15] on icon at bounding box center [788, 16] width 11 height 11
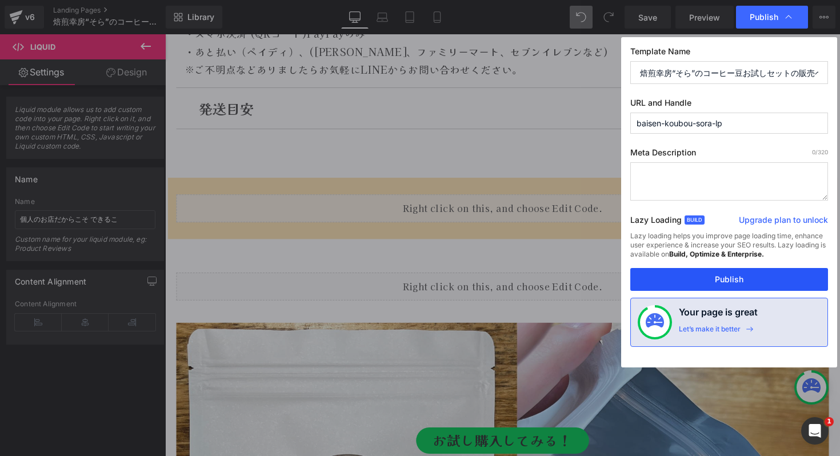
click at [717, 282] on button "Publish" at bounding box center [729, 279] width 198 height 23
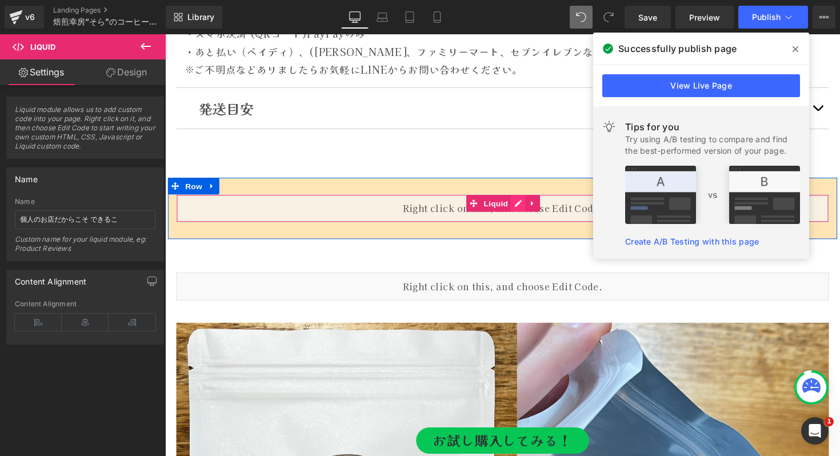
click at [524, 208] on icon at bounding box center [526, 207] width 7 height 7
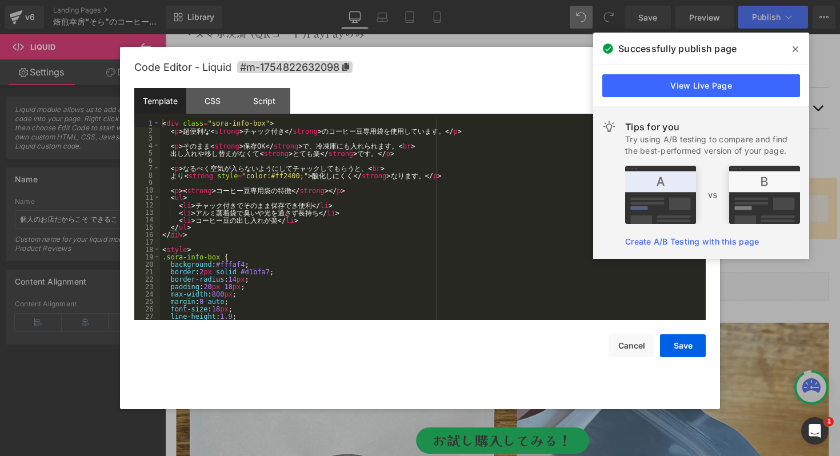
click at [393, 210] on div "< div class = "sora-info-box" > < p > 超 便 利 な < strong > チ ャ ッ ク 付 き </ strong …" at bounding box center [430, 226] width 541 height 215
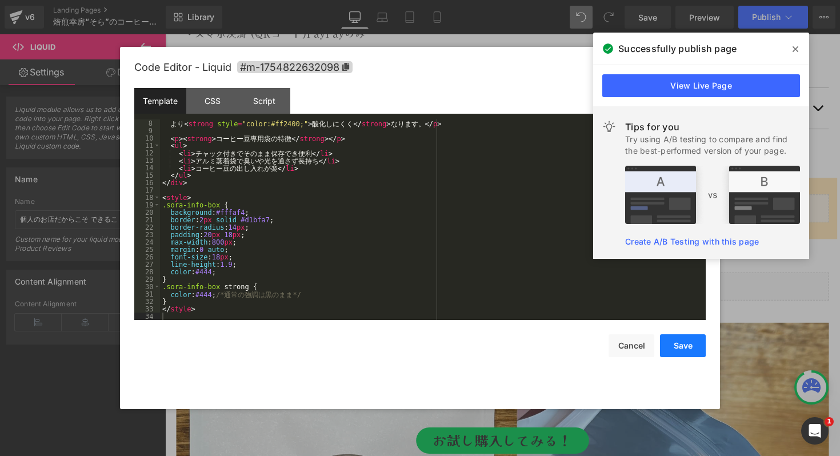
click at [678, 346] on button "Save" at bounding box center [683, 345] width 46 height 23
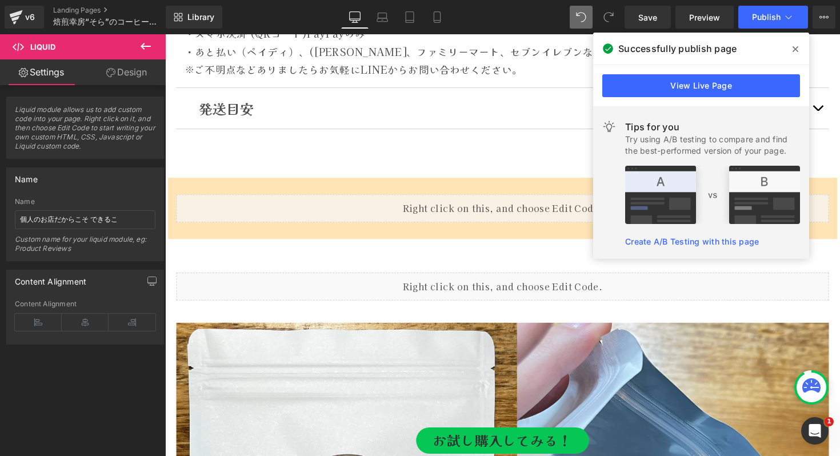
click at [790, 47] on span at bounding box center [795, 49] width 18 height 18
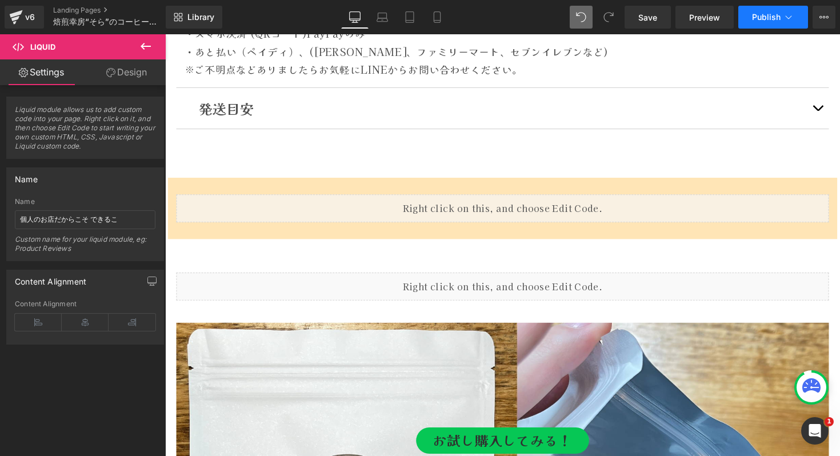
click at [768, 14] on span "Publish" at bounding box center [766, 17] width 29 height 9
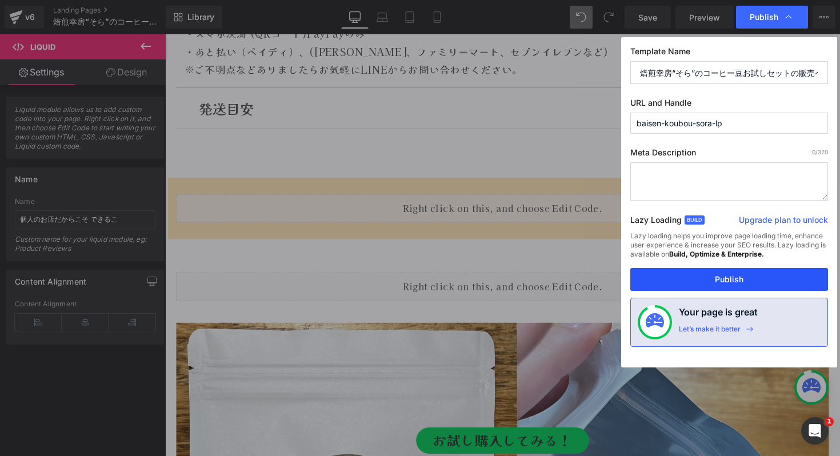
click at [746, 286] on button "Publish" at bounding box center [729, 279] width 198 height 23
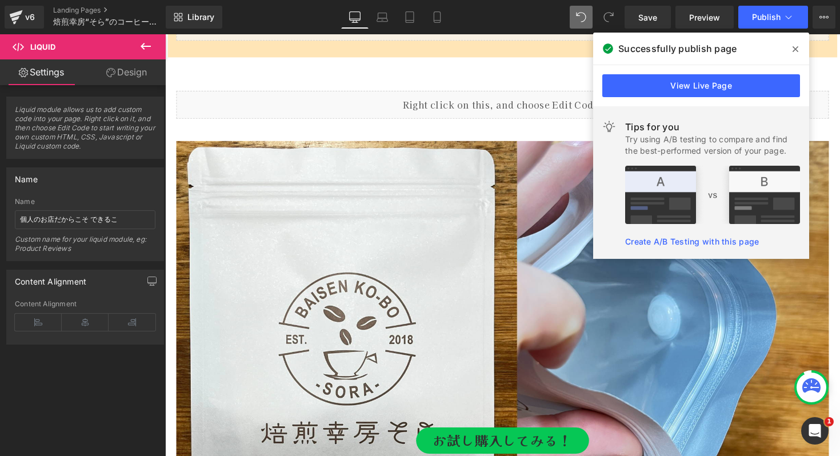
scroll to position [6392, 0]
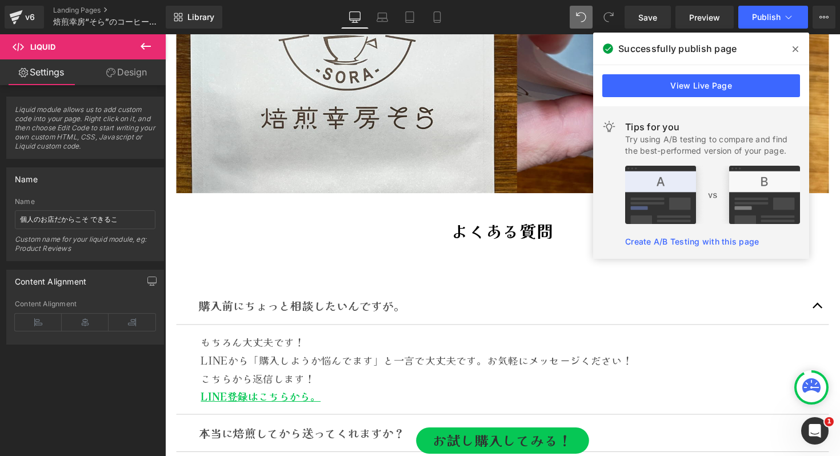
click at [143, 42] on icon at bounding box center [146, 46] width 14 height 14
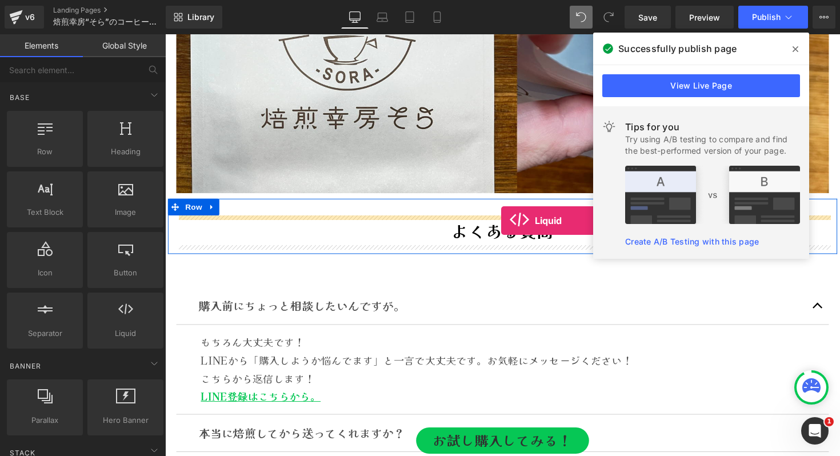
drag, startPoint x: 294, startPoint y: 357, endPoint x: 509, endPoint y: 225, distance: 252.6
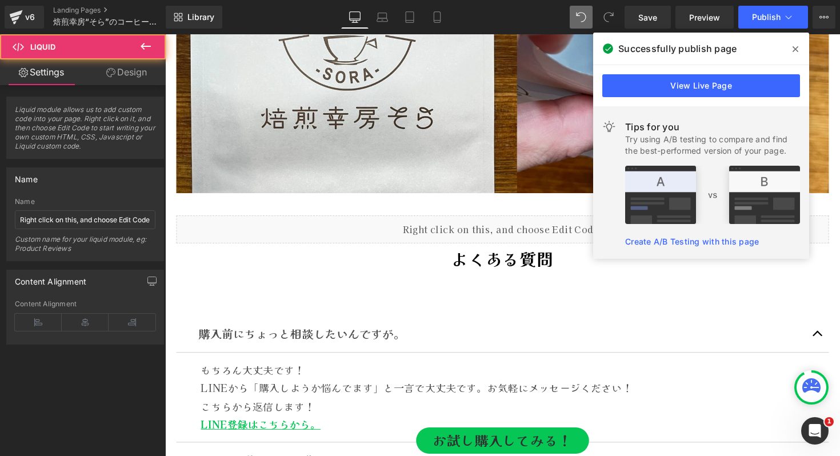
click at [489, 261] on span at bounding box center [484, 264] width 12 height 14
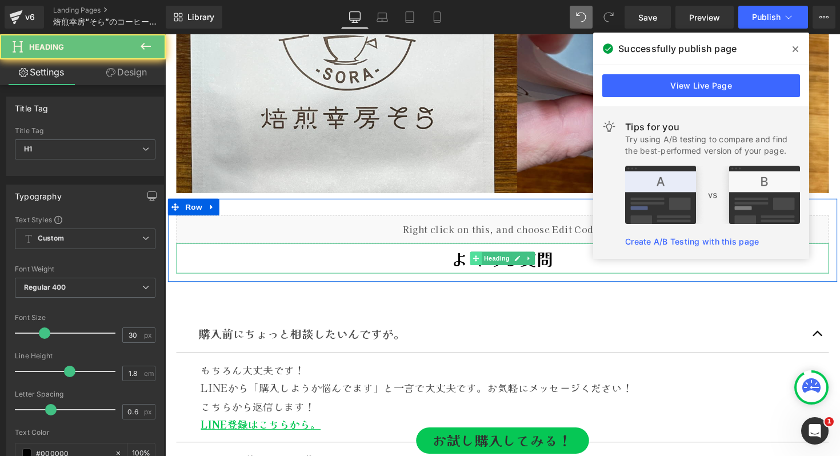
click at [489, 261] on span at bounding box center [484, 264] width 12 height 14
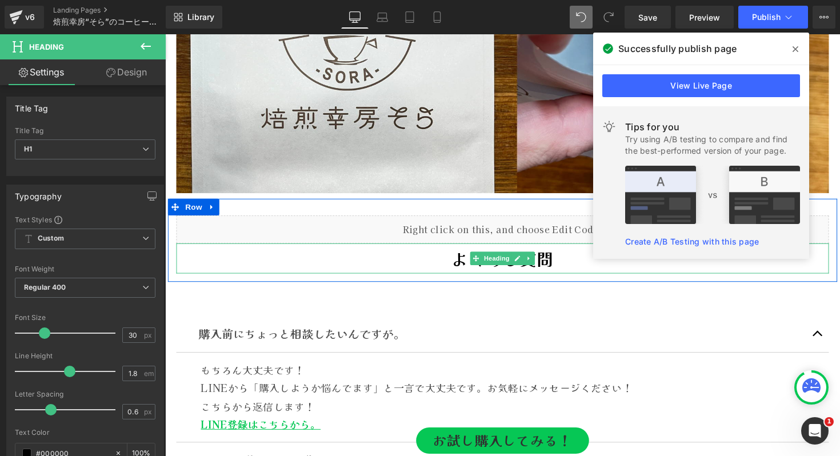
click at [470, 262] on span "よくある質問" at bounding box center [510, 263] width 105 height 25
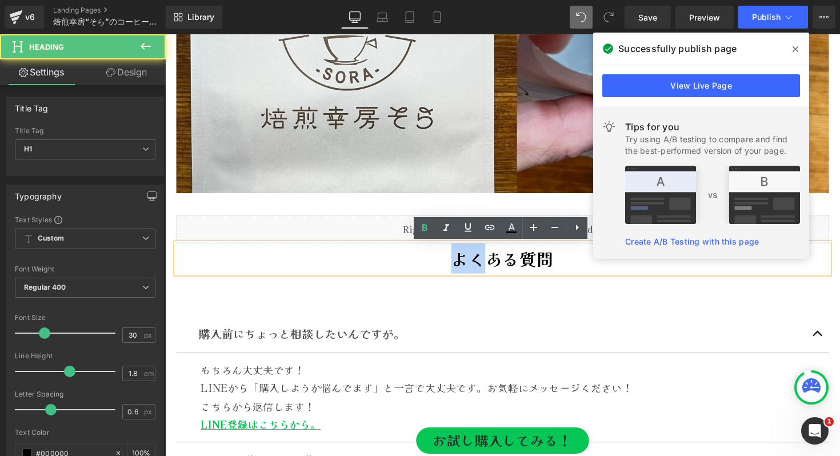
click at [470, 262] on span "よくある質問" at bounding box center [510, 263] width 105 height 25
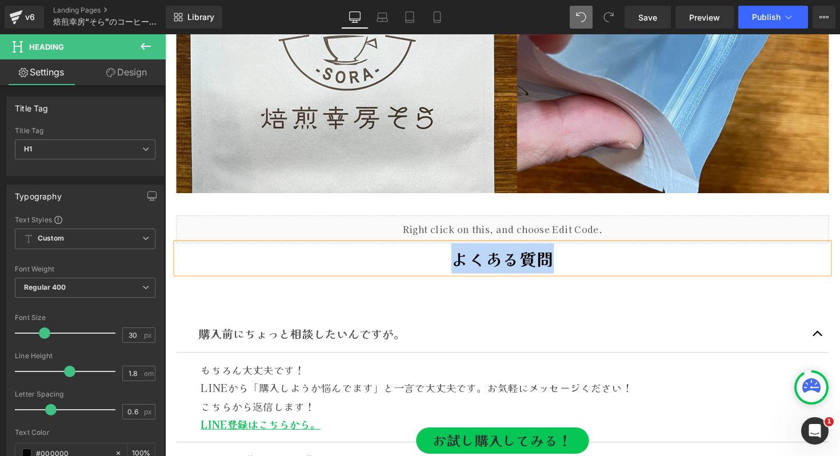
copy span "よくある質問"
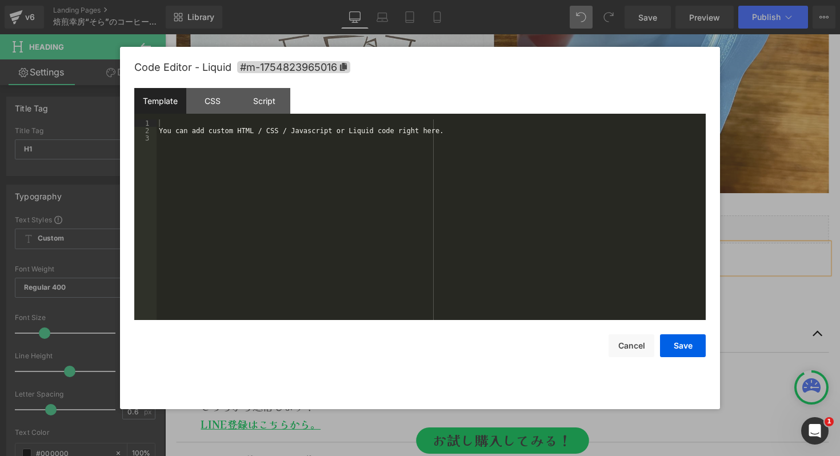
click at [527, 227] on icon at bounding box center [524, 229] width 6 height 6
click at [318, 145] on div "You can add custom HTML / CSS / Javascript or Liquid code right here." at bounding box center [431, 226] width 549 height 215
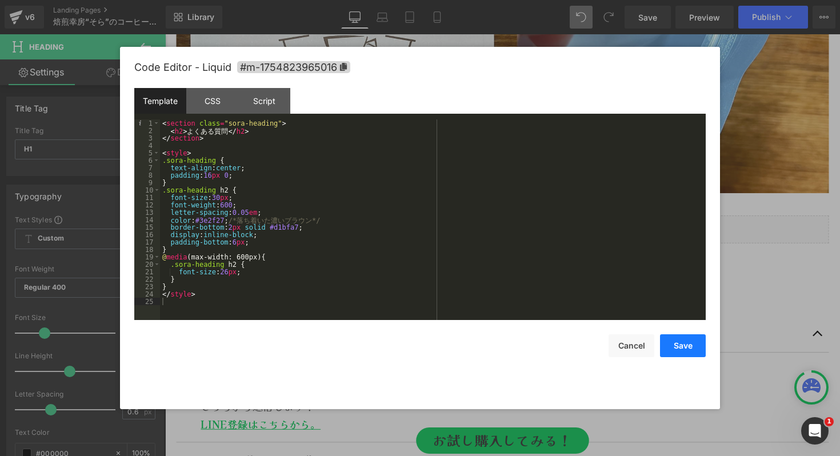
click at [686, 348] on button "Save" at bounding box center [683, 345] width 46 height 23
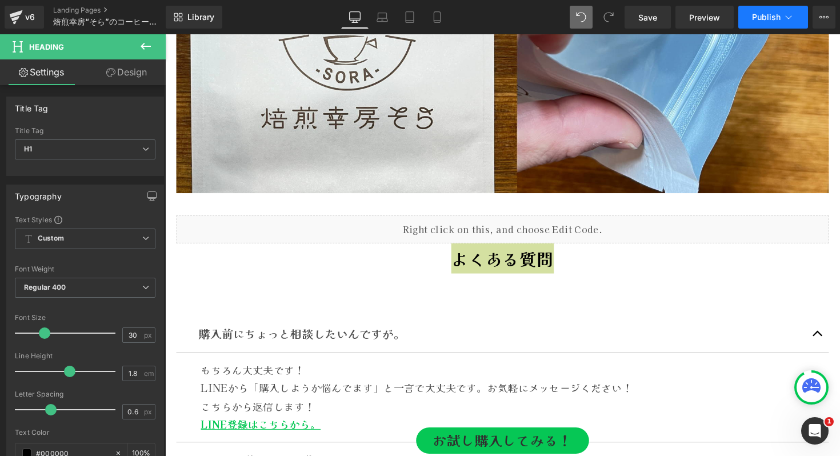
click at [768, 19] on span "Publish" at bounding box center [766, 17] width 29 height 9
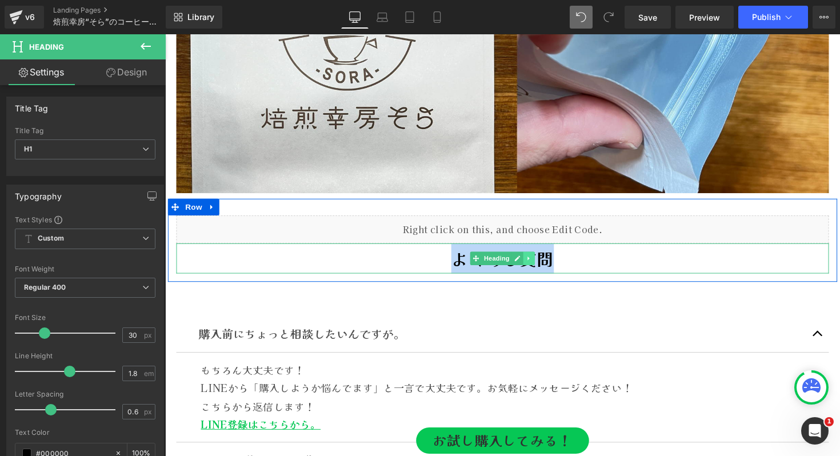
click at [537, 264] on icon at bounding box center [537, 264] width 2 height 4
click at [543, 263] on icon at bounding box center [544, 264] width 6 height 6
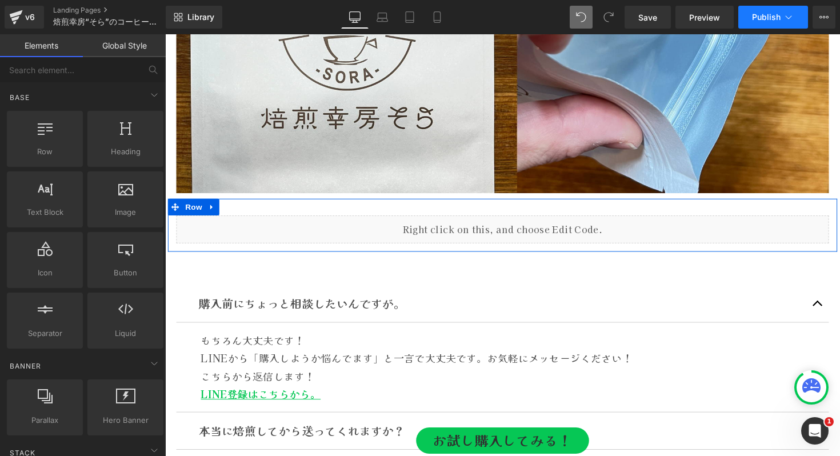
click at [765, 14] on span "Publish" at bounding box center [766, 17] width 29 height 9
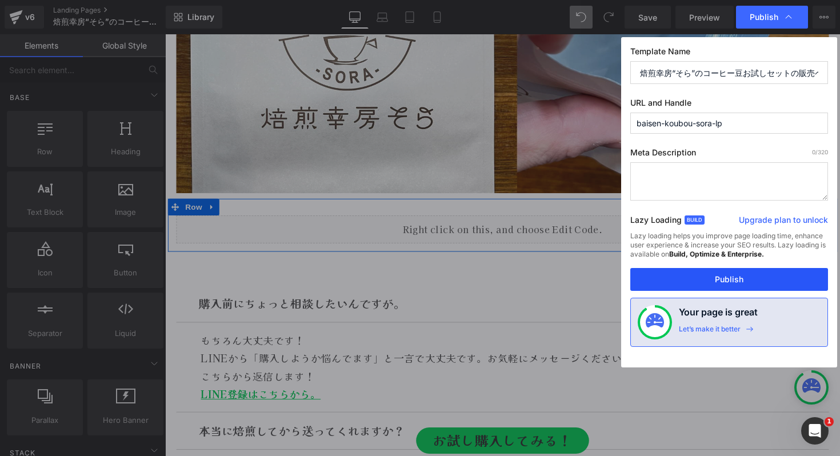
click at [680, 269] on button "Publish" at bounding box center [729, 279] width 198 height 23
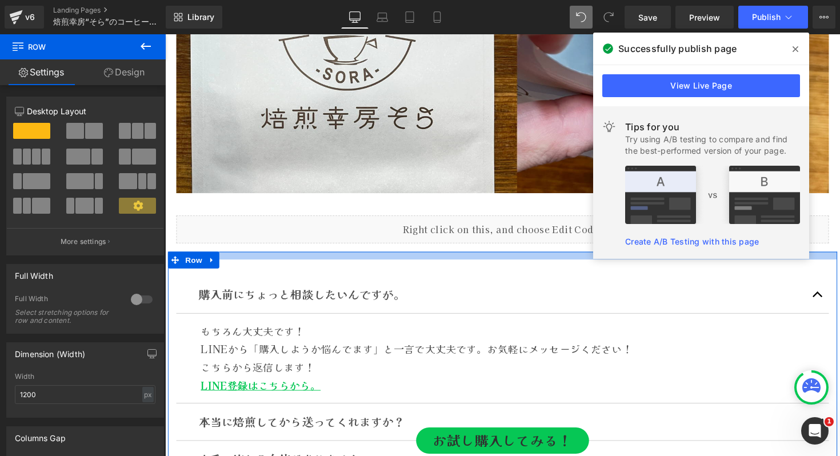
drag, startPoint x: 504, startPoint y: 269, endPoint x: 504, endPoint y: 259, distance: 9.1
click at [504, 259] on div at bounding box center [511, 261] width 686 height 8
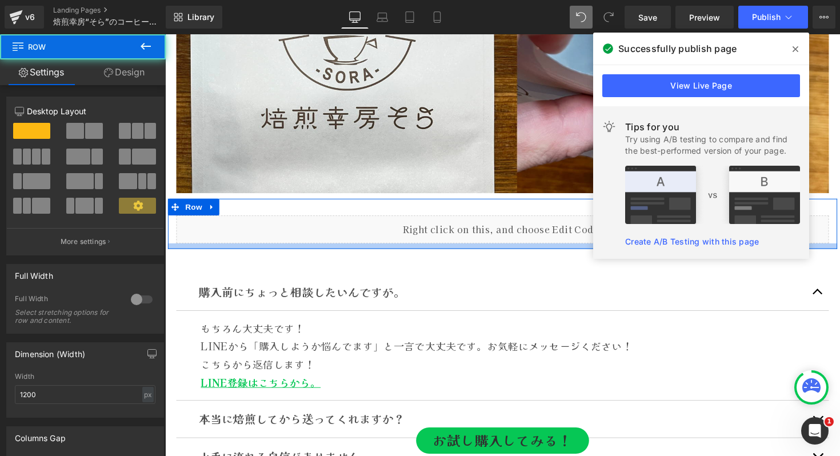
click at [505, 251] on div at bounding box center [511, 252] width 686 height 6
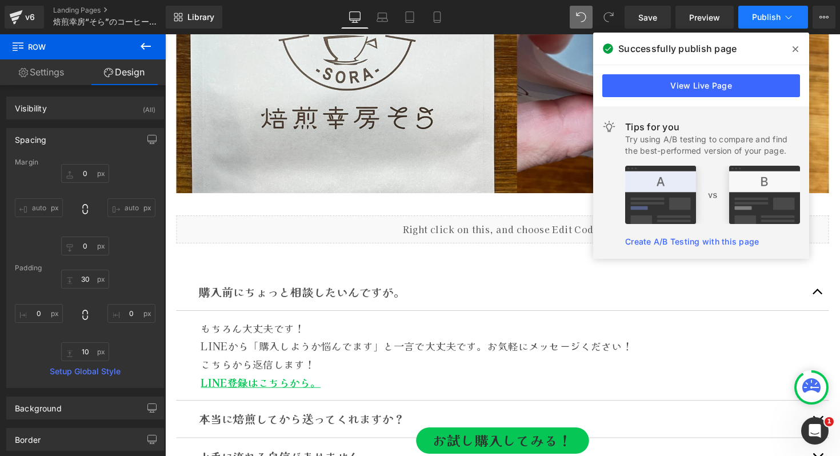
click at [770, 18] on span "Publish" at bounding box center [766, 17] width 29 height 9
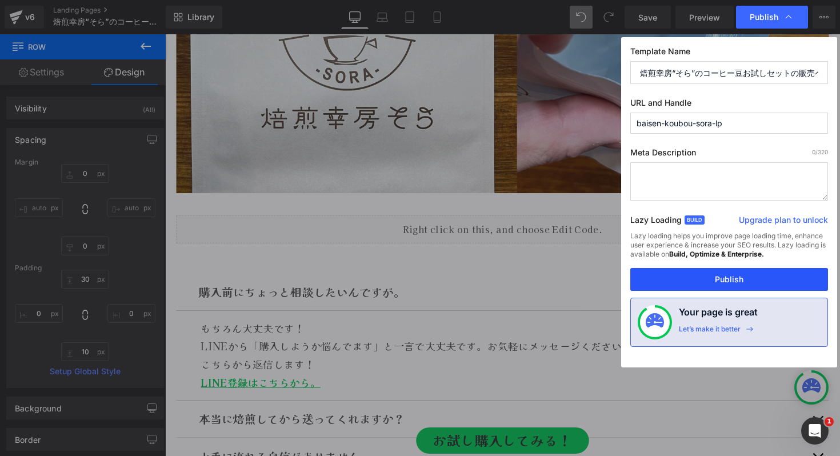
click at [690, 273] on button "Publish" at bounding box center [729, 279] width 198 height 23
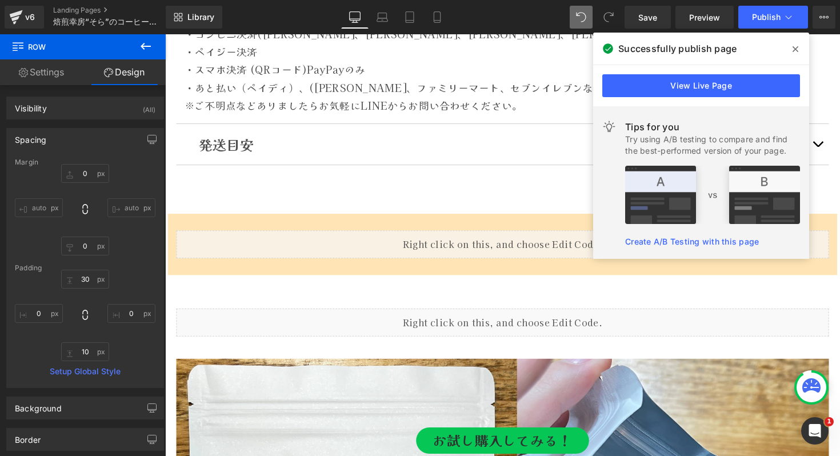
scroll to position [5888, 0]
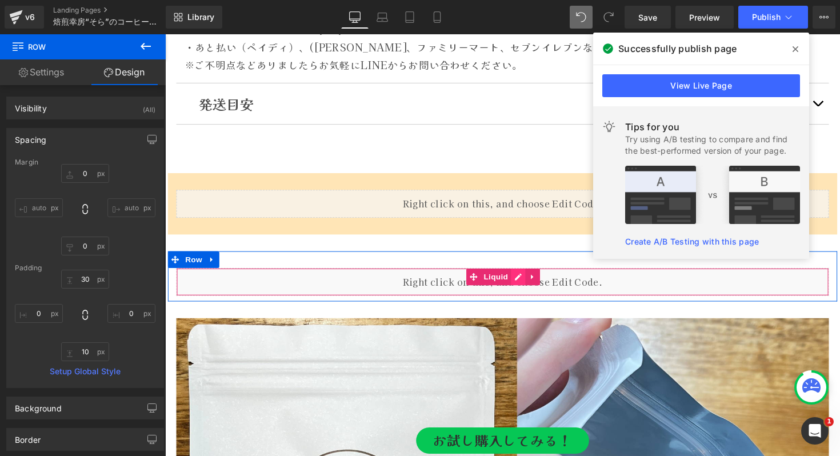
click at [529, 282] on div "Liquid" at bounding box center [511, 288] width 668 height 29
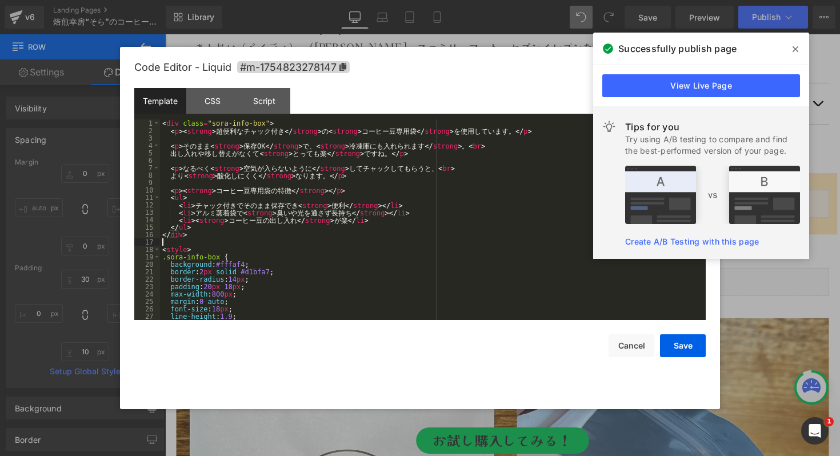
click at [361, 242] on div "< div class = "sora-info-box" > < p > < strong > 超 便 利 な チ ャ ッ ク 付 き </ strong …" at bounding box center [430, 226] width 541 height 215
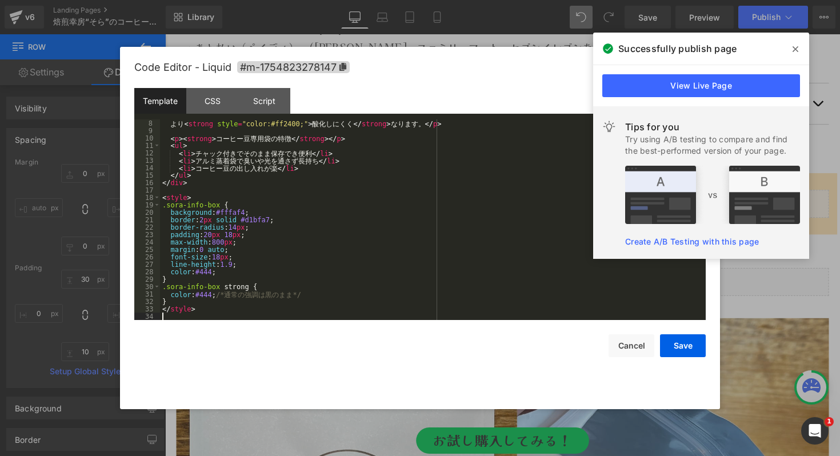
scroll to position [52, 0]
click at [687, 343] on button "Save" at bounding box center [683, 345] width 46 height 23
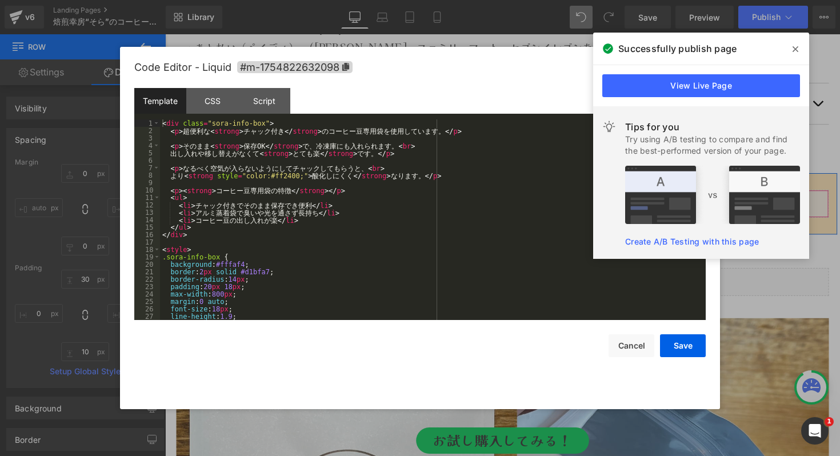
click at [529, 202] on icon at bounding box center [527, 202] width 8 height 9
click at [335, 228] on div "< div class = "sora-info-box" > < p > 超 便 利 な < strong > チ ャ ッ ク 付 き </ strong …" at bounding box center [430, 226] width 541 height 215
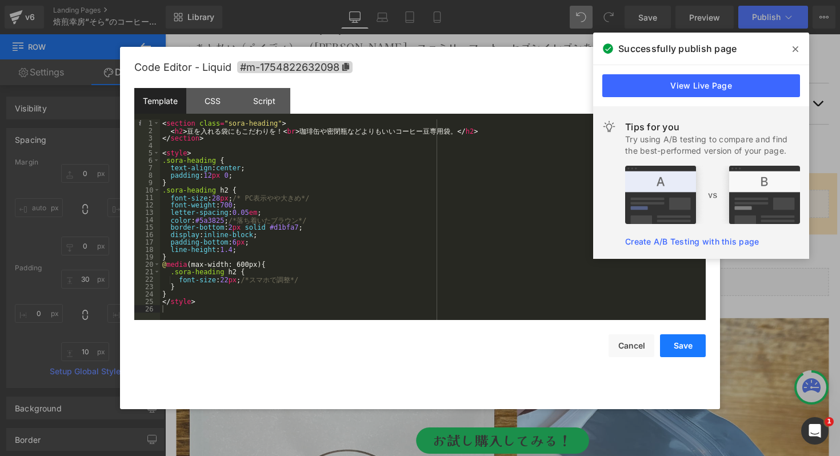
click at [684, 345] on button "Save" at bounding box center [683, 345] width 46 height 23
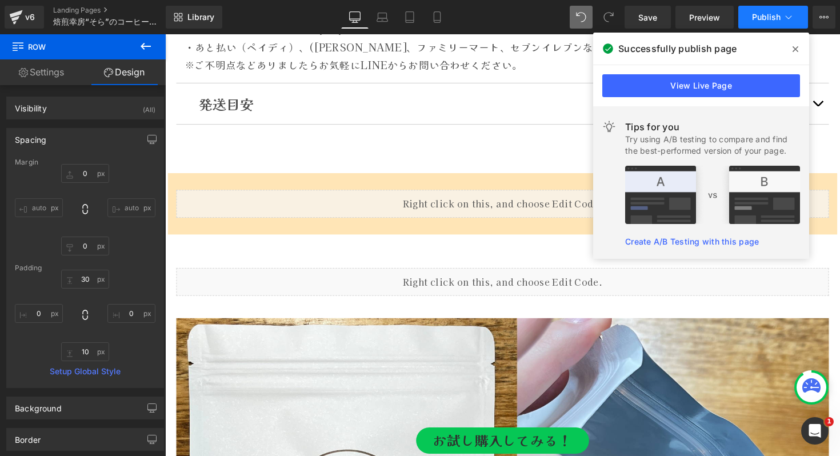
click at [762, 23] on button "Publish" at bounding box center [773, 17] width 70 height 23
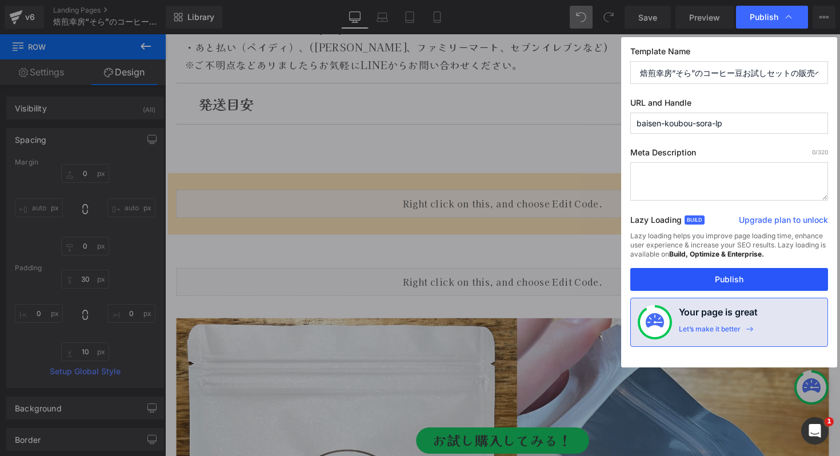
click at [711, 281] on button "Publish" at bounding box center [729, 279] width 198 height 23
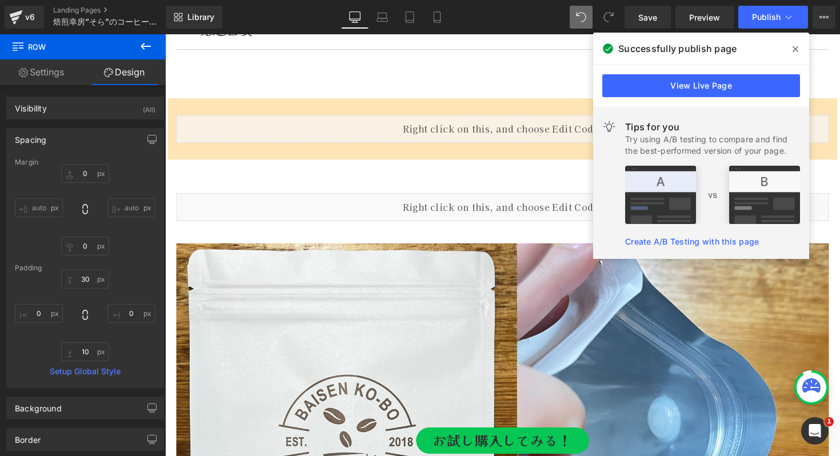
scroll to position [6090, 0]
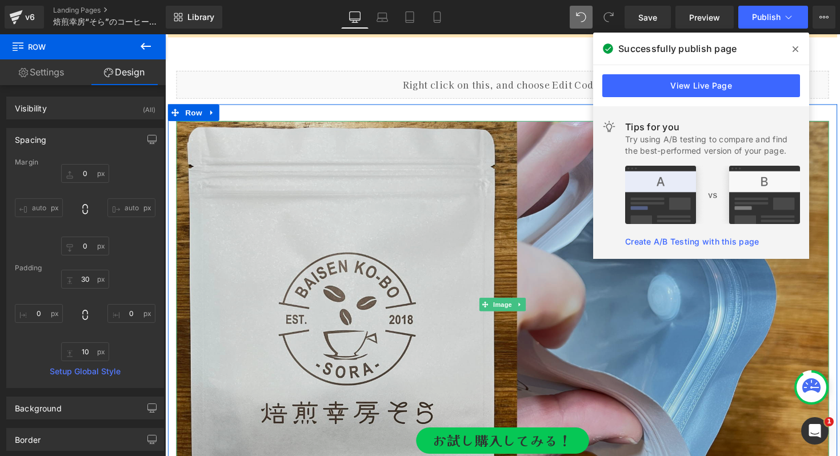
click at [489, 257] on img at bounding box center [511, 311] width 668 height 376
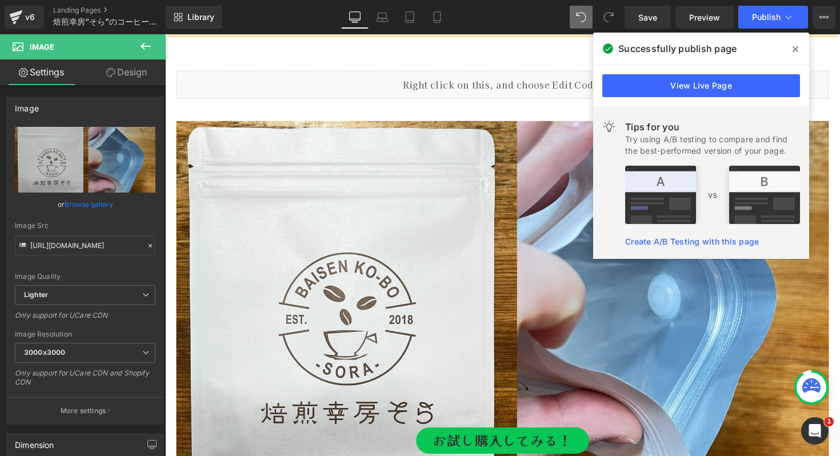
click at [143, 45] on icon at bounding box center [146, 46] width 10 height 7
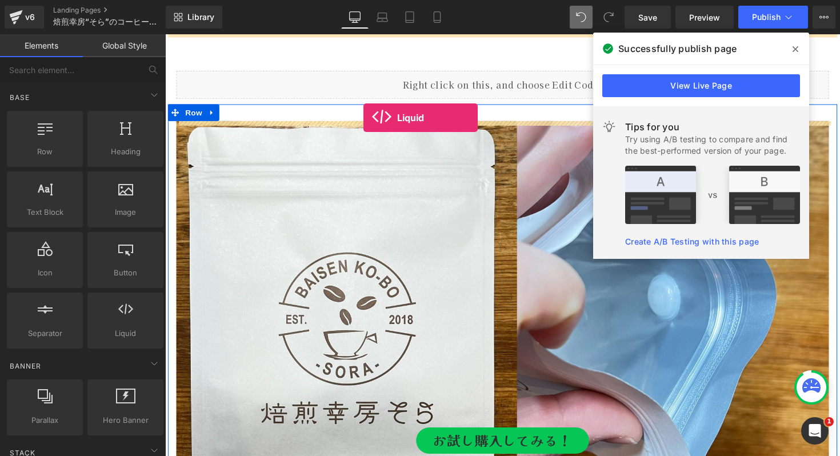
drag, startPoint x: 285, startPoint y: 353, endPoint x: 369, endPoint y: 120, distance: 247.2
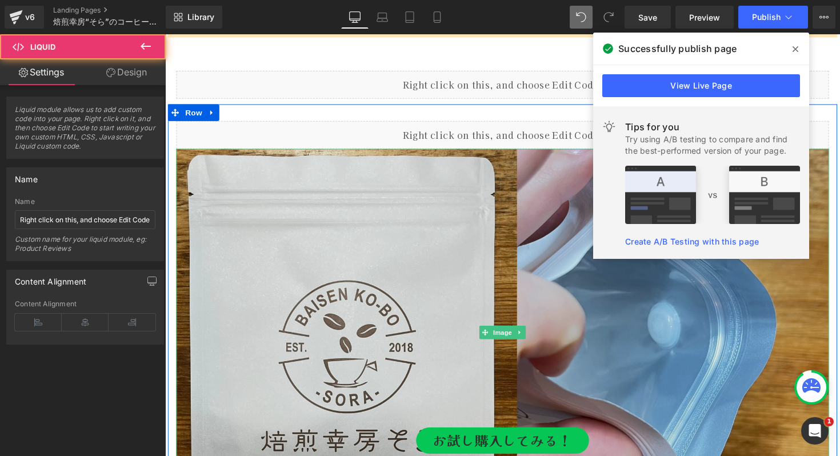
click at [302, 280] on img at bounding box center [511, 340] width 668 height 376
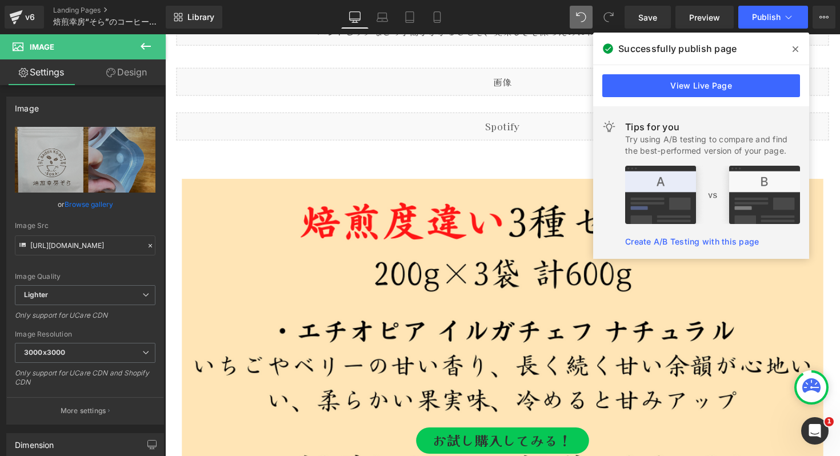
scroll to position [4258, 0]
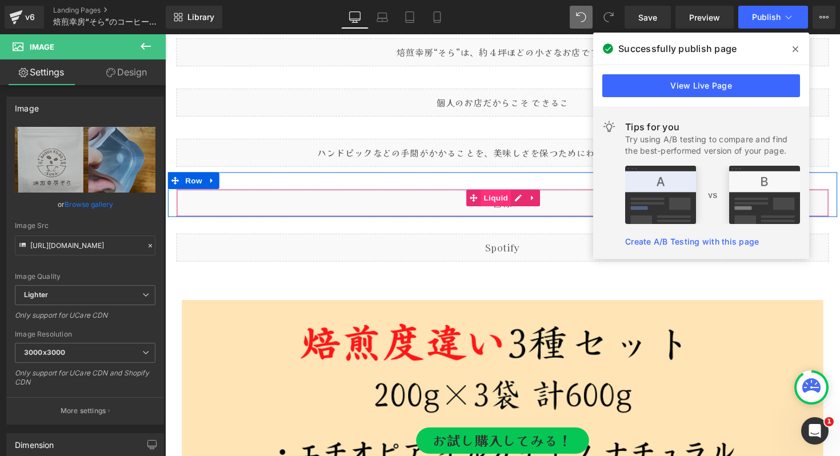
click at [496, 206] on span "Liquid" at bounding box center [504, 201] width 31 height 17
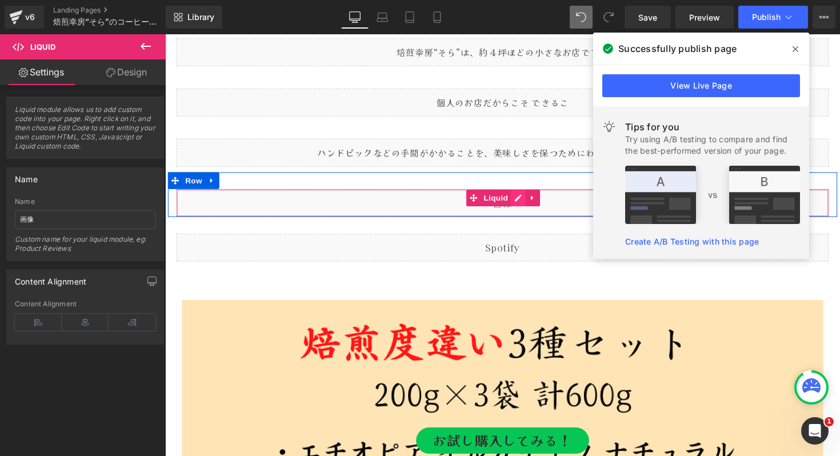
click at [526, 202] on div "Liquid" at bounding box center [511, 207] width 668 height 29
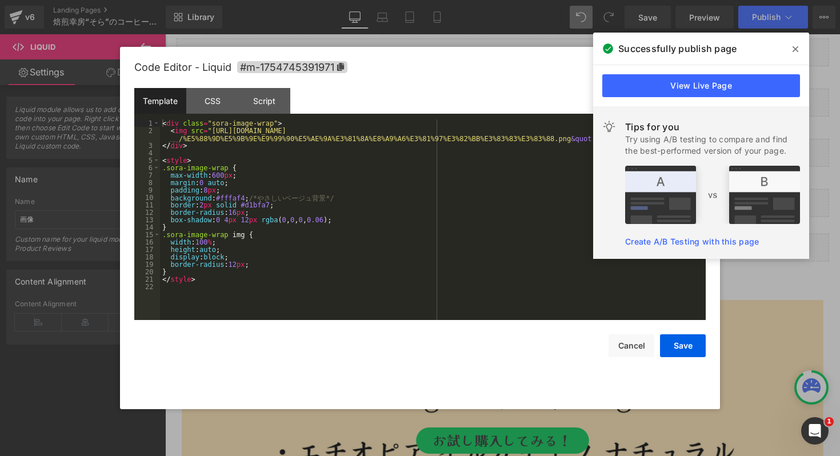
click at [354, 198] on div "< div class = "sora-image-wrap" > < img src = "https://ucarecdn.com/46310a30-d0…" at bounding box center [433, 226] width 546 height 215
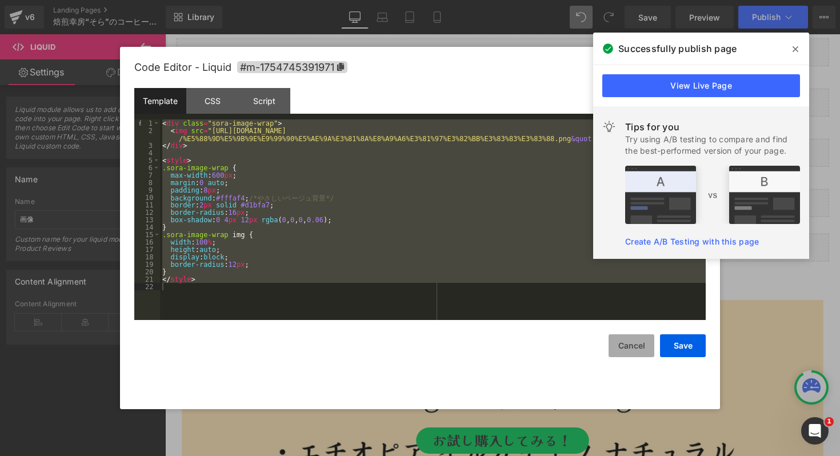
click at [642, 354] on button "Cancel" at bounding box center [631, 345] width 46 height 23
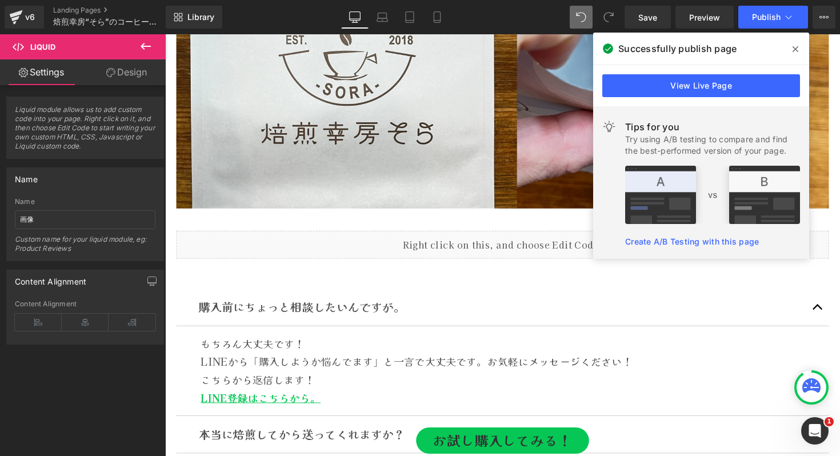
scroll to position [6044, 0]
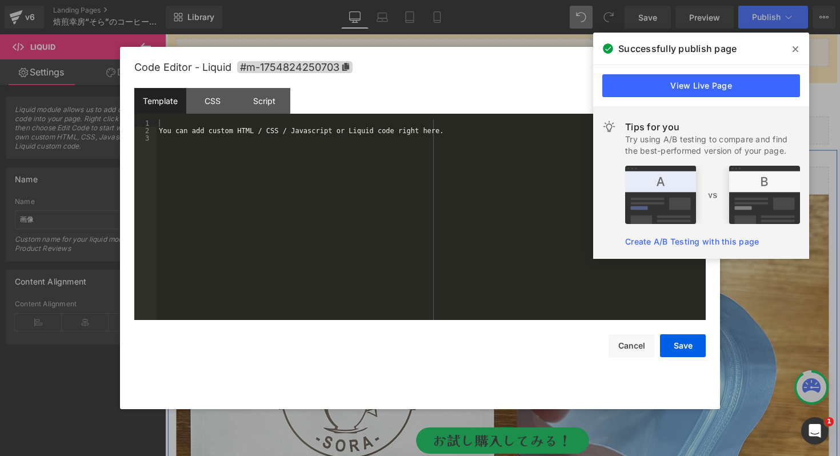
click at [526, 182] on icon at bounding box center [523, 178] width 6 height 7
click at [384, 173] on div "You can add custom HTML / CSS / Javascript or Liquid code right here." at bounding box center [431, 226] width 549 height 215
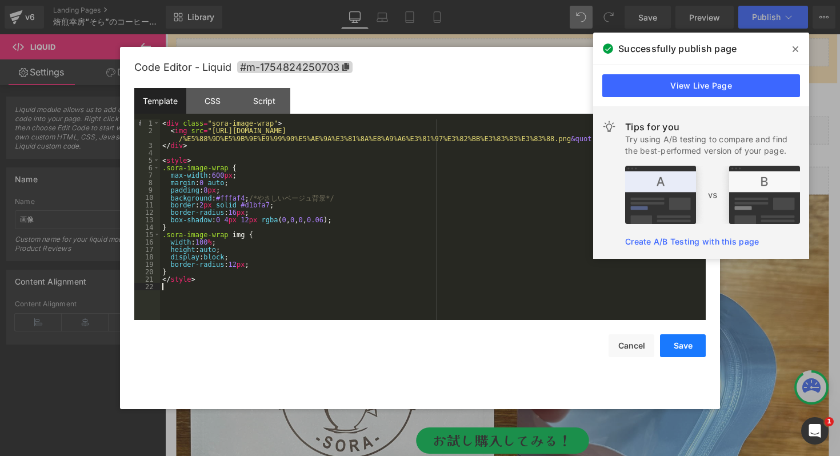
click at [680, 347] on button "Save" at bounding box center [683, 345] width 46 height 23
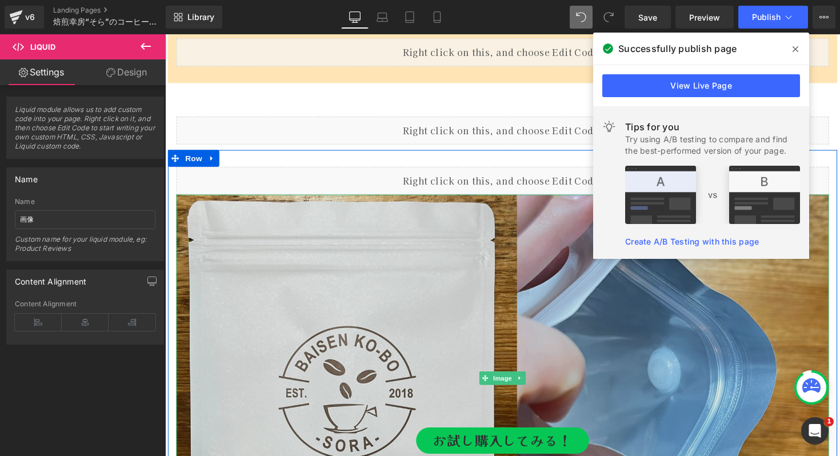
click at [323, 288] on img at bounding box center [511, 386] width 668 height 376
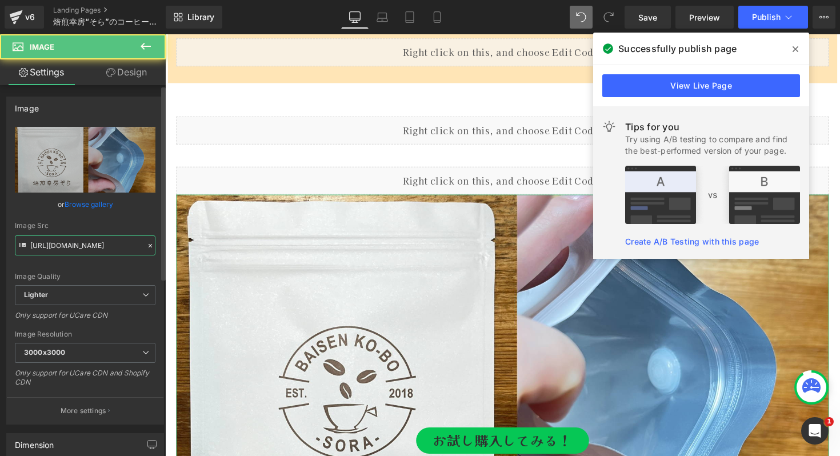
click at [78, 243] on input "https://ucarecdn.com/a31546ce-b8d1-4ae6-9dcb-2325947ce9d6/-/format/auto/-/previ…" at bounding box center [85, 245] width 141 height 20
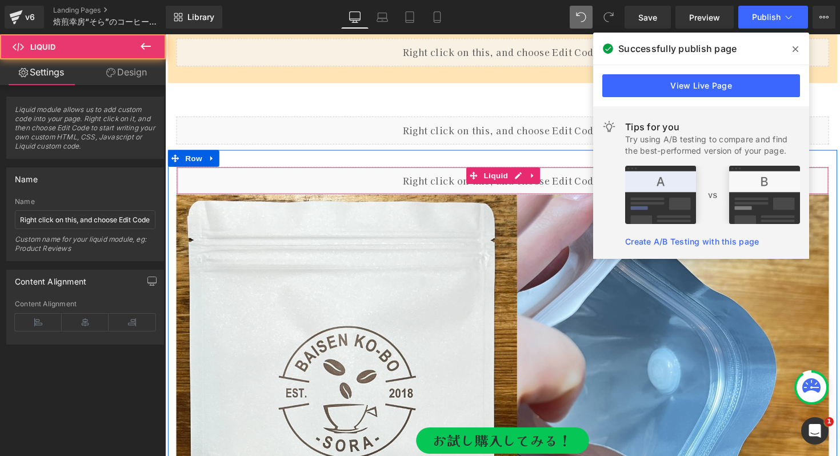
click at [462, 185] on div "Liquid" at bounding box center [511, 184] width 668 height 29
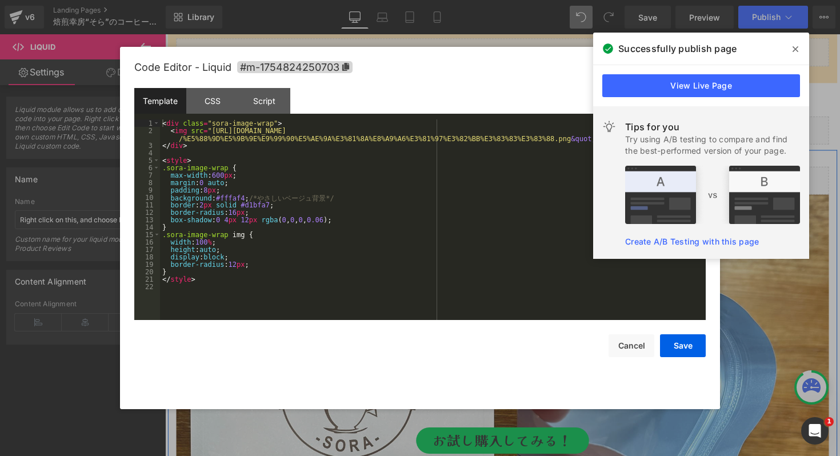
click at [523, 179] on div "Liquid" at bounding box center [511, 184] width 668 height 29
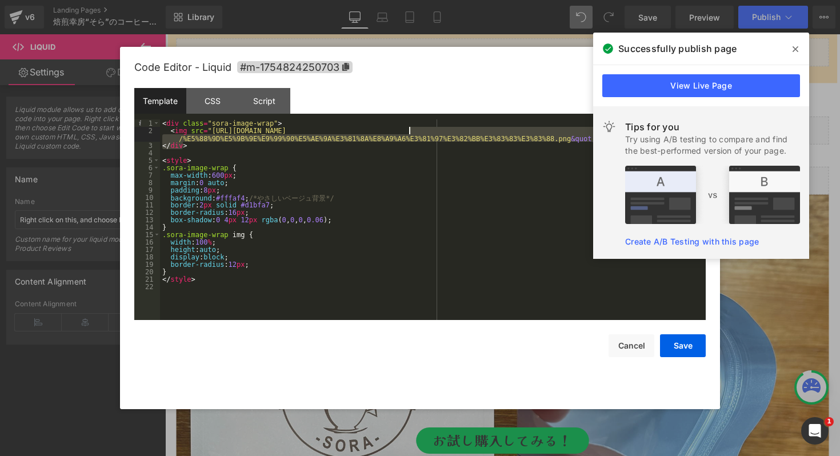
drag, startPoint x: 501, startPoint y: 142, endPoint x: 347, endPoint y: 134, distance: 153.9
click at [347, 134] on div "< div class = "sora-image-wrap" > < img src = "https://ucarecdn.com/46310a30-d0…" at bounding box center [433, 226] width 546 height 215
drag, startPoint x: 502, startPoint y: 139, endPoint x: 201, endPoint y: 133, distance: 300.6
click at [201, 133] on div "< div class = "sora-image-wrap" > < img src = "https://ucarecdn.com/46310a30-d0…" at bounding box center [433, 226] width 546 height 215
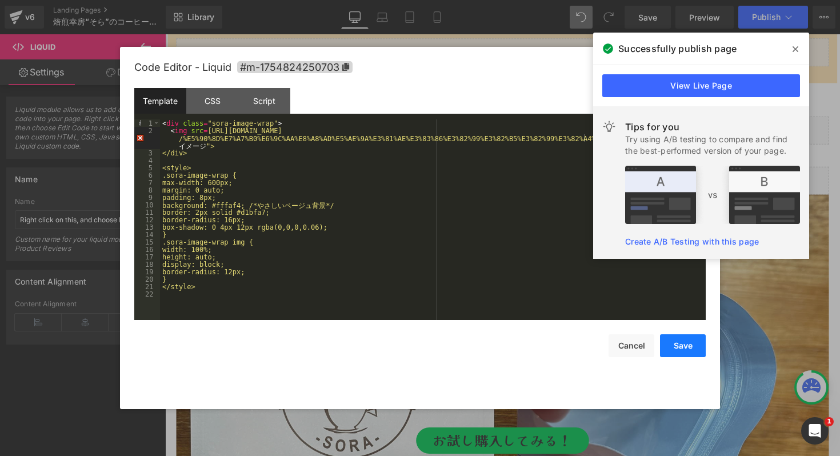
click at [687, 347] on button "Save" at bounding box center [683, 345] width 46 height 23
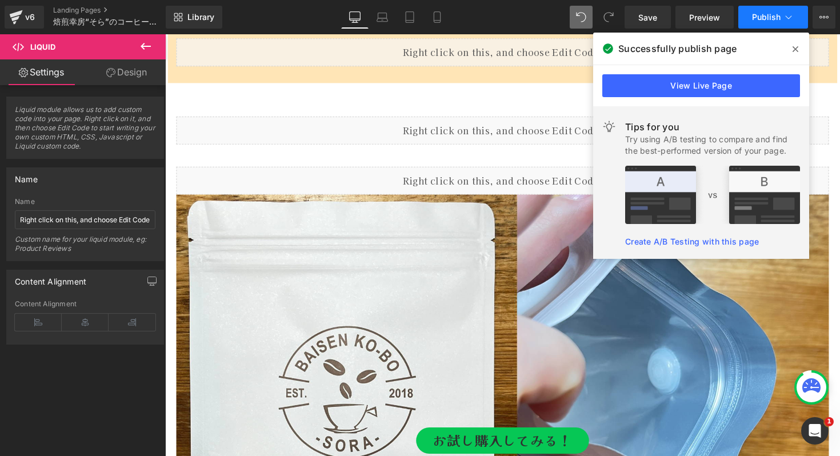
click at [787, 9] on button "Publish" at bounding box center [773, 17] width 70 height 23
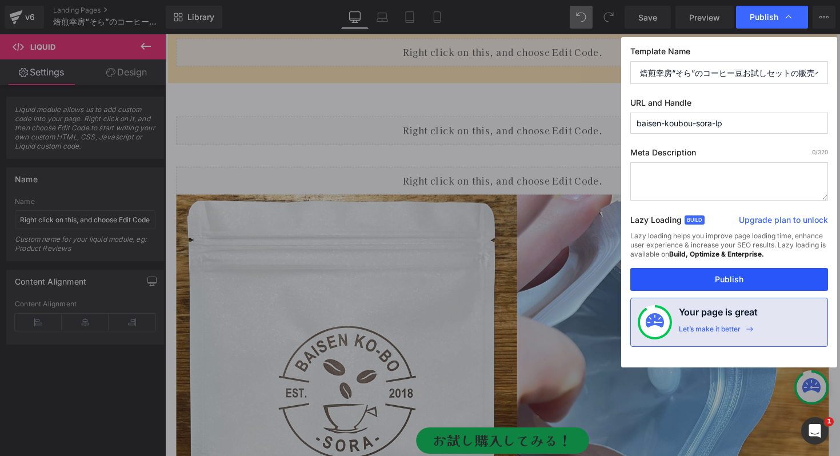
click at [711, 275] on button "Publish" at bounding box center [729, 279] width 198 height 23
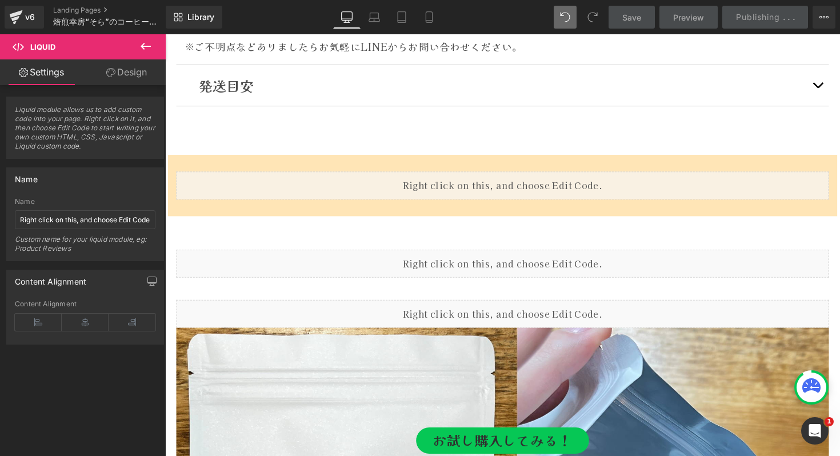
scroll to position [5905, 0]
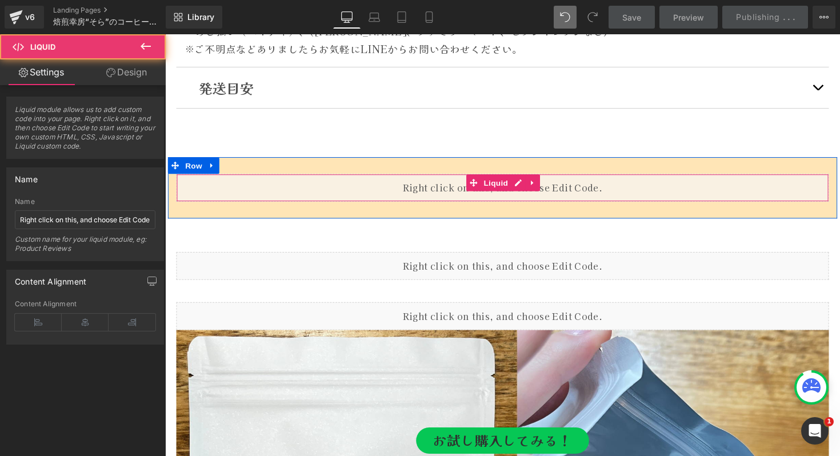
click at [583, 190] on div "Liquid" at bounding box center [511, 191] width 668 height 29
click at [526, 182] on div "Liquid" at bounding box center [511, 191] width 668 height 29
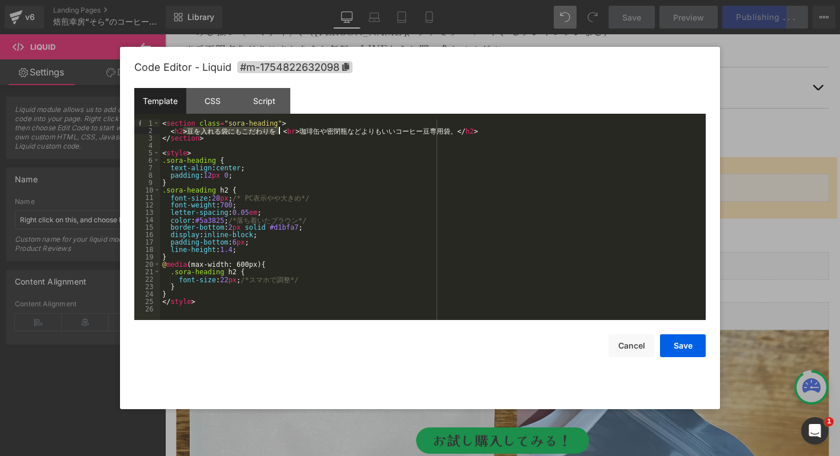
drag, startPoint x: 183, startPoint y: 130, endPoint x: 277, endPoint y: 130, distance: 94.3
click at [277, 130] on div "< section class = "sora-heading" > < h2 > 豆 を 入 れ る 袋 に も こ だ わ り を ！ < br > 珈 …" at bounding box center [433, 226] width 546 height 215
click at [780, 247] on div at bounding box center [420, 228] width 840 height 456
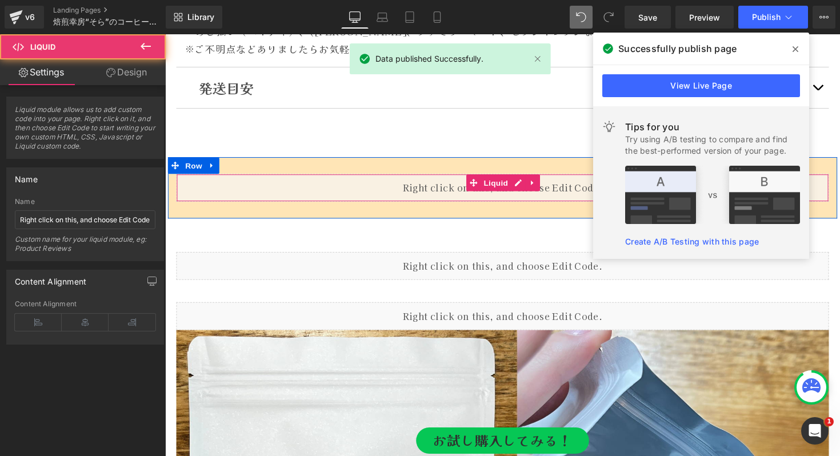
click at [569, 194] on div "Liquid" at bounding box center [511, 191] width 668 height 29
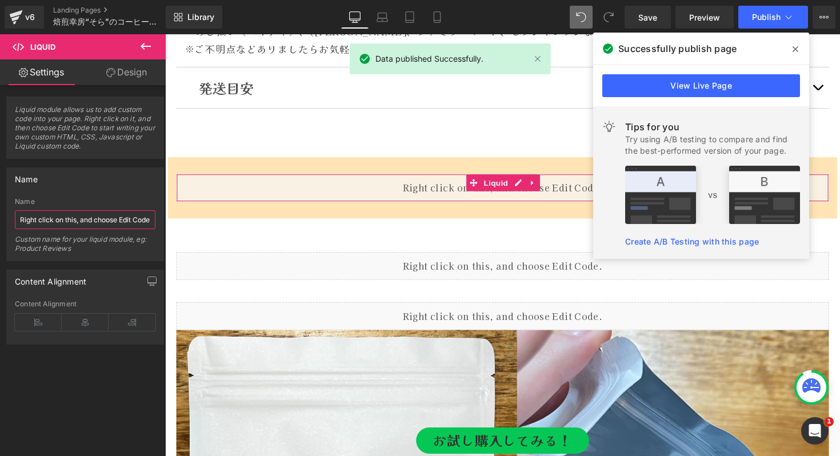
click at [128, 217] on input "Right click on this, and choose Edit Code." at bounding box center [85, 219] width 141 height 19
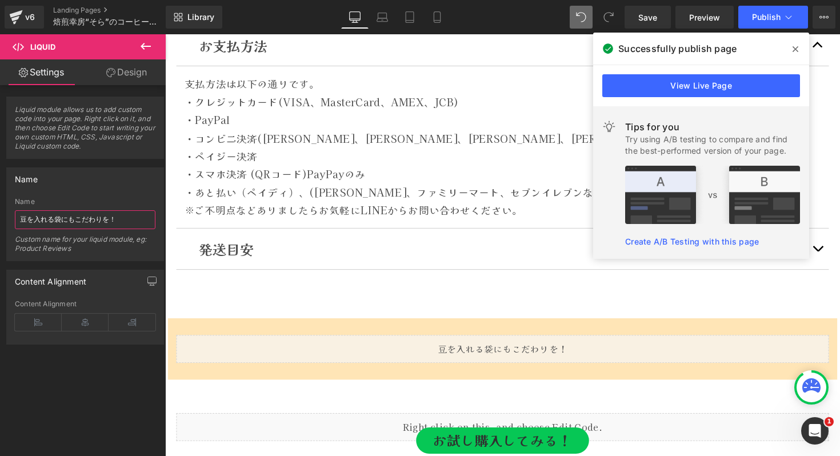
scroll to position [5883, 0]
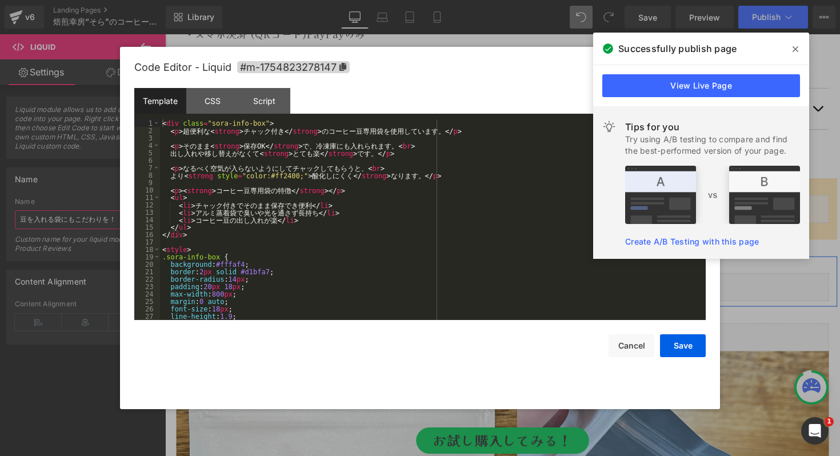
click at [528, 292] on div "Liquid" at bounding box center [511, 293] width 668 height 29
type input "豆を入れる袋にもこだわりを！"
drag, startPoint x: 178, startPoint y: 130, endPoint x: 427, endPoint y: 134, distance: 249.1
click at [427, 134] on div "< div class = "sora-info-box" > < p > 超 便 利 な < strong > チ ャ ッ ク 付 き </ strong …" at bounding box center [430, 226] width 541 height 215
click at [62, 225] on div at bounding box center [420, 228] width 840 height 456
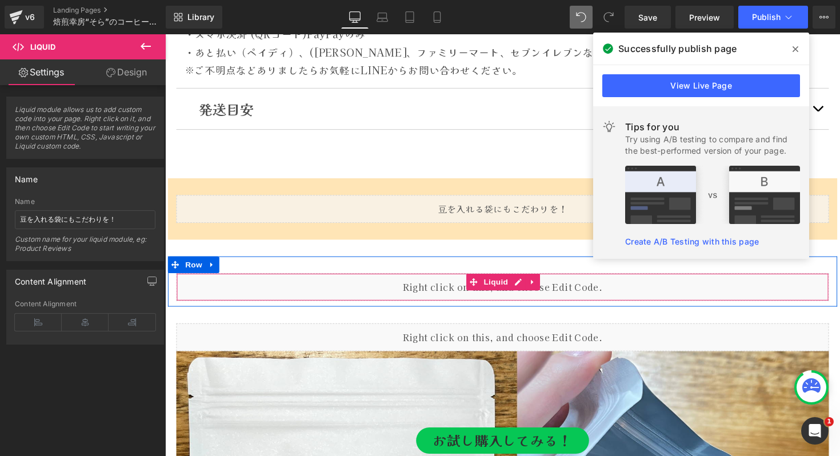
click at [386, 289] on div "Liquid" at bounding box center [511, 293] width 668 height 29
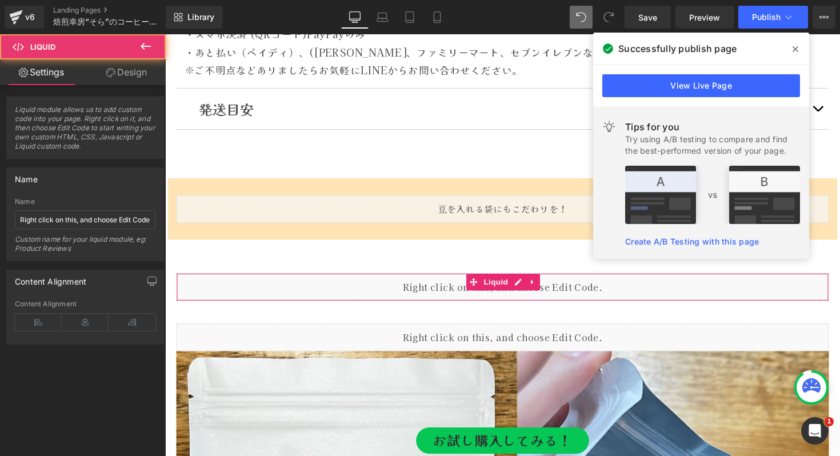
click at [71, 207] on div "Name Right click on this, and choose Edit Code. Custom name for your liquid mod…" at bounding box center [85, 229] width 141 height 63
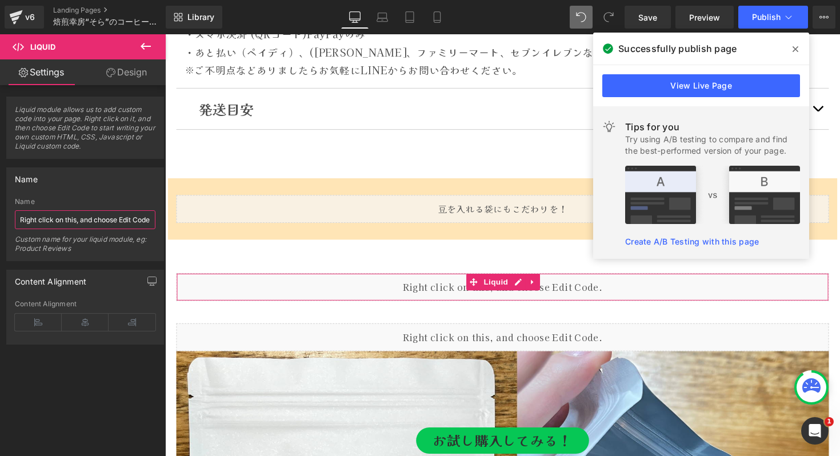
click at [71, 219] on input "Right click on this, and choose Edit Code." at bounding box center [85, 219] width 141 height 19
paste input "超便利な<strong>チャック付き</strong>のコーヒー豆専用袋を使用しています"
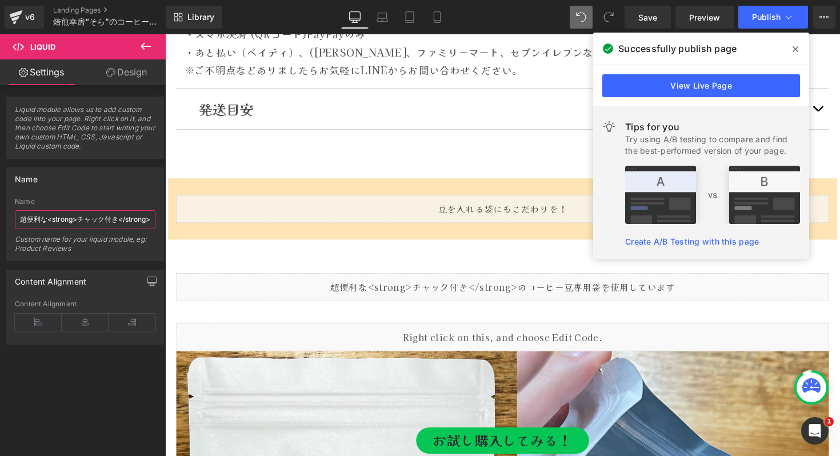
scroll to position [0, 121]
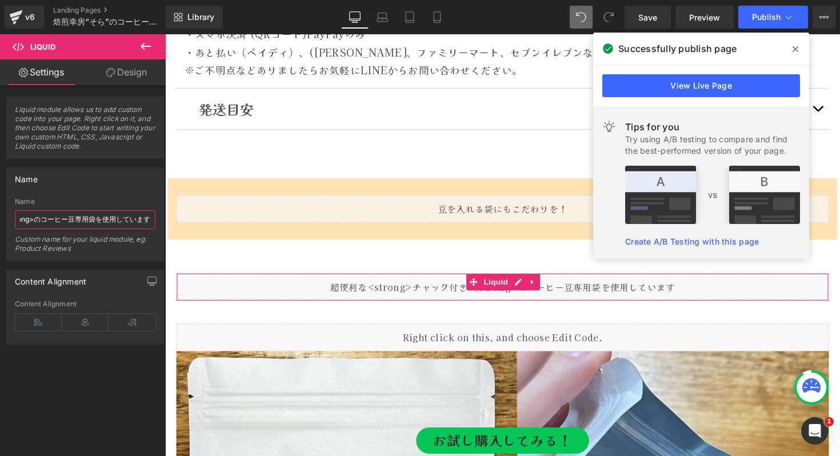
click at [32, 218] on input "超便利な<strong>チャック付き</strong>のコーヒー豆専用袋を使用しています" at bounding box center [85, 219] width 141 height 19
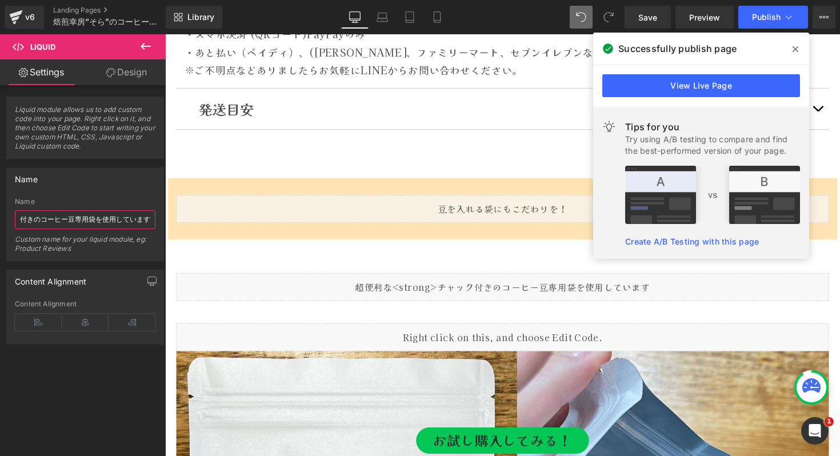
scroll to position [0, 22]
drag, startPoint x: 56, startPoint y: 222, endPoint x: 28, endPoint y: 224, distance: 28.0
click at [28, 224] on input "超便利な<strong>チャック付きのコーヒー豆専用袋を使用しています" at bounding box center [85, 219] width 141 height 19
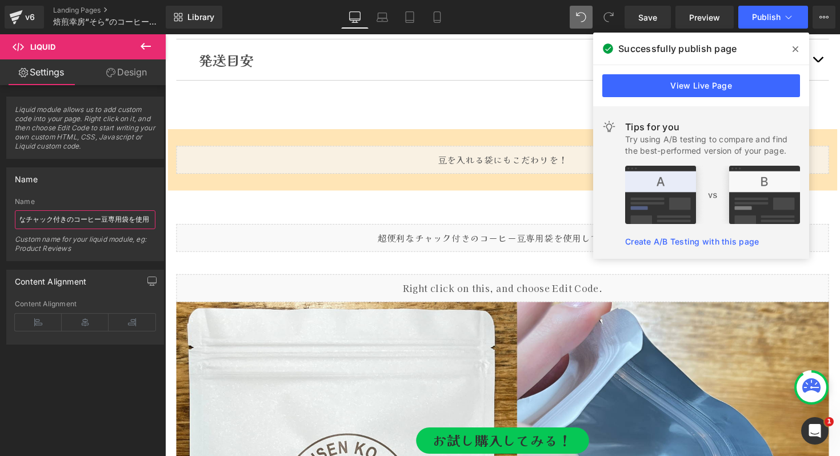
scroll to position [5998, 0]
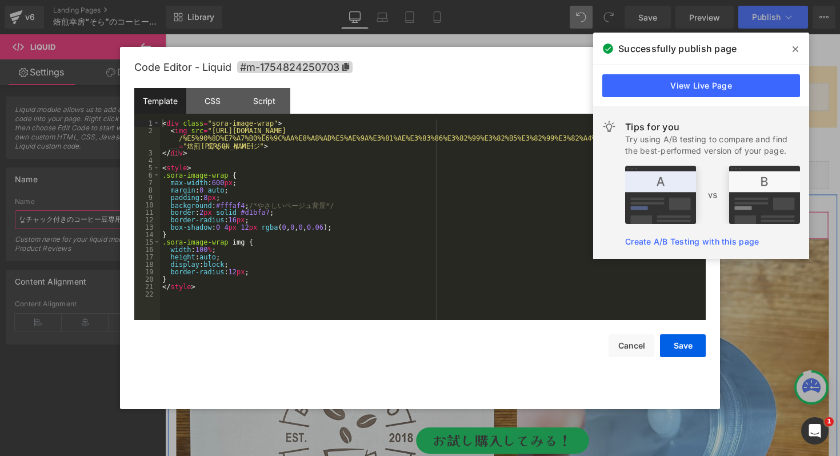
click at [523, 227] on icon at bounding box center [527, 224] width 8 height 9
type input "超便利なチャック付きのコーヒー豆専用袋を使用しています"
click at [50, 220] on div at bounding box center [420, 228] width 840 height 456
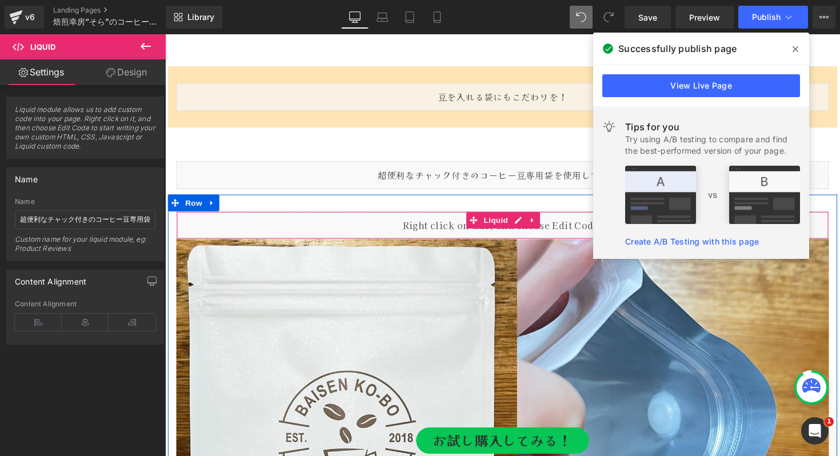
click at [451, 231] on div "Liquid" at bounding box center [511, 229] width 668 height 29
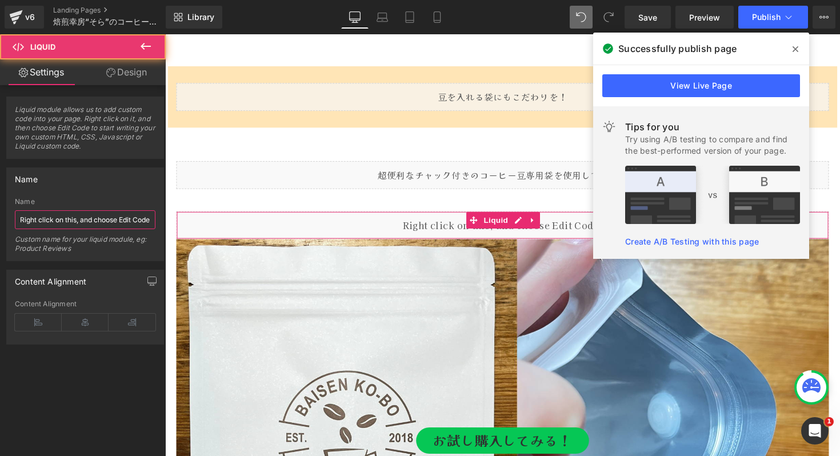
click at [67, 221] on input "Right click on this, and choose Edit Code." at bounding box center [85, 219] width 141 height 19
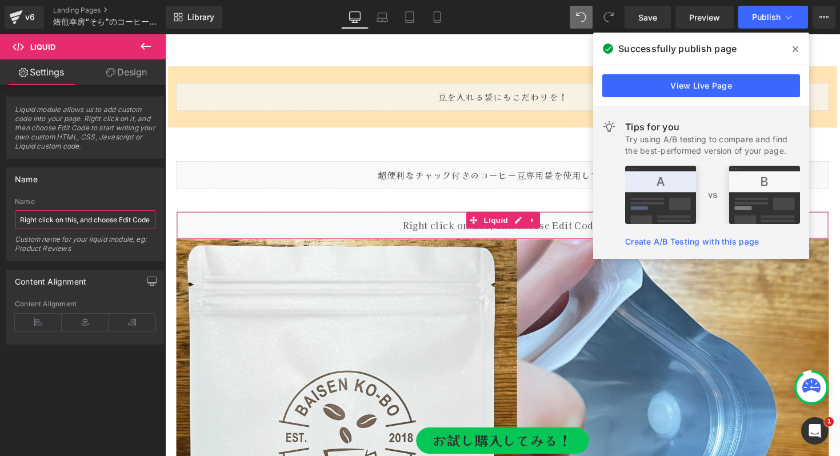
click at [67, 221] on input "Right click on this, and choose Edit Code." at bounding box center [85, 219] width 141 height 19
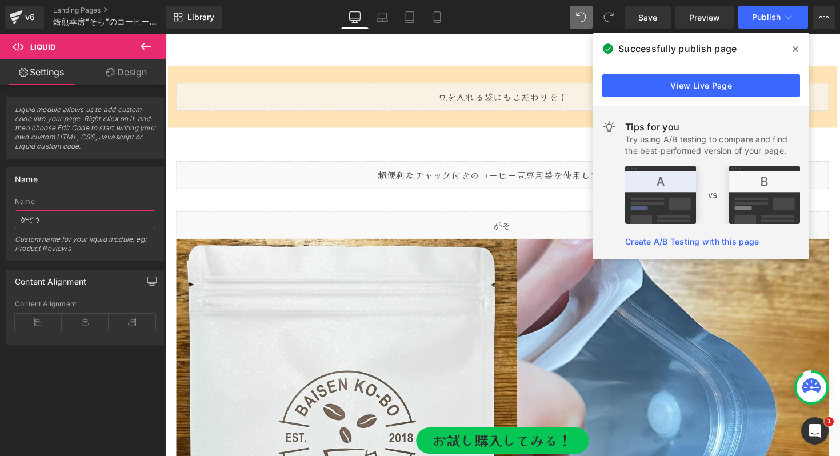
type input "画像"
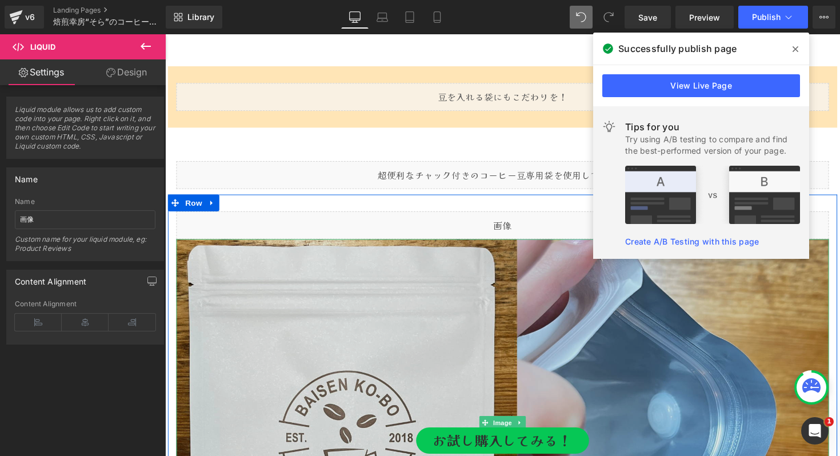
click at [526, 318] on img at bounding box center [511, 432] width 668 height 376
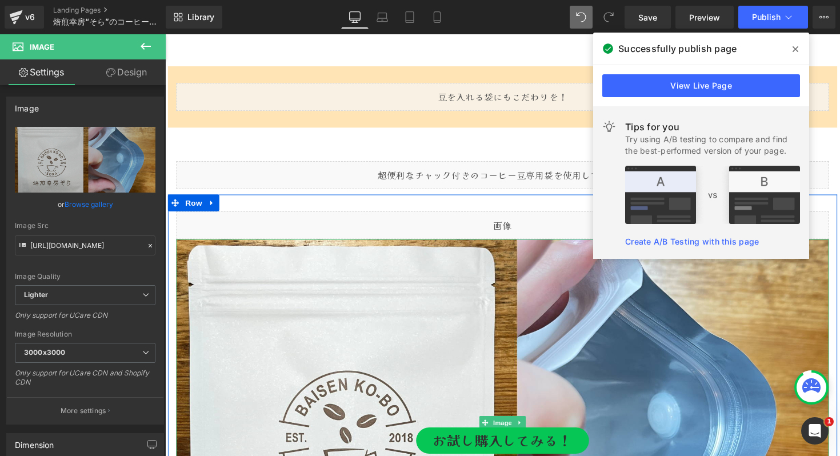
click at [165, 34] on div at bounding box center [165, 34] width 0 height 0
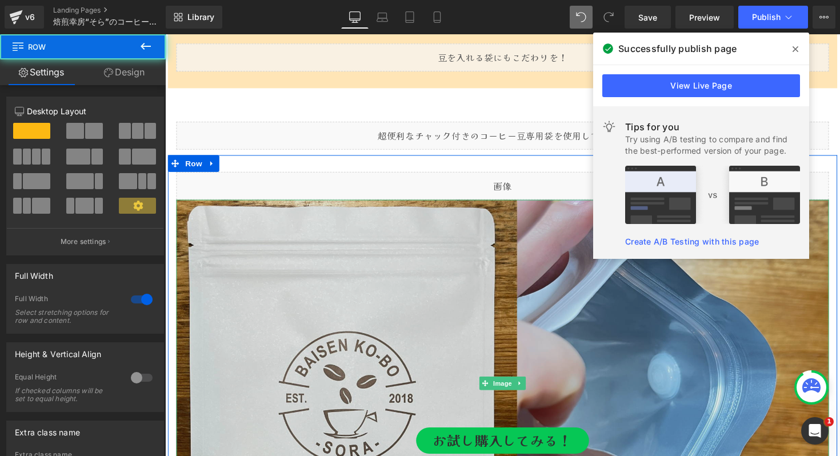
scroll to position [6084, 0]
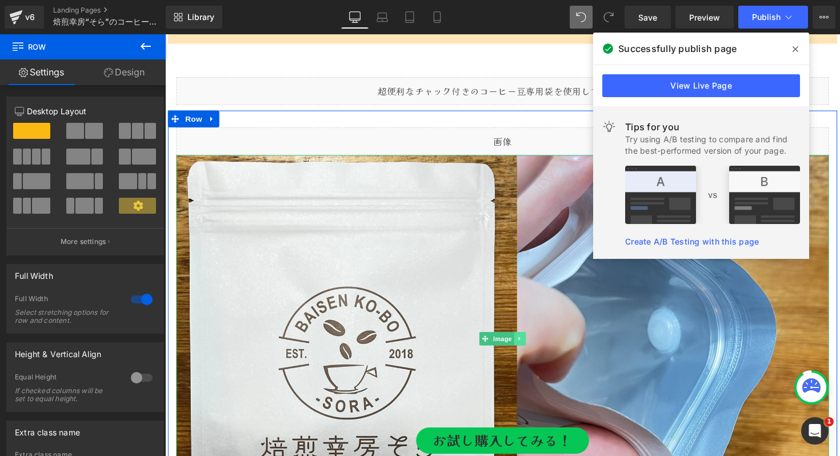
click at [528, 346] on icon at bounding box center [528, 347] width 2 height 4
click at [535, 346] on icon at bounding box center [534, 346] width 6 height 6
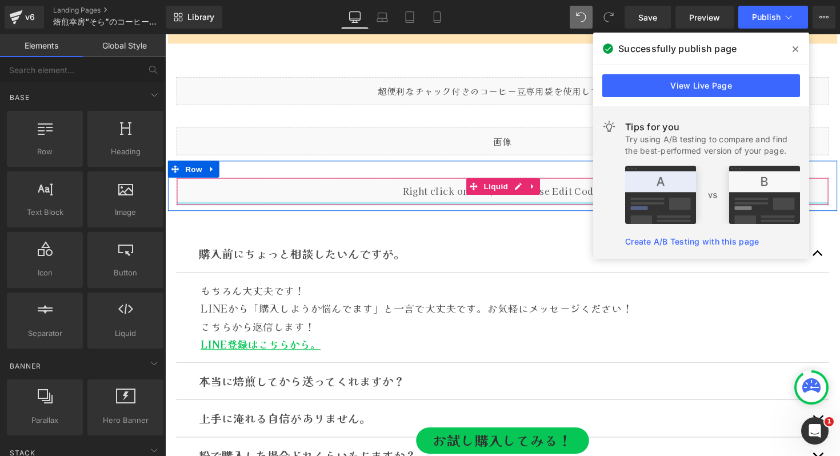
click at [432, 202] on div "Liquid" at bounding box center [511, 195] width 668 height 29
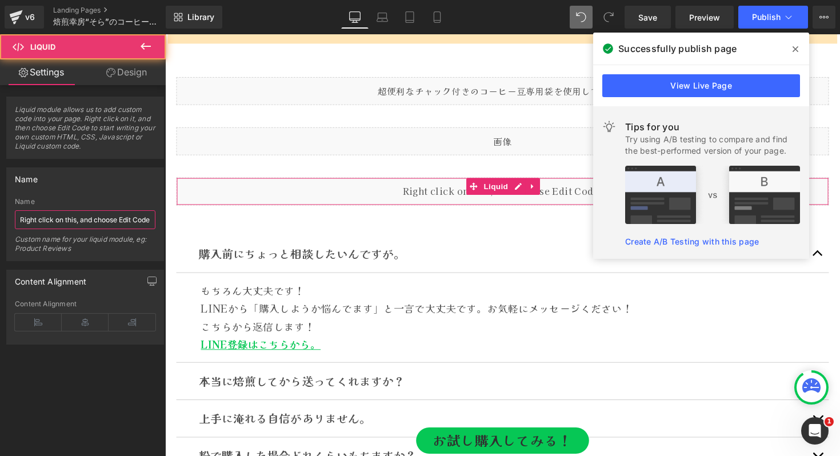
click at [82, 218] on input "Right click on this, and choose Edit Code." at bounding box center [85, 219] width 141 height 19
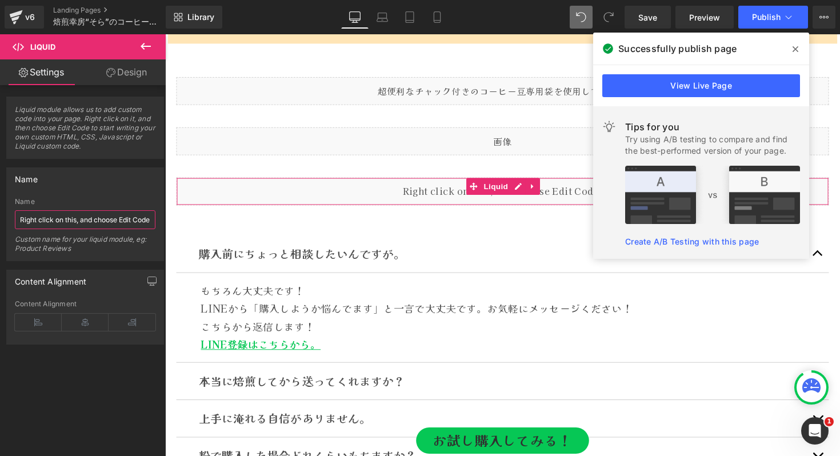
click at [82, 218] on input "Right click on this, and choose Edit Code." at bounding box center [85, 219] width 141 height 19
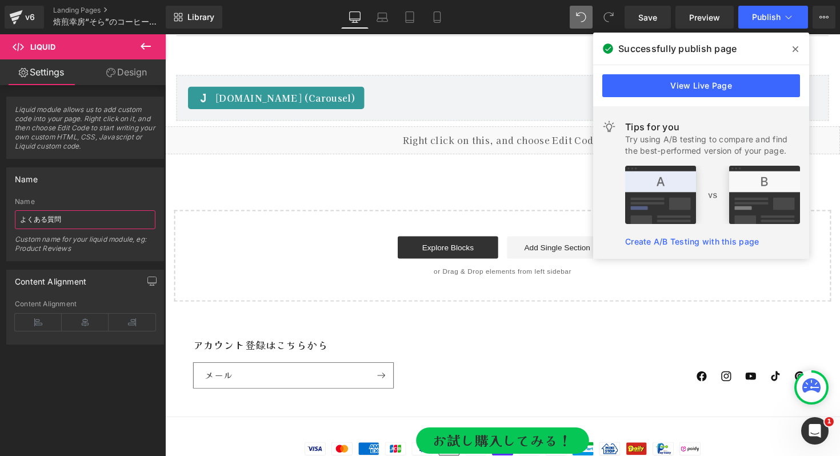
scroll to position [6681, 0]
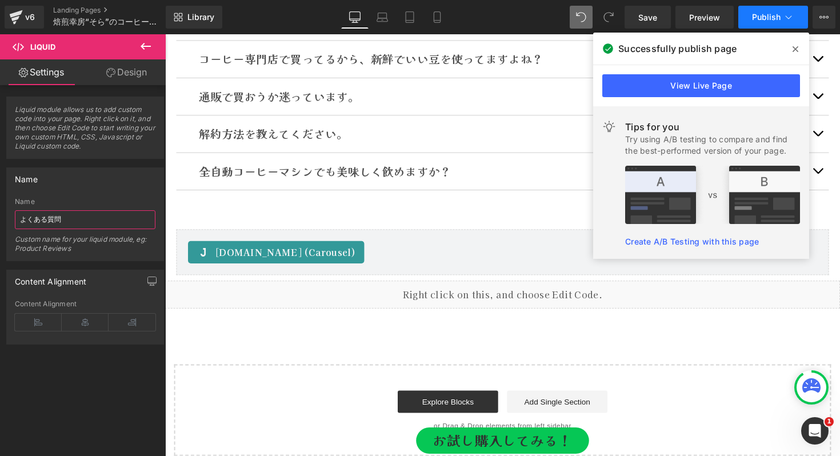
type input "よくある質問"
click at [764, 13] on span "Publish" at bounding box center [766, 17] width 29 height 9
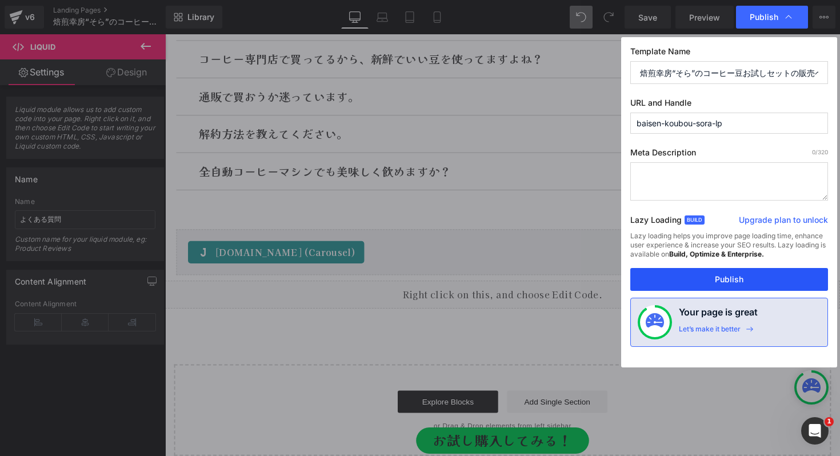
click at [707, 275] on button "Publish" at bounding box center [729, 279] width 198 height 23
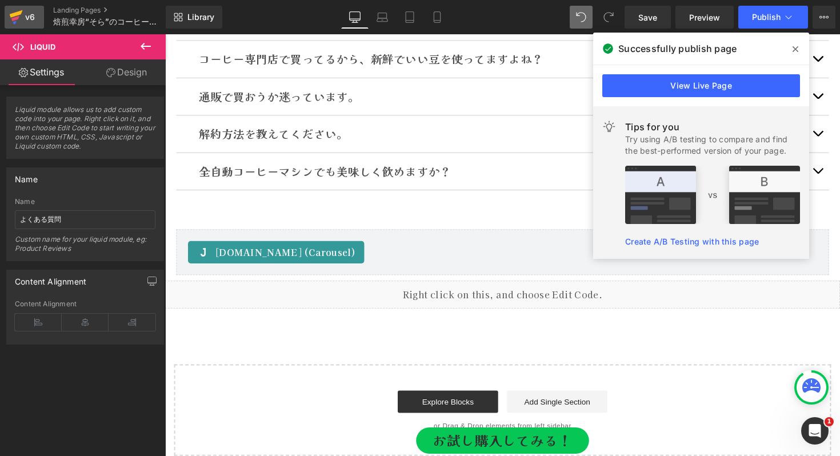
click at [29, 14] on div "v6" at bounding box center [30, 17] width 14 height 15
